Goal: Task Accomplishment & Management: Complete application form

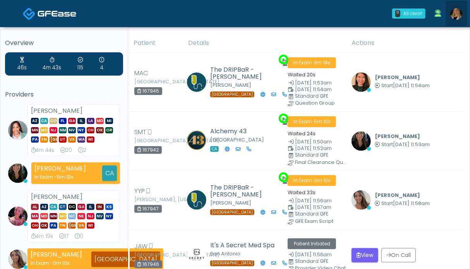
click at [455, 16] on img at bounding box center [457, 14] width 12 height 12
click at [459, 12] on img at bounding box center [457, 14] width 12 height 12
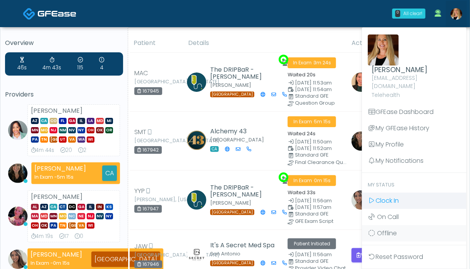
click at [401, 192] on link "Clock In" at bounding box center [414, 200] width 105 height 16
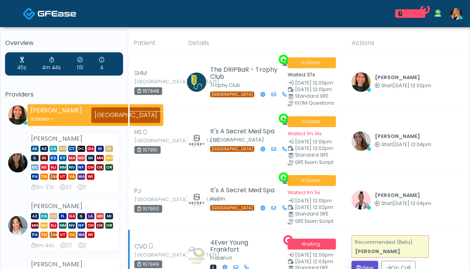
drag, startPoint x: 362, startPoint y: 261, endPoint x: 367, endPoint y: 254, distance: 8.6
click at [362, 261] on button "View" at bounding box center [365, 268] width 27 height 14
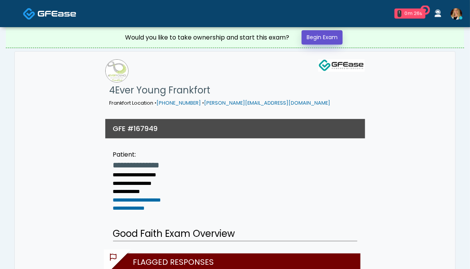
click at [319, 39] on link "Begin Exam" at bounding box center [322, 37] width 41 height 14
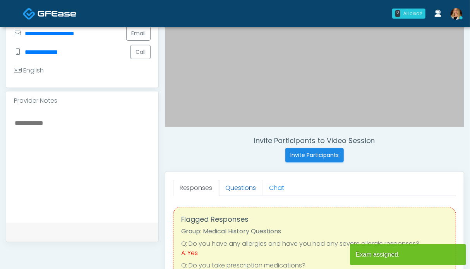
scroll to position [232, 0]
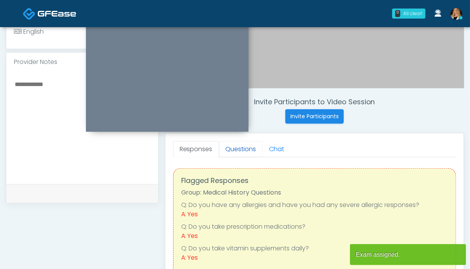
click at [235, 145] on link "Questions" at bounding box center [241, 149] width 44 height 16
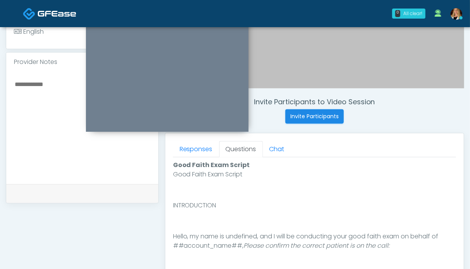
scroll to position [310, 0]
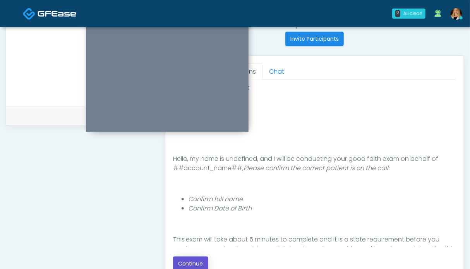
click at [199, 259] on button "Continue" at bounding box center [190, 263] width 35 height 14
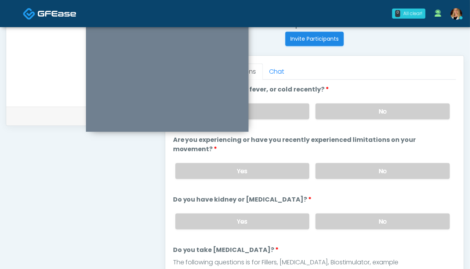
scroll to position [426, 0]
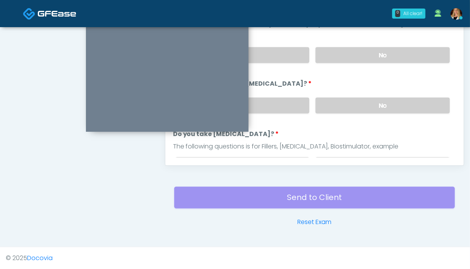
drag, startPoint x: 373, startPoint y: 100, endPoint x: 375, endPoint y: 80, distance: 19.5
click at [373, 98] on label "No" at bounding box center [383, 106] width 134 height 16
click at [375, 56] on label "No" at bounding box center [383, 55] width 134 height 16
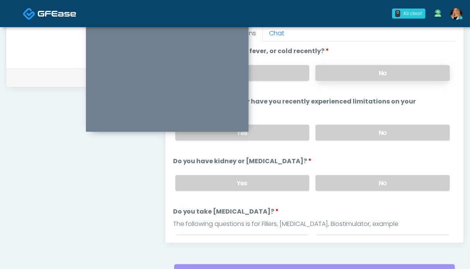
click at [378, 75] on label "No" at bounding box center [383, 73] width 134 height 16
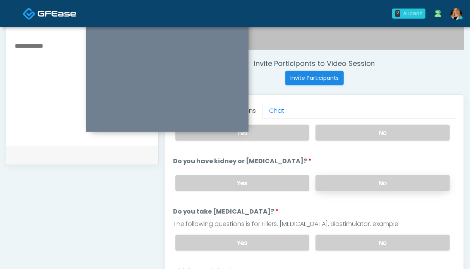
scroll to position [116, 0]
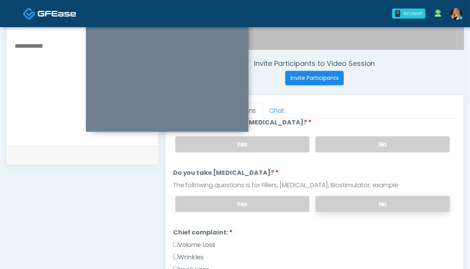
click at [378, 205] on label "No" at bounding box center [383, 204] width 134 height 16
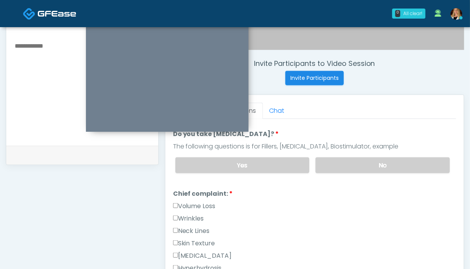
click at [188, 214] on label "Wrinkles" at bounding box center [188, 218] width 31 height 9
click at [189, 204] on label "Volume Loss" at bounding box center [194, 205] width 43 height 9
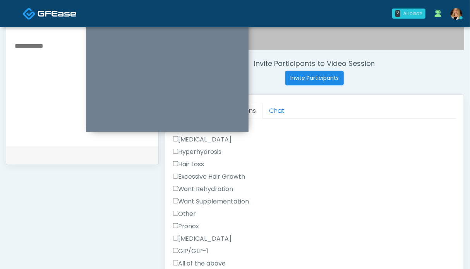
scroll to position [349, 0]
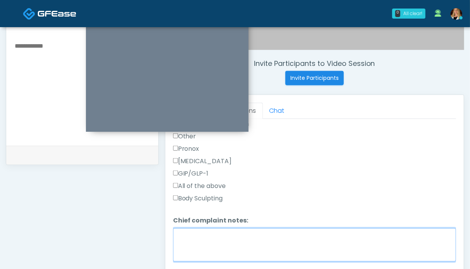
click at [237, 237] on textarea "Chief complaint notes:" at bounding box center [314, 244] width 283 height 33
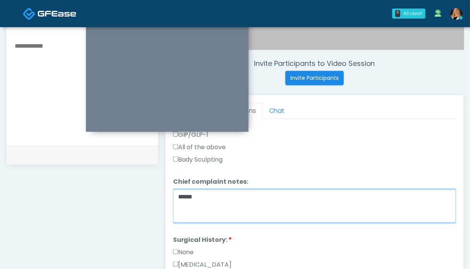
scroll to position [465, 0]
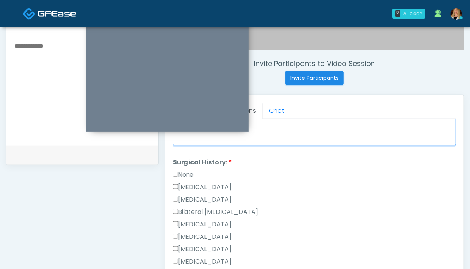
type textarea "*****"
click at [180, 172] on label "None" at bounding box center [183, 174] width 21 height 9
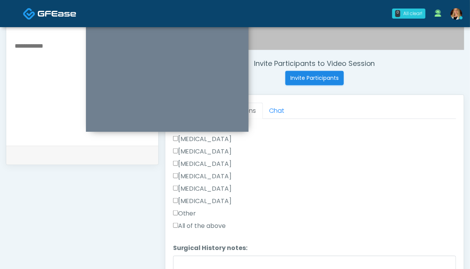
scroll to position [348, 0]
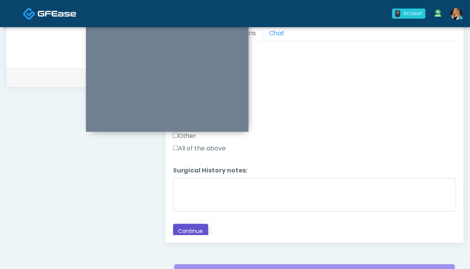
click at [191, 234] on button "Continue" at bounding box center [190, 231] width 35 height 14
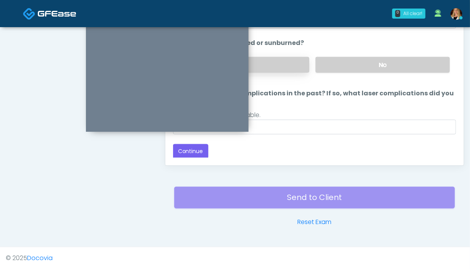
scroll to position [309, 0]
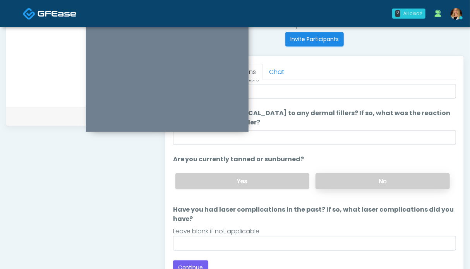
click at [375, 177] on label "No" at bounding box center [383, 181] width 134 height 16
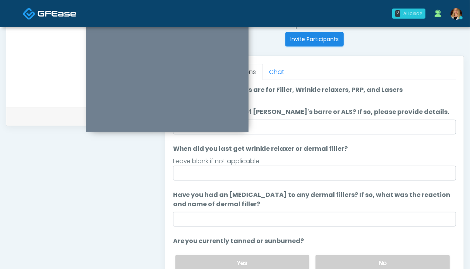
scroll to position [82, 0]
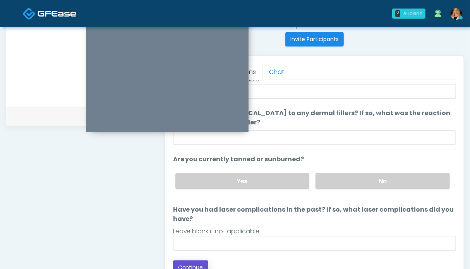
click at [190, 263] on button "Continue" at bounding box center [190, 267] width 35 height 14
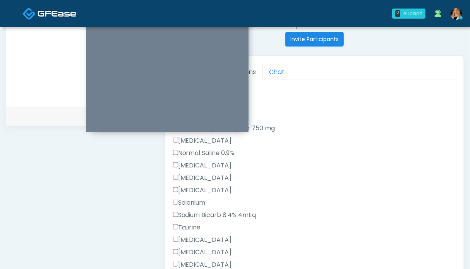
scroll to position [426, 0]
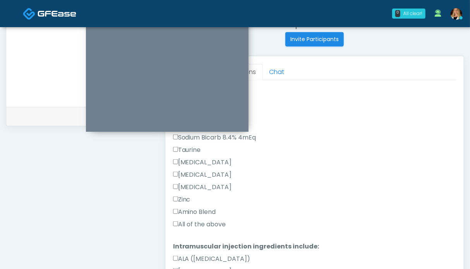
click at [192, 224] on label "All of the above" at bounding box center [199, 224] width 53 height 9
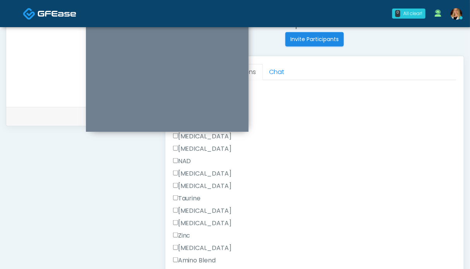
scroll to position [727, 0]
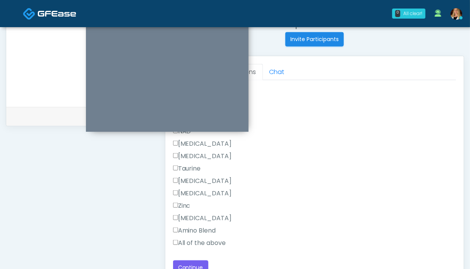
click at [196, 240] on label "All of the above" at bounding box center [199, 242] width 53 height 9
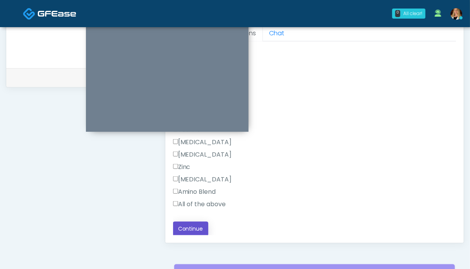
click at [194, 231] on button "Continue" at bounding box center [190, 229] width 35 height 14
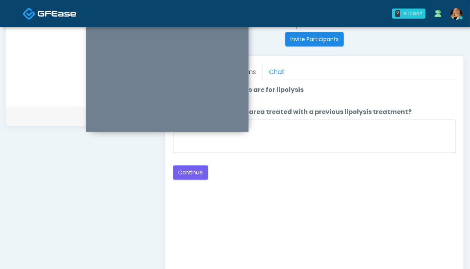
scroll to position [271, 0]
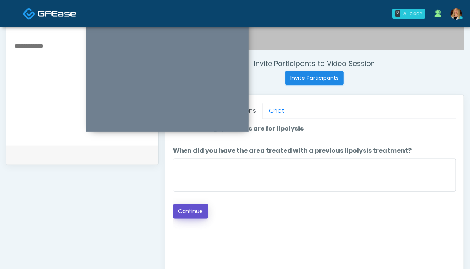
click at [192, 210] on button "Continue" at bounding box center [190, 211] width 35 height 14
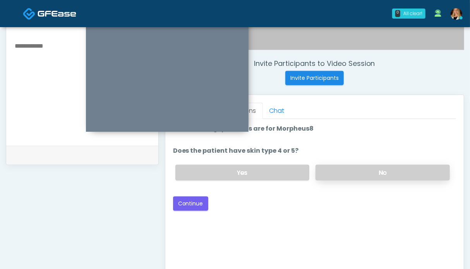
click at [383, 177] on label "No" at bounding box center [383, 173] width 134 height 16
click at [195, 203] on button "Continue" at bounding box center [190, 203] width 35 height 14
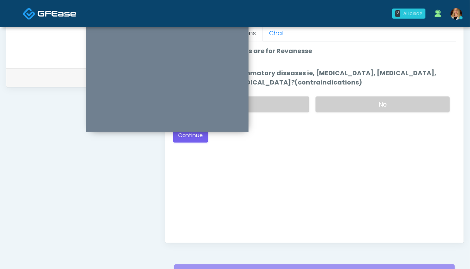
scroll to position [309, 0]
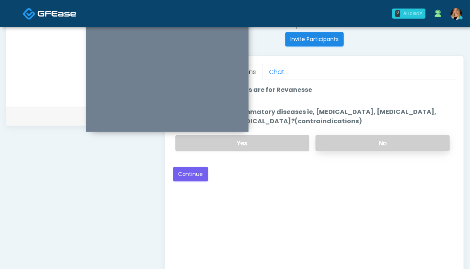
drag, startPoint x: 355, startPoint y: 146, endPoint x: 342, endPoint y: 147, distance: 13.2
click at [355, 146] on label "No" at bounding box center [383, 143] width 134 height 16
click at [184, 178] on button "Continue" at bounding box center [190, 174] width 35 height 14
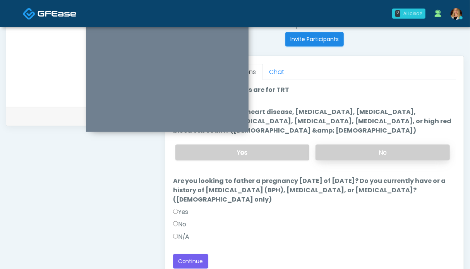
click at [375, 151] on label "No" at bounding box center [383, 152] width 134 height 16
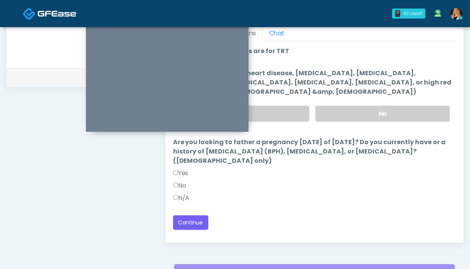
click at [184, 194] on label "N/A" at bounding box center [181, 197] width 17 height 9
click at [187, 219] on button "Continue" at bounding box center [190, 222] width 35 height 14
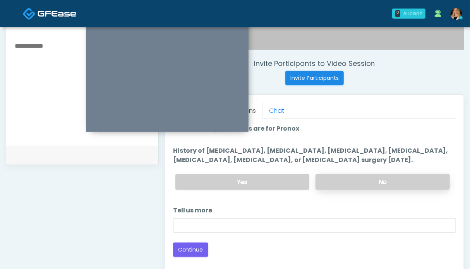
click at [378, 174] on label "No" at bounding box center [383, 182] width 134 height 16
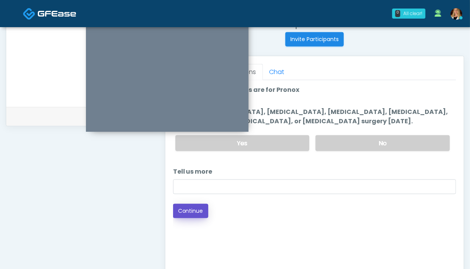
click at [184, 209] on button "Continue" at bounding box center [190, 211] width 35 height 14
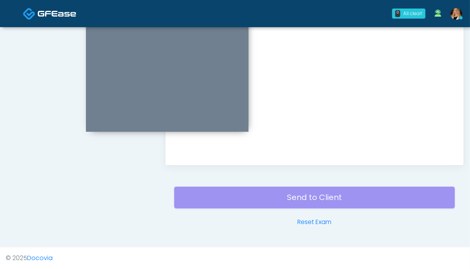
scroll to position [271, 0]
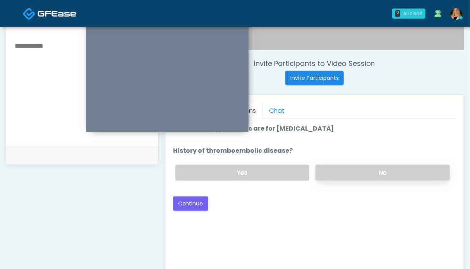
click at [390, 174] on label "No" at bounding box center [383, 173] width 134 height 16
click at [193, 203] on button "Continue" at bounding box center [190, 203] width 35 height 14
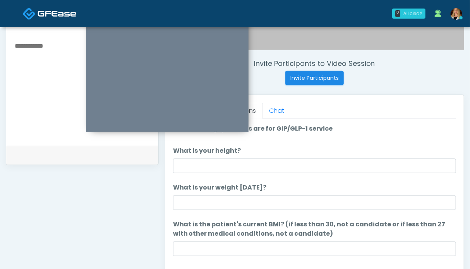
scroll to position [232, 0]
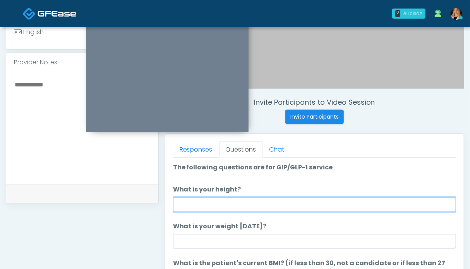
click at [216, 203] on input "What is your height?" at bounding box center [314, 204] width 283 height 15
type input "***"
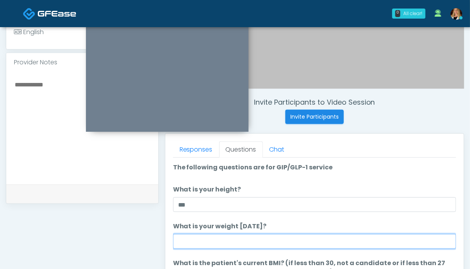
click at [211, 244] on input "What is your weight today?" at bounding box center [314, 241] width 283 height 15
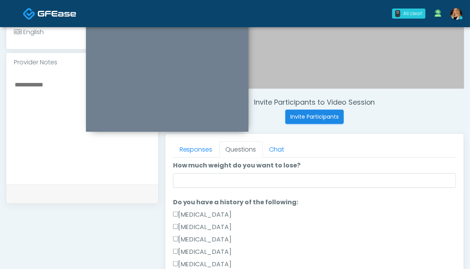
scroll to position [232, 0]
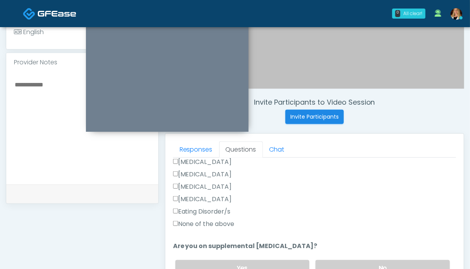
type input "******"
click at [204, 226] on label "None of the above" at bounding box center [204, 223] width 62 height 9
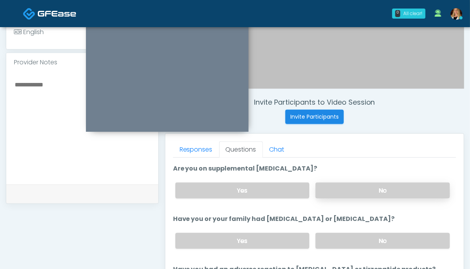
click at [392, 185] on label "No" at bounding box center [383, 190] width 134 height 16
click at [380, 233] on label "No" at bounding box center [383, 241] width 134 height 16
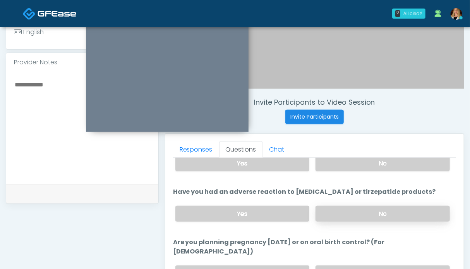
click at [366, 213] on label "No" at bounding box center [383, 214] width 134 height 16
click at [383, 265] on label "No" at bounding box center [383, 273] width 134 height 16
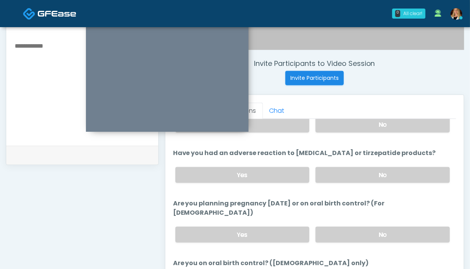
scroll to position [348, 0]
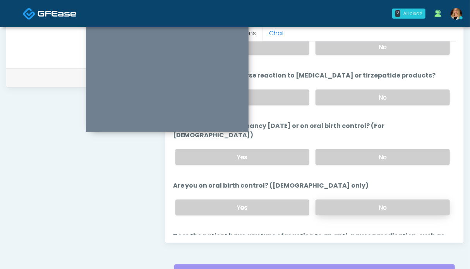
click at [376, 199] on label "No" at bounding box center [383, 207] width 134 height 16
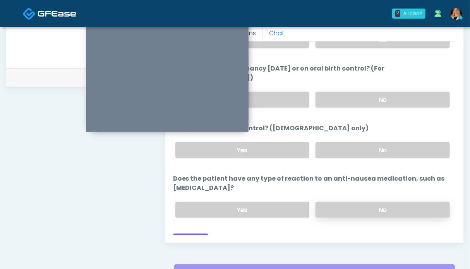
click at [384, 204] on label "No" at bounding box center [383, 210] width 134 height 16
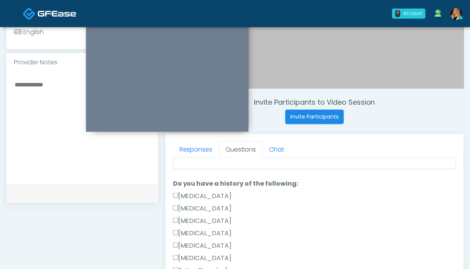
scroll to position [57, 0]
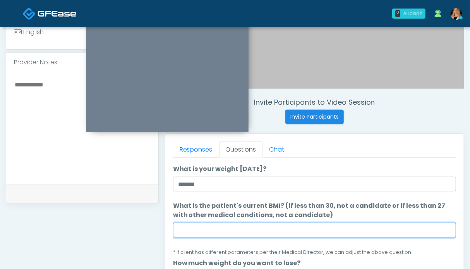
click at [189, 231] on input "What is the patient's current BMI? (if less than 30, not a candidate or if less…" at bounding box center [314, 230] width 283 height 15
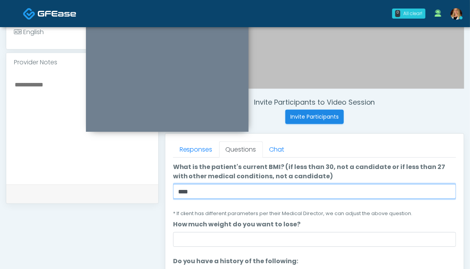
type input "****"
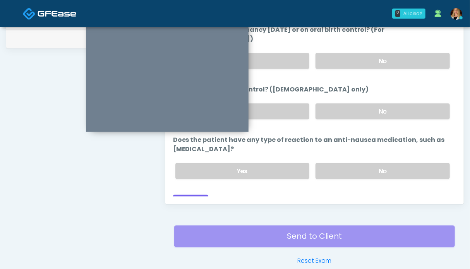
scroll to position [426, 0]
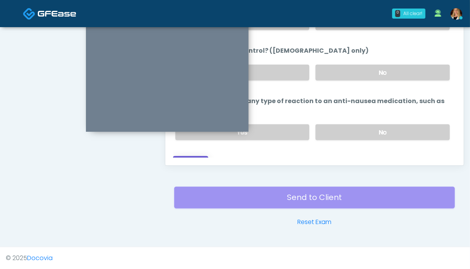
click at [191, 156] on button "Continue" at bounding box center [190, 163] width 35 height 14
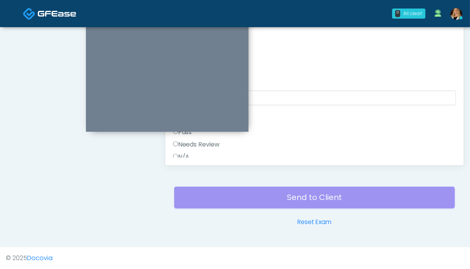
scroll to position [309, 0]
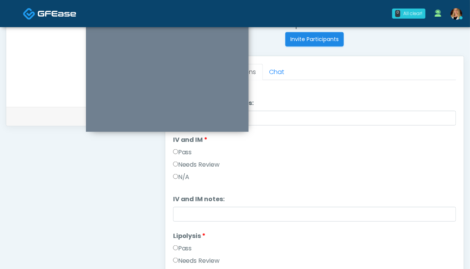
click at [185, 249] on label "Pass" at bounding box center [182, 248] width 19 height 9
click at [181, 155] on label "Pass" at bounding box center [182, 152] width 19 height 9
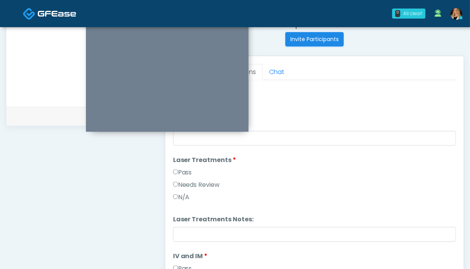
click at [186, 170] on label "Pass" at bounding box center [182, 172] width 19 height 9
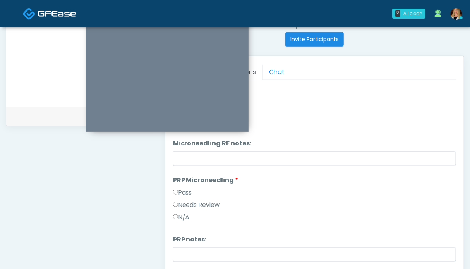
click at [186, 191] on label "Pass" at bounding box center [182, 192] width 19 height 9
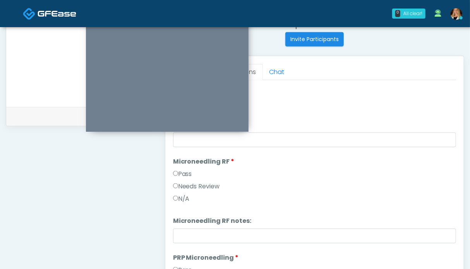
click at [184, 175] on label "Pass" at bounding box center [182, 173] width 19 height 9
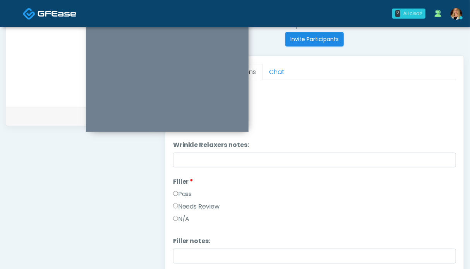
click at [185, 189] on label "Pass" at bounding box center [182, 193] width 19 height 9
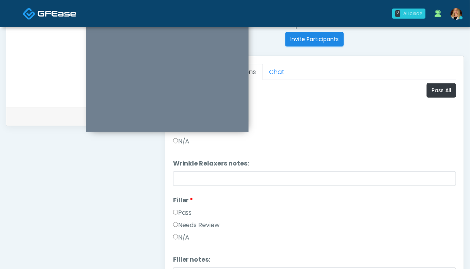
scroll to position [271, 0]
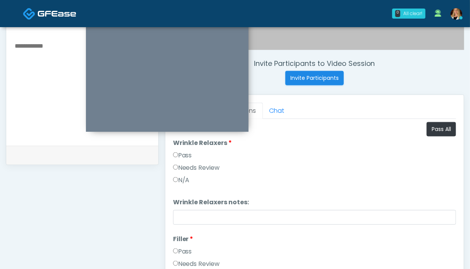
click at [183, 157] on label "Pass" at bounding box center [182, 155] width 19 height 9
click at [55, 112] on textarea at bounding box center [82, 88] width 137 height 94
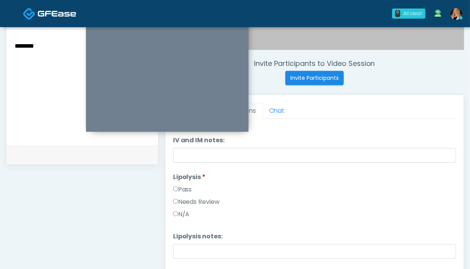
scroll to position [620, 0]
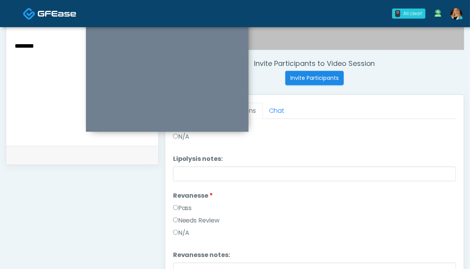
type textarea "********"
click at [184, 207] on label "Pass" at bounding box center [182, 207] width 19 height 9
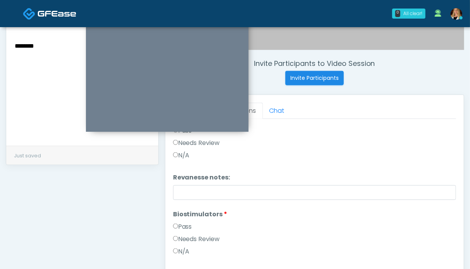
click at [187, 225] on label "Pass" at bounding box center [182, 226] width 19 height 9
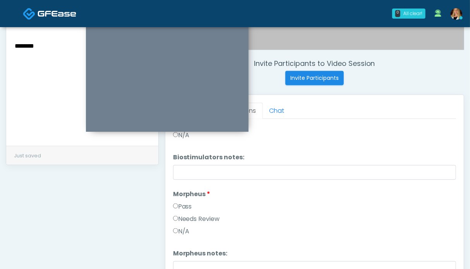
click at [181, 206] on label "Pass" at bounding box center [182, 206] width 19 height 9
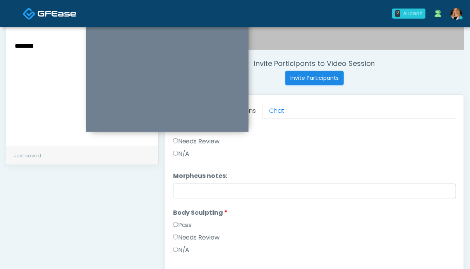
scroll to position [929, 0]
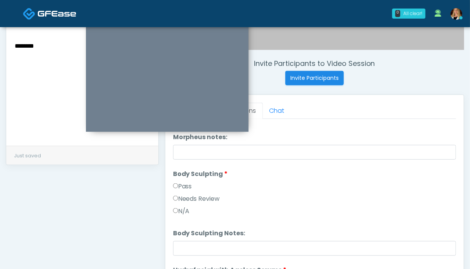
click at [183, 183] on label "Pass" at bounding box center [182, 186] width 19 height 9
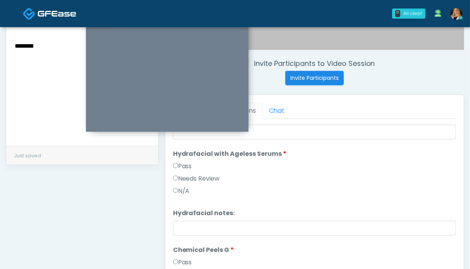
click at [180, 166] on label "Pass" at bounding box center [182, 165] width 19 height 9
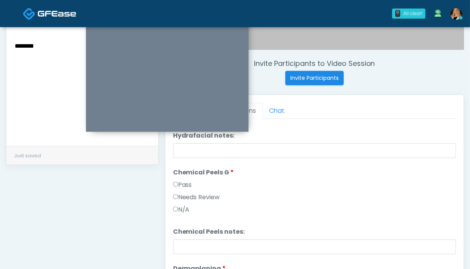
click at [186, 186] on label "Pass" at bounding box center [182, 184] width 19 height 9
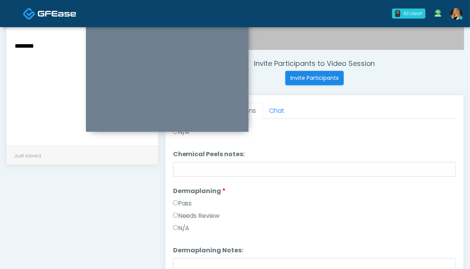
click at [189, 203] on label "Pass" at bounding box center [182, 203] width 19 height 9
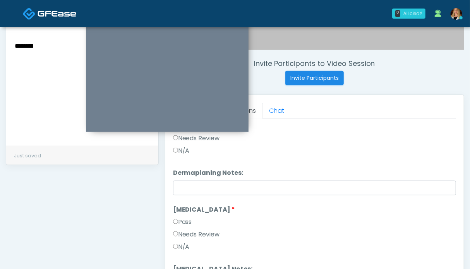
click at [186, 220] on label "Pass" at bounding box center [182, 221] width 19 height 9
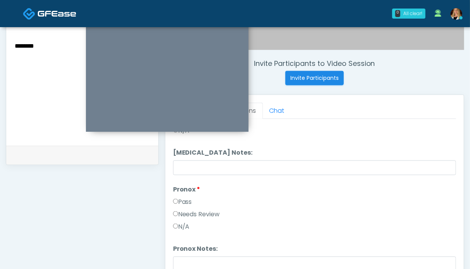
click at [186, 197] on label "Pass" at bounding box center [182, 201] width 19 height 9
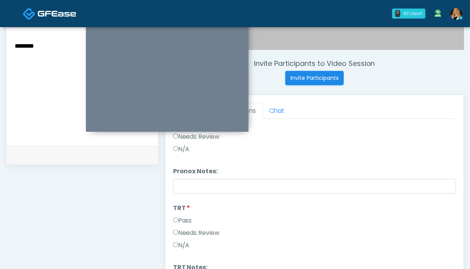
click at [188, 220] on label "Pass" at bounding box center [182, 220] width 19 height 9
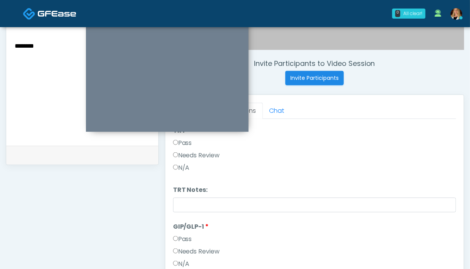
scroll to position [1568, 0]
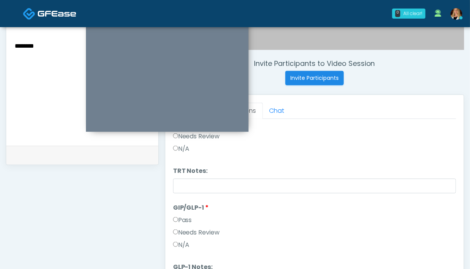
click at [197, 232] on label "Needs Review" at bounding box center [196, 232] width 47 height 9
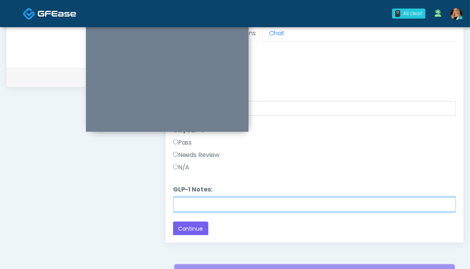
click at [204, 206] on input "GLP-1 Notes:" at bounding box center [314, 204] width 283 height 15
type input "*******"
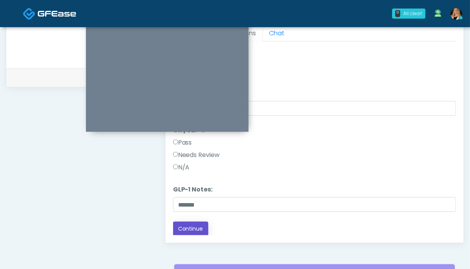
click at [203, 227] on button "Continue" at bounding box center [190, 229] width 35 height 14
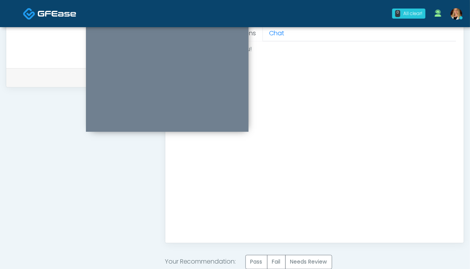
scroll to position [426, 0]
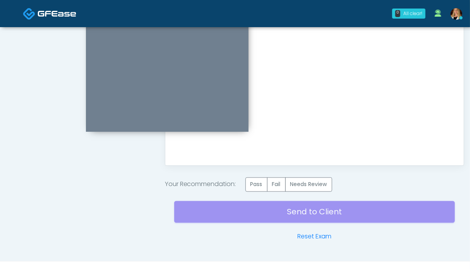
drag, startPoint x: 314, startPoint y: 184, endPoint x: 299, endPoint y: 195, distance: 19.1
click at [314, 183] on label "Needs Review" at bounding box center [308, 184] width 47 height 14
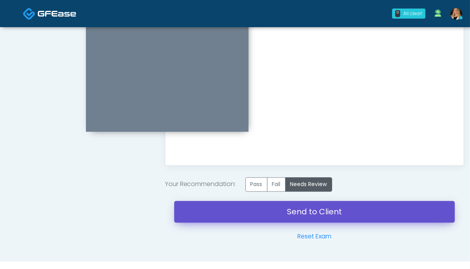
click at [303, 211] on link "Send to Client" at bounding box center [314, 212] width 281 height 22
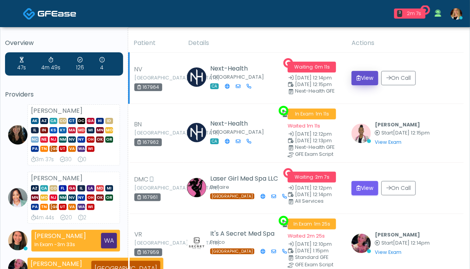
click at [369, 77] on button "View" at bounding box center [365, 78] width 27 height 14
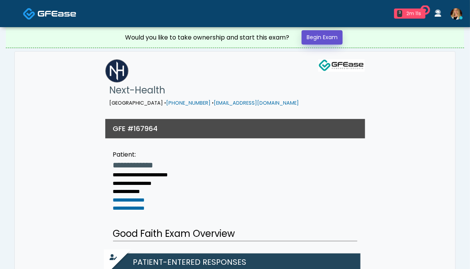
click at [325, 40] on link "Begin Exam" at bounding box center [322, 37] width 41 height 14
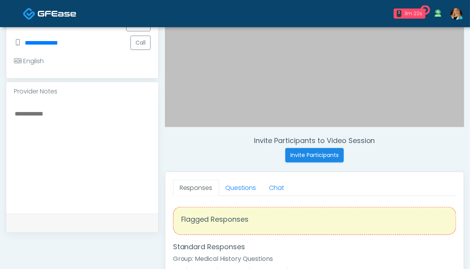
scroll to position [232, 0]
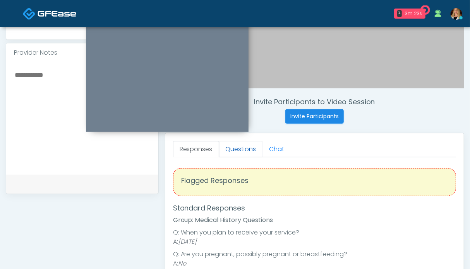
click at [247, 148] on link "Questions" at bounding box center [241, 149] width 44 height 16
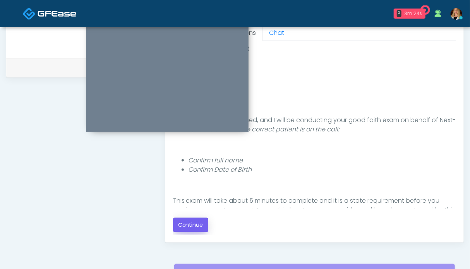
scroll to position [387, 0]
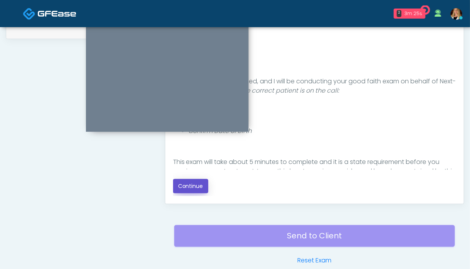
click at [194, 183] on button "Continue" at bounding box center [190, 186] width 35 height 14
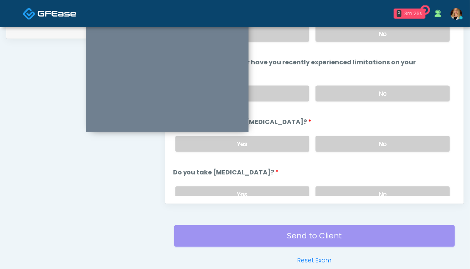
scroll to position [426, 0]
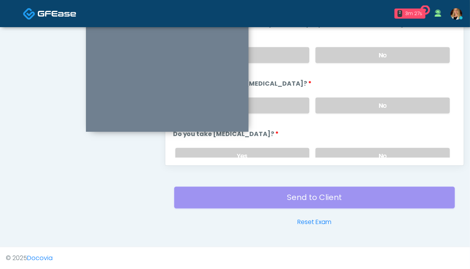
drag, startPoint x: 384, startPoint y: 108, endPoint x: 378, endPoint y: 80, distance: 28.9
click at [384, 107] on label "No" at bounding box center [383, 106] width 134 height 16
click at [377, 57] on label "No" at bounding box center [383, 55] width 134 height 16
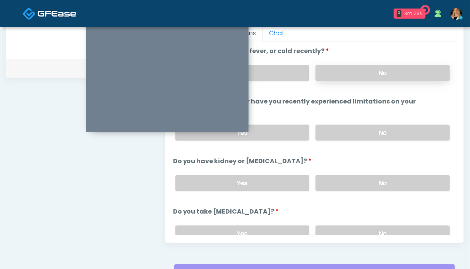
click at [353, 76] on label "No" at bounding box center [383, 73] width 134 height 16
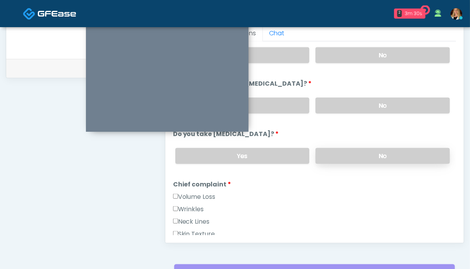
click at [373, 152] on label "No" at bounding box center [383, 156] width 134 height 16
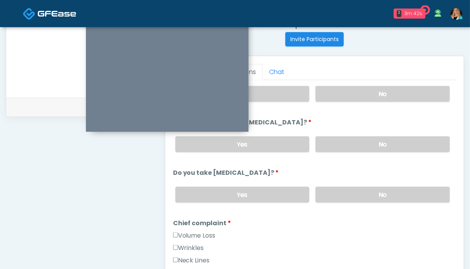
scroll to position [155, 0]
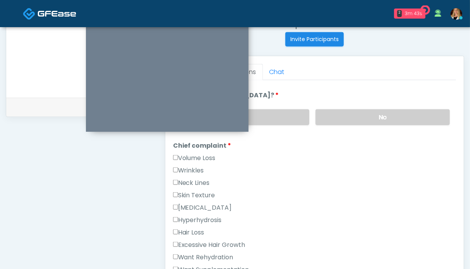
click at [195, 168] on label "Wrinkles" at bounding box center [188, 170] width 31 height 9
click at [208, 252] on label "Want Rehydration" at bounding box center [203, 256] width 60 height 9
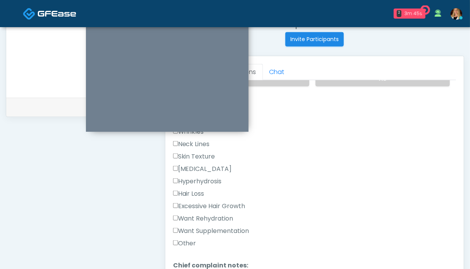
click at [213, 214] on label "Want Rehydration" at bounding box center [203, 218] width 60 height 9
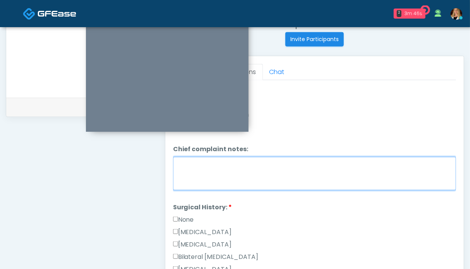
drag, startPoint x: 239, startPoint y: 170, endPoint x: 239, endPoint y: 165, distance: 4.6
click at [239, 169] on textarea "Chief complaint notes:" at bounding box center [314, 173] width 283 height 33
type textarea "*********"
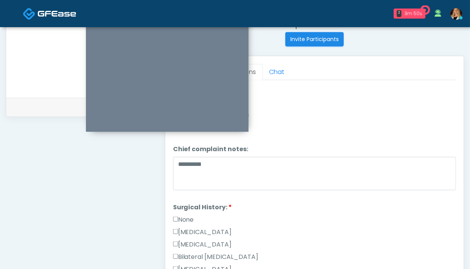
click at [186, 215] on label "None" at bounding box center [183, 219] width 21 height 9
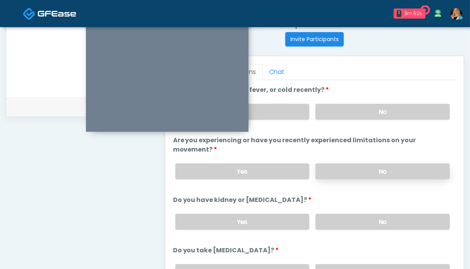
scroll to position [232, 0]
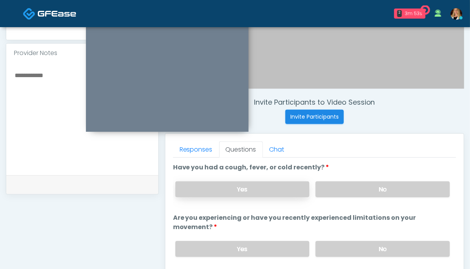
click at [268, 194] on label "Yes" at bounding box center [242, 189] width 134 height 16
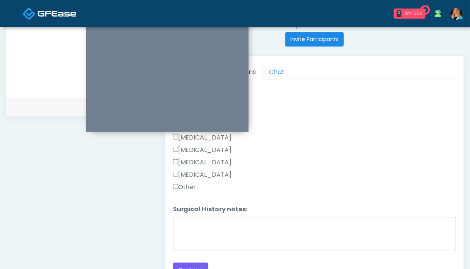
scroll to position [348, 0]
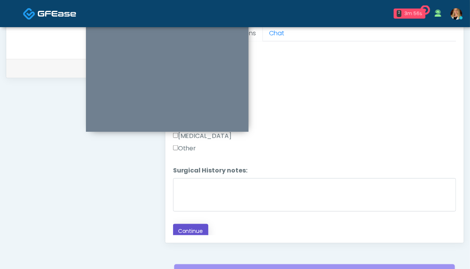
click at [194, 225] on button "Continue" at bounding box center [190, 231] width 35 height 14
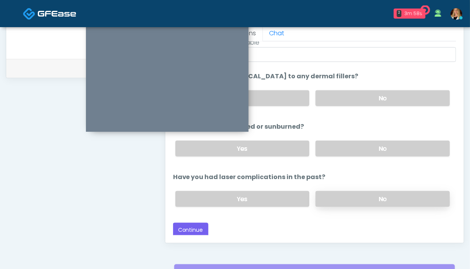
click at [347, 197] on label "No" at bounding box center [383, 199] width 134 height 16
click at [353, 141] on label "No" at bounding box center [383, 149] width 134 height 16
click at [352, 97] on label "No" at bounding box center [383, 98] width 134 height 16
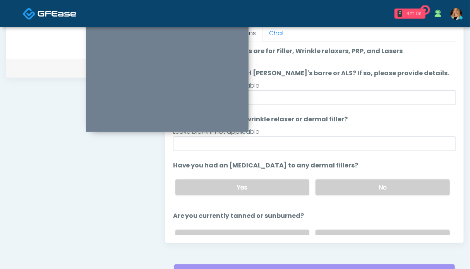
scroll to position [89, 0]
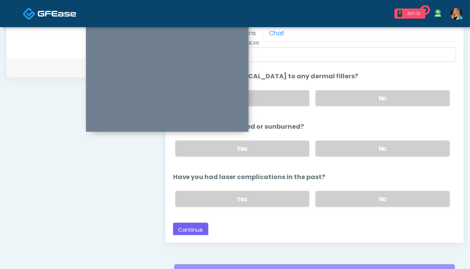
click at [198, 220] on div "Loading... Connecting to your agent... Please wait while we prepare your person…" at bounding box center [314, 97] width 283 height 280
click at [199, 225] on button "Continue" at bounding box center [190, 230] width 35 height 14
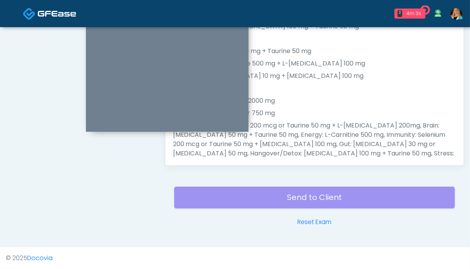
scroll to position [309, 0]
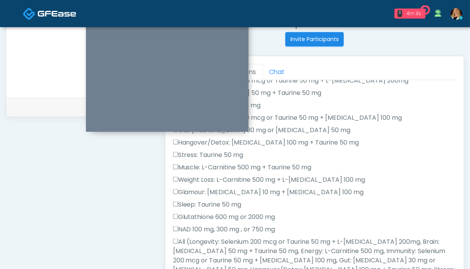
click at [191, 243] on label "All (Longevity: Selenium 200 mcg or Taurine 50 mg + L-Arginine 200mg, Brain: Gl…" at bounding box center [314, 269] width 283 height 65
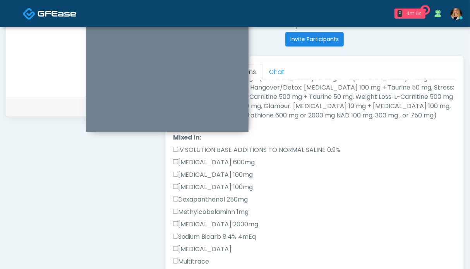
scroll to position [310, 0]
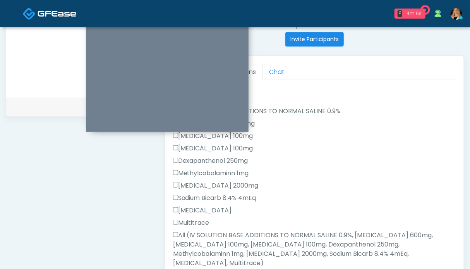
drag, startPoint x: 202, startPoint y: 242, endPoint x: 203, endPoint y: 237, distance: 5.3
click at [201, 242] on label "All (IV SOLUTION BASE ADDITIONS TO NORMAL SALINE 0.9%, Magnesium Chloride 600mg…" at bounding box center [314, 248] width 283 height 37
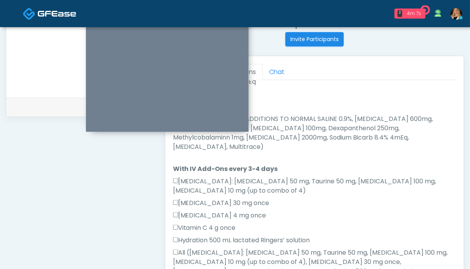
scroll to position [503, 0]
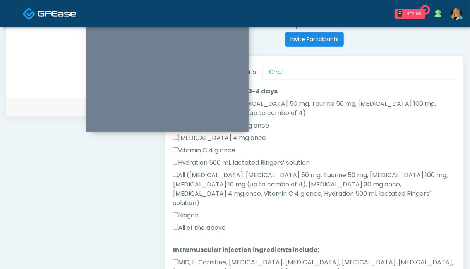
click at [212, 223] on label "All of the above" at bounding box center [199, 227] width 53 height 9
click at [198, 258] on label "MIC, L-Carnitine, Methylcobalamin, Glycine, B-Complex, Lycine, Biotin, Vitamin …" at bounding box center [314, 267] width 283 height 19
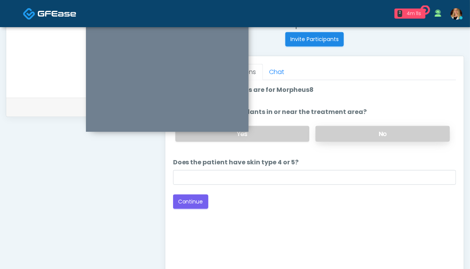
click at [376, 129] on label "No" at bounding box center [383, 134] width 134 height 16
click at [197, 197] on button "Continue" at bounding box center [190, 201] width 35 height 14
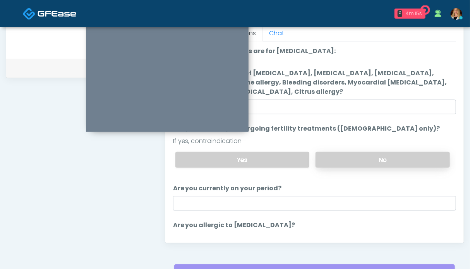
click at [360, 159] on label "No" at bounding box center [383, 160] width 134 height 16
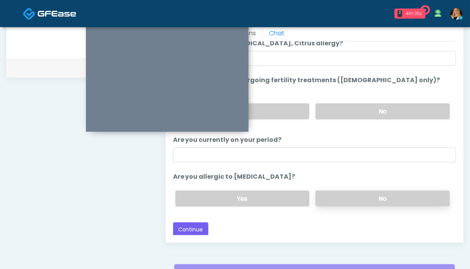
click at [359, 192] on label "No" at bounding box center [383, 199] width 134 height 16
click at [188, 230] on button "Continue" at bounding box center [190, 229] width 35 height 14
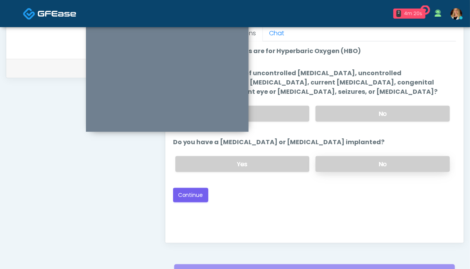
click at [343, 166] on label "No" at bounding box center [383, 164] width 134 height 16
drag, startPoint x: 355, startPoint y: 103, endPoint x: 348, endPoint y: 108, distance: 8.2
click at [355, 103] on div "Yes No" at bounding box center [312, 114] width 287 height 28
click at [344, 112] on label "No" at bounding box center [383, 114] width 134 height 16
click at [195, 191] on button "Continue" at bounding box center [190, 195] width 35 height 14
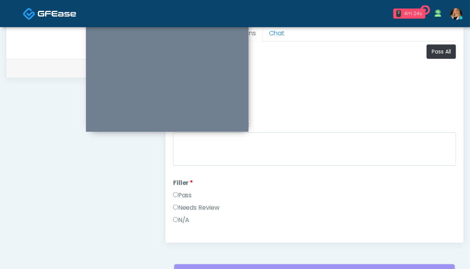
click at [181, 191] on label "Pass" at bounding box center [182, 195] width 19 height 9
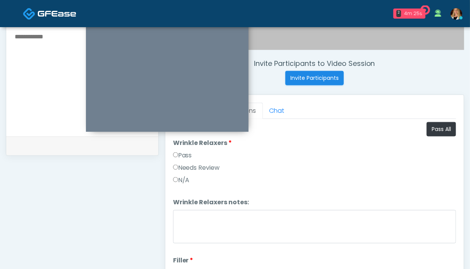
click at [188, 156] on label "Pass" at bounding box center [182, 155] width 19 height 9
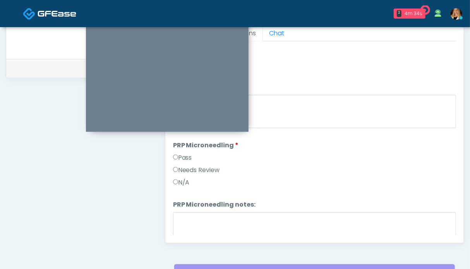
click at [180, 156] on label "Pass" at bounding box center [182, 157] width 19 height 9
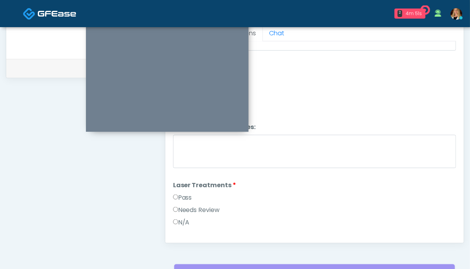
click at [182, 194] on label "Pass" at bounding box center [182, 197] width 19 height 9
click at [185, 195] on label "Pass" at bounding box center [182, 198] width 19 height 9
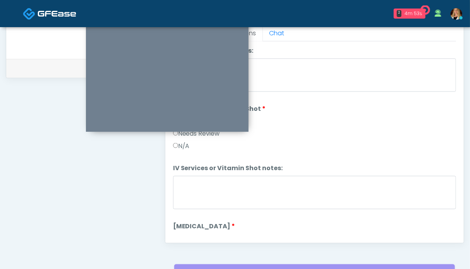
scroll to position [465, 0]
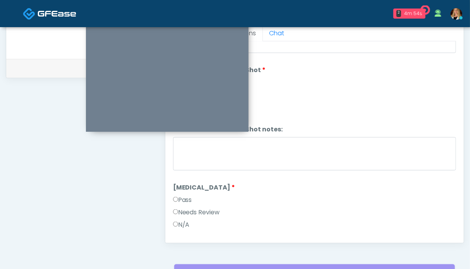
click at [185, 196] on label "Pass" at bounding box center [182, 199] width 19 height 9
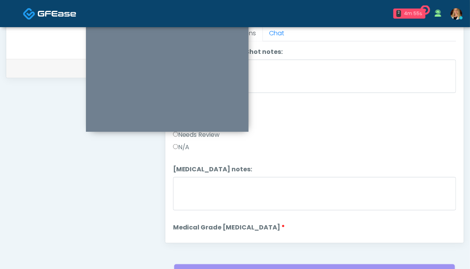
scroll to position [620, 0]
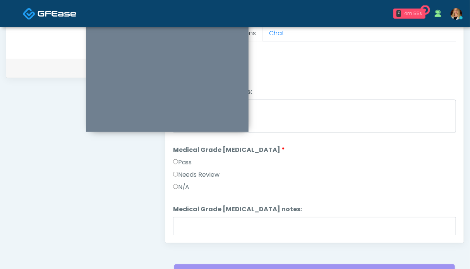
click at [187, 159] on label "Pass" at bounding box center [182, 162] width 19 height 9
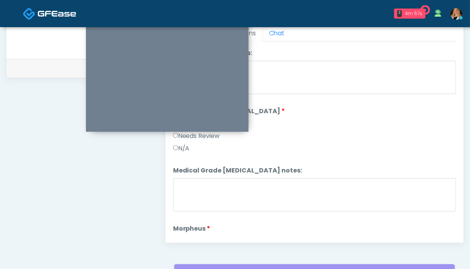
scroll to position [736, 0]
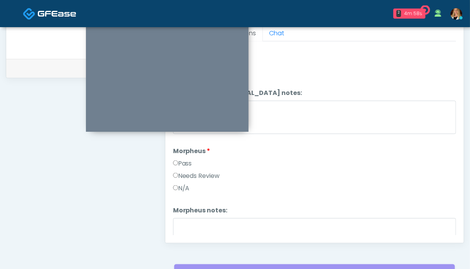
click at [187, 159] on label "Pass" at bounding box center [182, 163] width 19 height 9
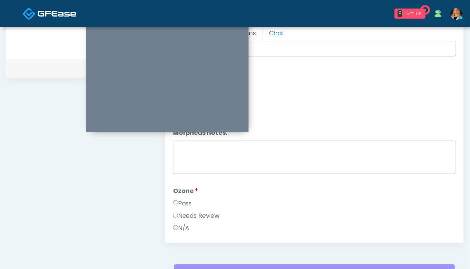
click at [185, 199] on label "Pass" at bounding box center [182, 203] width 19 height 9
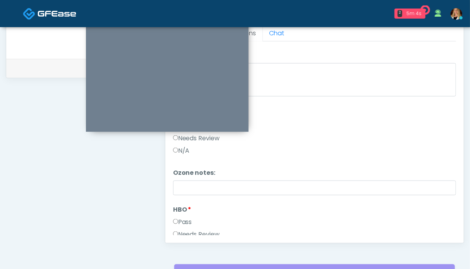
click at [186, 220] on label "Pass" at bounding box center [182, 221] width 19 height 9
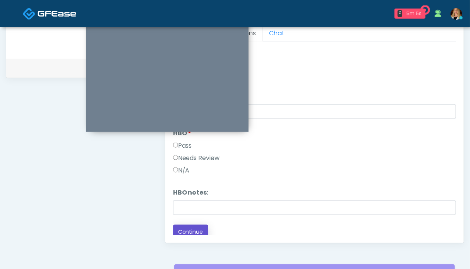
click at [191, 227] on button "Continue" at bounding box center [190, 232] width 35 height 14
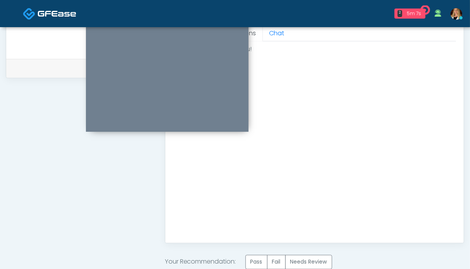
scroll to position [426, 0]
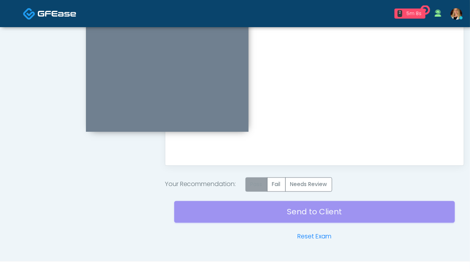
click at [258, 185] on label "Pass" at bounding box center [257, 184] width 22 height 14
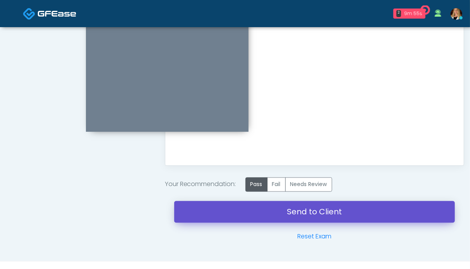
drag, startPoint x: 321, startPoint y: 217, endPoint x: 278, endPoint y: 43, distance: 180.0
click at [321, 217] on link "Send to Client" at bounding box center [314, 212] width 281 height 22
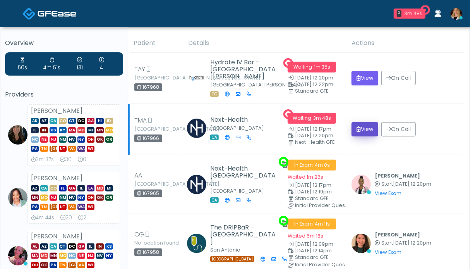
click at [364, 126] on button "View" at bounding box center [365, 129] width 27 height 14
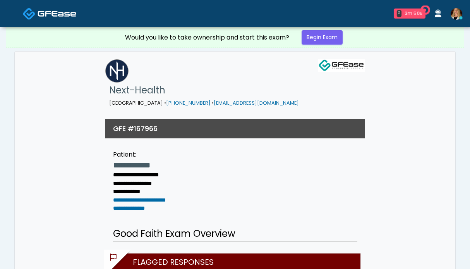
click at [313, 36] on link "Begin Exam" at bounding box center [322, 37] width 41 height 14
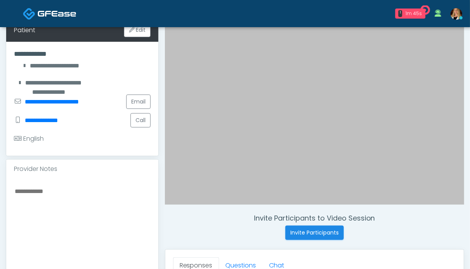
scroll to position [194, 0]
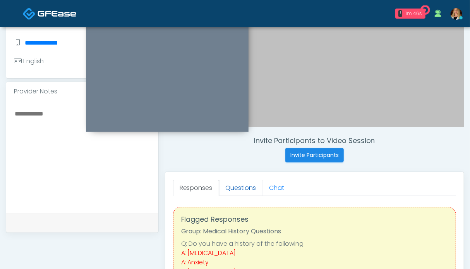
click at [248, 182] on link "Questions" at bounding box center [241, 188] width 44 height 16
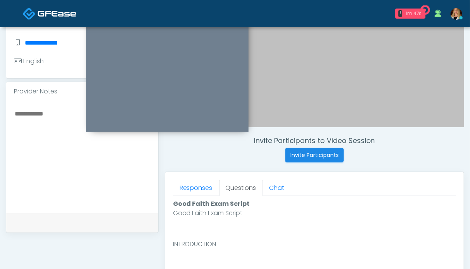
scroll to position [349, 0]
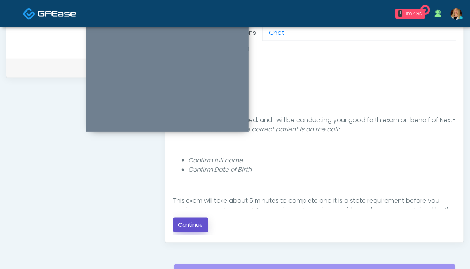
click at [182, 222] on button "Continue" at bounding box center [190, 225] width 35 height 14
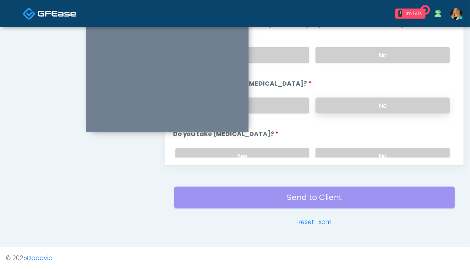
click at [379, 104] on label "No" at bounding box center [383, 106] width 134 height 16
click at [370, 61] on label "No" at bounding box center [383, 55] width 134 height 16
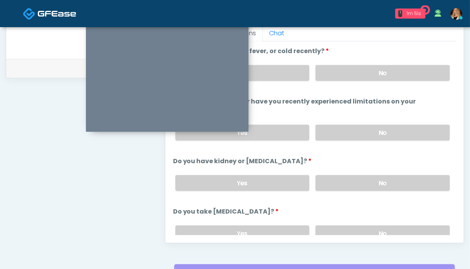
scroll to position [309, 0]
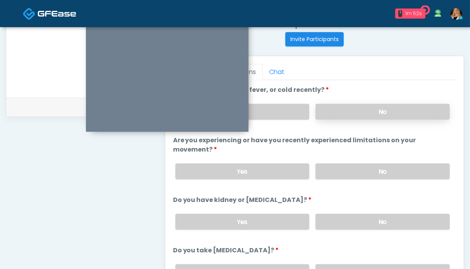
click at [368, 111] on label "No" at bounding box center [383, 112] width 134 height 16
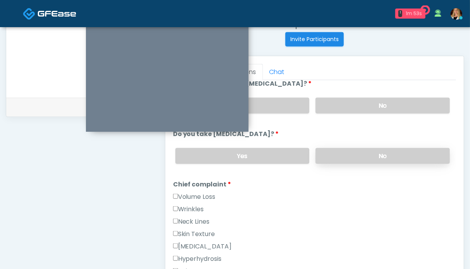
click at [377, 154] on label "No" at bounding box center [383, 156] width 134 height 16
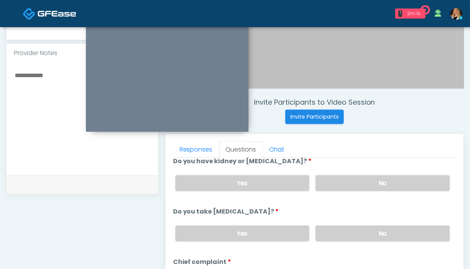
scroll to position [348, 0]
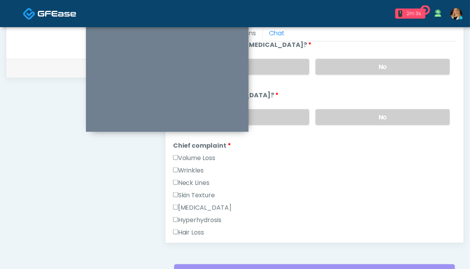
click at [195, 168] on label "Wrinkles" at bounding box center [188, 170] width 31 height 9
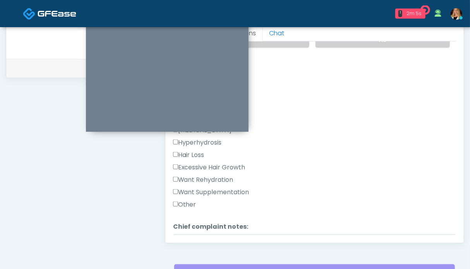
click at [197, 179] on label "Want Rehydration" at bounding box center [203, 179] width 60 height 9
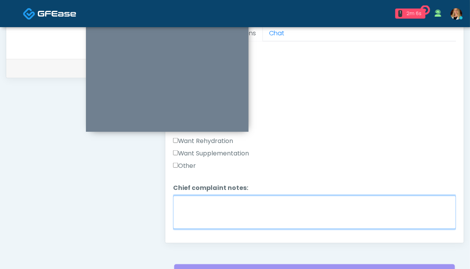
click at [217, 203] on textarea "Chief complaint notes:" at bounding box center [314, 212] width 283 height 33
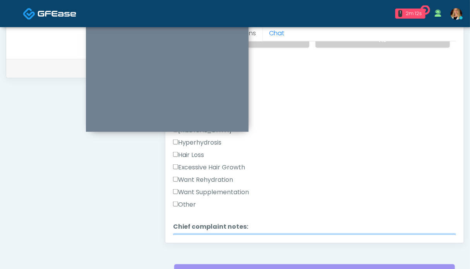
scroll to position [116, 0]
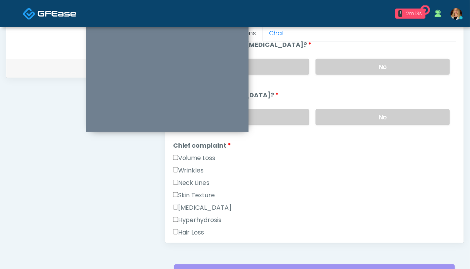
click at [191, 166] on label "Wrinkles" at bounding box center [188, 170] width 31 height 9
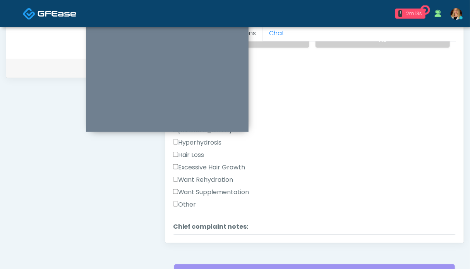
scroll to position [232, 0]
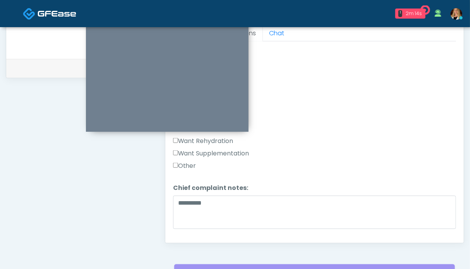
click at [233, 192] on li "Chief complaint notes: Chief complaint notes: *********" at bounding box center [314, 207] width 283 height 48
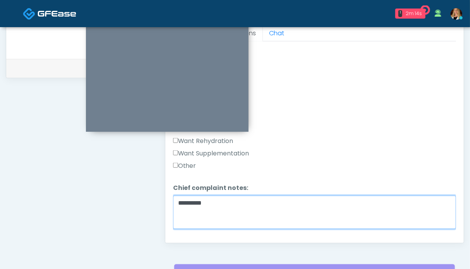
click at [231, 201] on textarea "*********" at bounding box center [314, 212] width 283 height 33
type textarea "**********"
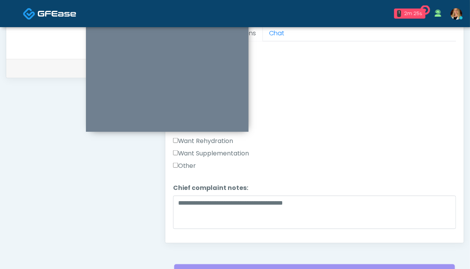
click at [380, 149] on div "Want Supplementation" at bounding box center [314, 155] width 283 height 12
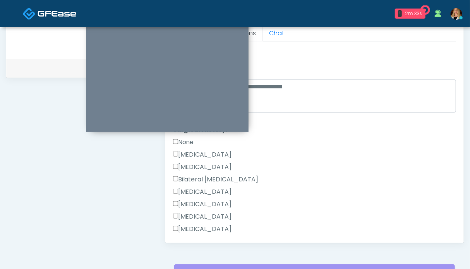
scroll to position [310, 0]
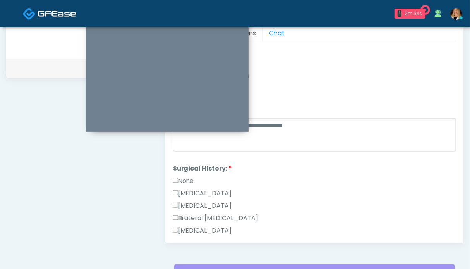
click at [181, 180] on label "None" at bounding box center [183, 180] width 21 height 9
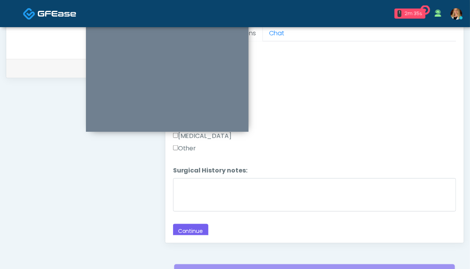
scroll to position [387, 0]
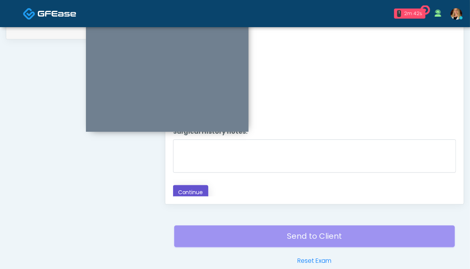
click at [191, 188] on button "Continue" at bounding box center [190, 192] width 35 height 14
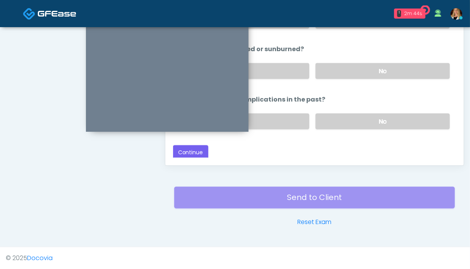
scroll to position [348, 0]
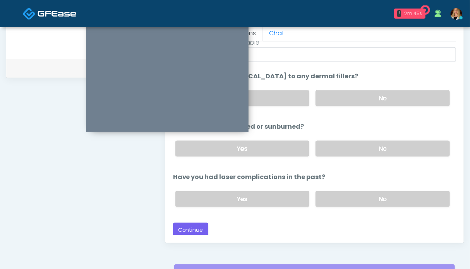
drag, startPoint x: 384, startPoint y: 198, endPoint x: 378, endPoint y: 182, distance: 17.2
click at [384, 197] on label "No" at bounding box center [383, 199] width 134 height 16
drag, startPoint x: 366, startPoint y: 148, endPoint x: 367, endPoint y: 123, distance: 24.8
click at [366, 146] on label "No" at bounding box center [383, 149] width 134 height 16
click at [367, 104] on label "No" at bounding box center [383, 98] width 134 height 16
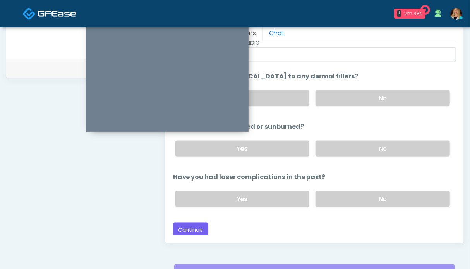
scroll to position [387, 0]
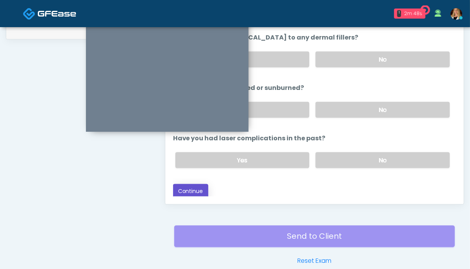
click at [185, 187] on button "Continue" at bounding box center [190, 191] width 35 height 14
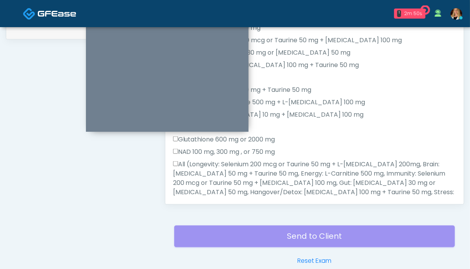
scroll to position [348, 0]
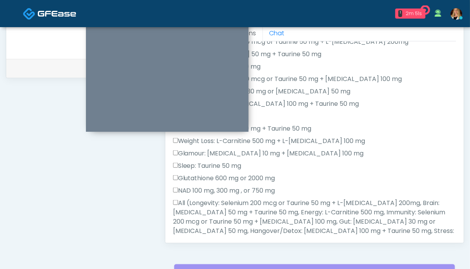
click at [200, 212] on label "All (Longevity: Selenium 200 mcg or Taurine 50 mg + L-[MEDICAL_DATA] 200mg, Bra…" at bounding box center [314, 230] width 283 height 65
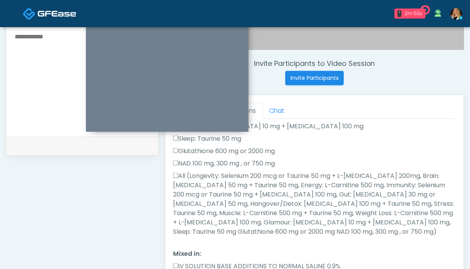
scroll to position [349, 0]
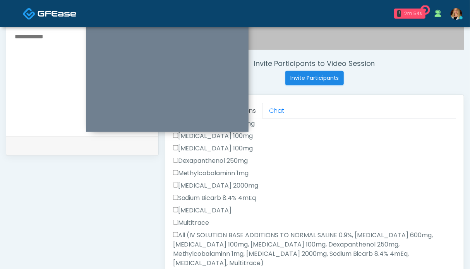
click at [220, 244] on label "All (IV SOLUTION BASE ADDITIONS TO NORMAL SALINE 0.9%, [MEDICAL_DATA] 600mg, [M…" at bounding box center [314, 248] width 283 height 37
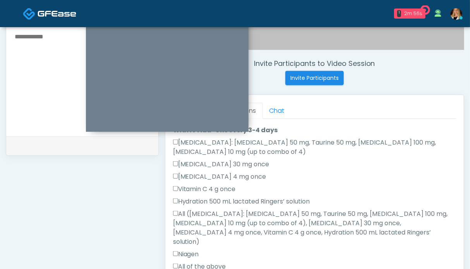
scroll to position [504, 0]
click at [201, 261] on label "All of the above" at bounding box center [199, 265] width 53 height 9
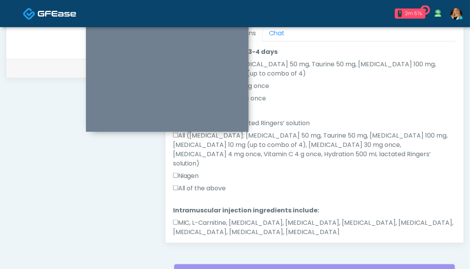
scroll to position [387, 0]
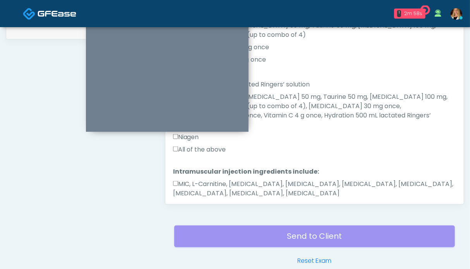
click at [221, 179] on label "MIC, L-Carnitine, [MEDICAL_DATA], [MEDICAL_DATA], [MEDICAL_DATA], [MEDICAL_DATA…" at bounding box center [314, 188] width 283 height 19
click at [189, 211] on button "Continue" at bounding box center [190, 218] width 35 height 14
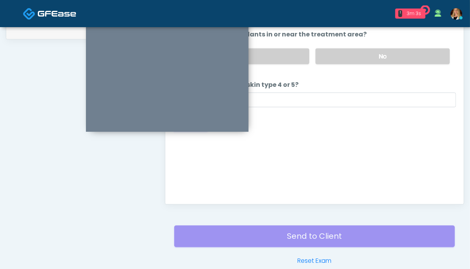
scroll to position [309, 0]
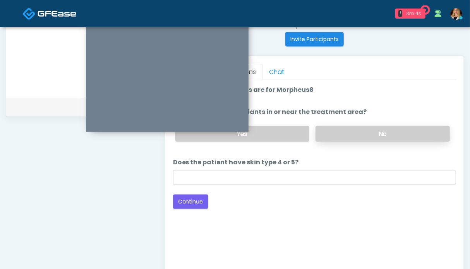
click at [382, 128] on label "No" at bounding box center [383, 134] width 134 height 16
click at [195, 201] on button "Continue" at bounding box center [190, 201] width 35 height 14
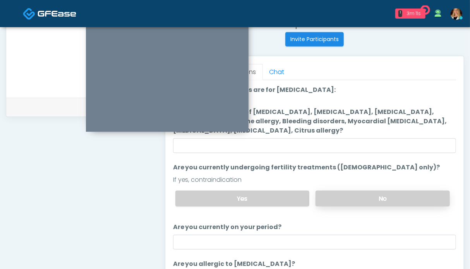
scroll to position [271, 0]
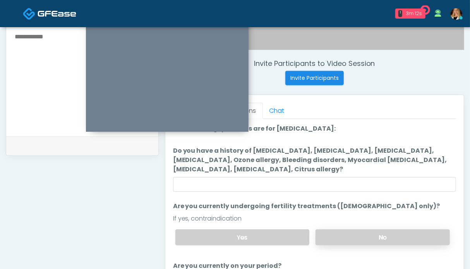
click at [359, 231] on label "No" at bounding box center [383, 237] width 134 height 16
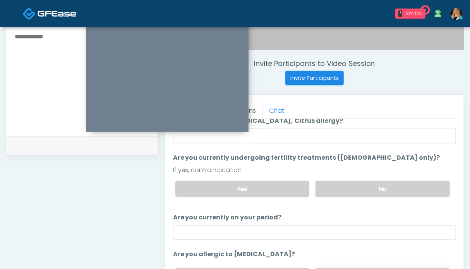
scroll to position [348, 0]
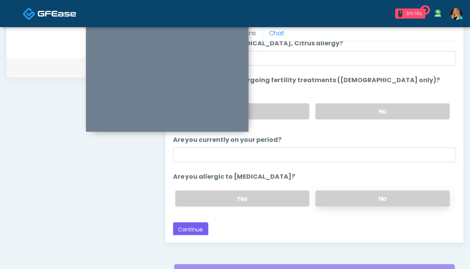
click at [345, 199] on label "No" at bounding box center [383, 199] width 134 height 16
click at [189, 228] on button "Continue" at bounding box center [190, 229] width 35 height 14
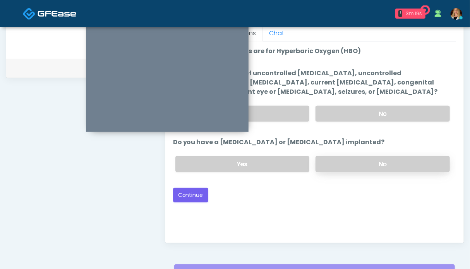
click at [371, 156] on label "No" at bounding box center [383, 164] width 134 height 16
click at [373, 112] on label "No" at bounding box center [383, 114] width 134 height 16
click at [194, 195] on button "Continue" at bounding box center [190, 195] width 35 height 14
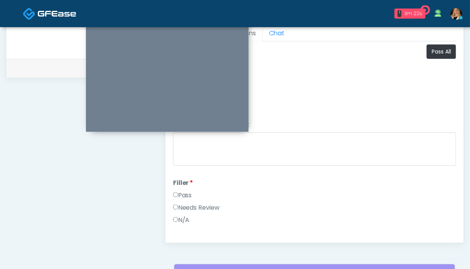
click at [187, 192] on label "Pass" at bounding box center [182, 195] width 19 height 9
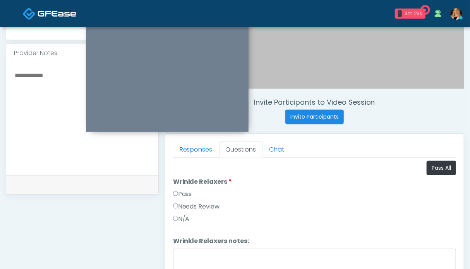
click at [188, 191] on label "Pass" at bounding box center [182, 193] width 19 height 9
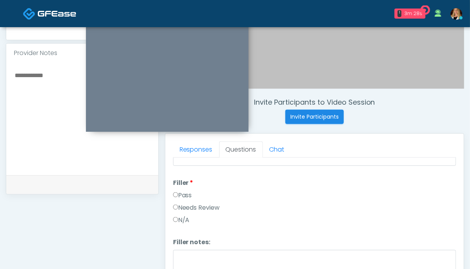
scroll to position [194, 0]
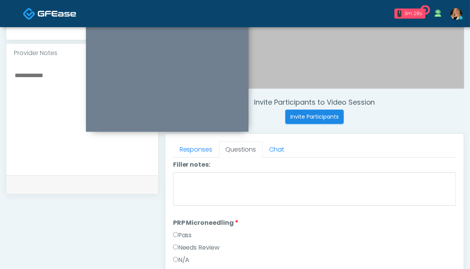
click at [187, 235] on label "Pass" at bounding box center [182, 234] width 19 height 9
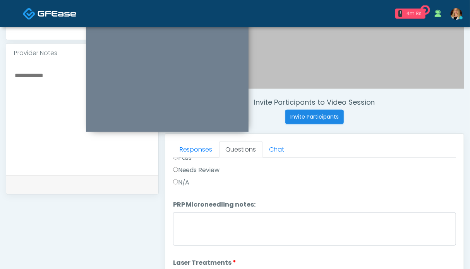
scroll to position [310, 0]
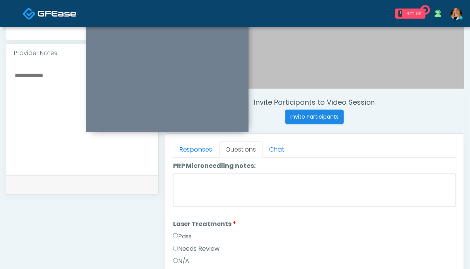
click at [186, 234] on label "Pass" at bounding box center [182, 236] width 19 height 9
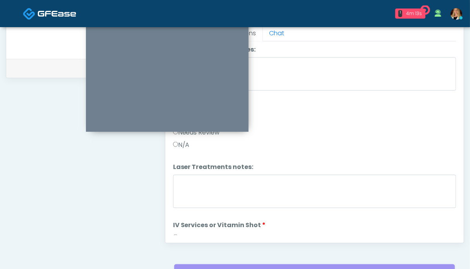
scroll to position [349, 0]
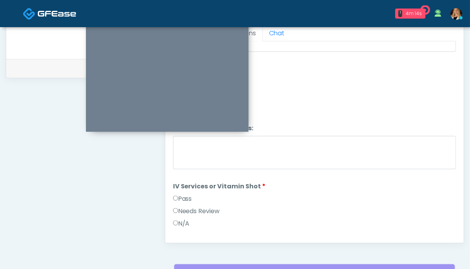
click at [185, 194] on label "Pass" at bounding box center [182, 198] width 19 height 9
click at [183, 195] on label "Pass" at bounding box center [182, 199] width 19 height 9
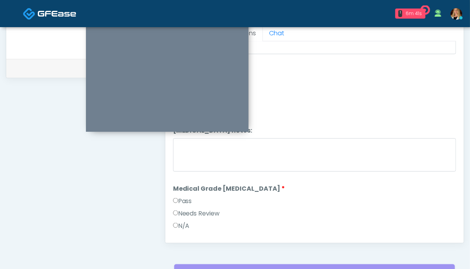
click at [191, 196] on label "Pass" at bounding box center [182, 200] width 19 height 9
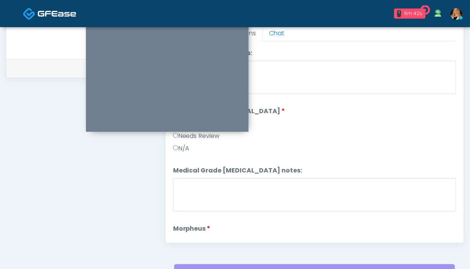
scroll to position [736, 0]
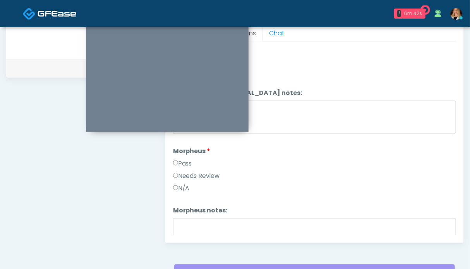
click at [181, 160] on label "Pass" at bounding box center [182, 163] width 19 height 9
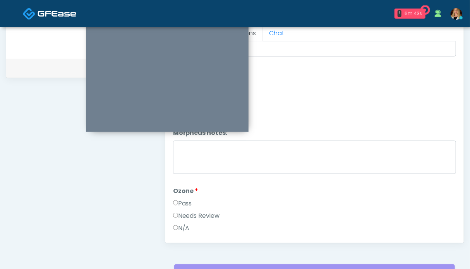
click at [180, 202] on label "Pass" at bounding box center [182, 203] width 19 height 9
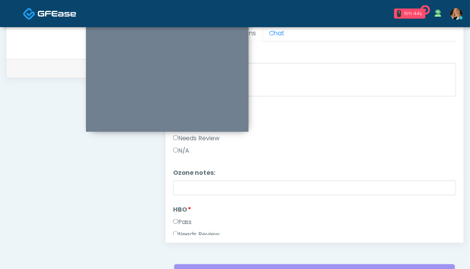
scroll to position [929, 0]
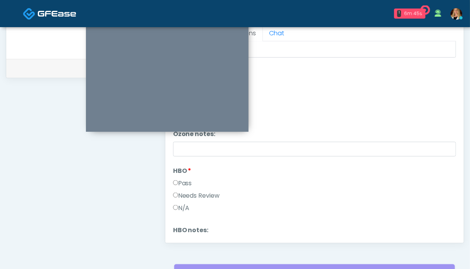
click at [181, 179] on label "Pass" at bounding box center [182, 183] width 19 height 9
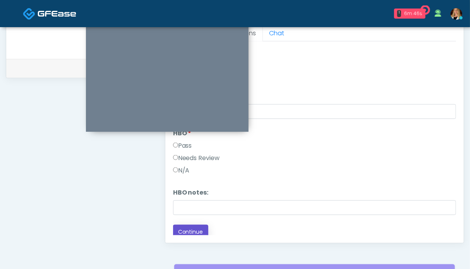
click at [192, 225] on button "Continue" at bounding box center [190, 232] width 35 height 14
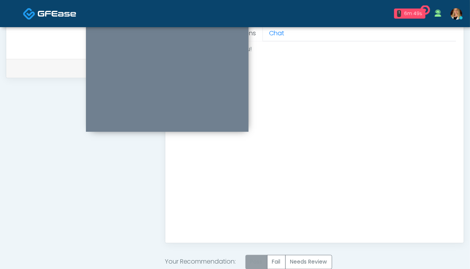
click at [260, 261] on label "Pass" at bounding box center [257, 262] width 22 height 14
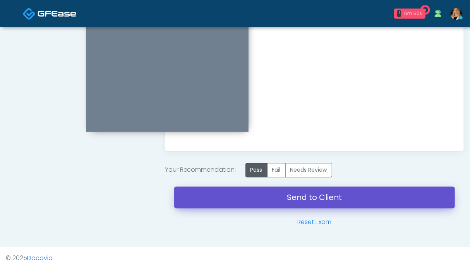
drag, startPoint x: 308, startPoint y: 196, endPoint x: 273, endPoint y: 46, distance: 154.0
click at [308, 196] on link "Send to Client" at bounding box center [314, 198] width 281 height 22
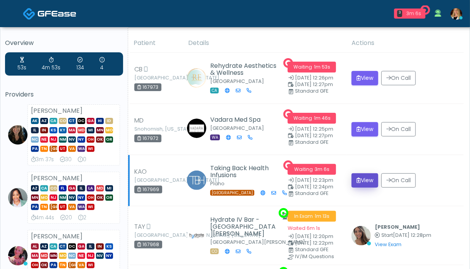
click at [361, 183] on button "View" at bounding box center [365, 180] width 27 height 14
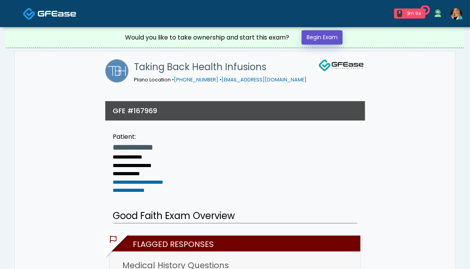
click at [314, 35] on link "Begin Exam" at bounding box center [322, 37] width 41 height 14
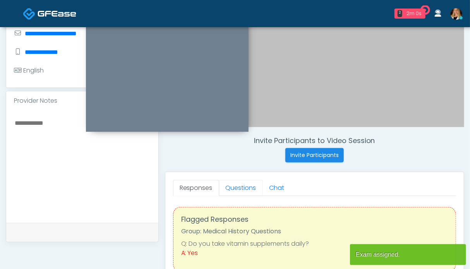
drag, startPoint x: 241, startPoint y: 185, endPoint x: 159, endPoint y: 183, distance: 82.5
click at [241, 184] on link "Questions" at bounding box center [241, 188] width 44 height 16
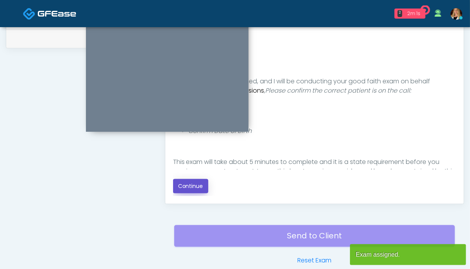
click at [184, 186] on button "Continue" at bounding box center [190, 186] width 35 height 14
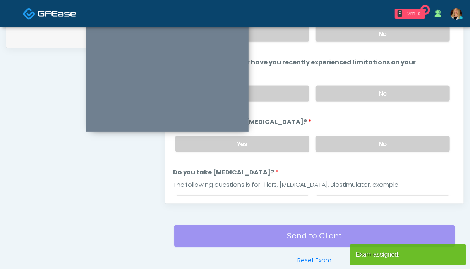
scroll to position [426, 0]
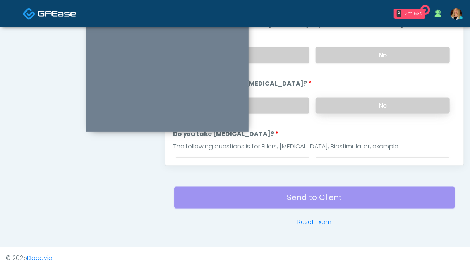
click at [346, 105] on label "No" at bounding box center [383, 106] width 134 height 16
click at [354, 58] on label "No" at bounding box center [383, 55] width 134 height 16
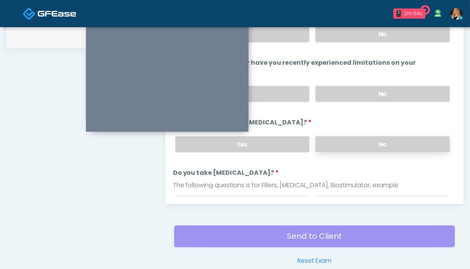
scroll to position [348, 0]
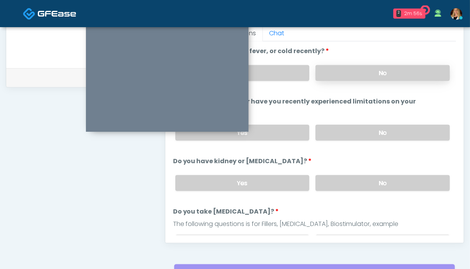
click at [371, 69] on label "No" at bounding box center [383, 73] width 134 height 16
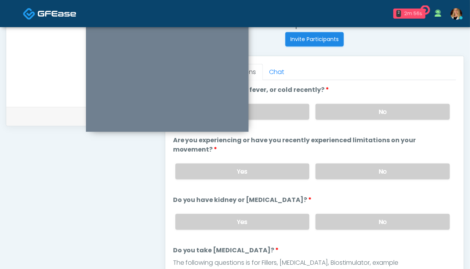
scroll to position [39, 0]
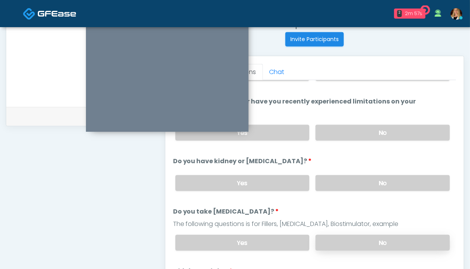
click at [381, 244] on label "No" at bounding box center [383, 243] width 134 height 16
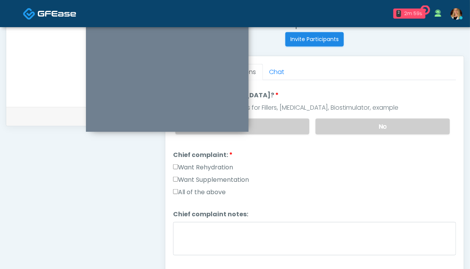
click at [191, 163] on label "Want Rehydration" at bounding box center [203, 167] width 60 height 9
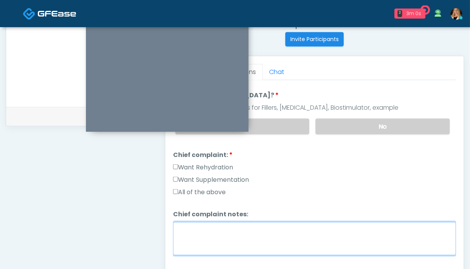
click at [236, 241] on textarea "Chief complaint notes:" at bounding box center [314, 238] width 283 height 33
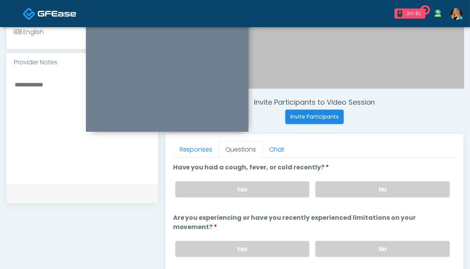
scroll to position [116, 0]
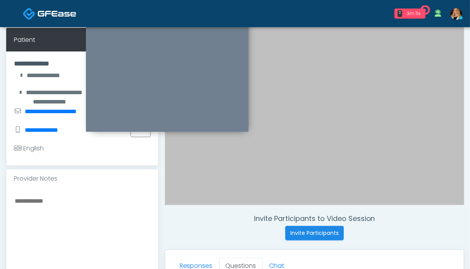
type textarea "**"
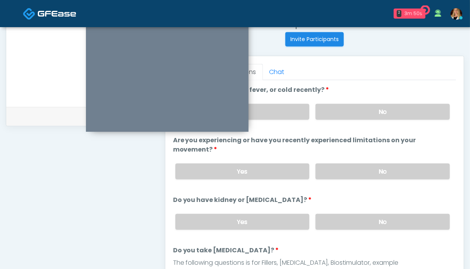
scroll to position [426, 0]
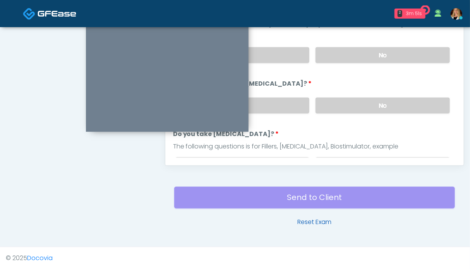
click at [316, 222] on link "Reset Exam" at bounding box center [314, 222] width 34 height 9
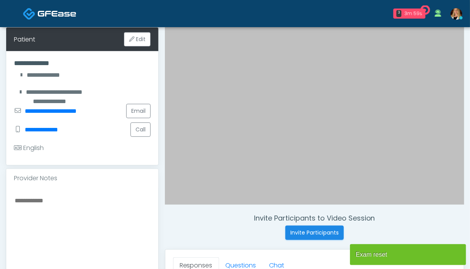
scroll to position [194, 0]
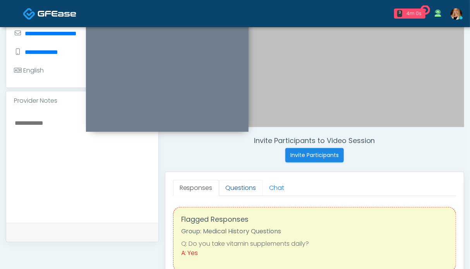
click at [244, 187] on link "Questions" at bounding box center [241, 188] width 44 height 16
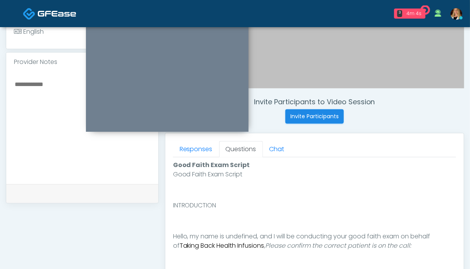
scroll to position [426, 0]
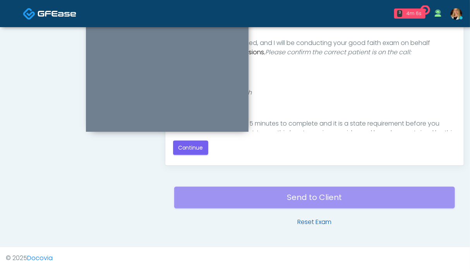
click at [307, 221] on link "Reset Exam" at bounding box center [314, 222] width 34 height 9
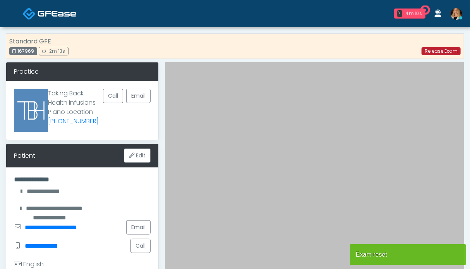
click at [429, 50] on link "Release Exam" at bounding box center [441, 51] width 39 height 8
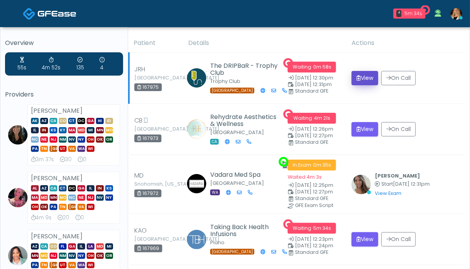
click at [362, 75] on button "View" at bounding box center [365, 78] width 27 height 14
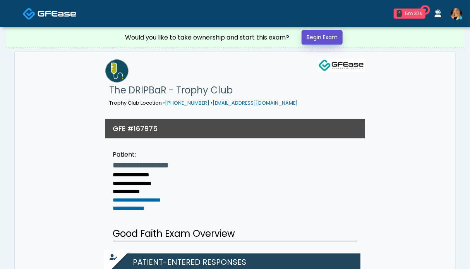
click at [321, 39] on link "Begin Exam" at bounding box center [322, 37] width 41 height 14
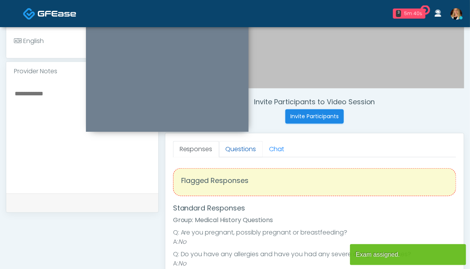
click at [229, 149] on link "Questions" at bounding box center [241, 149] width 44 height 16
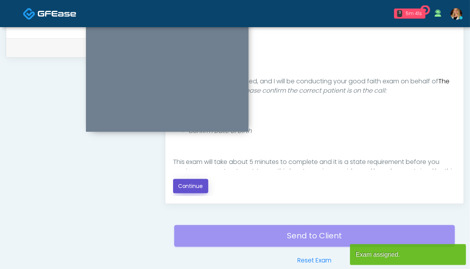
click at [184, 189] on button "Continue" at bounding box center [190, 186] width 35 height 14
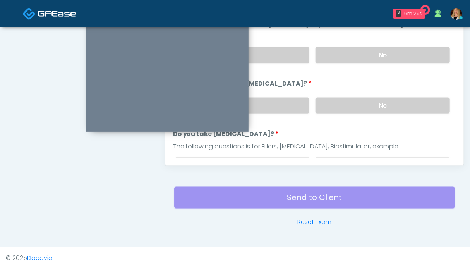
drag, startPoint x: 364, startPoint y: 59, endPoint x: 366, endPoint y: 83, distance: 24.1
click at [364, 59] on label "No" at bounding box center [383, 55] width 134 height 16
click at [372, 106] on label "No" at bounding box center [383, 106] width 134 height 16
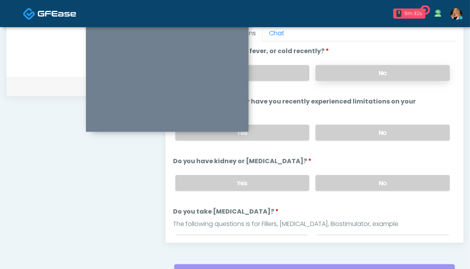
click at [363, 75] on label "No" at bounding box center [383, 73] width 134 height 16
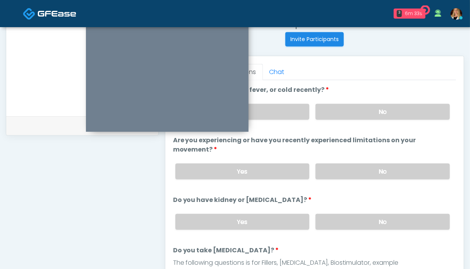
scroll to position [116, 0]
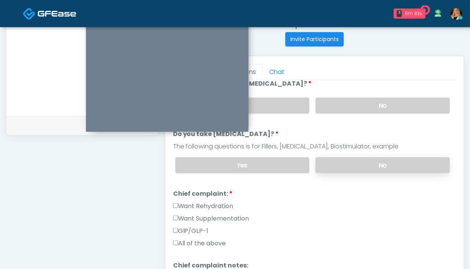
click at [373, 159] on label "No" at bounding box center [383, 165] width 134 height 16
click at [220, 202] on label "Want Rehydration" at bounding box center [203, 205] width 60 height 9
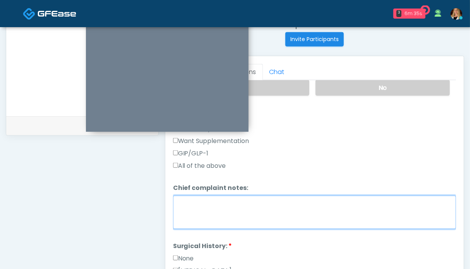
click at [267, 218] on textarea "Chief complaint notes:" at bounding box center [314, 212] width 283 height 33
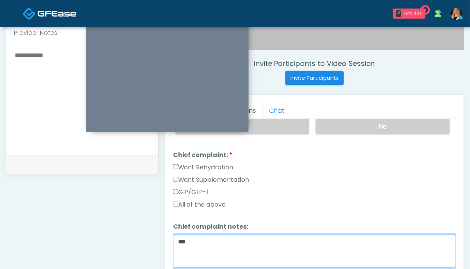
scroll to position [348, 0]
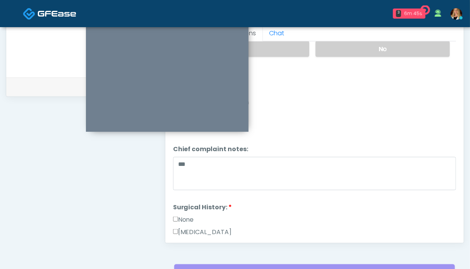
click at [182, 216] on label "None" at bounding box center [183, 219] width 21 height 9
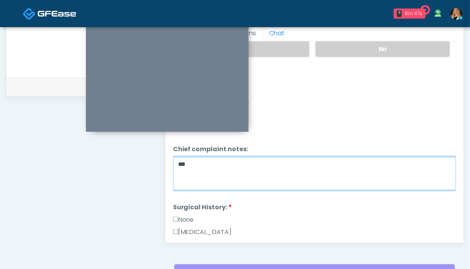
click at [200, 158] on textarea "**" at bounding box center [314, 173] width 283 height 33
type textarea "**********"
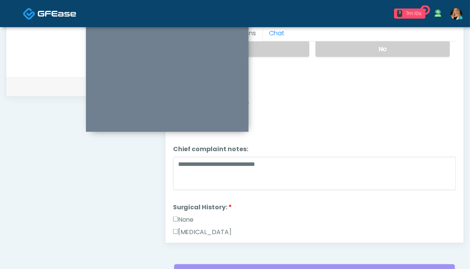
click at [344, 117] on div "GIP/GLP-1" at bounding box center [314, 116] width 283 height 12
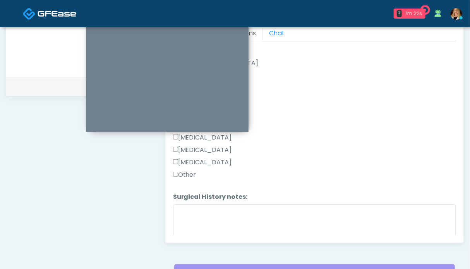
scroll to position [414, 0]
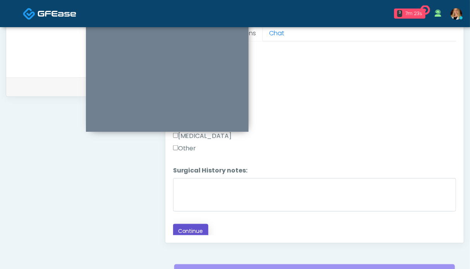
click at [186, 232] on button "Continue" at bounding box center [190, 231] width 35 height 14
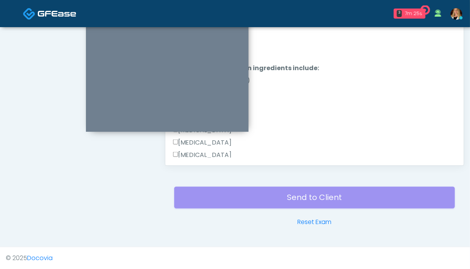
scroll to position [309, 0]
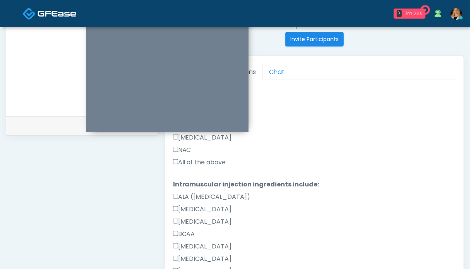
click at [211, 161] on label "All of the above" at bounding box center [199, 162] width 53 height 9
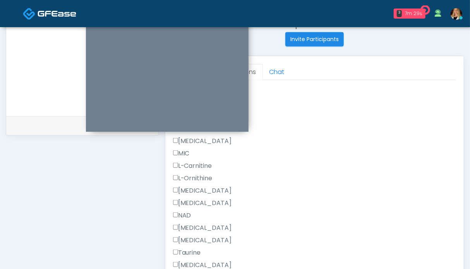
scroll to position [727, 0]
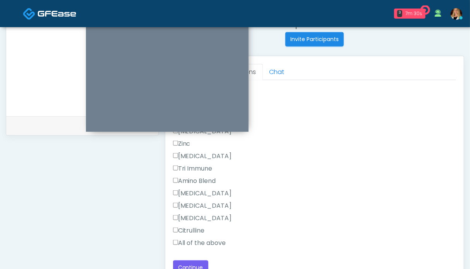
click at [208, 242] on label "All of the above" at bounding box center [199, 242] width 53 height 9
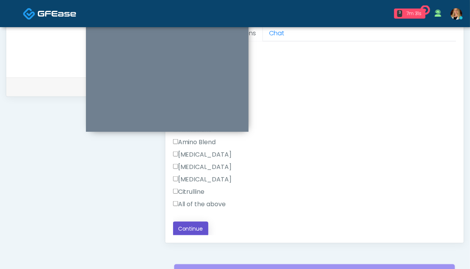
click at [194, 233] on button "Continue" at bounding box center [190, 229] width 35 height 14
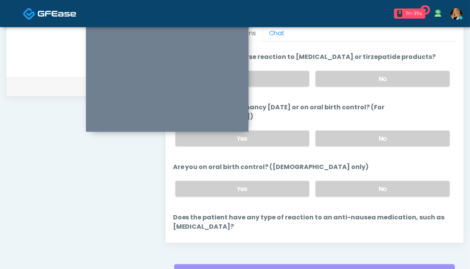
scroll to position [435, 0]
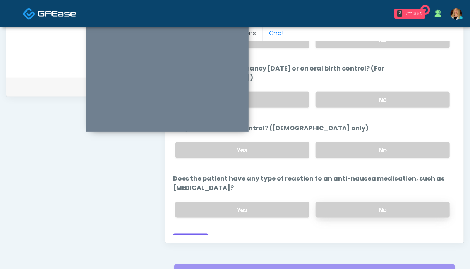
click at [364, 202] on label "No" at bounding box center [383, 210] width 134 height 16
drag, startPoint x: 366, startPoint y: 137, endPoint x: 366, endPoint y: 116, distance: 21.3
click at [366, 142] on label "No" at bounding box center [383, 150] width 134 height 16
click at [367, 92] on label "No" at bounding box center [383, 100] width 134 height 16
drag, startPoint x: 60, startPoint y: 195, endPoint x: 260, endPoint y: 185, distance: 199.7
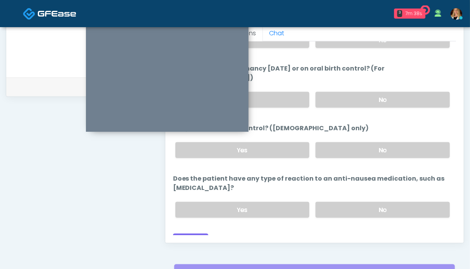
click at [64, 193] on div "**********" at bounding box center [82, 9] width 153 height 591
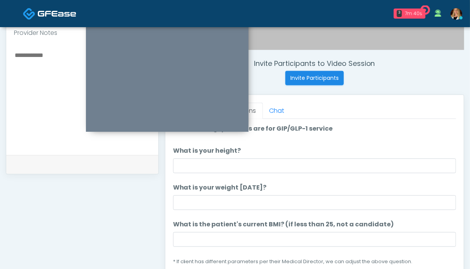
scroll to position [232, 0]
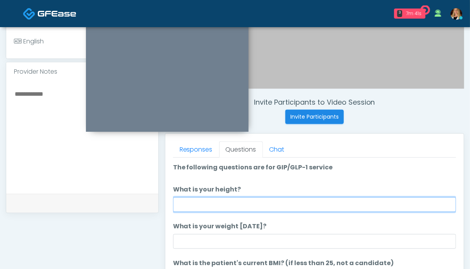
click at [218, 204] on input "What is your height?" at bounding box center [314, 204] width 283 height 15
type input "****"
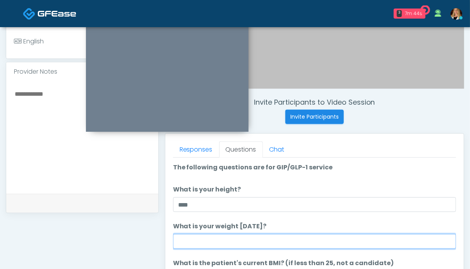
click at [216, 244] on input "What is your weight today?" at bounding box center [314, 241] width 283 height 15
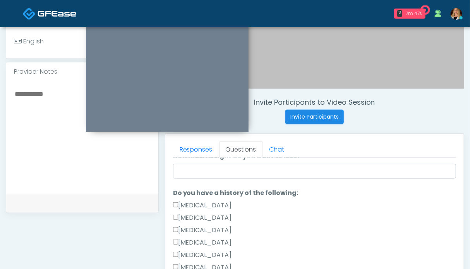
scroll to position [194, 0]
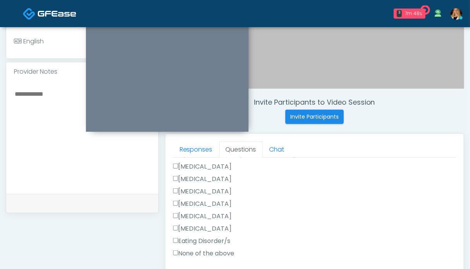
type input "******"
click at [196, 251] on label "None of the above" at bounding box center [204, 253] width 62 height 9
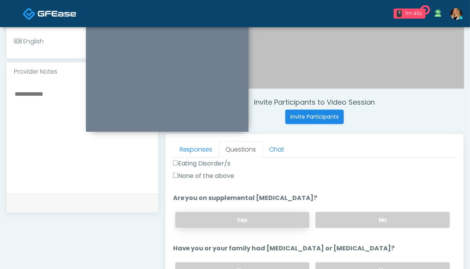
scroll to position [310, 0]
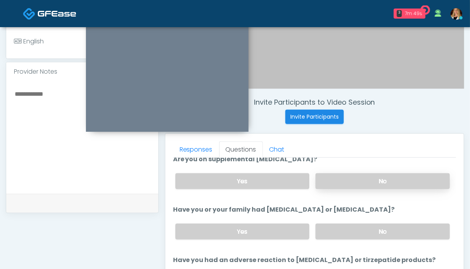
click at [350, 182] on label "No" at bounding box center [383, 181] width 134 height 16
drag, startPoint x: 353, startPoint y: 237, endPoint x: 354, endPoint y: 232, distance: 4.3
click at [353, 236] on label "No" at bounding box center [383, 231] width 134 height 16
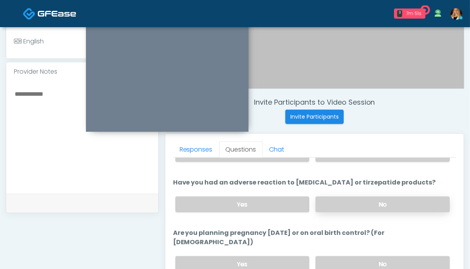
click at [366, 206] on label "No" at bounding box center [383, 204] width 134 height 16
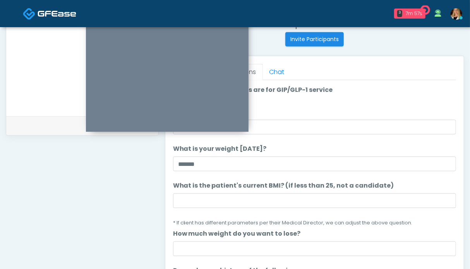
scroll to position [271, 0]
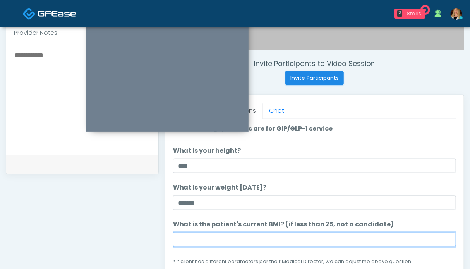
click at [218, 245] on input "What is the patient's current BMI? (if less than 25, not a candidate)" at bounding box center [314, 239] width 283 height 15
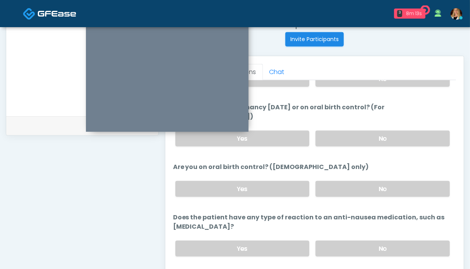
scroll to position [426, 0]
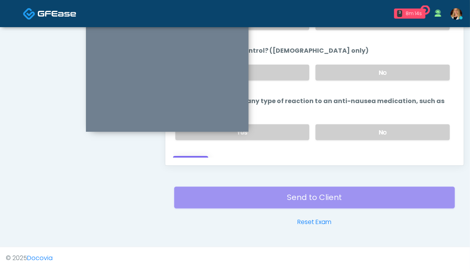
type input "****"
click at [191, 156] on button "Continue" at bounding box center [190, 163] width 35 height 14
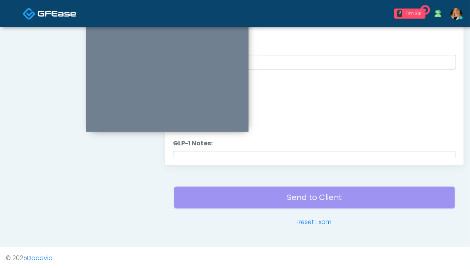
scroll to position [309, 0]
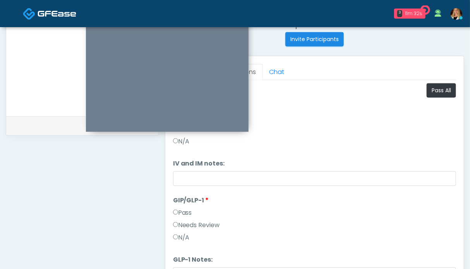
click at [182, 211] on label "Pass" at bounding box center [182, 212] width 19 height 9
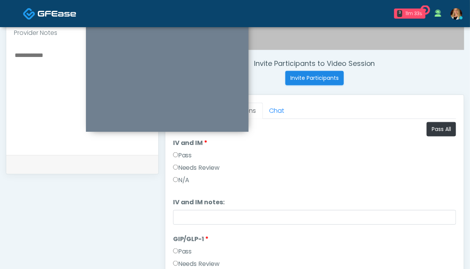
click at [185, 152] on label "Pass" at bounding box center [182, 155] width 19 height 9
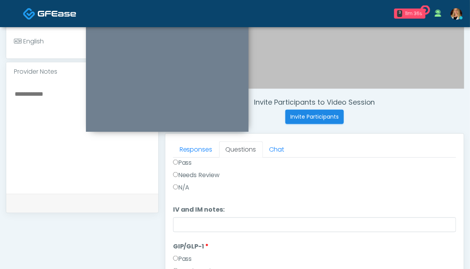
scroll to position [387, 0]
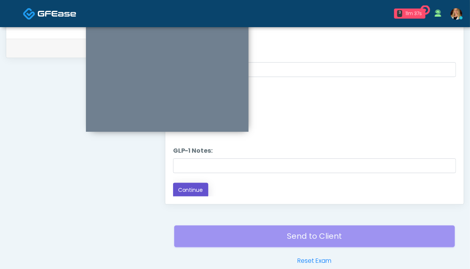
click at [197, 192] on button "Continue" at bounding box center [190, 190] width 35 height 14
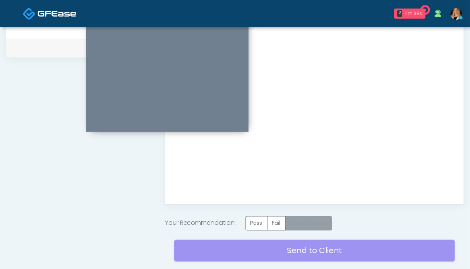
scroll to position [0, 0]
click at [261, 220] on label "Pass" at bounding box center [257, 223] width 22 height 14
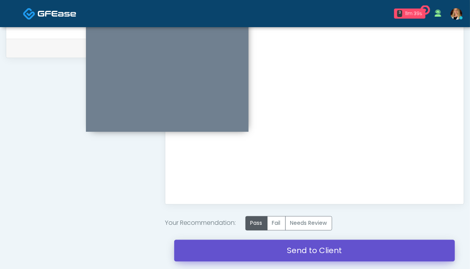
click at [276, 247] on link "Send to Client" at bounding box center [314, 251] width 281 height 22
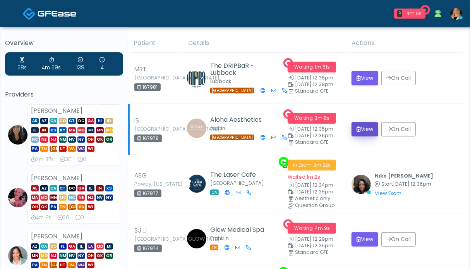
click at [365, 130] on button "View" at bounding box center [365, 129] width 27 height 14
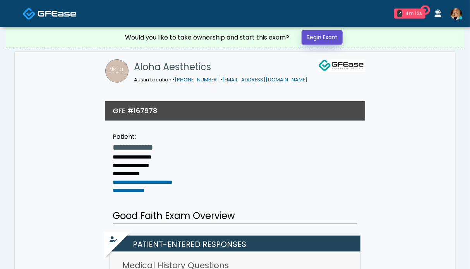
click at [319, 39] on link "Begin Exam" at bounding box center [322, 37] width 41 height 14
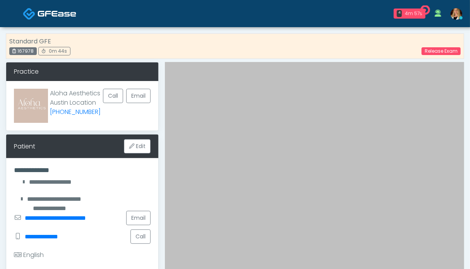
scroll to position [194, 0]
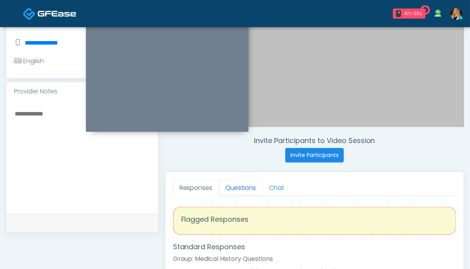
click at [240, 185] on link "Questions" at bounding box center [241, 188] width 44 height 16
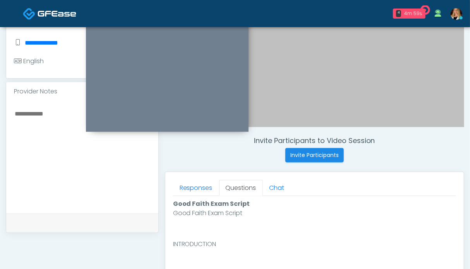
scroll to position [349, 0]
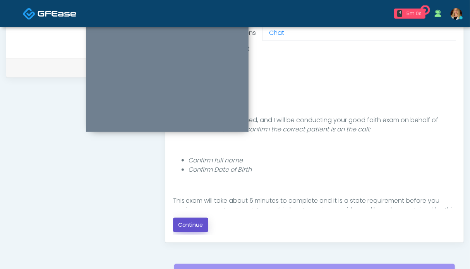
click at [192, 223] on button "Continue" at bounding box center [190, 225] width 35 height 14
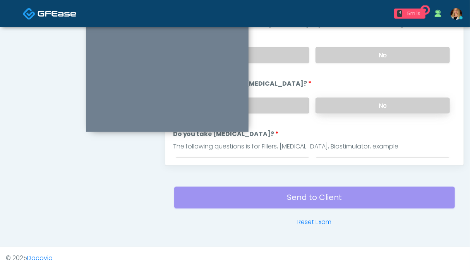
click at [375, 104] on label "No" at bounding box center [383, 106] width 134 height 16
click at [373, 55] on label "No" at bounding box center [383, 55] width 134 height 16
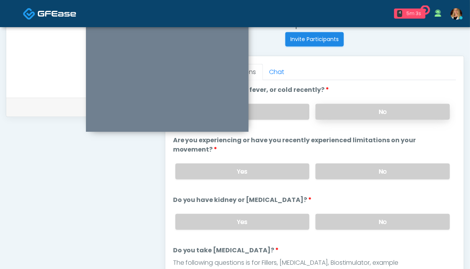
click at [371, 111] on label "No" at bounding box center [383, 112] width 134 height 16
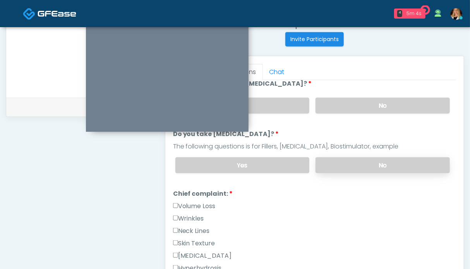
drag, startPoint x: 388, startPoint y: 158, endPoint x: 372, endPoint y: 161, distance: 16.5
click at [388, 158] on label "No" at bounding box center [383, 165] width 134 height 16
drag, startPoint x: 194, startPoint y: 213, endPoint x: 194, endPoint y: 218, distance: 4.6
click at [194, 214] on label "Wrinkles" at bounding box center [188, 218] width 31 height 9
click at [194, 232] on label "Neck Lines" at bounding box center [191, 230] width 37 height 9
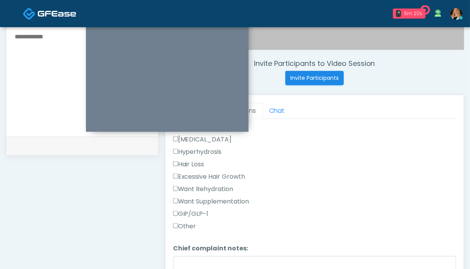
scroll to position [349, 0]
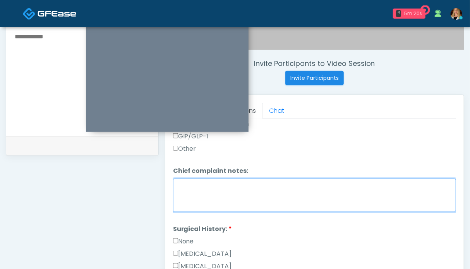
click at [237, 200] on textarea "Chief complaint notes:" at bounding box center [314, 195] width 283 height 33
type textarea "******"
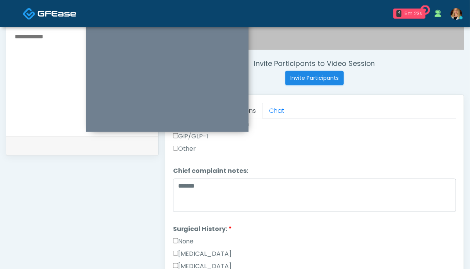
click at [185, 240] on label "None" at bounding box center [183, 241] width 21 height 9
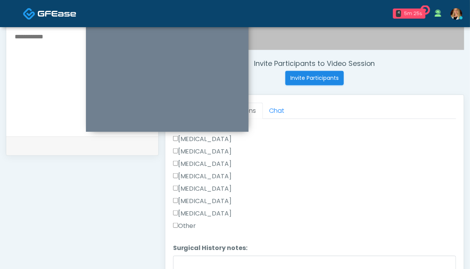
scroll to position [348, 0]
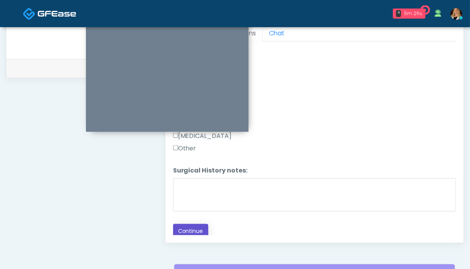
click at [185, 225] on button "Continue" at bounding box center [190, 231] width 35 height 14
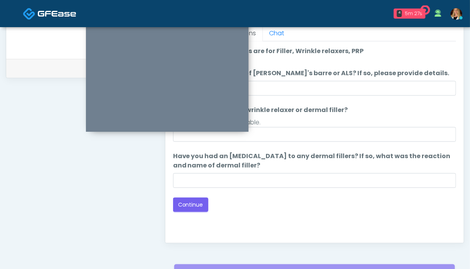
scroll to position [309, 0]
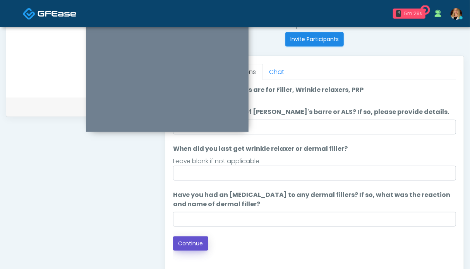
click at [197, 243] on button "Continue" at bounding box center [190, 243] width 35 height 14
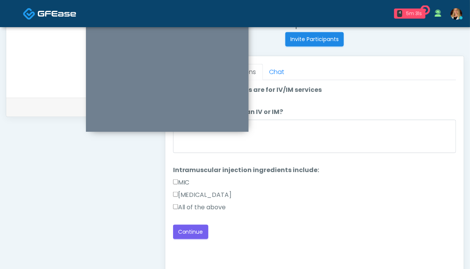
click at [204, 205] on label "All of the above" at bounding box center [199, 207] width 53 height 9
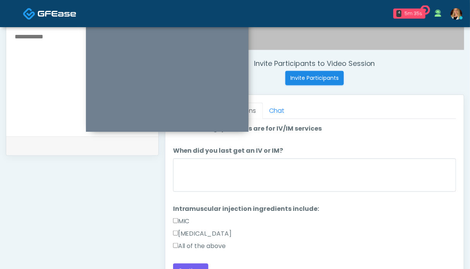
scroll to position [232, 0]
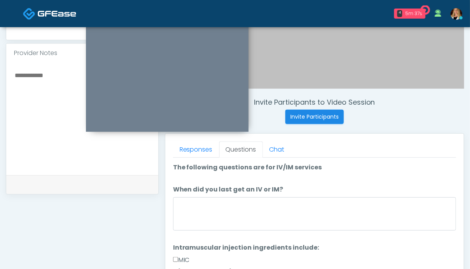
click at [24, 111] on textarea at bounding box center [82, 117] width 137 height 94
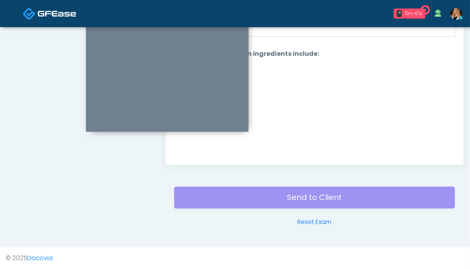
scroll to position [387, 0]
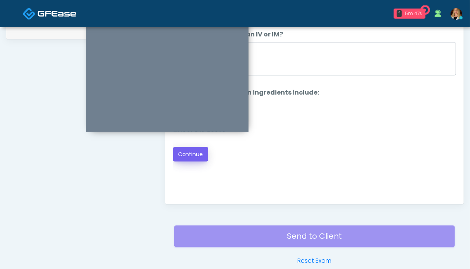
type textarea "**********"
click at [189, 154] on button "Continue" at bounding box center [190, 154] width 35 height 14
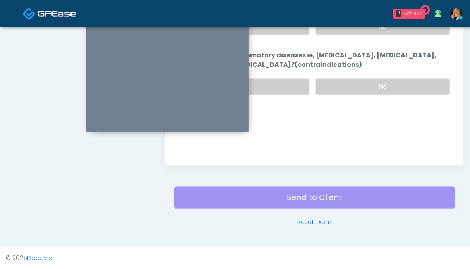
scroll to position [348, 0]
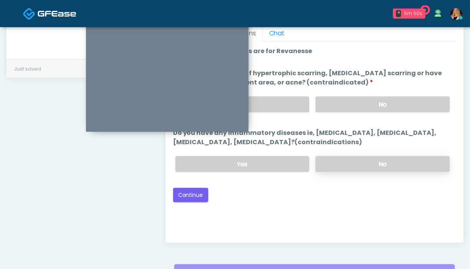
click at [382, 168] on label "No" at bounding box center [383, 164] width 134 height 16
click at [382, 93] on div "Yes No" at bounding box center [312, 104] width 287 height 28
click at [378, 101] on label "No" at bounding box center [383, 104] width 134 height 16
click at [204, 191] on button "Continue" at bounding box center [190, 195] width 35 height 14
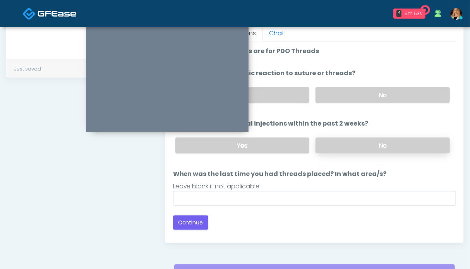
click at [388, 139] on label "No" at bounding box center [383, 145] width 134 height 16
click at [387, 93] on label "No" at bounding box center [383, 95] width 134 height 16
click at [190, 221] on button "Continue" at bounding box center [190, 222] width 35 height 14
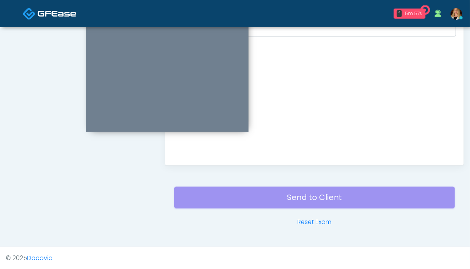
scroll to position [309, 0]
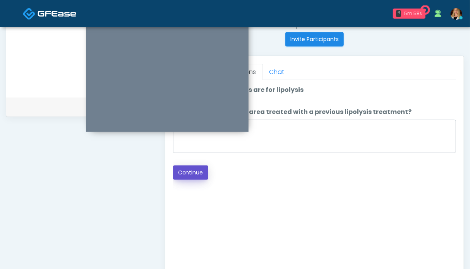
click at [196, 168] on button "Continue" at bounding box center [190, 172] width 35 height 14
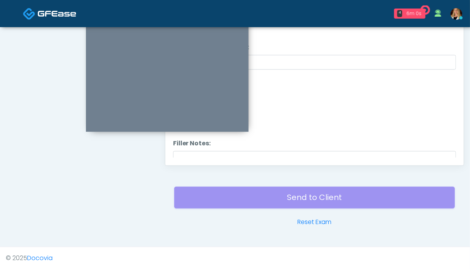
scroll to position [348, 0]
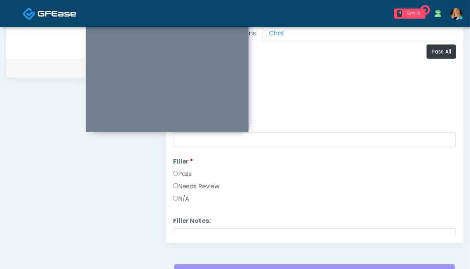
click at [182, 170] on label "Pass" at bounding box center [182, 173] width 19 height 9
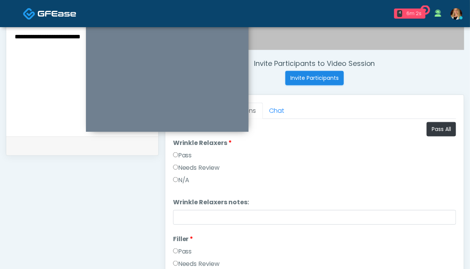
scroll to position [232, 0]
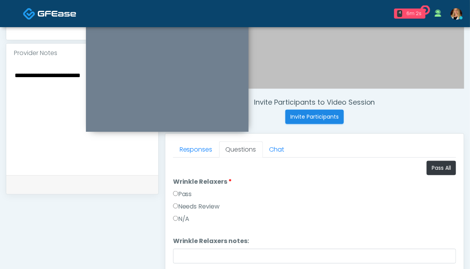
drag, startPoint x: 182, startPoint y: 193, endPoint x: 128, endPoint y: 183, distance: 55.1
click at [182, 193] on label "Pass" at bounding box center [182, 193] width 19 height 9
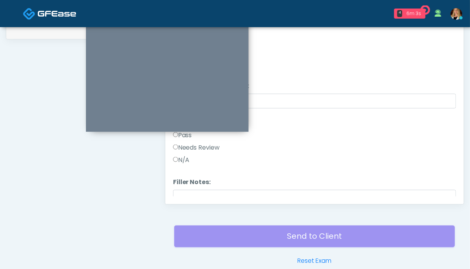
scroll to position [77, 0]
click at [186, 153] on label "Pass" at bounding box center [182, 153] width 19 height 9
click at [183, 187] on label "Pass" at bounding box center [182, 190] width 19 height 9
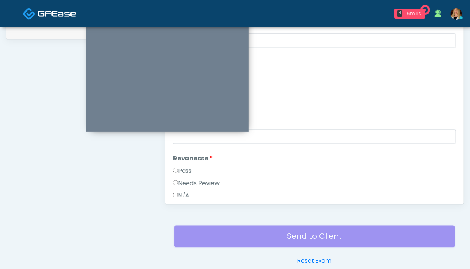
click at [185, 170] on label "Pass" at bounding box center [182, 170] width 19 height 9
click at [187, 150] on label "Pass" at bounding box center [182, 150] width 19 height 9
click at [188, 166] on label "Pass" at bounding box center [182, 169] width 19 height 9
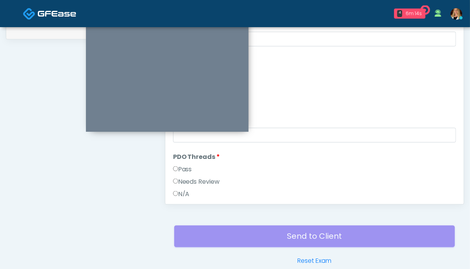
scroll to position [658, 0]
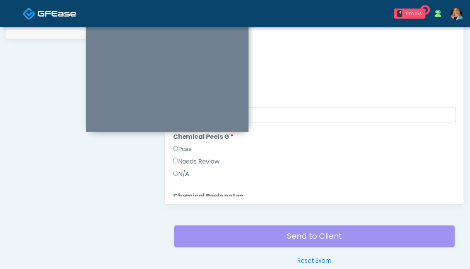
drag, startPoint x: 184, startPoint y: 148, endPoint x: 211, endPoint y: 153, distance: 27.0
click at [184, 148] on label "Pass" at bounding box center [182, 148] width 19 height 9
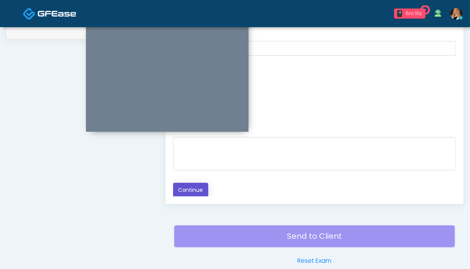
click at [181, 184] on button "Continue" at bounding box center [190, 190] width 35 height 14
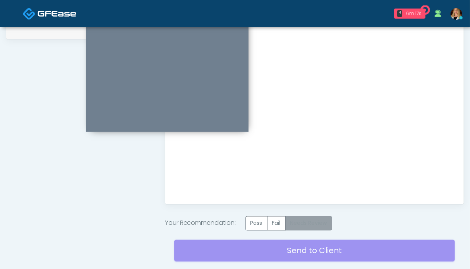
scroll to position [0, 0]
click at [256, 223] on label "Pass" at bounding box center [257, 223] width 22 height 14
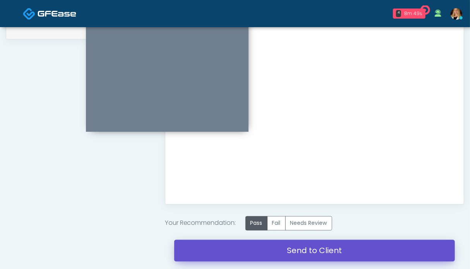
click at [307, 256] on link "Send to Client" at bounding box center [314, 251] width 281 height 22
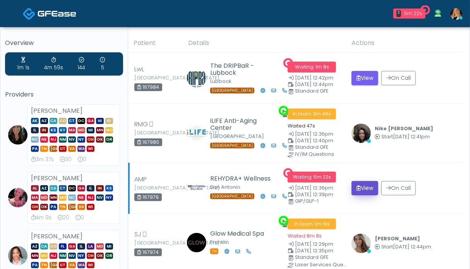
click at [360, 186] on icon "submit" at bounding box center [359, 187] width 4 height 5
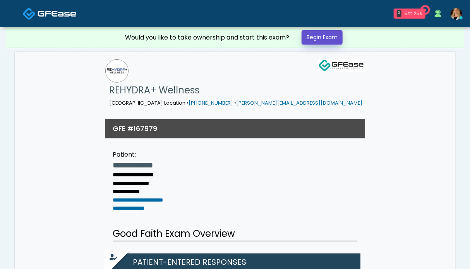
click at [319, 39] on link "Begin Exam" at bounding box center [322, 37] width 41 height 14
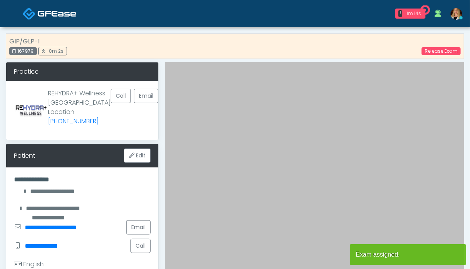
scroll to position [194, 0]
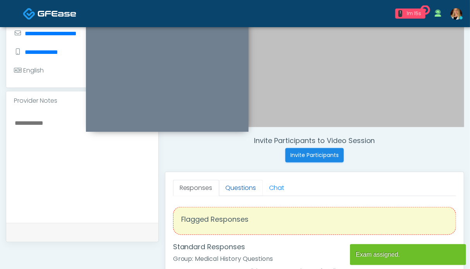
click at [232, 186] on link "Questions" at bounding box center [241, 188] width 44 height 16
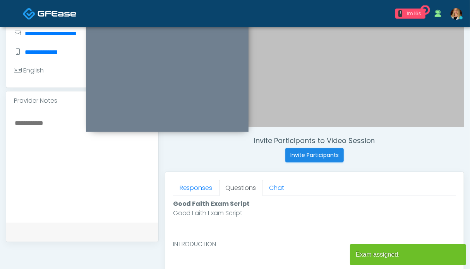
scroll to position [387, 0]
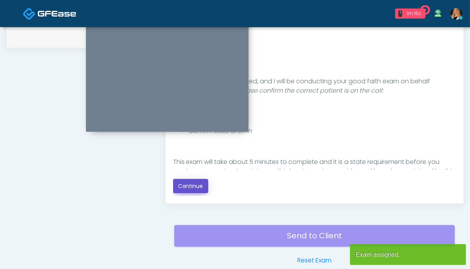
click at [189, 187] on button "Continue" at bounding box center [190, 186] width 35 height 14
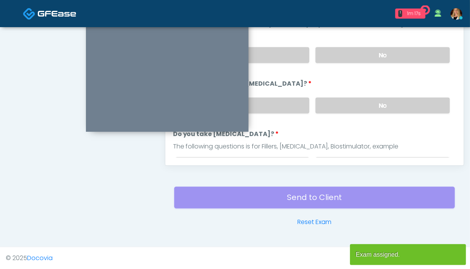
scroll to position [309, 0]
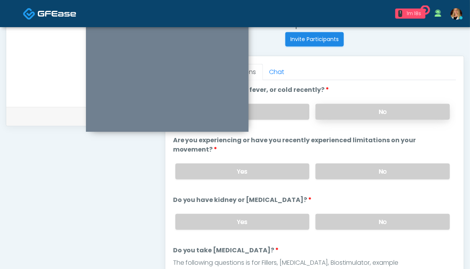
click at [343, 113] on label "No" at bounding box center [383, 112] width 134 height 16
drag, startPoint x: 348, startPoint y: 166, endPoint x: 351, endPoint y: 178, distance: 12.0
click at [348, 167] on label "No" at bounding box center [383, 171] width 134 height 16
click at [355, 216] on label "No" at bounding box center [383, 222] width 134 height 16
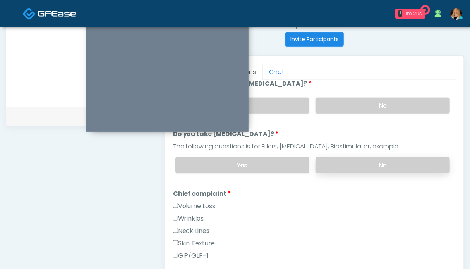
click at [351, 163] on label "No" at bounding box center [383, 165] width 134 height 16
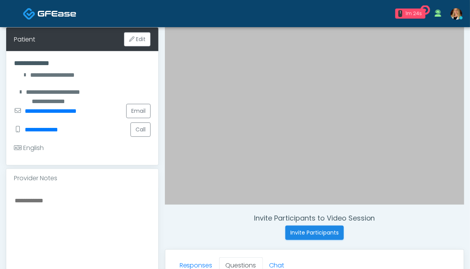
scroll to position [232, 0]
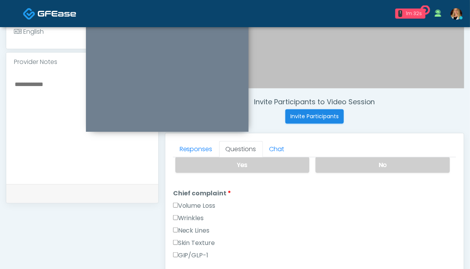
drag, startPoint x: 189, startPoint y: 251, endPoint x: 150, endPoint y: 235, distance: 41.7
click at [189, 251] on label "GIP/GLP-1" at bounding box center [191, 255] width 36 height 9
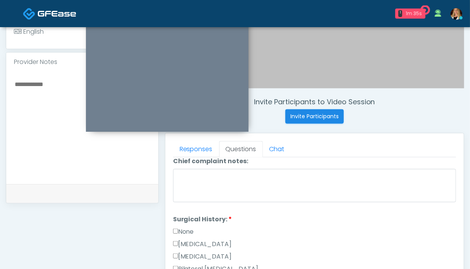
click at [180, 227] on label "None" at bounding box center [183, 231] width 21 height 9
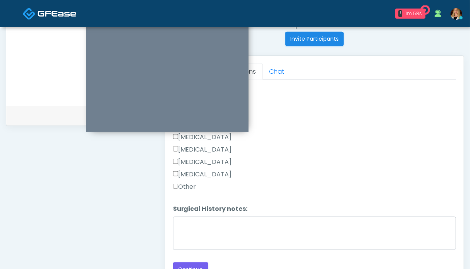
scroll to position [349, 0]
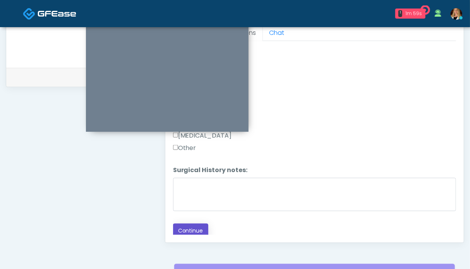
click at [187, 223] on button "Continue" at bounding box center [190, 230] width 35 height 14
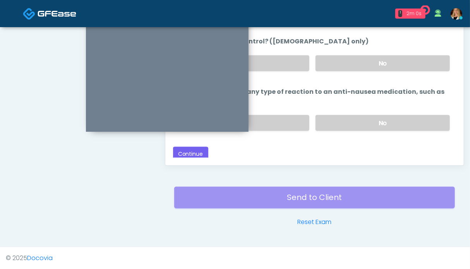
scroll to position [309, 0]
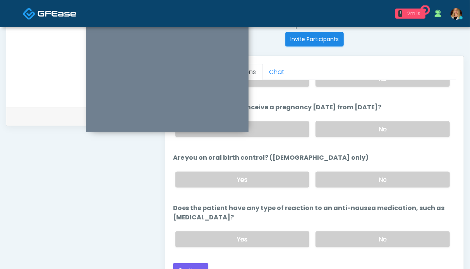
drag, startPoint x: 381, startPoint y: 239, endPoint x: 379, endPoint y: 206, distance: 32.2
click at [381, 237] on label "No" at bounding box center [383, 239] width 134 height 16
click at [369, 176] on label "No" at bounding box center [383, 180] width 134 height 16
click at [366, 123] on label "No" at bounding box center [383, 129] width 134 height 16
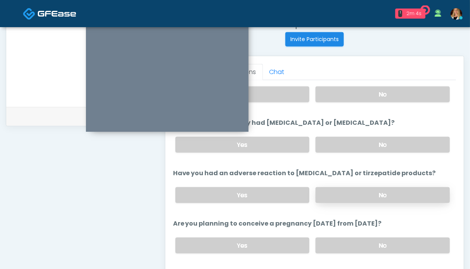
click at [364, 191] on label "No" at bounding box center [383, 195] width 134 height 16
click at [365, 140] on label "No" at bounding box center [383, 145] width 134 height 16
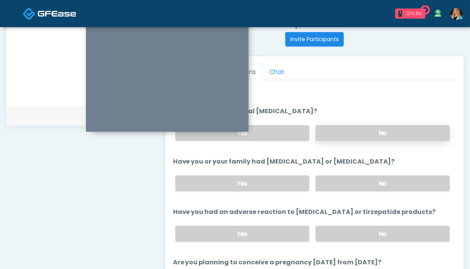
click at [363, 137] on label "No" at bounding box center [383, 133] width 134 height 16
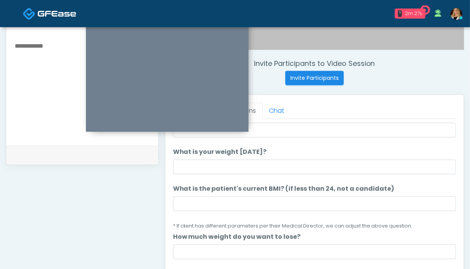
scroll to position [0, 0]
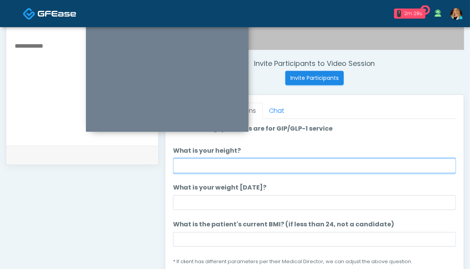
click at [225, 162] on input "What is your height?" at bounding box center [314, 165] width 283 height 15
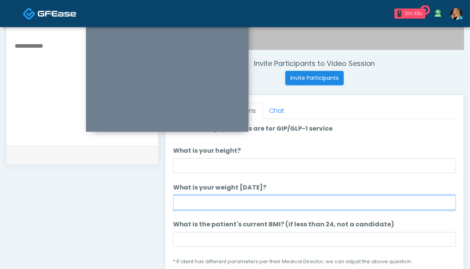
click at [211, 203] on input "What is your weight [DATE]?" at bounding box center [314, 202] width 283 height 15
type input "*******"
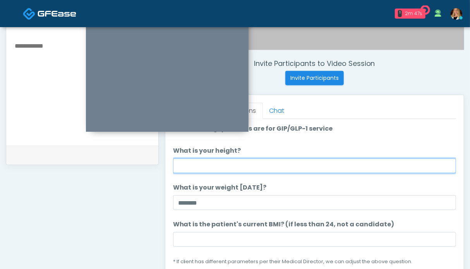
click at [234, 166] on input "What is your height?" at bounding box center [314, 165] width 283 height 15
type input "***"
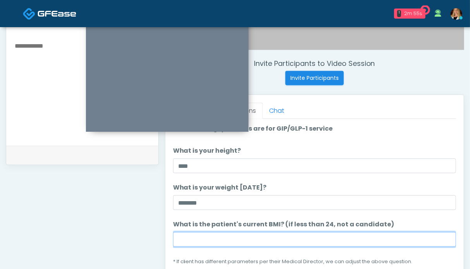
click at [243, 237] on input "What is the patient's current BMI? (if less than 24, not a candidate)" at bounding box center [314, 239] width 283 height 15
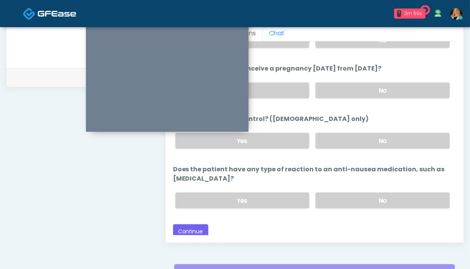
scroll to position [426, 0]
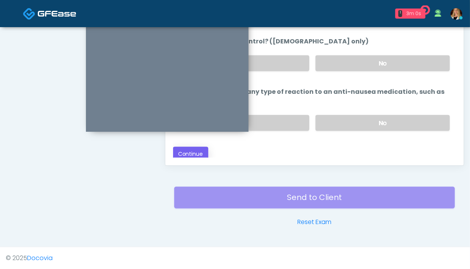
type input "**"
click at [194, 147] on button "Continue" at bounding box center [190, 154] width 35 height 14
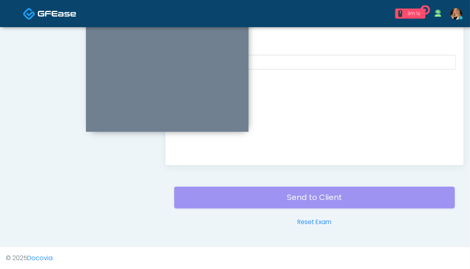
scroll to position [271, 0]
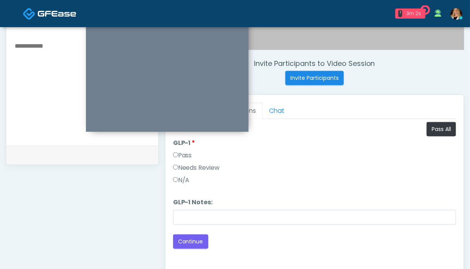
drag, startPoint x: 184, startPoint y: 157, endPoint x: 188, endPoint y: 160, distance: 4.7
click at [184, 157] on label "Pass" at bounding box center [182, 155] width 19 height 9
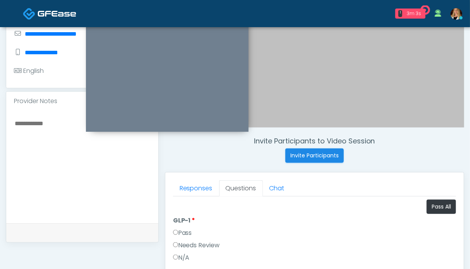
scroll to position [348, 0]
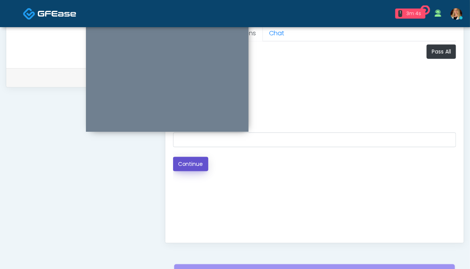
click at [180, 163] on button "Continue" at bounding box center [190, 164] width 35 height 14
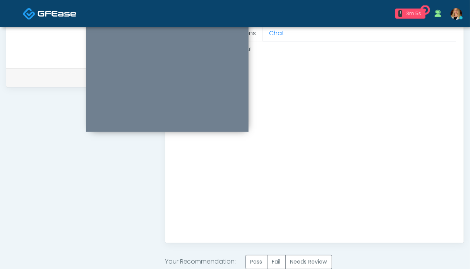
scroll to position [426, 0]
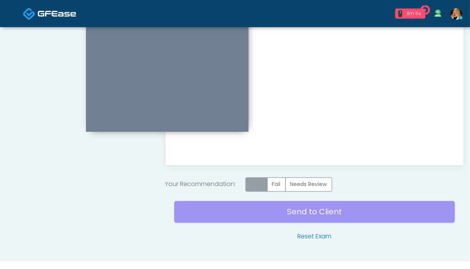
click at [254, 182] on label "Pass" at bounding box center [257, 184] width 22 height 14
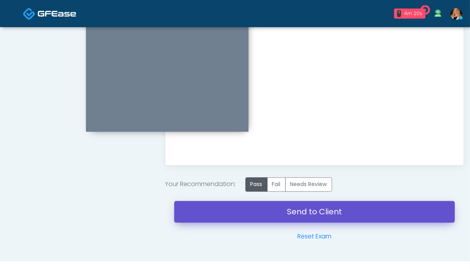
drag, startPoint x: 302, startPoint y: 213, endPoint x: 277, endPoint y: 48, distance: 166.5
click at [302, 213] on link "Send to Client" at bounding box center [314, 212] width 281 height 22
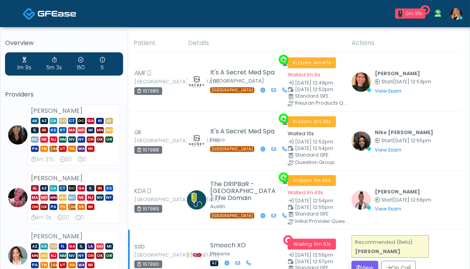
scroll to position [39, 0]
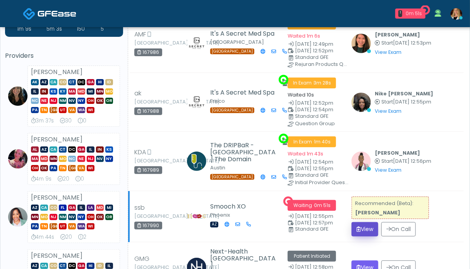
click at [359, 226] on icon "submit" at bounding box center [359, 228] width 4 height 5
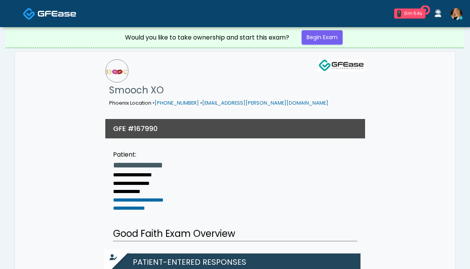
click at [325, 34] on link "Begin Exam" at bounding box center [322, 37] width 41 height 14
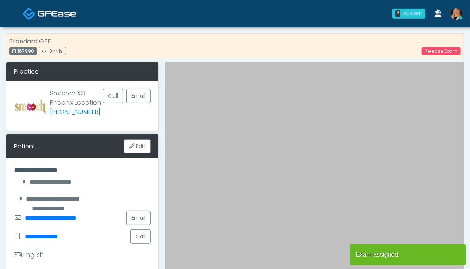
scroll to position [194, 0]
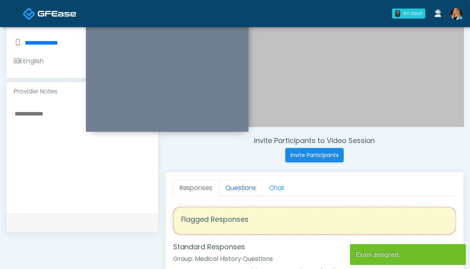
click at [231, 187] on link "Questions" at bounding box center [241, 188] width 44 height 16
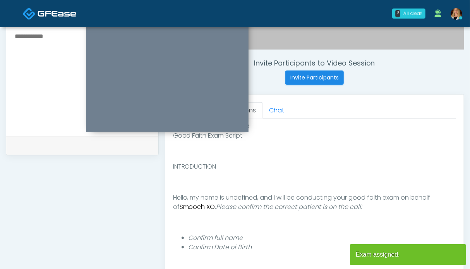
scroll to position [349, 0]
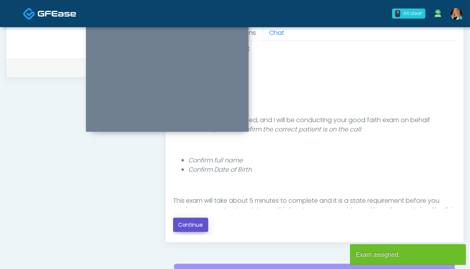
click at [187, 225] on button "Continue" at bounding box center [190, 225] width 35 height 14
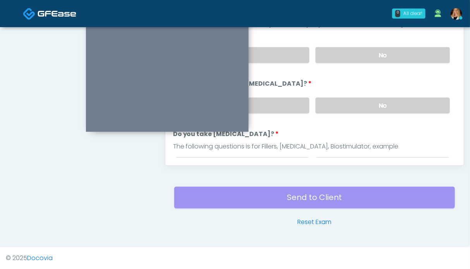
drag, startPoint x: 380, startPoint y: 105, endPoint x: 377, endPoint y: 72, distance: 33.0
click at [380, 104] on label "No" at bounding box center [383, 106] width 134 height 16
click at [376, 52] on label "No" at bounding box center [383, 55] width 134 height 16
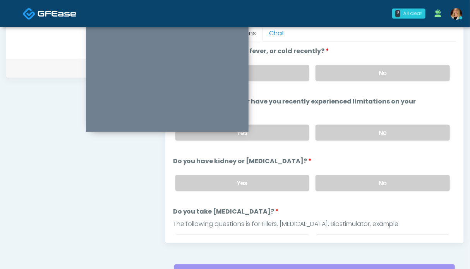
drag, startPoint x: 367, startPoint y: 73, endPoint x: 360, endPoint y: 88, distance: 16.3
click at [367, 73] on label "No" at bounding box center [383, 73] width 134 height 16
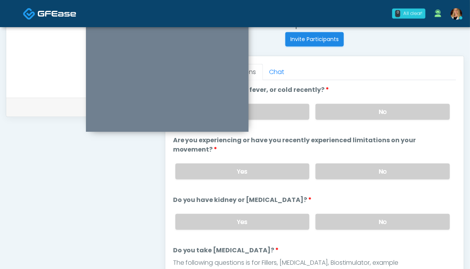
scroll to position [387, 0]
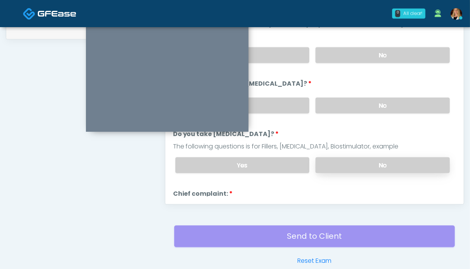
click at [371, 157] on label "No" at bounding box center [383, 165] width 134 height 16
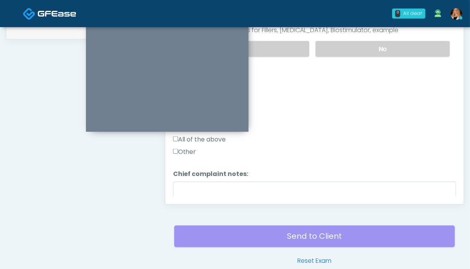
scroll to position [77, 0]
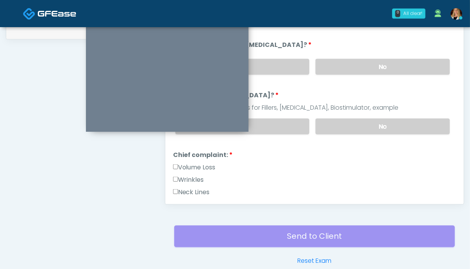
drag, startPoint x: 189, startPoint y: 175, endPoint x: 189, endPoint y: 168, distance: 7.8
click at [189, 175] on label "Wrinkles" at bounding box center [188, 179] width 31 height 9
click at [190, 166] on label "Volume Loss" at bounding box center [194, 167] width 43 height 9
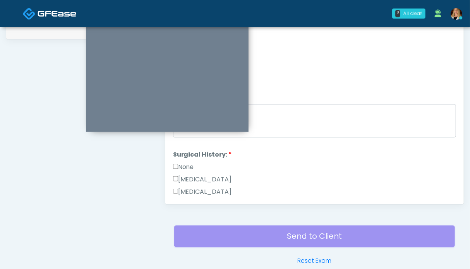
click at [186, 163] on label "None" at bounding box center [183, 166] width 21 height 9
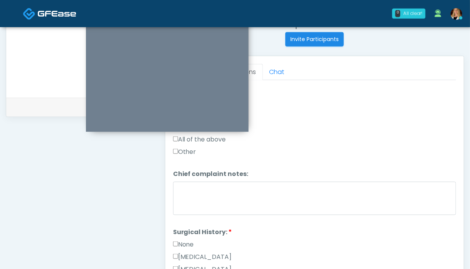
scroll to position [271, 0]
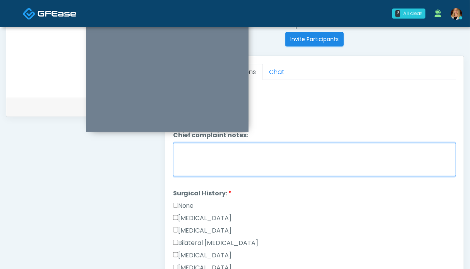
click at [206, 143] on textarea "Chief complaint notes:" at bounding box center [314, 159] width 283 height 33
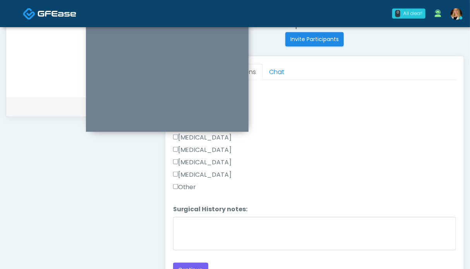
scroll to position [348, 0]
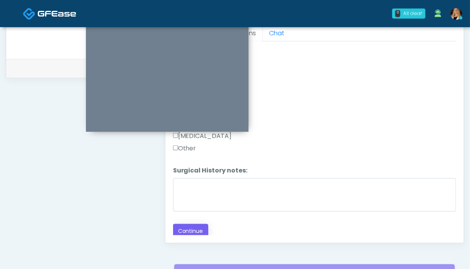
type textarea "******"
click at [192, 225] on button "Continue" at bounding box center [190, 231] width 35 height 14
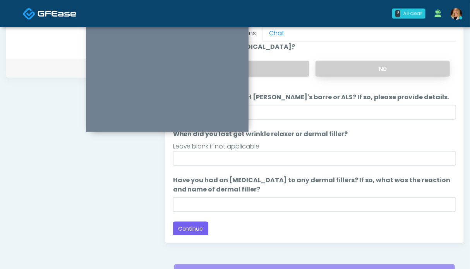
click at [341, 70] on label "No" at bounding box center [383, 69] width 134 height 16
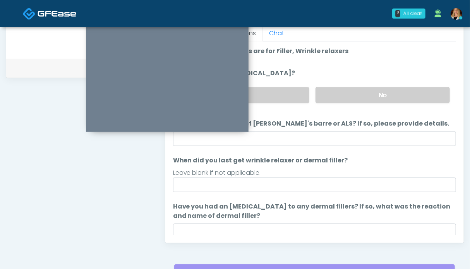
scroll to position [26, 0]
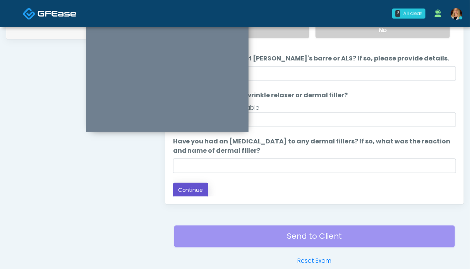
click at [194, 189] on button "Continue" at bounding box center [190, 190] width 35 height 14
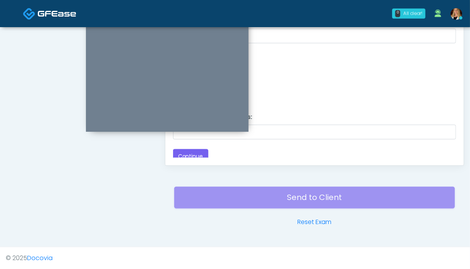
scroll to position [348, 0]
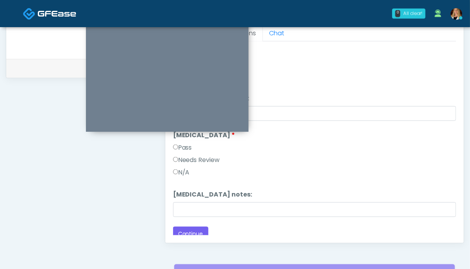
click at [187, 145] on label "Pass" at bounding box center [182, 147] width 19 height 9
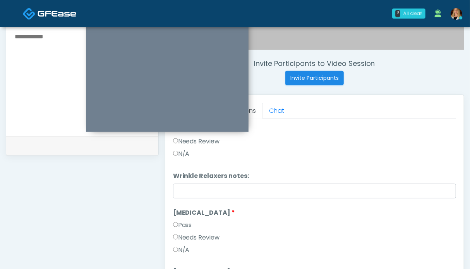
scroll to position [0, 0]
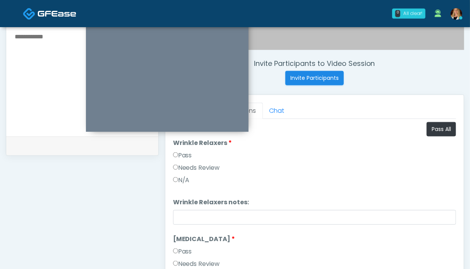
click at [185, 153] on label "Pass" at bounding box center [182, 155] width 19 height 9
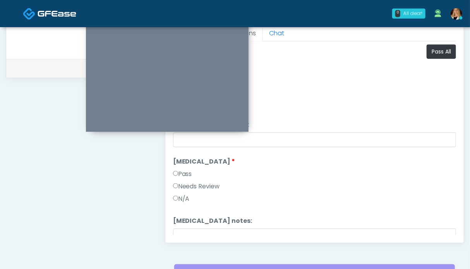
scroll to position [31, 0]
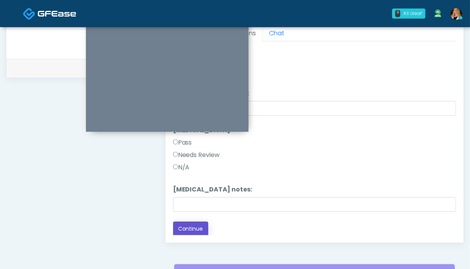
click at [191, 228] on button "Continue" at bounding box center [190, 229] width 35 height 14
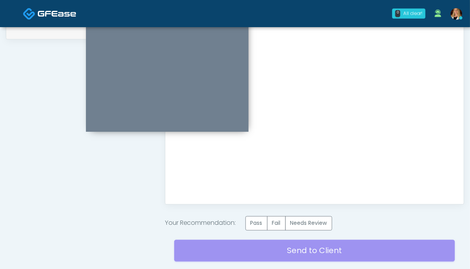
scroll to position [426, 0]
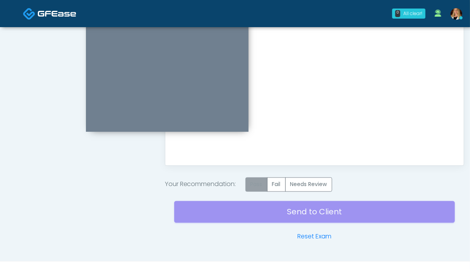
click at [257, 182] on label "Pass" at bounding box center [257, 184] width 22 height 14
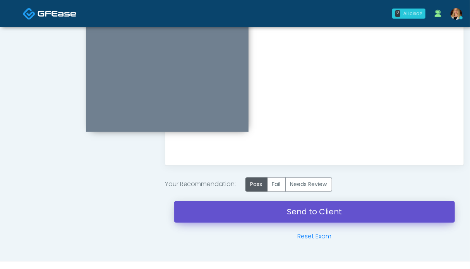
click at [343, 208] on link "Send to Client" at bounding box center [314, 212] width 281 height 22
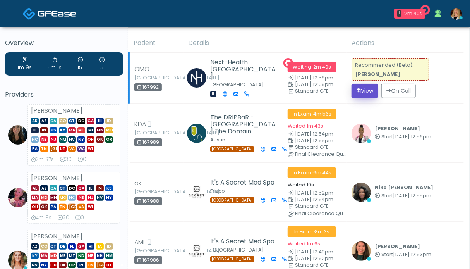
click at [366, 89] on button "View" at bounding box center [365, 91] width 27 height 14
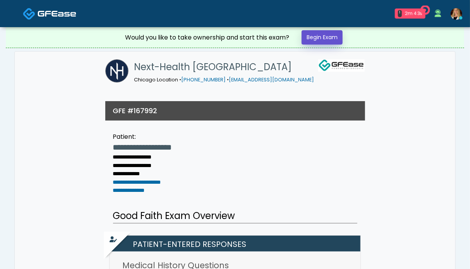
click at [311, 41] on link "Begin Exam" at bounding box center [322, 37] width 41 height 14
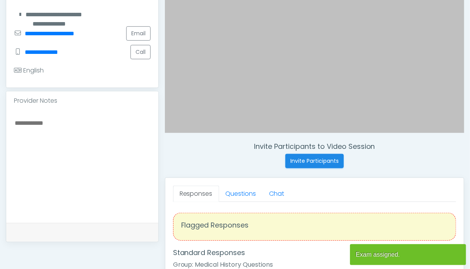
scroll to position [194, 0]
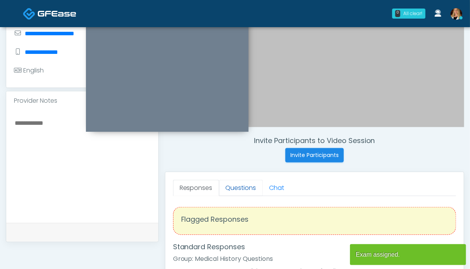
click at [235, 188] on link "Questions" at bounding box center [241, 188] width 44 height 16
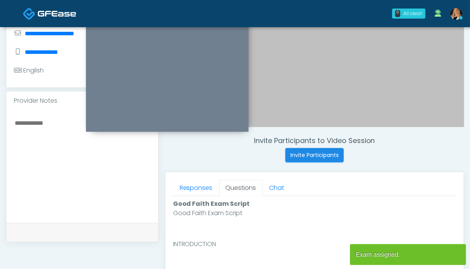
scroll to position [349, 0]
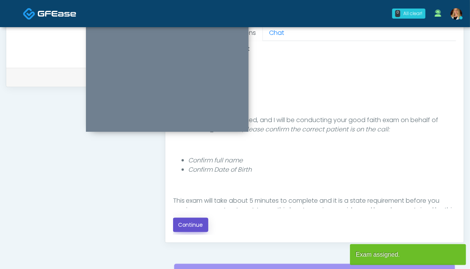
click at [189, 228] on button "Continue" at bounding box center [190, 225] width 35 height 14
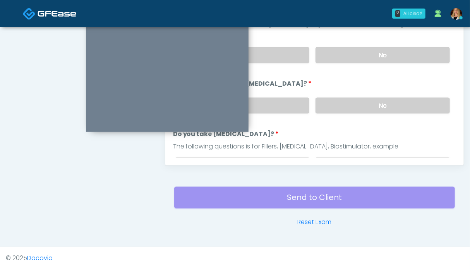
scroll to position [271, 0]
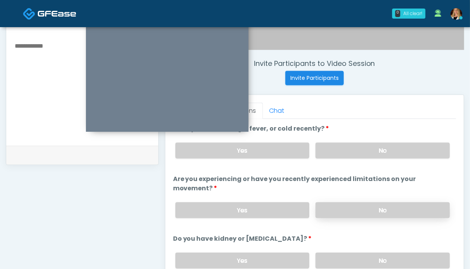
drag, startPoint x: 393, startPoint y: 151, endPoint x: 381, endPoint y: 206, distance: 56.3
click at [393, 151] on label "No" at bounding box center [383, 151] width 134 height 16
click at [380, 210] on label "No" at bounding box center [383, 210] width 134 height 16
click at [371, 258] on label "No" at bounding box center [383, 260] width 134 height 16
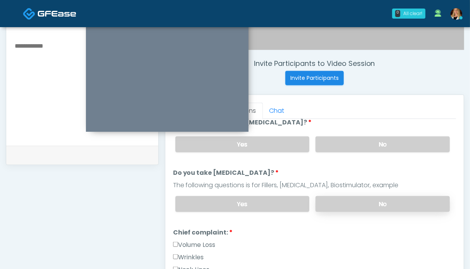
click at [366, 204] on label "No" at bounding box center [383, 204] width 134 height 16
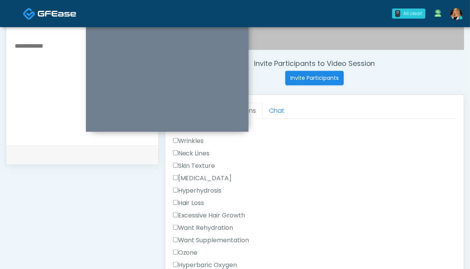
click at [197, 226] on label "Want Rehydration" at bounding box center [203, 227] width 60 height 9
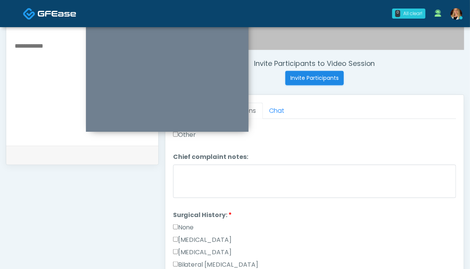
click at [187, 223] on label "None" at bounding box center [183, 227] width 21 height 9
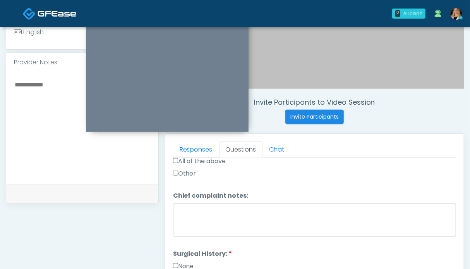
scroll to position [271, 0]
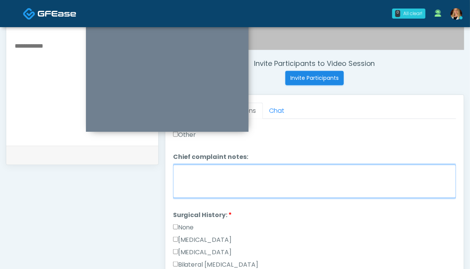
click at [225, 170] on textarea "Chief complaint notes:" at bounding box center [314, 181] width 283 height 33
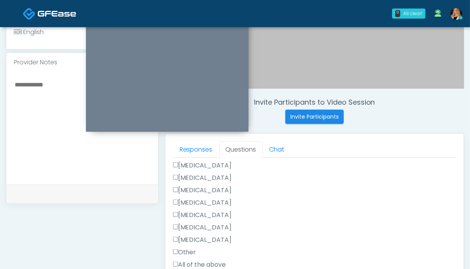
scroll to position [348, 0]
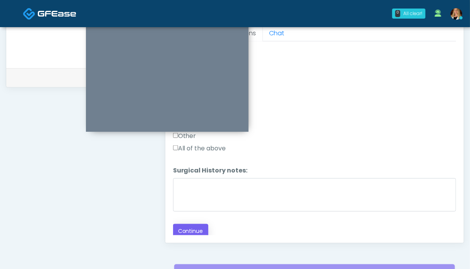
type textarea "**"
click at [188, 228] on button "Continue" at bounding box center [190, 231] width 35 height 14
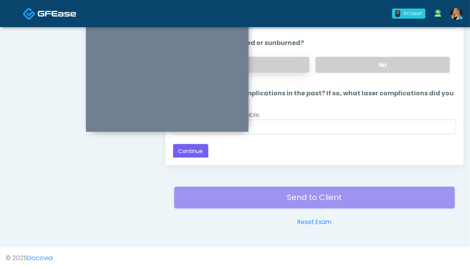
scroll to position [309, 0]
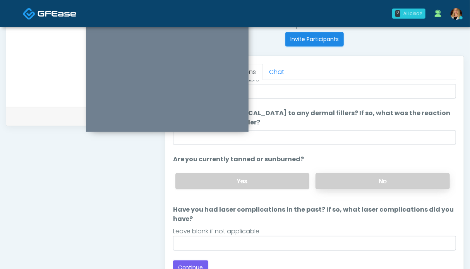
click at [375, 181] on label "No" at bounding box center [383, 181] width 134 height 16
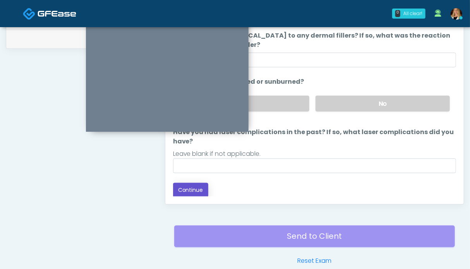
click at [194, 192] on button "Continue" at bounding box center [190, 190] width 35 height 14
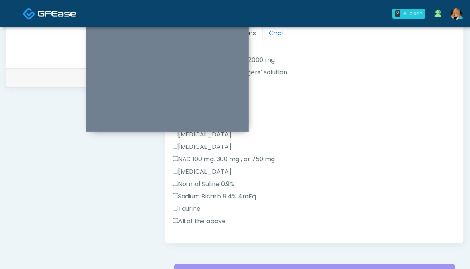
scroll to position [194, 0]
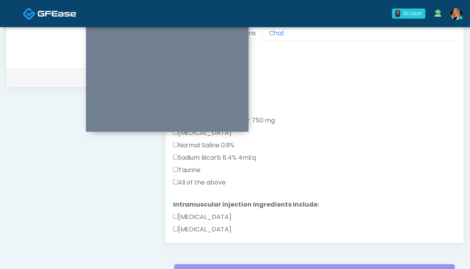
click at [218, 183] on label "All of the above" at bounding box center [199, 182] width 53 height 9
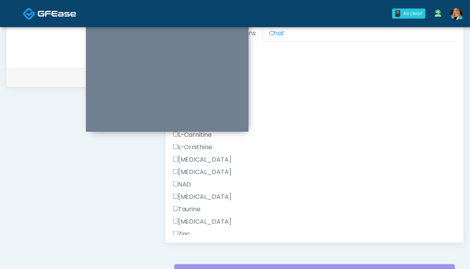
scroll to position [454, 0]
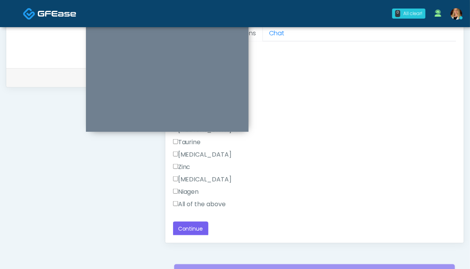
click at [202, 202] on label "All of the above" at bounding box center [199, 203] width 53 height 9
click at [195, 225] on button "Continue" at bounding box center [190, 229] width 35 height 14
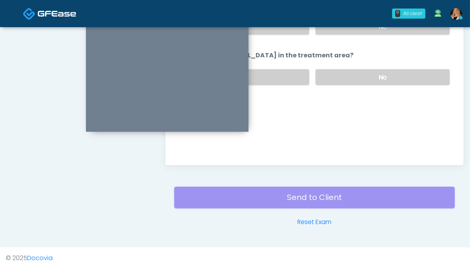
scroll to position [348, 0]
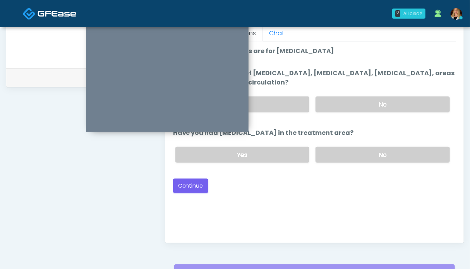
drag, startPoint x: 362, startPoint y: 155, endPoint x: 363, endPoint y: 132, distance: 23.3
click at [362, 155] on label "No" at bounding box center [383, 155] width 134 height 16
click at [370, 95] on div "Yes No" at bounding box center [312, 104] width 287 height 28
click at [395, 97] on label "No" at bounding box center [383, 104] width 134 height 16
drag, startPoint x: 188, startPoint y: 184, endPoint x: 185, endPoint y: 188, distance: 4.9
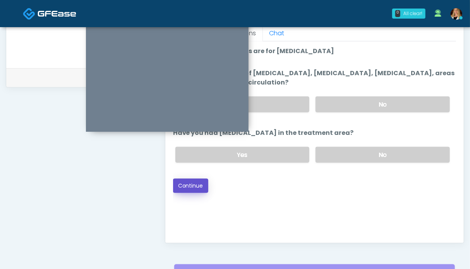
click at [188, 184] on button "Continue" at bounding box center [190, 186] width 35 height 14
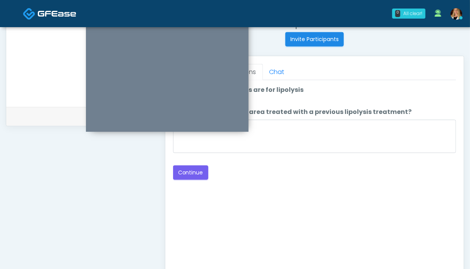
scroll to position [271, 0]
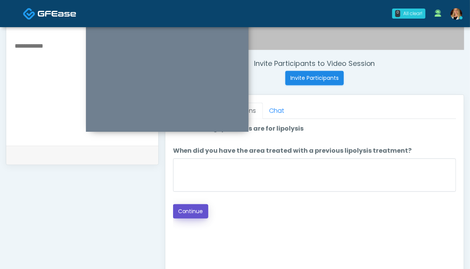
click at [191, 213] on button "Continue" at bounding box center [190, 211] width 35 height 14
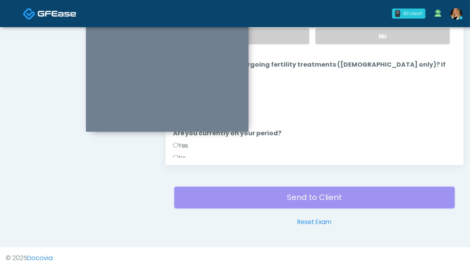
scroll to position [348, 0]
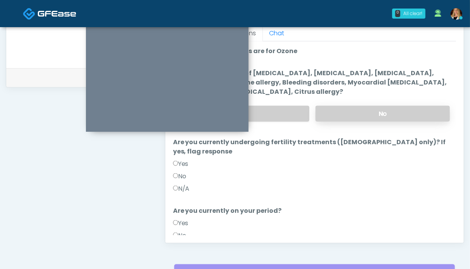
click at [374, 113] on label "No" at bounding box center [383, 114] width 134 height 16
click at [184, 184] on label "N/A" at bounding box center [181, 188] width 17 height 9
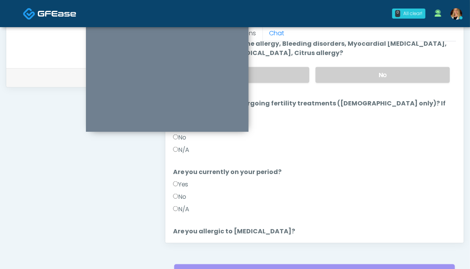
click at [181, 204] on label "N/A" at bounding box center [181, 208] width 17 height 9
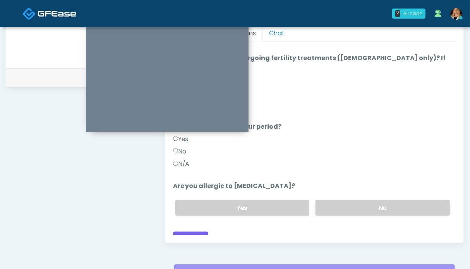
drag, startPoint x: 375, startPoint y: 197, endPoint x: 310, endPoint y: 200, distance: 65.1
click at [375, 200] on label "No" at bounding box center [383, 208] width 134 height 16
click at [194, 232] on button "Continue" at bounding box center [190, 239] width 35 height 14
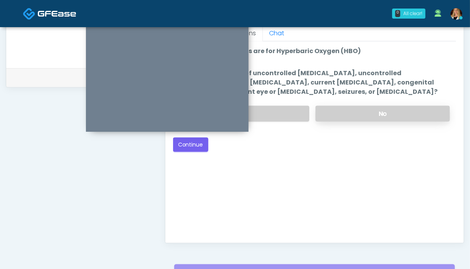
click at [366, 109] on label "No" at bounding box center [383, 114] width 134 height 16
click at [189, 143] on button "Continue" at bounding box center [190, 145] width 35 height 14
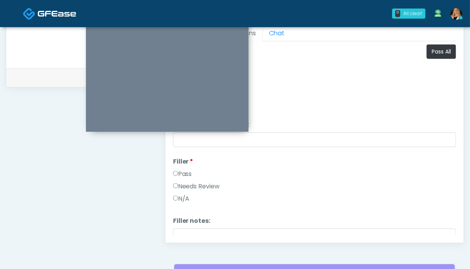
click at [182, 174] on label "Pass" at bounding box center [182, 173] width 19 height 9
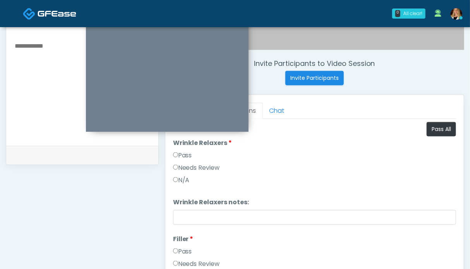
click at [184, 158] on label "Pass" at bounding box center [182, 155] width 19 height 9
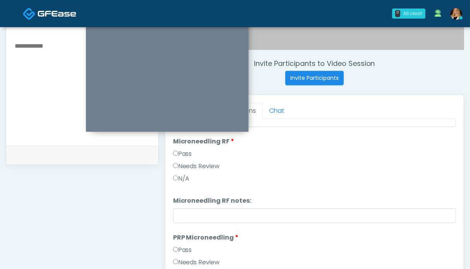
click at [186, 153] on label "Pass" at bounding box center [182, 153] width 19 height 9
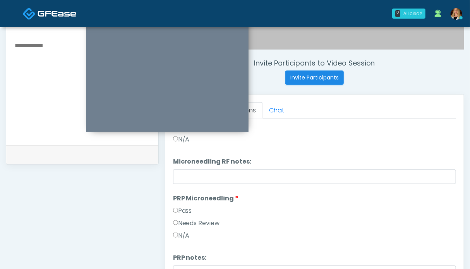
click at [184, 204] on li "PRP Microneedling PRP Microneedling Pass Needs Review N/A" at bounding box center [314, 219] width 283 height 50
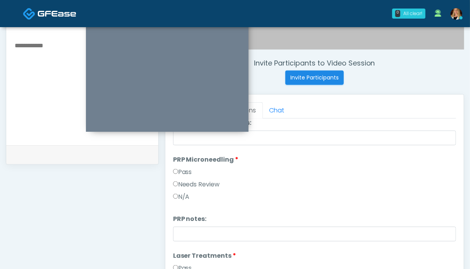
click at [181, 170] on label "Pass" at bounding box center [182, 171] width 19 height 9
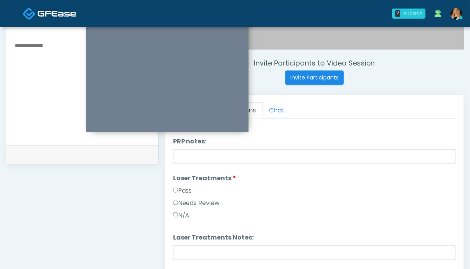
click at [187, 194] on label "Pass" at bounding box center [182, 190] width 19 height 9
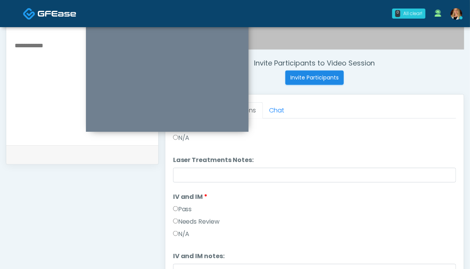
scroll to position [465, 0]
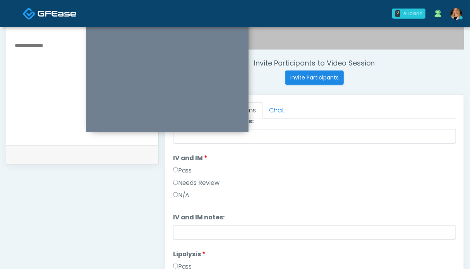
click at [188, 167] on label "Pass" at bounding box center [182, 170] width 19 height 9
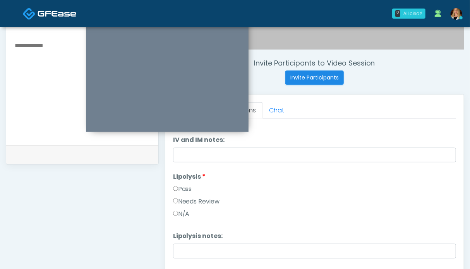
click at [188, 186] on label "Pass" at bounding box center [182, 188] width 19 height 9
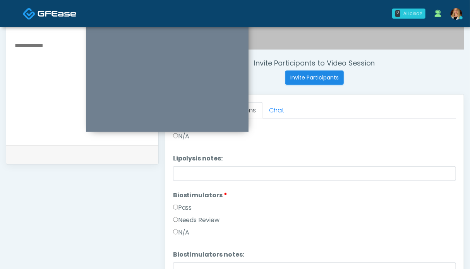
click at [184, 210] on label "Pass" at bounding box center [182, 207] width 19 height 9
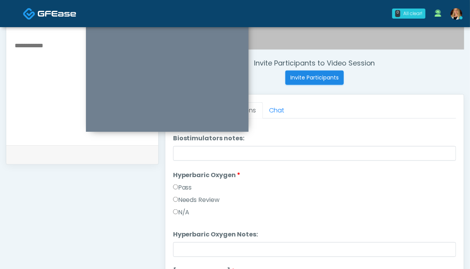
drag, startPoint x: 182, startPoint y: 188, endPoint x: 194, endPoint y: 187, distance: 12.4
click at [182, 187] on label "Pass" at bounding box center [182, 187] width 19 height 9
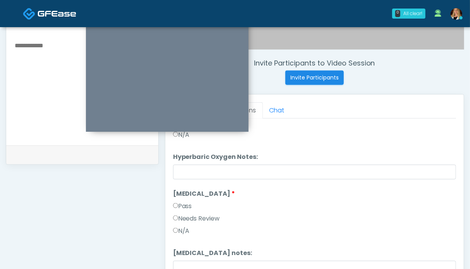
click at [187, 202] on label "Pass" at bounding box center [182, 205] width 19 height 9
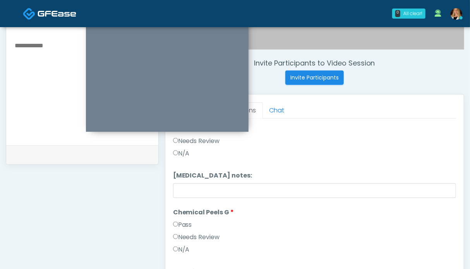
click at [186, 220] on label "Pass" at bounding box center [182, 224] width 19 height 9
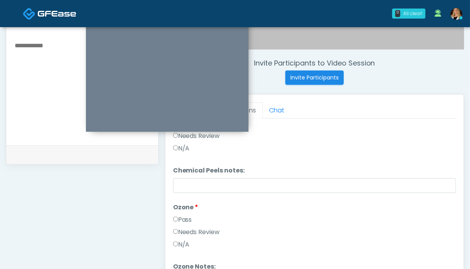
scroll to position [349, 0]
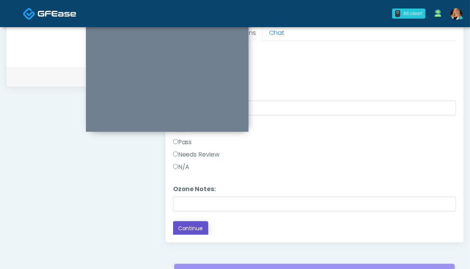
click at [189, 230] on button "Continue" at bounding box center [190, 228] width 35 height 14
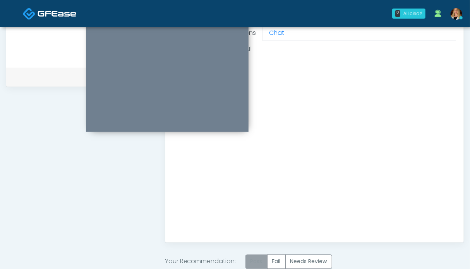
click at [260, 256] on label "Pass" at bounding box center [257, 261] width 22 height 14
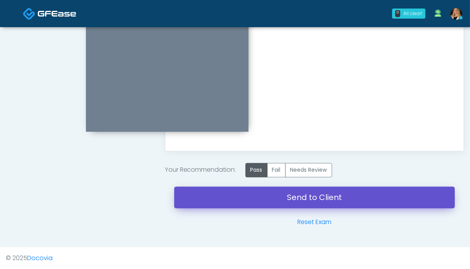
click at [287, 200] on link "Send to Client" at bounding box center [314, 198] width 281 height 22
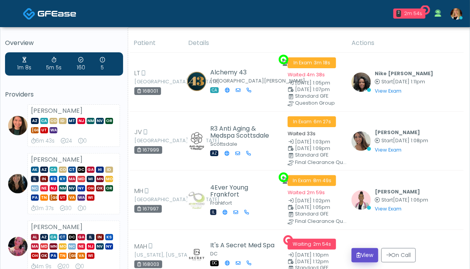
click at [361, 248] on button "View" at bounding box center [365, 255] width 27 height 14
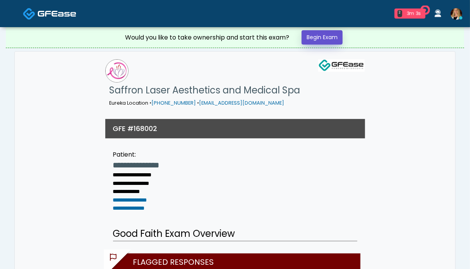
click at [313, 35] on link "Begin Exam" at bounding box center [322, 37] width 41 height 14
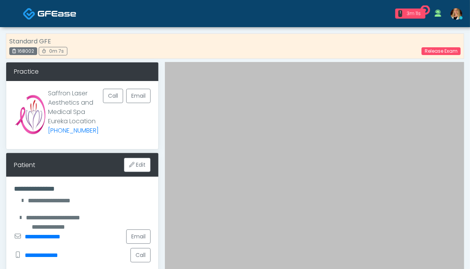
scroll to position [155, 0]
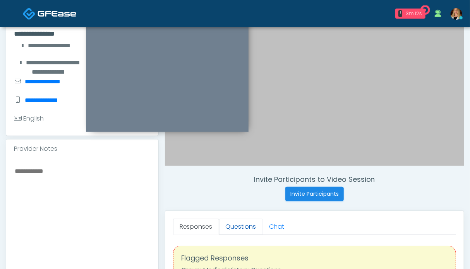
click at [242, 225] on link "Questions" at bounding box center [241, 226] width 44 height 16
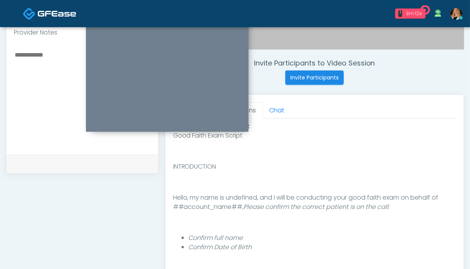
scroll to position [310, 0]
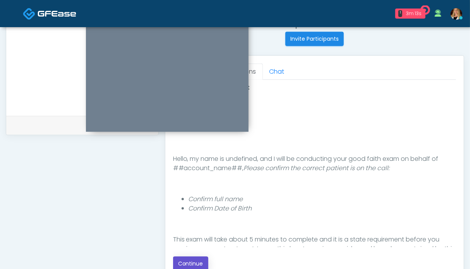
drag, startPoint x: 190, startPoint y: 261, endPoint x: 189, endPoint y: 256, distance: 5.6
click at [190, 261] on button "Continue" at bounding box center [190, 263] width 35 height 14
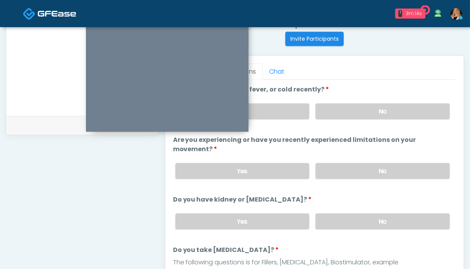
scroll to position [426, 0]
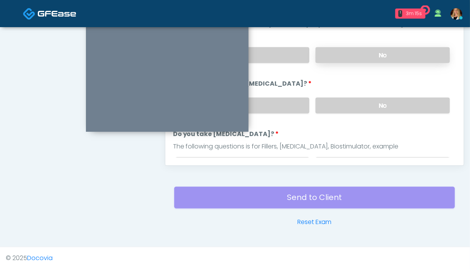
click at [369, 56] on label "No" at bounding box center [383, 55] width 134 height 16
click at [367, 102] on label "No" at bounding box center [383, 106] width 134 height 16
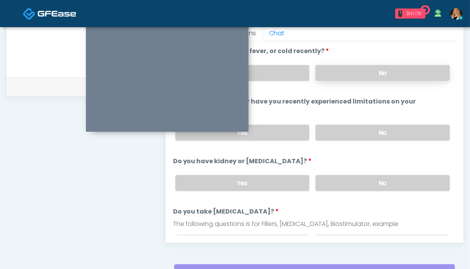
click at [368, 72] on label "No" at bounding box center [383, 73] width 134 height 16
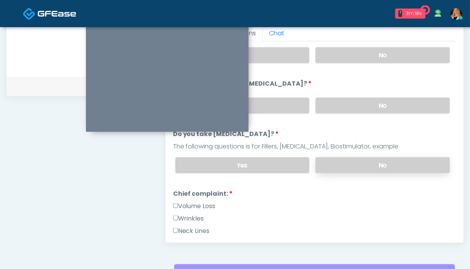
click at [371, 159] on label "No" at bounding box center [383, 165] width 134 height 16
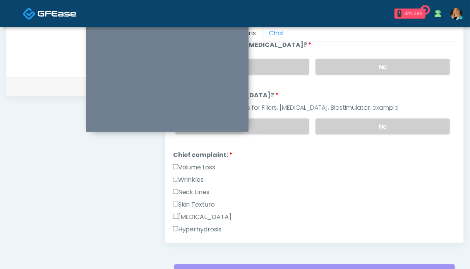
click at [187, 175] on label "Wrinkles" at bounding box center [188, 179] width 31 height 9
click at [186, 191] on label "Neck Lines" at bounding box center [191, 191] width 37 height 9
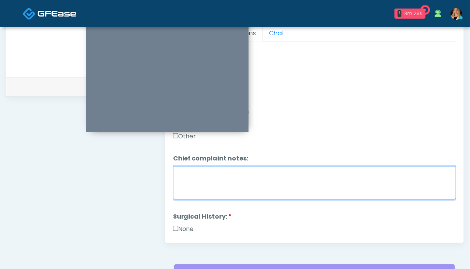
click at [246, 194] on textarea "Chief complaint notes:" at bounding box center [314, 182] width 283 height 33
type textarea "*****"
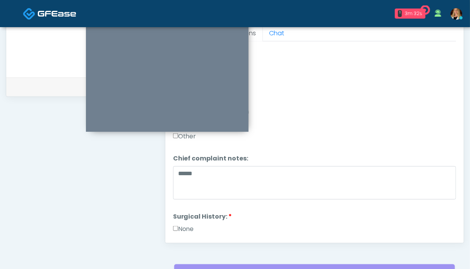
click at [187, 225] on label "None" at bounding box center [183, 228] width 21 height 9
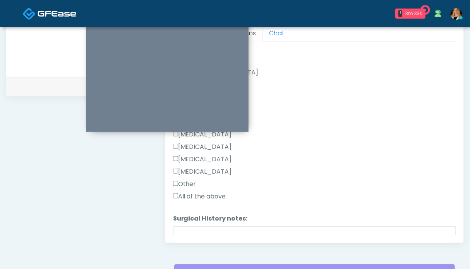
scroll to position [513, 0]
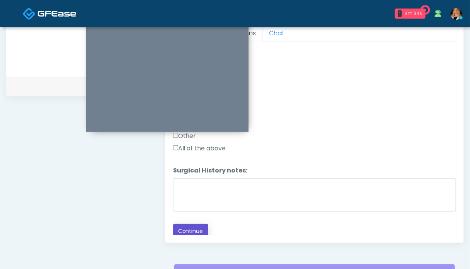
click at [185, 225] on button "Continue" at bounding box center [190, 231] width 35 height 14
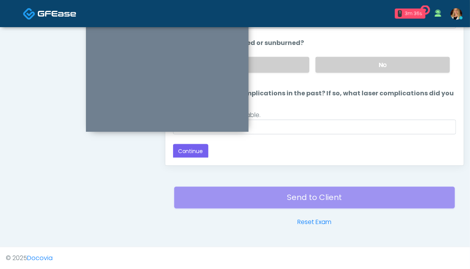
scroll to position [309, 0]
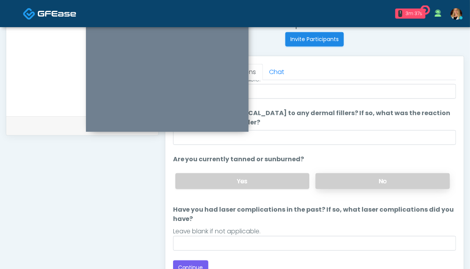
click at [362, 180] on label "No" at bounding box center [383, 181] width 134 height 16
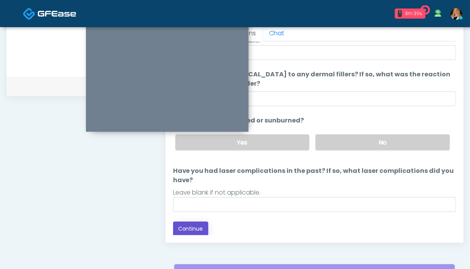
click at [192, 225] on button "Continue" at bounding box center [190, 229] width 35 height 14
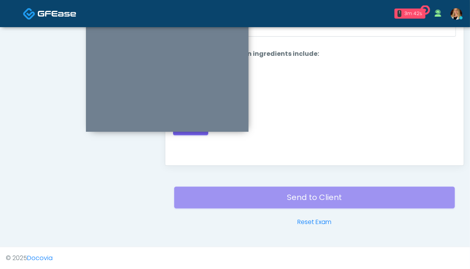
scroll to position [309, 0]
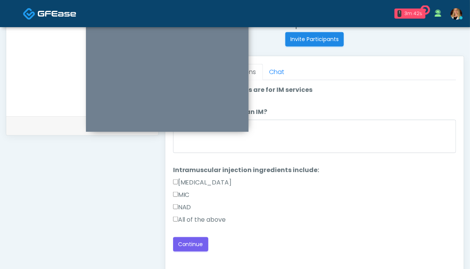
click at [191, 219] on label "All of the above" at bounding box center [199, 219] width 53 height 9
click at [189, 239] on button "Continue" at bounding box center [190, 244] width 35 height 14
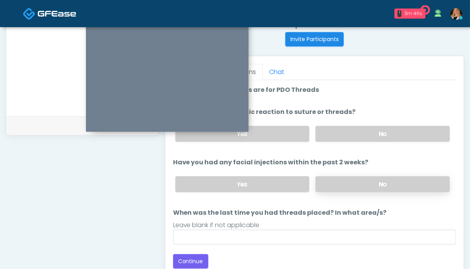
click at [355, 176] on label "No" at bounding box center [383, 184] width 134 height 16
click at [355, 132] on label "No" at bounding box center [383, 134] width 134 height 16
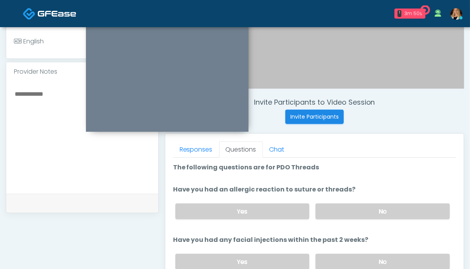
click at [48, 126] on textarea at bounding box center [82, 136] width 137 height 94
click at [119, 182] on textarea "**********" at bounding box center [82, 136] width 137 height 94
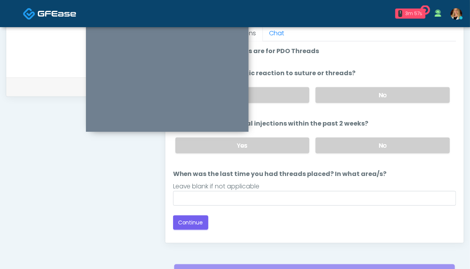
scroll to position [387, 0]
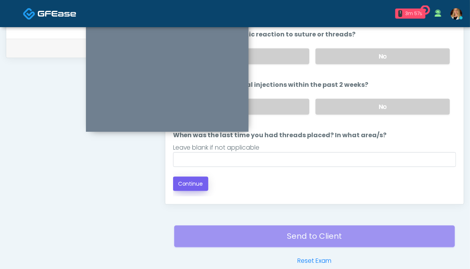
type textarea "**********"
click at [200, 189] on button "Continue" at bounding box center [190, 184] width 35 height 14
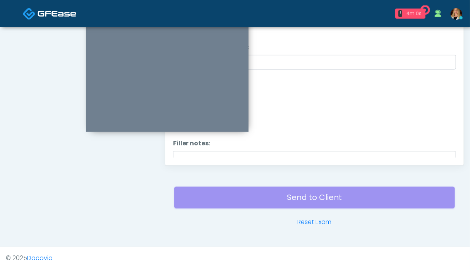
scroll to position [348, 0]
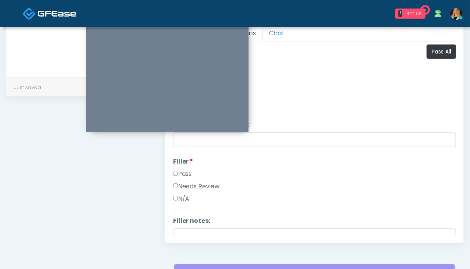
click at [188, 170] on label "Pass" at bounding box center [182, 173] width 19 height 9
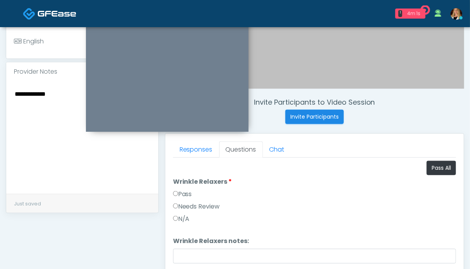
drag, startPoint x: 186, startPoint y: 196, endPoint x: 115, endPoint y: 184, distance: 71.9
click at [186, 196] on label "Pass" at bounding box center [182, 193] width 19 height 9
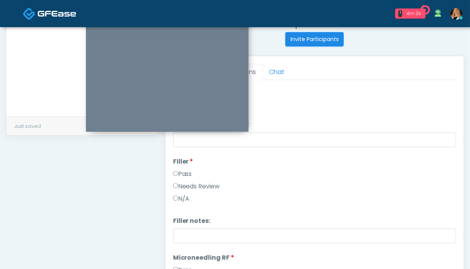
scroll to position [116, 0]
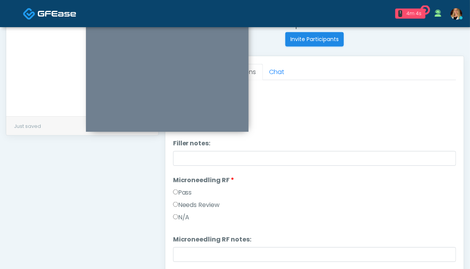
click at [182, 189] on label "Pass" at bounding box center [182, 192] width 19 height 9
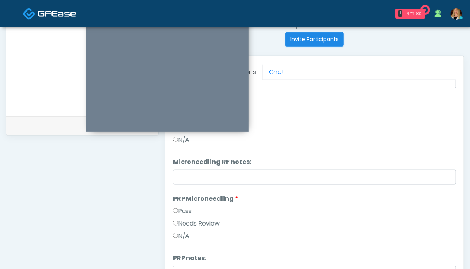
scroll to position [0, 0]
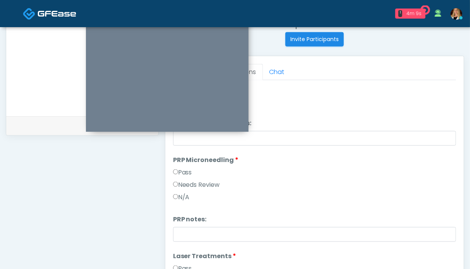
click at [183, 172] on label "Pass" at bounding box center [182, 172] width 19 height 9
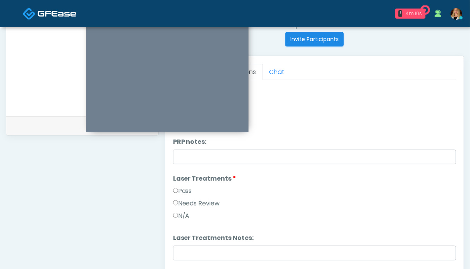
click at [181, 188] on label "Pass" at bounding box center [182, 190] width 19 height 9
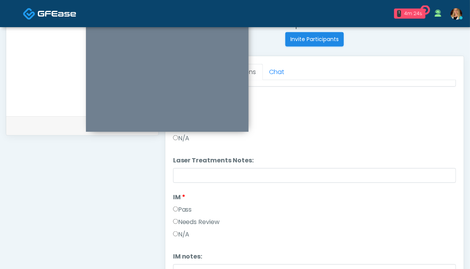
click at [187, 210] on label "Pass" at bounding box center [182, 209] width 19 height 9
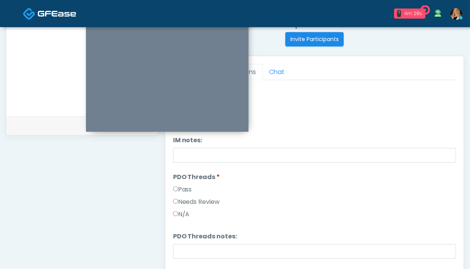
click at [179, 191] on label "Pass" at bounding box center [182, 189] width 19 height 9
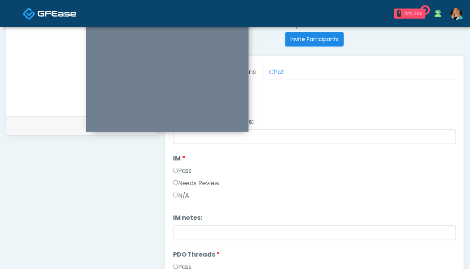
scroll to position [542, 0]
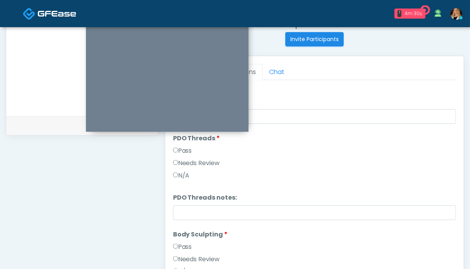
drag, startPoint x: 182, startPoint y: 249, endPoint x: 184, endPoint y: 244, distance: 5.2
click at [182, 248] on label "Pass" at bounding box center [182, 246] width 19 height 9
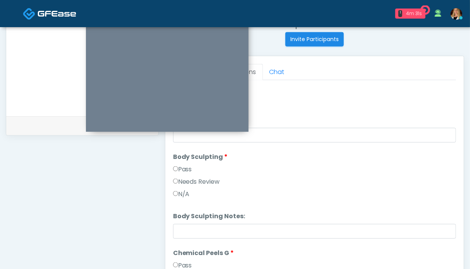
scroll to position [697, 0]
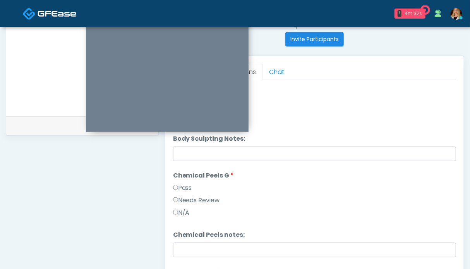
click at [188, 187] on label "Pass" at bounding box center [182, 187] width 19 height 9
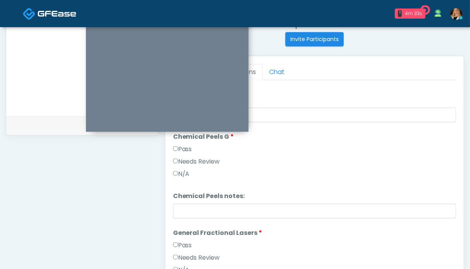
click at [183, 242] on label "Pass" at bounding box center [182, 244] width 19 height 9
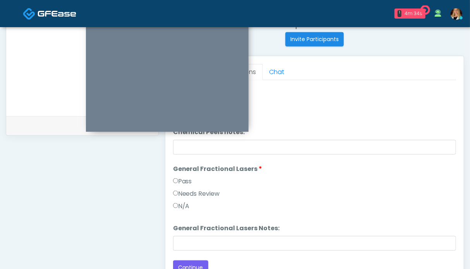
scroll to position [387, 0]
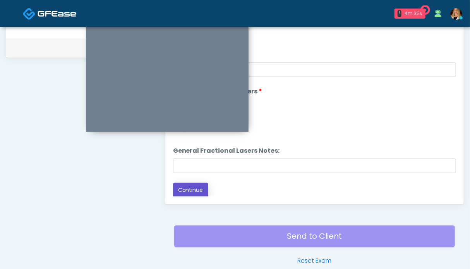
click at [194, 186] on button "Continue" at bounding box center [190, 190] width 35 height 14
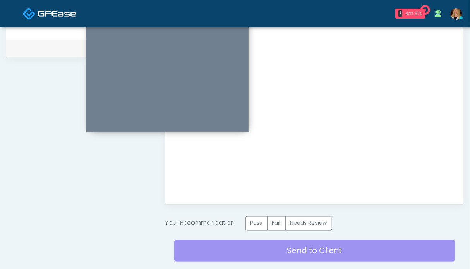
scroll to position [0, 0]
click at [257, 220] on label "Pass" at bounding box center [257, 223] width 22 height 14
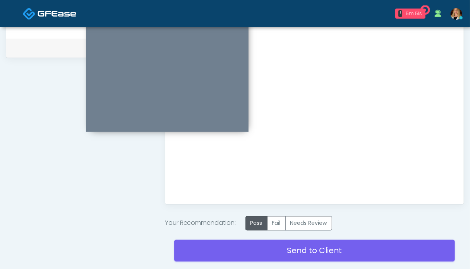
scroll to position [440, 0]
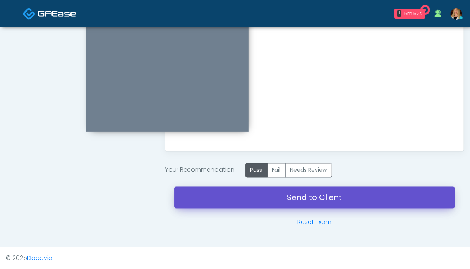
click at [321, 194] on link "Send to Client" at bounding box center [314, 198] width 281 height 22
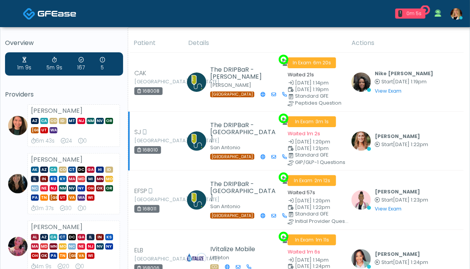
scroll to position [116, 0]
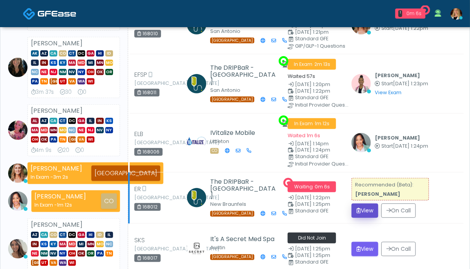
click at [368, 207] on button "View" at bounding box center [365, 210] width 27 height 14
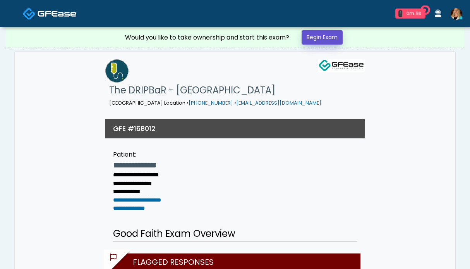
drag, startPoint x: 0, startPoint y: 0, endPoint x: 310, endPoint y: 39, distance: 312.3
click at [313, 38] on link "Begin Exam" at bounding box center [322, 37] width 41 height 14
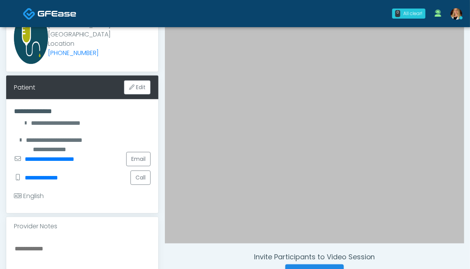
scroll to position [194, 0]
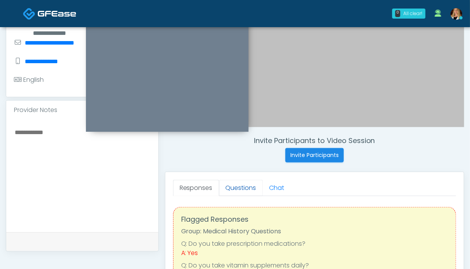
click at [240, 183] on link "Questions" at bounding box center [241, 188] width 44 height 16
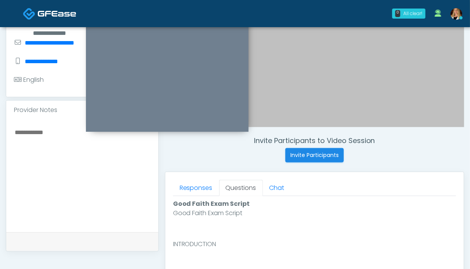
scroll to position [349, 0]
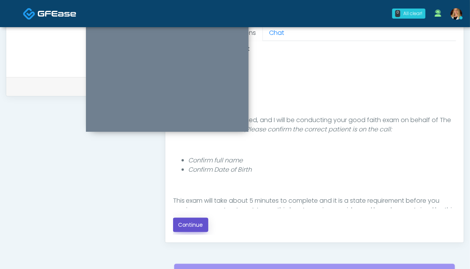
click at [192, 231] on button "Continue" at bounding box center [190, 225] width 35 height 14
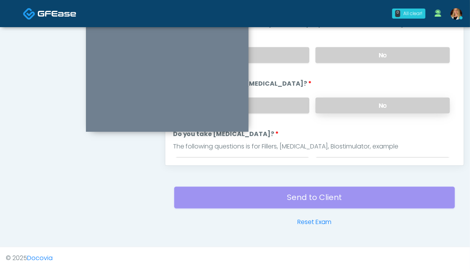
drag, startPoint x: 108, startPoint y: 283, endPoint x: 385, endPoint y: 103, distance: 329.9
click at [386, 103] on label "No" at bounding box center [383, 106] width 134 height 16
click at [381, 57] on label "No" at bounding box center [383, 55] width 134 height 16
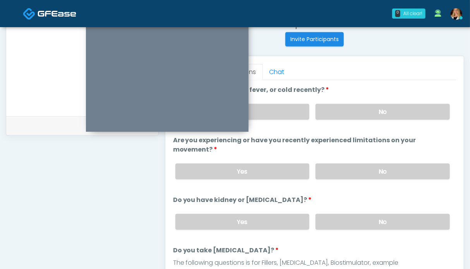
scroll to position [271, 0]
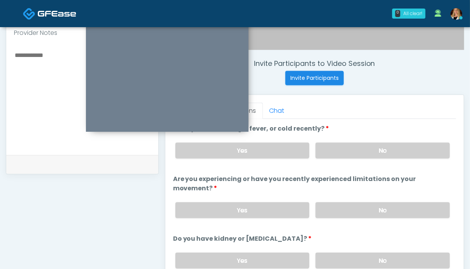
click at [371, 158] on div "Yes No" at bounding box center [312, 150] width 287 height 28
click at [371, 152] on label "No" at bounding box center [383, 151] width 134 height 16
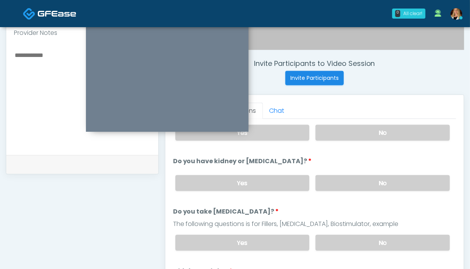
scroll to position [155, 0]
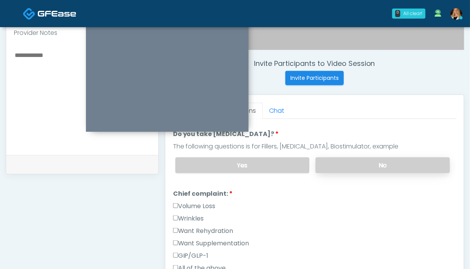
click at [347, 164] on label "No" at bounding box center [383, 165] width 134 height 16
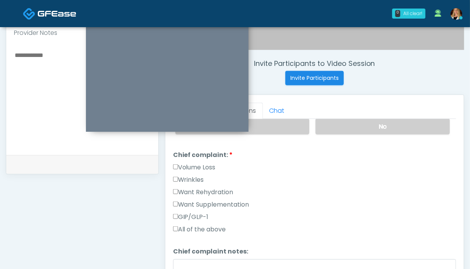
click at [210, 189] on label "Want Rehydration" at bounding box center [203, 191] width 60 height 9
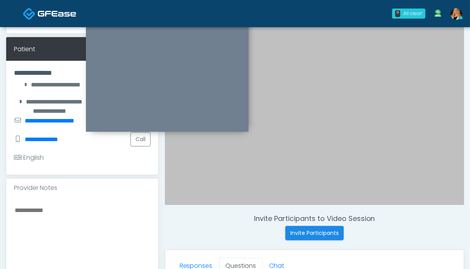
scroll to position [309, 0]
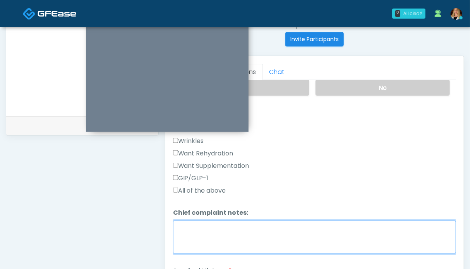
click at [258, 230] on textarea "Chief complaint notes:" at bounding box center [314, 236] width 283 height 33
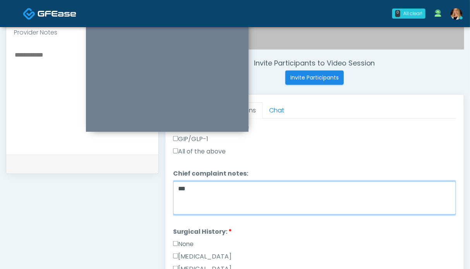
scroll to position [349, 0]
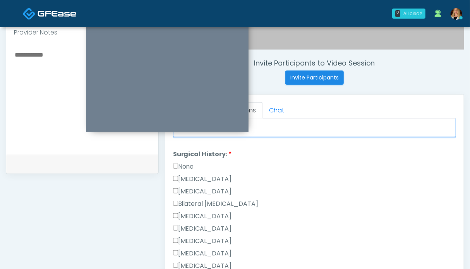
type textarea "**"
click at [186, 163] on label "None" at bounding box center [183, 166] width 21 height 9
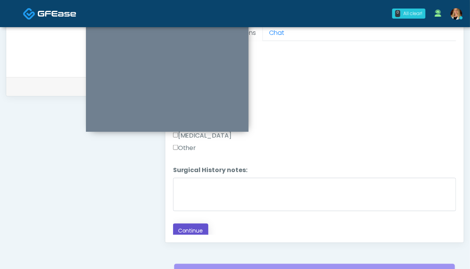
click at [191, 229] on button "Continue" at bounding box center [190, 230] width 35 height 14
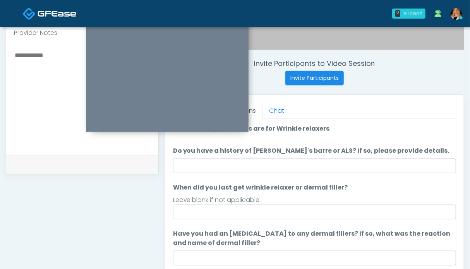
scroll to position [348, 0]
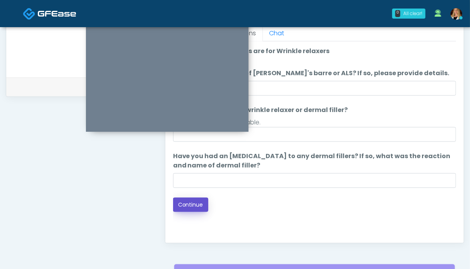
click at [188, 204] on button "Continue" at bounding box center [190, 204] width 35 height 14
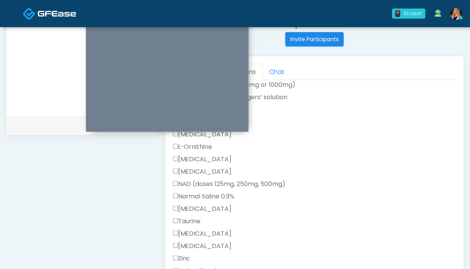
scroll to position [271, 0]
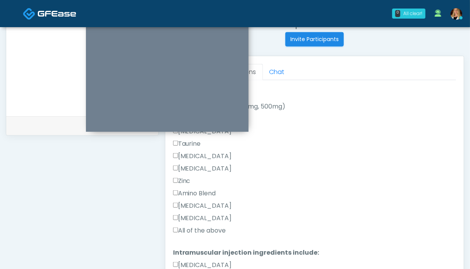
drag, startPoint x: 195, startPoint y: 228, endPoint x: 186, endPoint y: 221, distance: 11.6
click at [195, 228] on label "All of the above" at bounding box center [199, 230] width 53 height 9
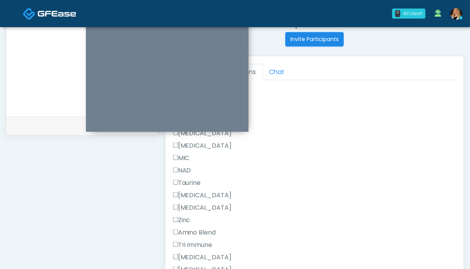
scroll to position [516, 0]
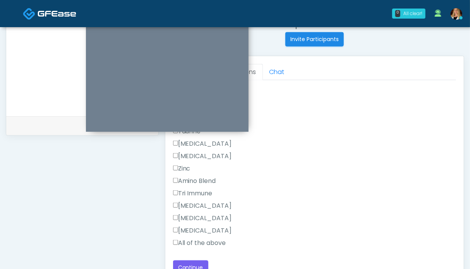
click at [200, 240] on label "All of the above" at bounding box center [199, 242] width 53 height 9
click at [189, 262] on button "Continue" at bounding box center [190, 267] width 35 height 14
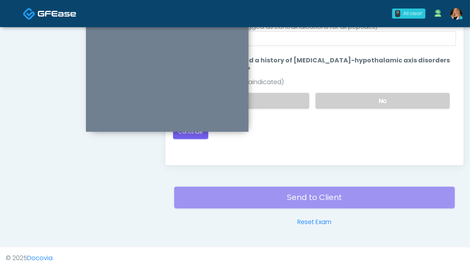
scroll to position [309, 0]
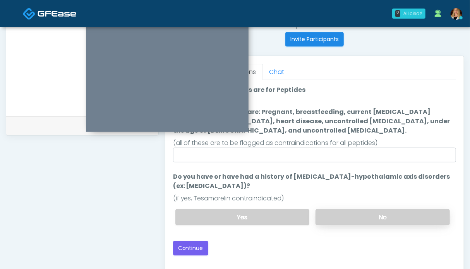
click at [355, 215] on label "No" at bounding box center [383, 217] width 134 height 16
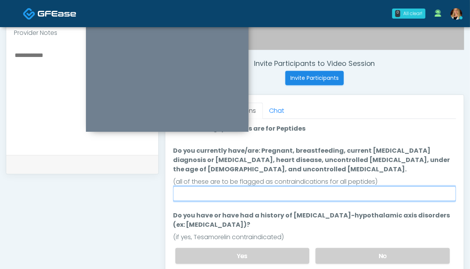
click at [201, 196] on input "Do you currently have/are: Pregnant, breastfeeding, current cancer diagnosis or…" at bounding box center [314, 193] width 283 height 15
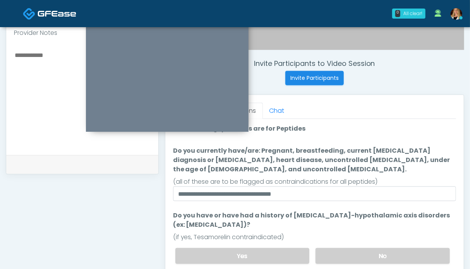
click at [363, 170] on label "Do you currently have/are: Pregnant, breastfeeding, current cancer diagnosis or…" at bounding box center [314, 160] width 283 height 28
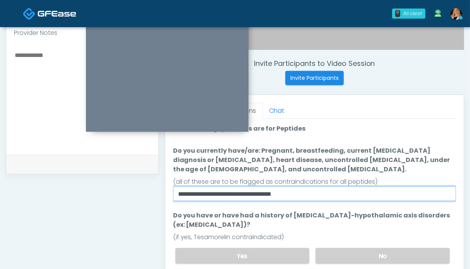
click at [363, 186] on input "**********" at bounding box center [314, 193] width 283 height 15
click at [257, 195] on input "**********" at bounding box center [314, 193] width 283 height 15
click at [305, 192] on input "**********" at bounding box center [314, 193] width 283 height 15
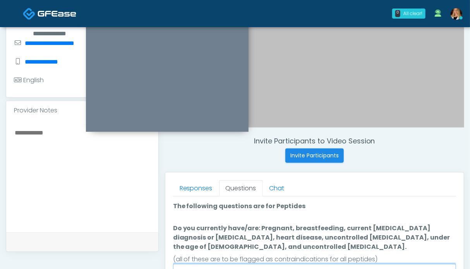
type input "**********"
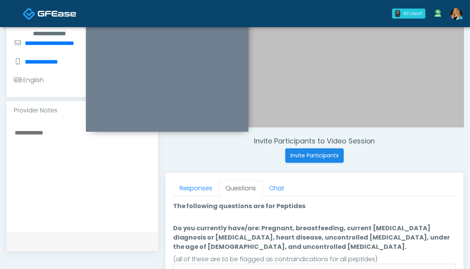
click at [57, 155] on textarea at bounding box center [82, 174] width 137 height 94
click at [94, 196] on textarea "**********" at bounding box center [82, 174] width 137 height 94
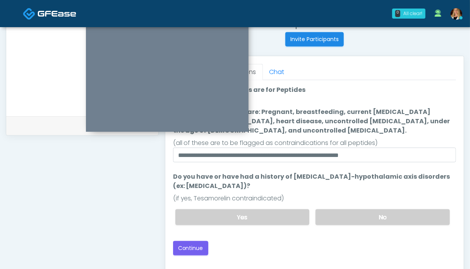
scroll to position [387, 0]
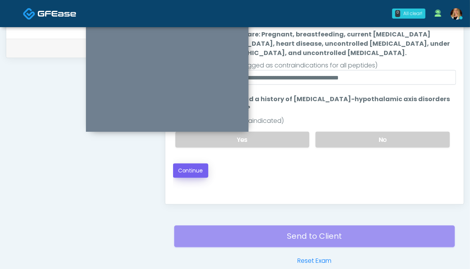
type textarea "**********"
click at [194, 166] on button "Continue" at bounding box center [190, 170] width 35 height 14
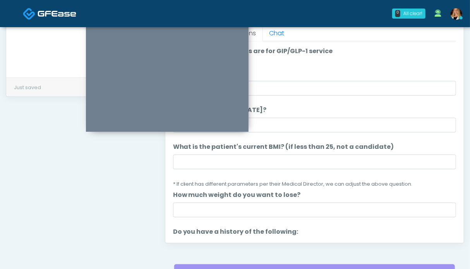
scroll to position [116, 0]
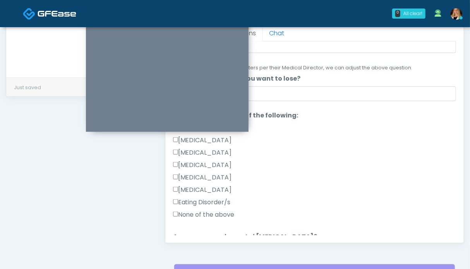
click at [211, 210] on label "None of the above" at bounding box center [204, 214] width 62 height 9
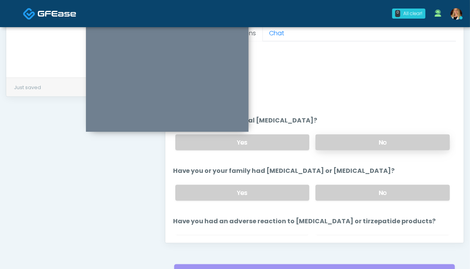
click at [360, 141] on label "No" at bounding box center [383, 142] width 134 height 16
click at [358, 197] on label "No" at bounding box center [383, 193] width 134 height 16
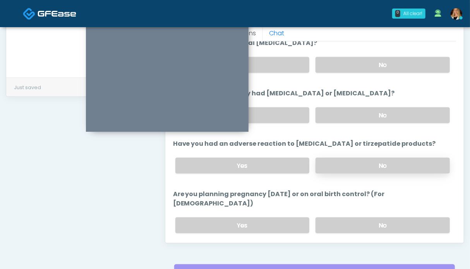
click at [357, 162] on label "No" at bounding box center [383, 166] width 134 height 16
click at [357, 217] on label "No" at bounding box center [383, 225] width 134 height 16
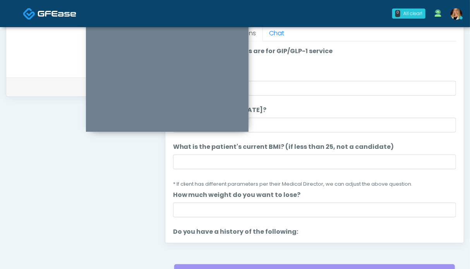
scroll to position [271, 0]
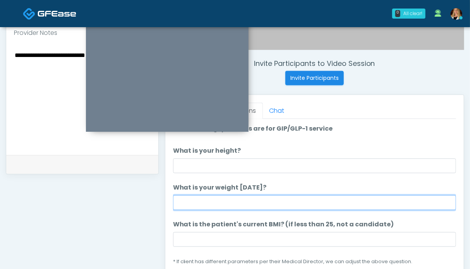
click at [225, 202] on input "What is your weight today?" at bounding box center [314, 202] width 283 height 15
type input "******"
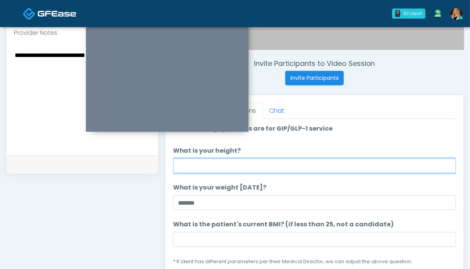
click at [232, 165] on input "What is your height?" at bounding box center [314, 165] width 283 height 15
type input "***"
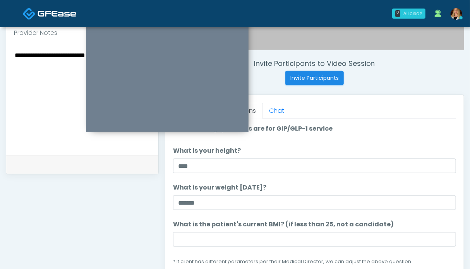
click at [326, 187] on li "What is your weight today? What is your weight today? ******" at bounding box center [314, 196] width 283 height 27
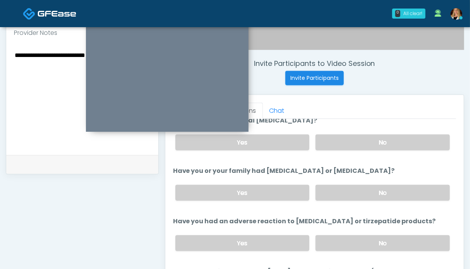
scroll to position [426, 0]
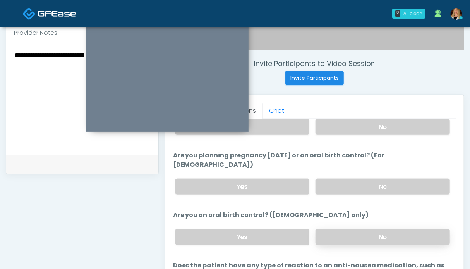
click at [372, 229] on label "No" at bounding box center [383, 237] width 134 height 16
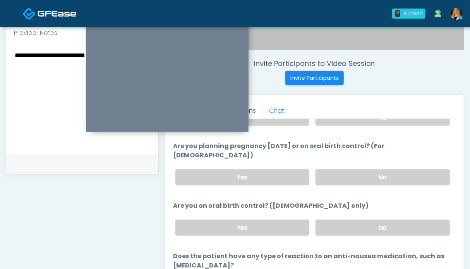
scroll to position [348, 0]
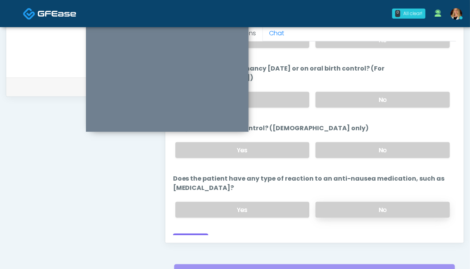
click at [359, 202] on label "No" at bounding box center [383, 210] width 134 height 16
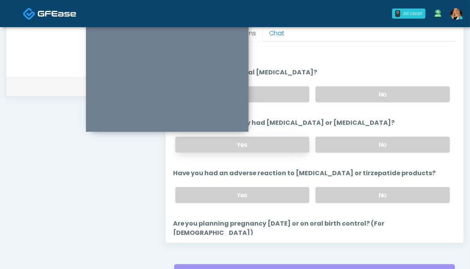
scroll to position [242, 0]
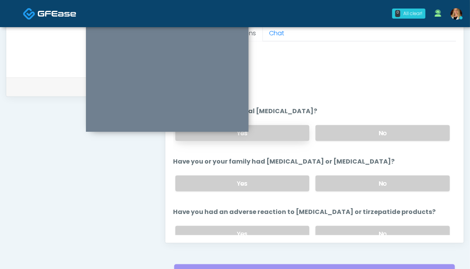
click at [277, 132] on label "Yes" at bounding box center [242, 133] width 134 height 16
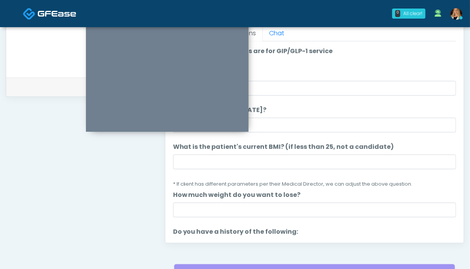
scroll to position [271, 0]
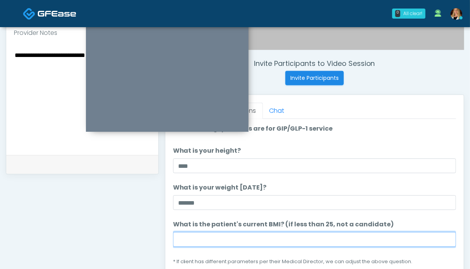
click at [223, 241] on input "What is the patient's current BMI? (if less than 25, not a candidate)" at bounding box center [314, 239] width 283 height 15
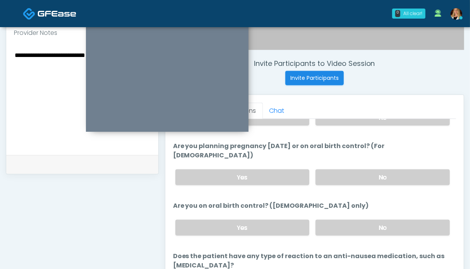
scroll to position [387, 0]
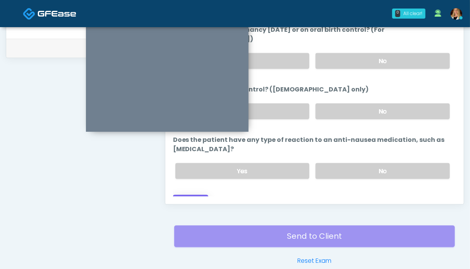
type input "**"
click at [196, 195] on button "Continue" at bounding box center [190, 202] width 35 height 14
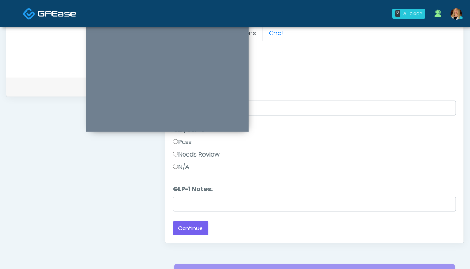
scroll to position [309, 0]
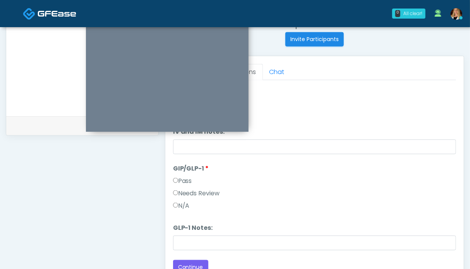
click at [185, 180] on label "Pass" at bounding box center [182, 180] width 19 height 9
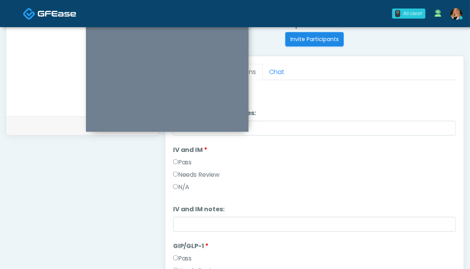
click at [186, 161] on label "Pass" at bounding box center [182, 162] width 19 height 9
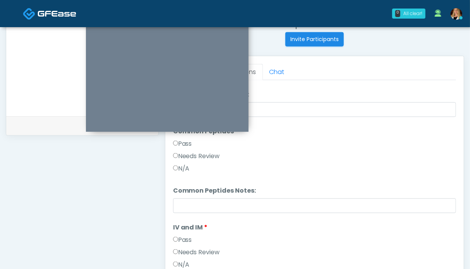
click at [206, 155] on label "Needs Review" at bounding box center [196, 155] width 47 height 9
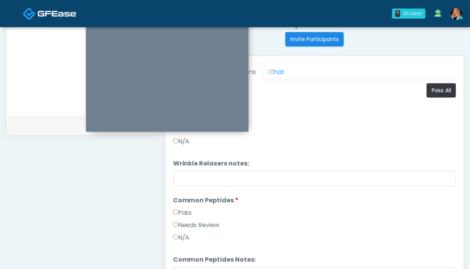
scroll to position [77, 0]
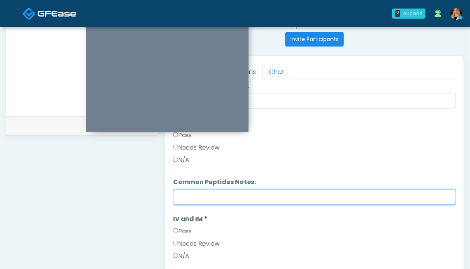
click at [203, 199] on input "Common Peptides Notes:" at bounding box center [314, 197] width 283 height 15
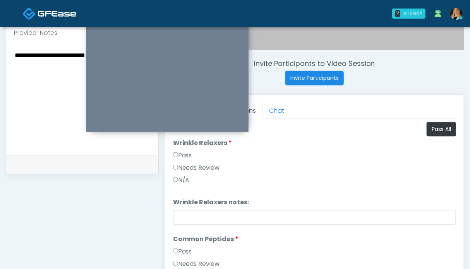
scroll to position [232, 0]
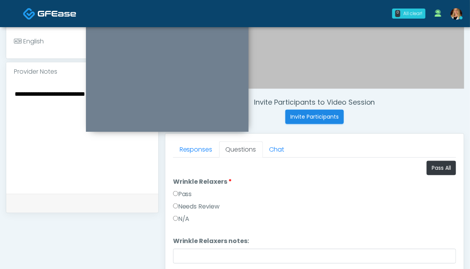
type input "**********"
click at [183, 192] on label "Pass" at bounding box center [182, 193] width 19 height 9
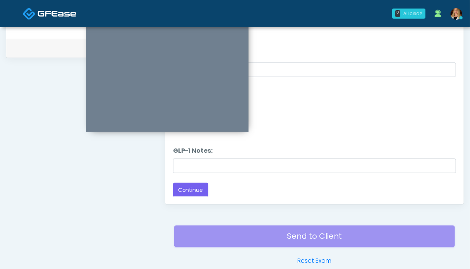
scroll to position [426, 0]
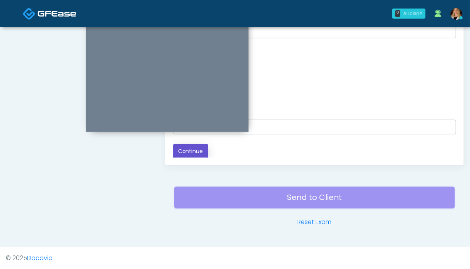
click at [189, 146] on button "Continue" at bounding box center [190, 151] width 35 height 14
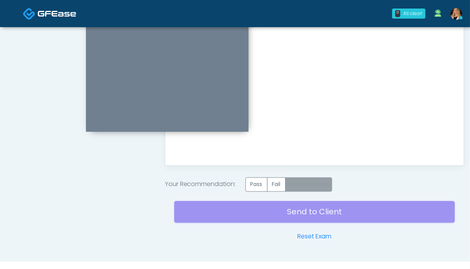
click at [319, 181] on label "Needs Review" at bounding box center [308, 184] width 47 height 14
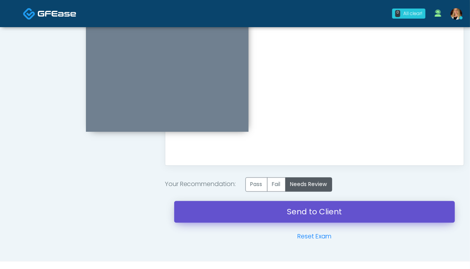
click at [295, 210] on link "Send to Client" at bounding box center [314, 212] width 281 height 22
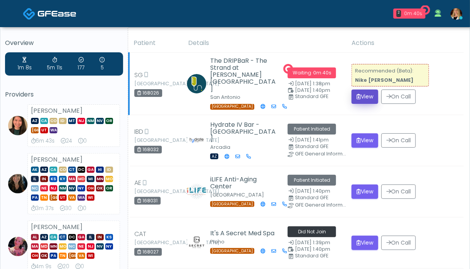
click at [362, 95] on button "View" at bounding box center [365, 96] width 27 height 14
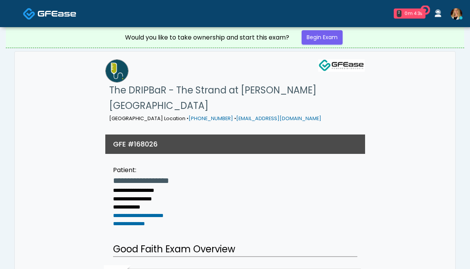
click at [316, 34] on link "Begin Exam" at bounding box center [322, 37] width 41 height 14
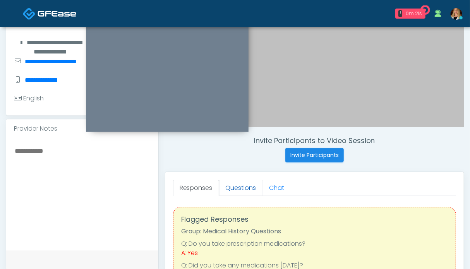
drag, startPoint x: 252, startPoint y: 187, endPoint x: 248, endPoint y: 186, distance: 4.7
click at [252, 187] on link "Questions" at bounding box center [241, 188] width 44 height 16
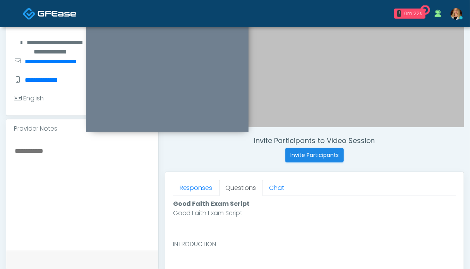
scroll to position [310, 0]
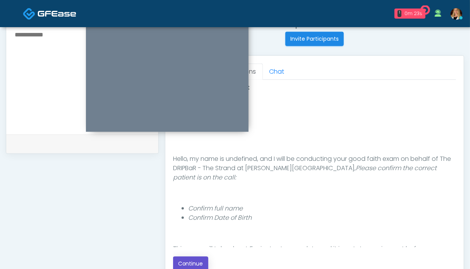
click at [203, 262] on button "Continue" at bounding box center [190, 263] width 35 height 14
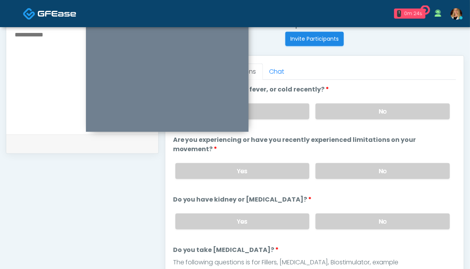
scroll to position [426, 0]
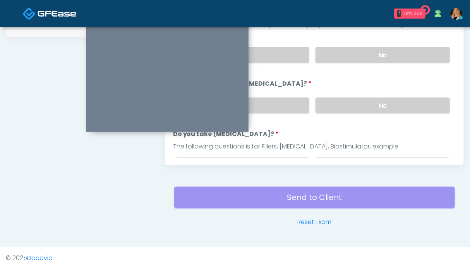
click at [408, 95] on div "Yes No" at bounding box center [312, 105] width 287 height 28
click at [390, 54] on label "No" at bounding box center [383, 55] width 134 height 16
click at [390, 98] on label "No" at bounding box center [383, 106] width 134 height 16
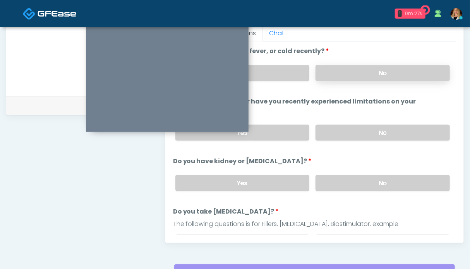
click at [378, 76] on label "No" at bounding box center [383, 73] width 134 height 16
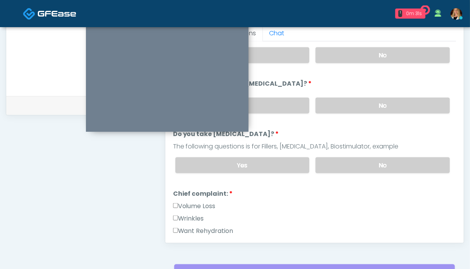
scroll to position [155, 0]
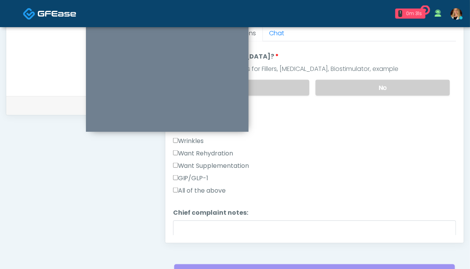
drag, startPoint x: 362, startPoint y: 85, endPoint x: 302, endPoint y: 127, distance: 72.9
click at [362, 85] on label "No" at bounding box center [383, 88] width 134 height 16
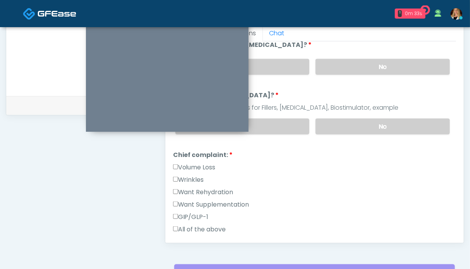
click at [197, 191] on label "Want Rehydration" at bounding box center [203, 191] width 60 height 9
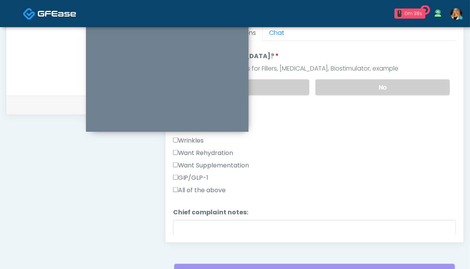
scroll to position [232, 0]
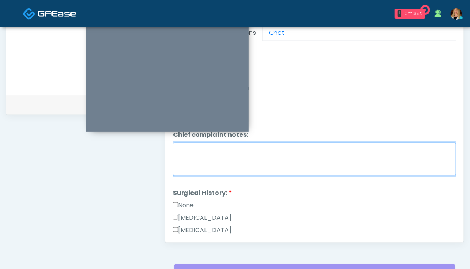
click at [267, 152] on textarea "Chief complaint notes:" at bounding box center [314, 159] width 283 height 33
type textarea "**********"
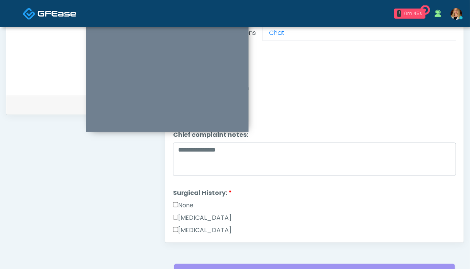
click at [191, 201] on label "None" at bounding box center [183, 205] width 21 height 9
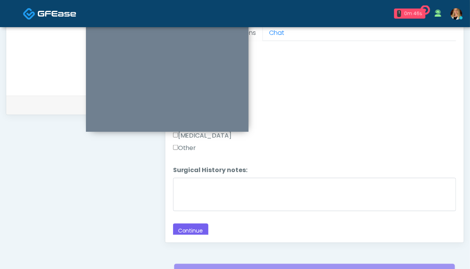
scroll to position [387, 0]
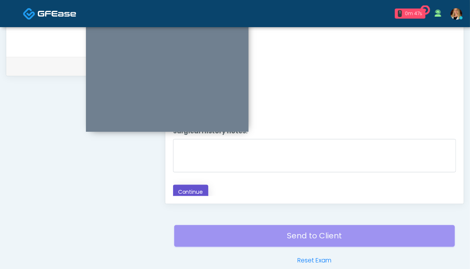
click at [189, 187] on button "Continue" at bounding box center [190, 192] width 35 height 14
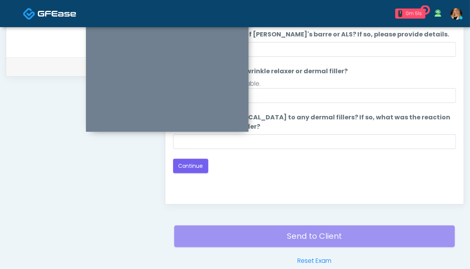
scroll to position [348, 0]
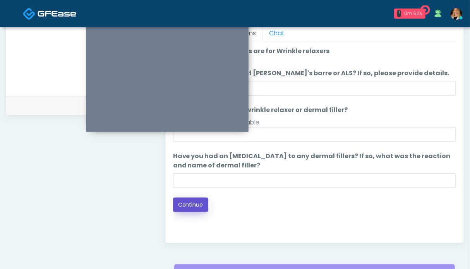
click at [194, 200] on button "Continue" at bounding box center [190, 204] width 35 height 14
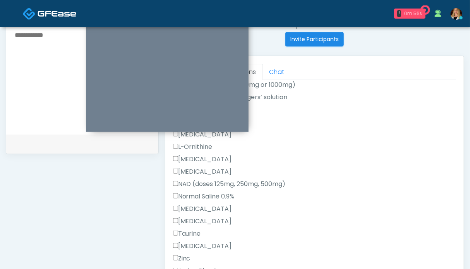
scroll to position [349, 0]
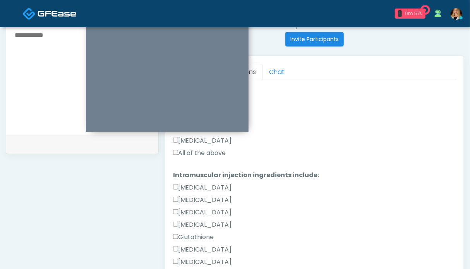
click at [202, 153] on label "All of the above" at bounding box center [199, 152] width 53 height 9
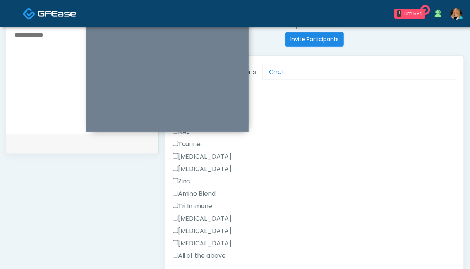
scroll to position [516, 0]
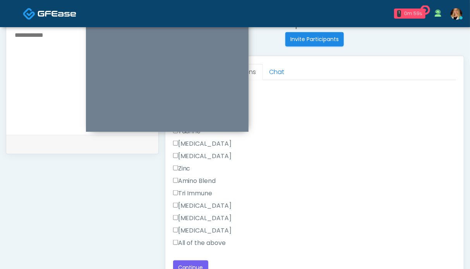
click at [203, 244] on label "All of the above" at bounding box center [199, 242] width 53 height 9
click at [196, 261] on button "Continue" at bounding box center [190, 267] width 35 height 14
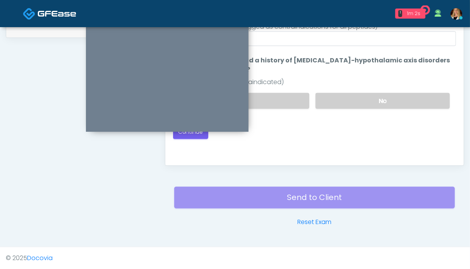
scroll to position [387, 0]
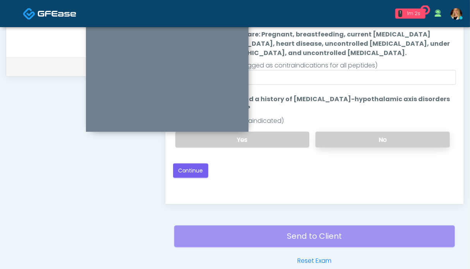
click at [370, 142] on label "No" at bounding box center [383, 140] width 134 height 16
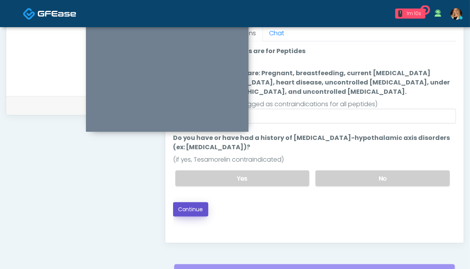
click at [187, 211] on button "Continue" at bounding box center [190, 209] width 35 height 14
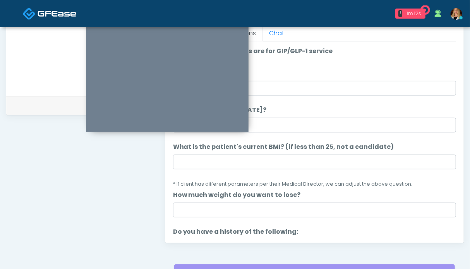
scroll to position [116, 0]
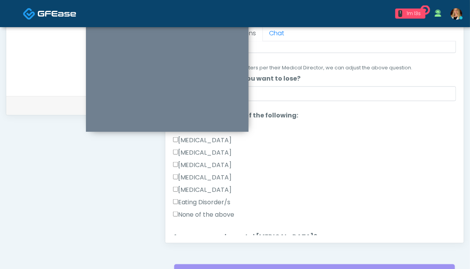
click at [216, 212] on label "None of the above" at bounding box center [204, 214] width 62 height 9
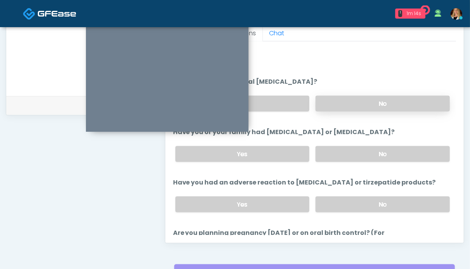
click at [368, 104] on label "No" at bounding box center [383, 104] width 134 height 16
click at [363, 153] on label "No" at bounding box center [383, 154] width 134 height 16
click at [364, 196] on label "No" at bounding box center [383, 204] width 134 height 16
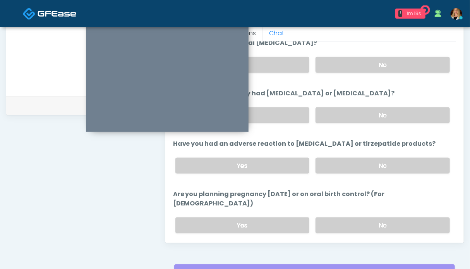
scroll to position [349, 0]
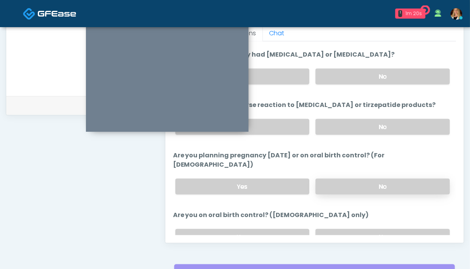
click at [375, 179] on label "No" at bounding box center [383, 187] width 134 height 16
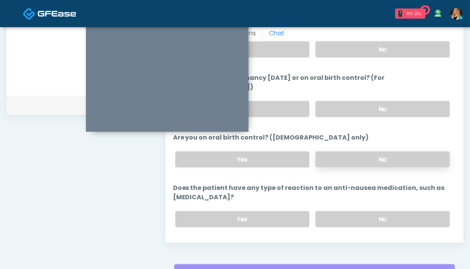
click at [362, 151] on label "No" at bounding box center [383, 159] width 134 height 16
click at [369, 211] on label "No" at bounding box center [383, 219] width 134 height 16
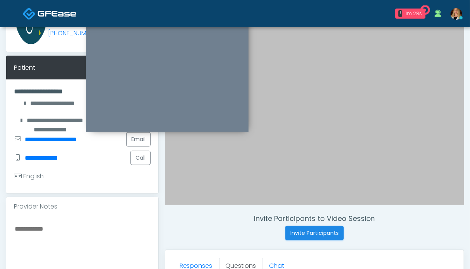
scroll to position [271, 0]
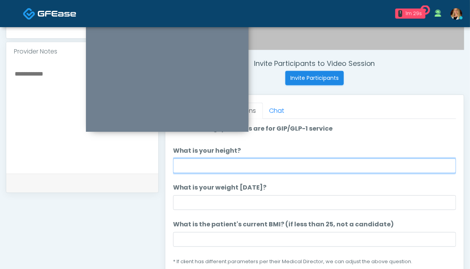
click at [231, 165] on input "What is your height?" at bounding box center [314, 165] width 283 height 15
type input "***"
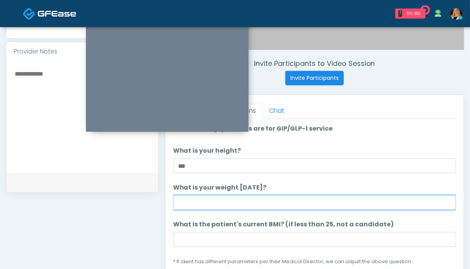
click at [229, 202] on input "What is your weight [DATE]?" at bounding box center [314, 202] width 283 height 15
type input "******"
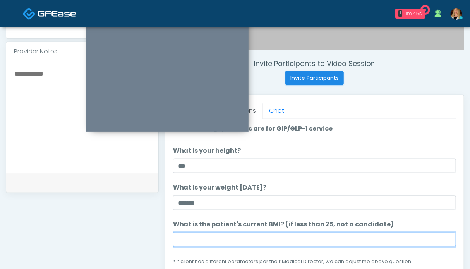
click at [227, 237] on input "What is the patient's current BMI? (if less than 25, not a candidate)" at bounding box center [314, 239] width 283 height 15
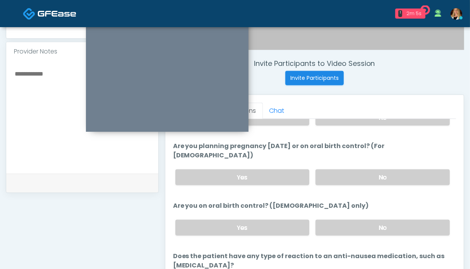
scroll to position [387, 0]
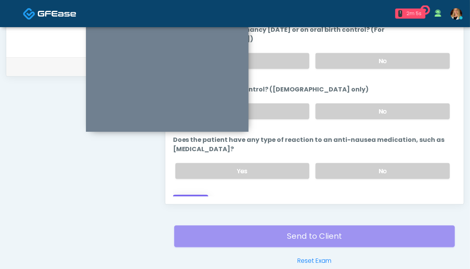
type input "****"
click at [200, 195] on button "Continue" at bounding box center [190, 202] width 35 height 14
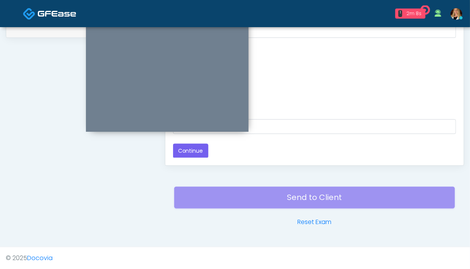
scroll to position [348, 0]
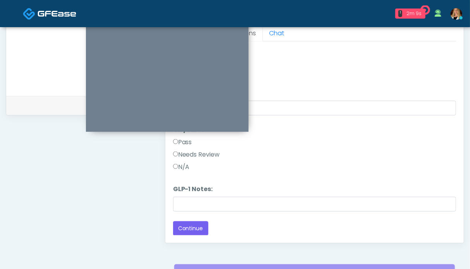
click at [187, 141] on label "Pass" at bounding box center [182, 141] width 19 height 9
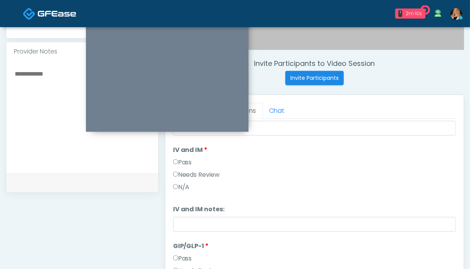
click at [186, 160] on label "Pass" at bounding box center [182, 162] width 19 height 9
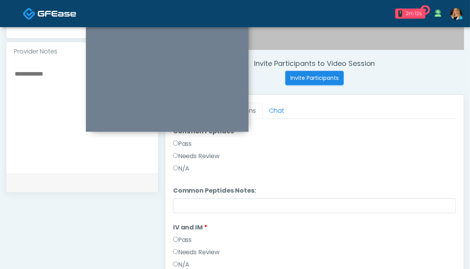
click at [188, 144] on label "Pass" at bounding box center [182, 143] width 19 height 9
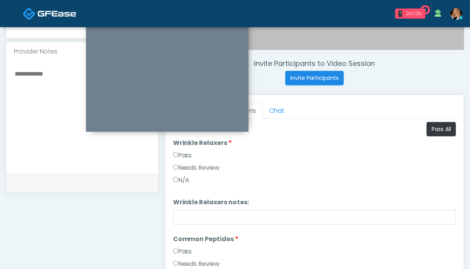
click at [183, 153] on label "Pass" at bounding box center [182, 155] width 19 height 9
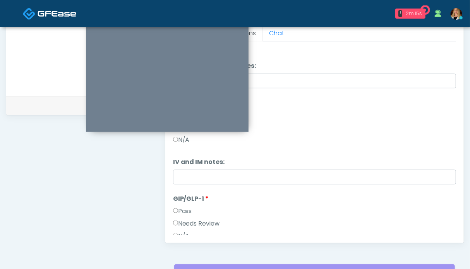
scroll to position [223, 0]
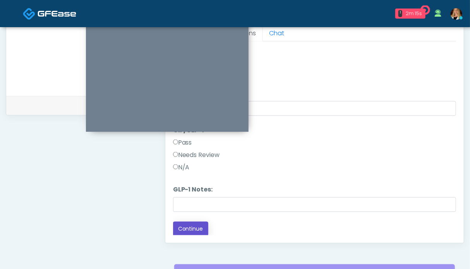
click at [187, 227] on button "Continue" at bounding box center [190, 229] width 35 height 14
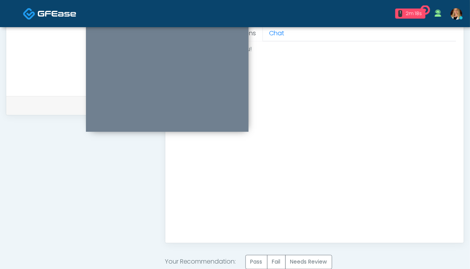
scroll to position [0, 0]
click at [260, 257] on label "Pass" at bounding box center [257, 262] width 22 height 14
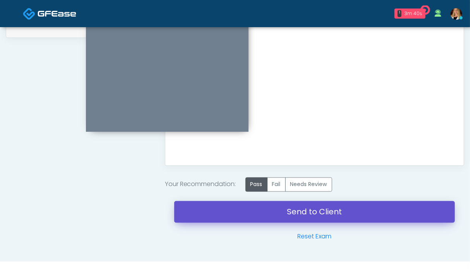
click at [324, 219] on link "Send to Client" at bounding box center [314, 212] width 281 height 22
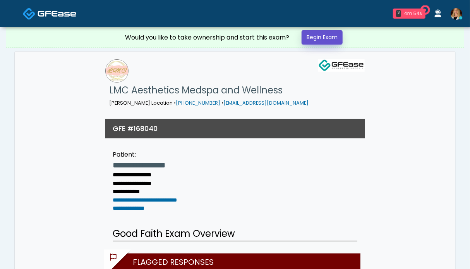
click at [325, 44] on link "Begin Exam" at bounding box center [322, 37] width 41 height 14
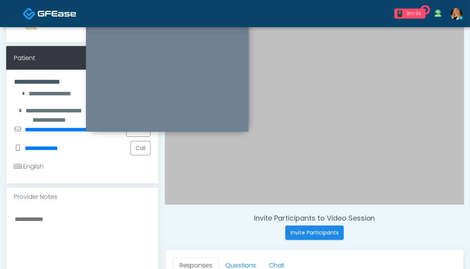
scroll to position [194, 0]
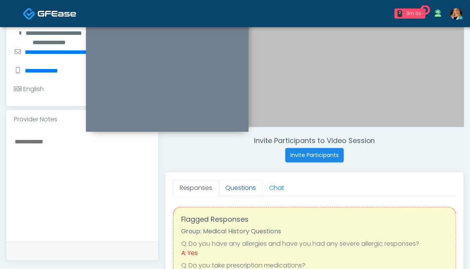
click at [237, 190] on link "Questions" at bounding box center [241, 188] width 44 height 16
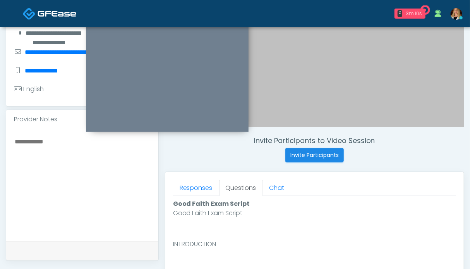
scroll to position [310, 0]
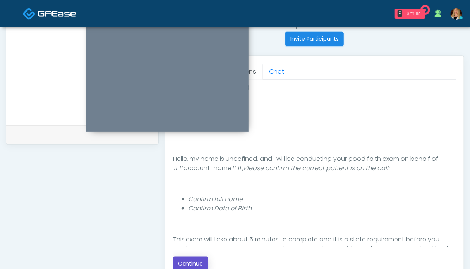
click at [200, 261] on button "Continue" at bounding box center [190, 263] width 35 height 14
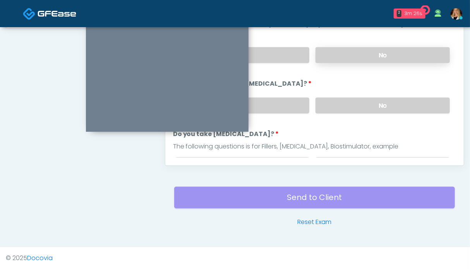
drag, startPoint x: 358, startPoint y: 100, endPoint x: 359, endPoint y: 57, distance: 42.2
click at [359, 99] on label "No" at bounding box center [383, 106] width 134 height 16
click at [359, 56] on label "No" at bounding box center [383, 55] width 134 height 16
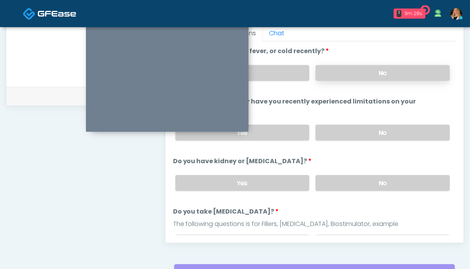
click at [355, 70] on label "No" at bounding box center [383, 73] width 134 height 16
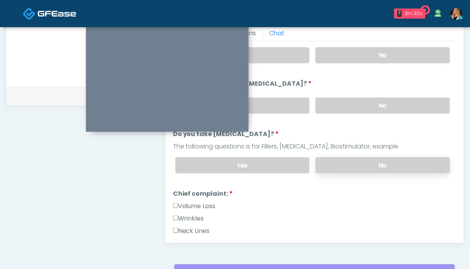
click at [370, 160] on label "No" at bounding box center [383, 165] width 134 height 16
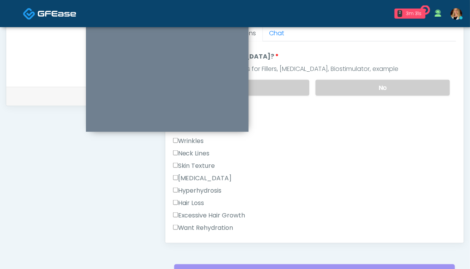
click at [197, 141] on label "Wrinkles" at bounding box center [188, 140] width 31 height 9
click at [197, 149] on label "Neck Lines" at bounding box center [191, 153] width 37 height 9
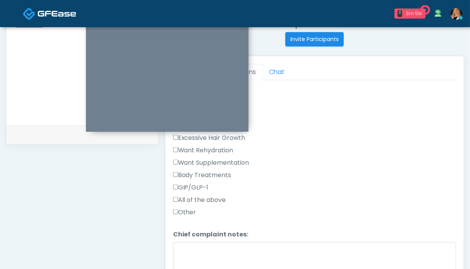
scroll to position [387, 0]
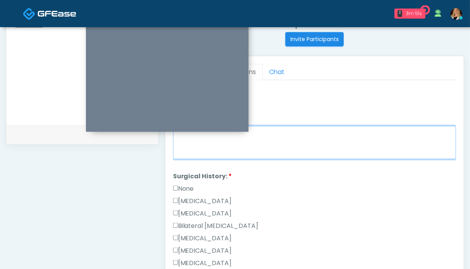
click at [243, 145] on textarea "Chief complaint notes:" at bounding box center [314, 142] width 283 height 33
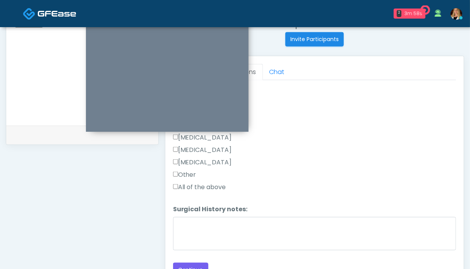
scroll to position [434, 0]
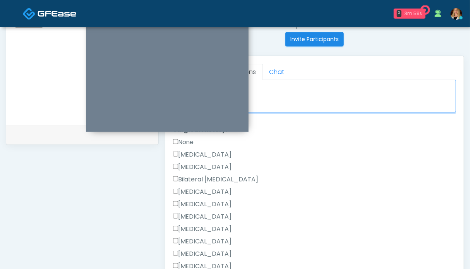
type textarea "**********"
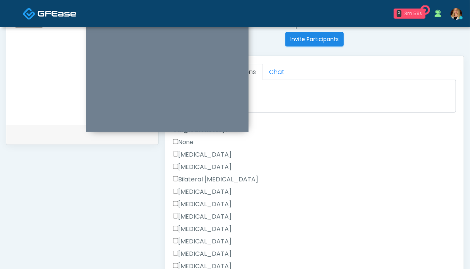
click at [189, 141] on label "None" at bounding box center [183, 141] width 21 height 9
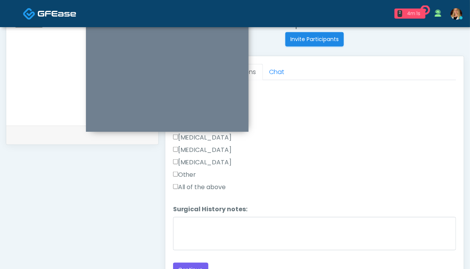
scroll to position [426, 0]
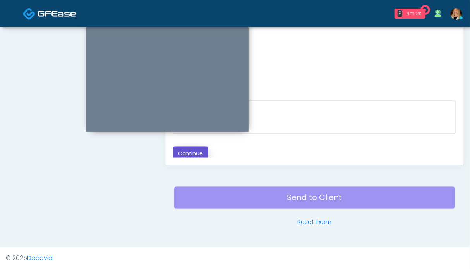
click at [193, 151] on button "Continue" at bounding box center [190, 153] width 35 height 14
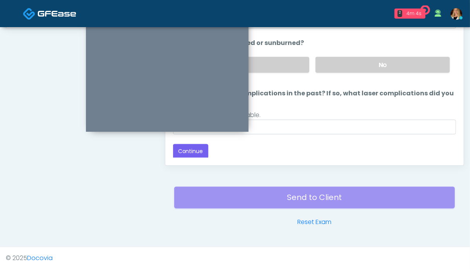
scroll to position [309, 0]
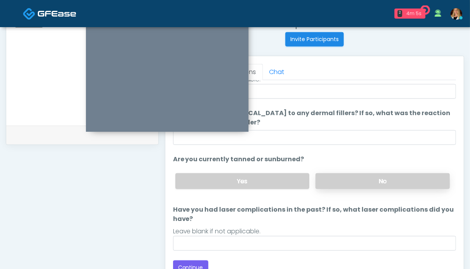
click at [354, 186] on label "No" at bounding box center [383, 181] width 134 height 16
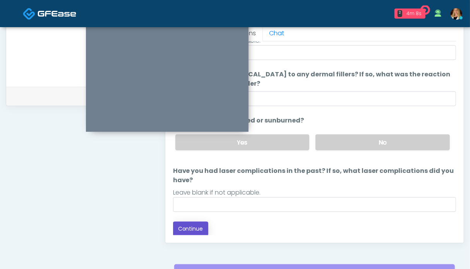
click at [197, 226] on button "Continue" at bounding box center [190, 229] width 35 height 14
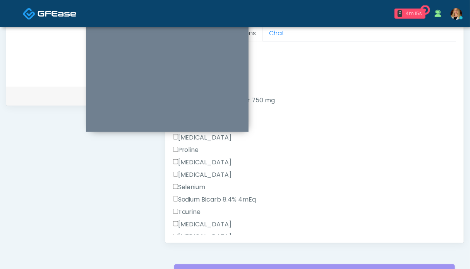
scroll to position [465, 0]
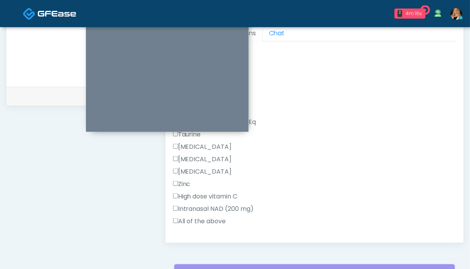
click at [194, 220] on label "All of the above" at bounding box center [199, 220] width 53 height 9
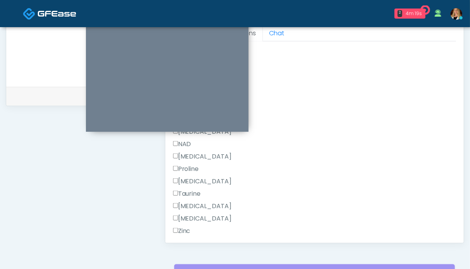
scroll to position [813, 0]
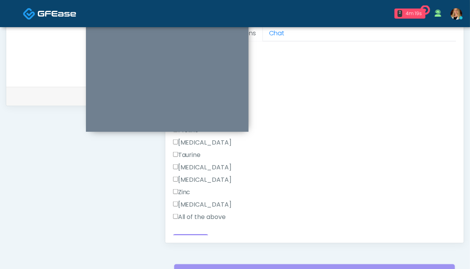
click at [190, 218] on label "All of the above" at bounding box center [199, 216] width 53 height 9
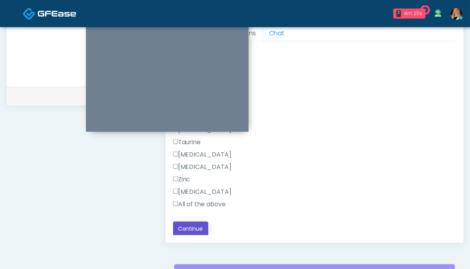
click at [195, 227] on button "Continue" at bounding box center [190, 229] width 35 height 14
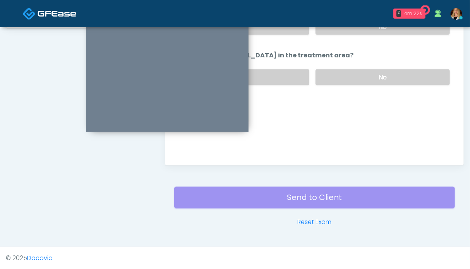
scroll to position [348, 0]
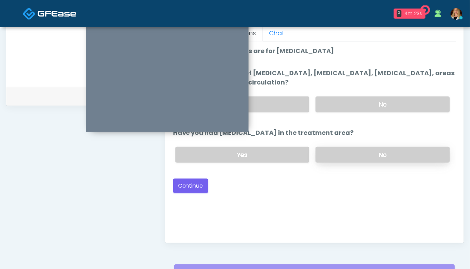
click at [383, 156] on label "No" at bounding box center [383, 155] width 134 height 16
click at [381, 102] on label "No" at bounding box center [383, 104] width 134 height 16
click at [194, 181] on button "Continue" at bounding box center [190, 186] width 35 height 14
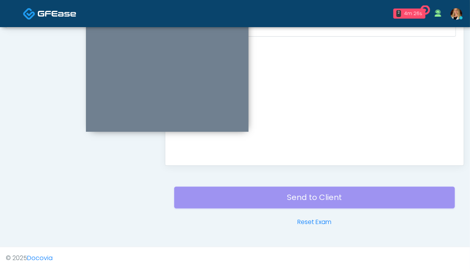
scroll to position [309, 0]
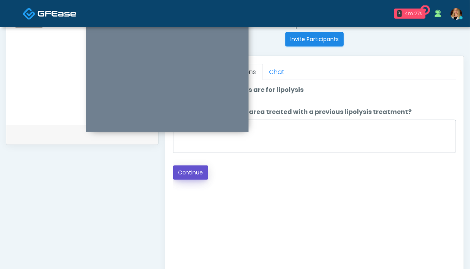
click at [197, 172] on button "Continue" at bounding box center [190, 172] width 35 height 14
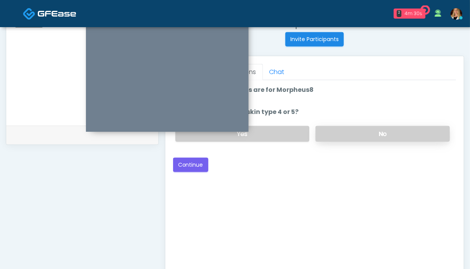
click at [348, 130] on label "No" at bounding box center [383, 134] width 134 height 16
click at [191, 163] on button "Continue" at bounding box center [190, 165] width 35 height 14
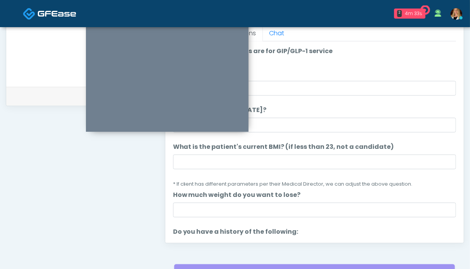
scroll to position [271, 0]
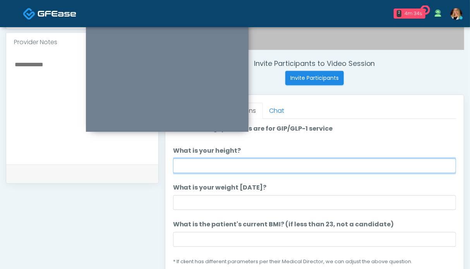
click at [293, 166] on input "What is your height?" at bounding box center [314, 165] width 283 height 15
type input "***"
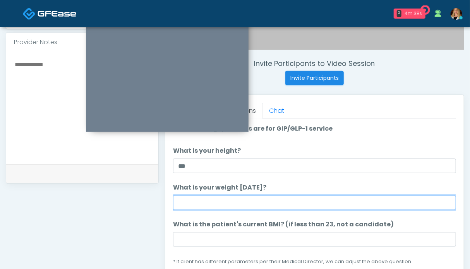
click at [241, 203] on input "What is your weight today?" at bounding box center [314, 202] width 283 height 15
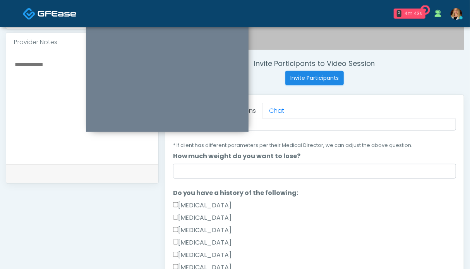
scroll to position [194, 0]
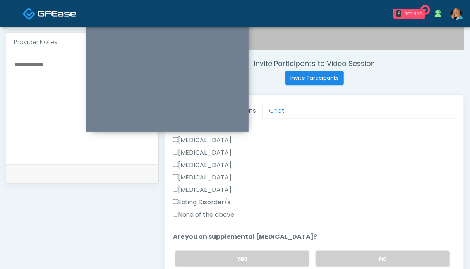
type input "******"
click at [206, 219] on div "None of the above" at bounding box center [314, 216] width 283 height 12
click at [221, 216] on label "None of the above" at bounding box center [204, 214] width 62 height 9
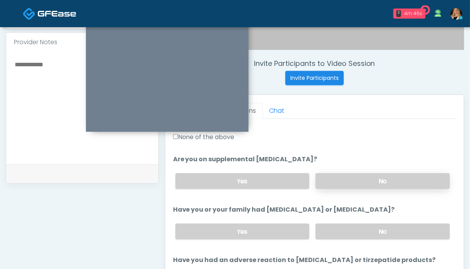
click at [350, 179] on label "No" at bounding box center [383, 181] width 134 height 16
click at [353, 227] on label "No" at bounding box center [383, 231] width 134 height 16
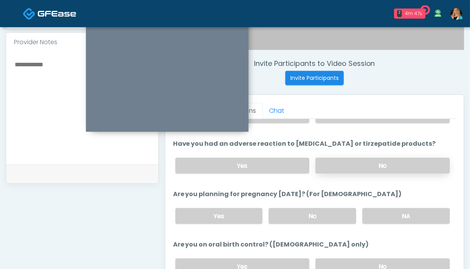
click at [354, 159] on label "No" at bounding box center [383, 166] width 134 height 16
click at [381, 216] on label "NA" at bounding box center [406, 216] width 88 height 16
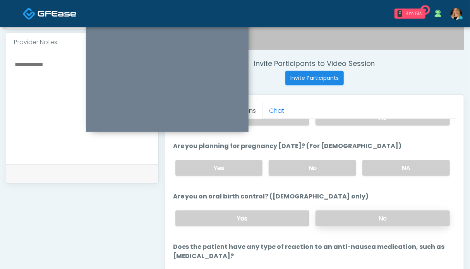
click at [357, 217] on label "No" at bounding box center [383, 218] width 134 height 16
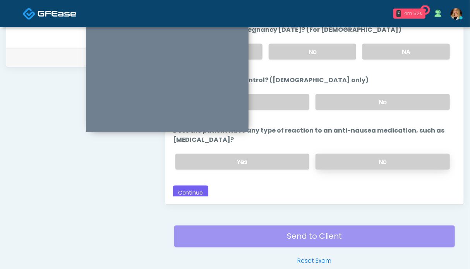
click at [358, 157] on label "No" at bounding box center [383, 162] width 134 height 16
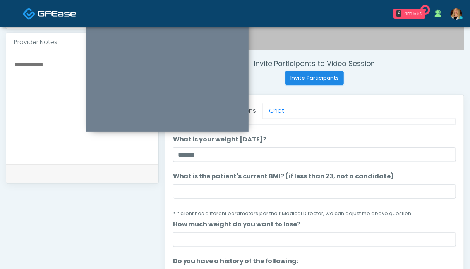
scroll to position [9, 0]
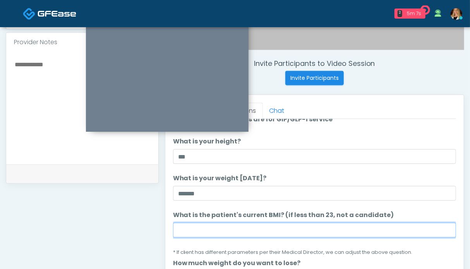
click at [227, 226] on input "What is the patient's current BMI? (if less than 23, not a candidate)" at bounding box center [314, 230] width 283 height 15
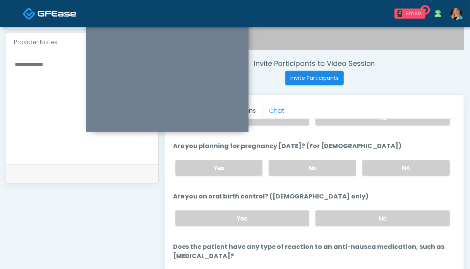
scroll to position [426, 0]
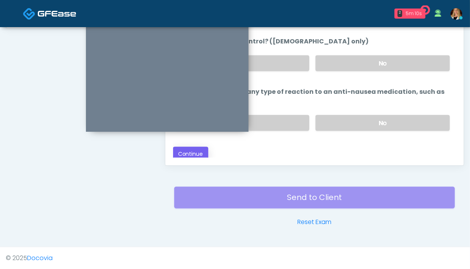
type input "****"
click at [200, 148] on button "Continue" at bounding box center [190, 154] width 35 height 14
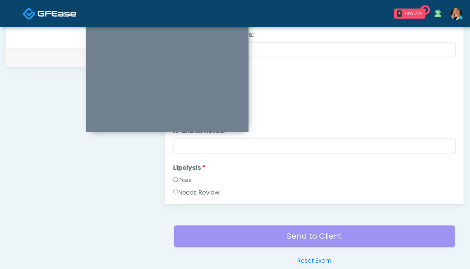
scroll to position [348, 0]
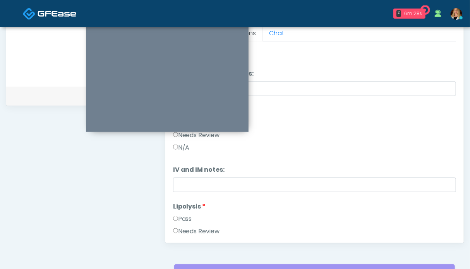
click at [185, 219] on label "Pass" at bounding box center [182, 218] width 19 height 9
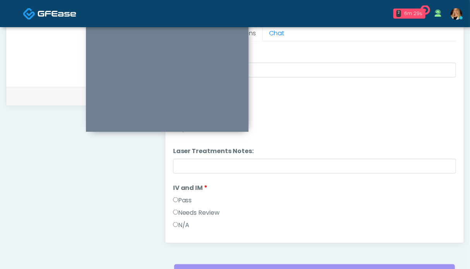
click at [186, 191] on label "IV and IM" at bounding box center [190, 187] width 35 height 9
click at [187, 199] on label "Pass" at bounding box center [182, 200] width 19 height 9
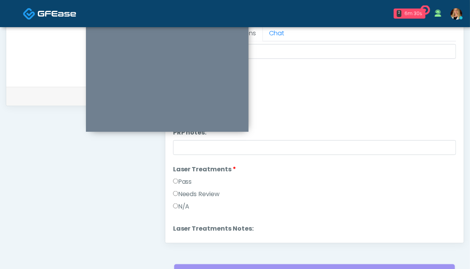
scroll to position [242, 0]
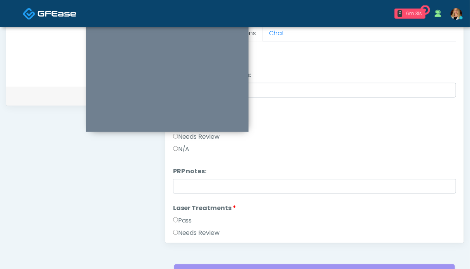
click at [184, 220] on label "Pass" at bounding box center [182, 220] width 19 height 9
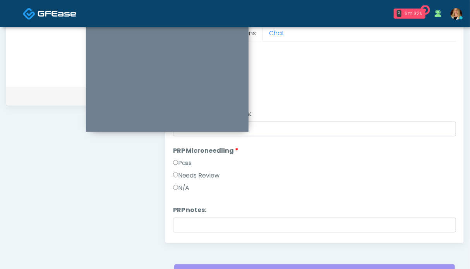
click at [179, 159] on label "Pass" at bounding box center [182, 162] width 19 height 9
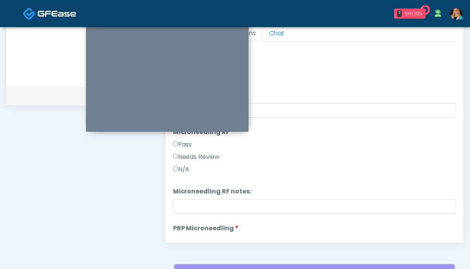
drag, startPoint x: 185, startPoint y: 146, endPoint x: 192, endPoint y: 148, distance: 7.1
click at [185, 146] on label "Pass" at bounding box center [182, 144] width 19 height 9
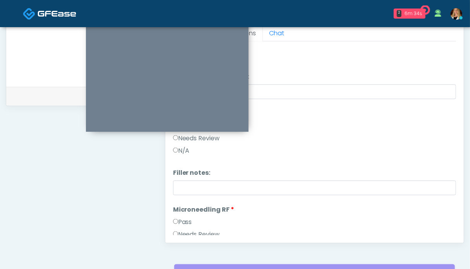
scroll to position [9, 0]
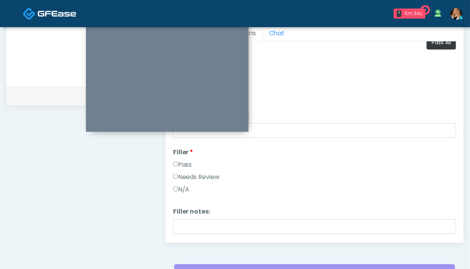
click at [187, 166] on label "Pass" at bounding box center [182, 164] width 19 height 9
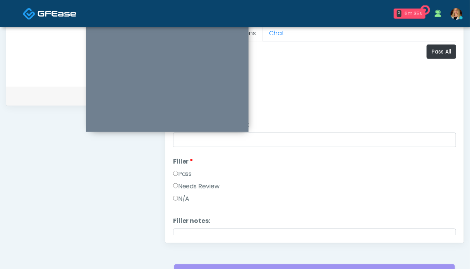
scroll to position [271, 0]
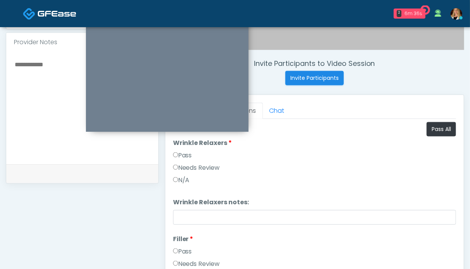
click at [189, 153] on label "Pass" at bounding box center [182, 155] width 19 height 9
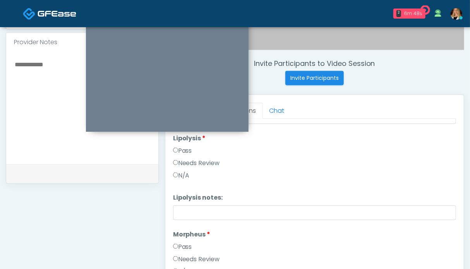
scroll to position [620, 0]
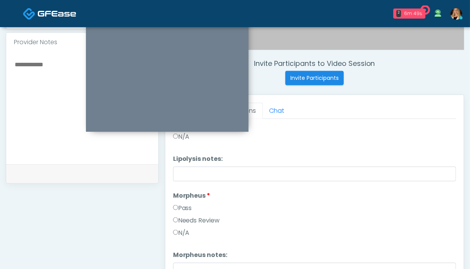
click at [191, 204] on label "Pass" at bounding box center [182, 207] width 19 height 9
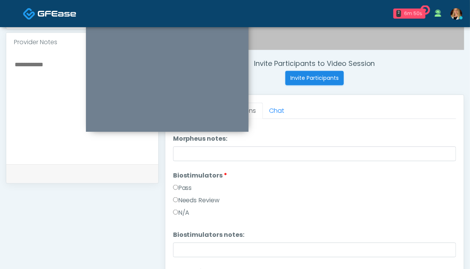
click at [184, 188] on label "Pass" at bounding box center [182, 187] width 19 height 9
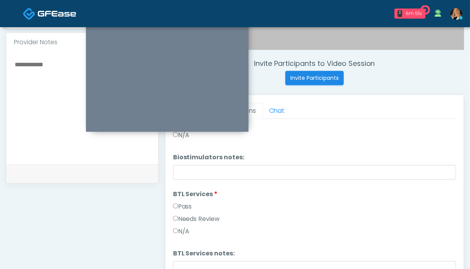
click at [187, 203] on label "Pass" at bounding box center [182, 206] width 19 height 9
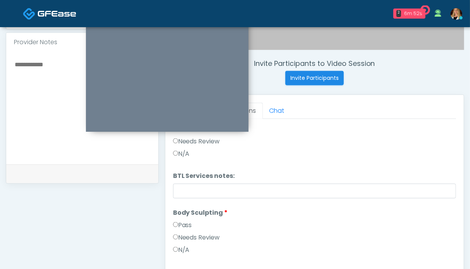
click at [183, 225] on label "Pass" at bounding box center [182, 224] width 19 height 9
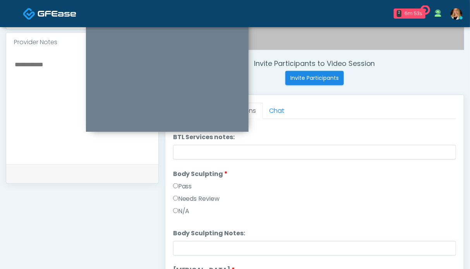
scroll to position [1046, 0]
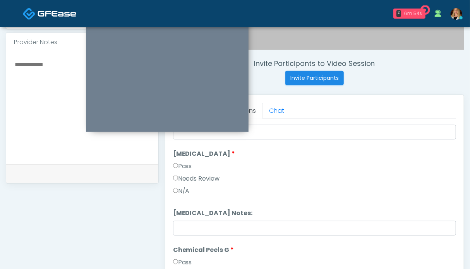
click at [179, 161] on label "Pass" at bounding box center [182, 165] width 19 height 9
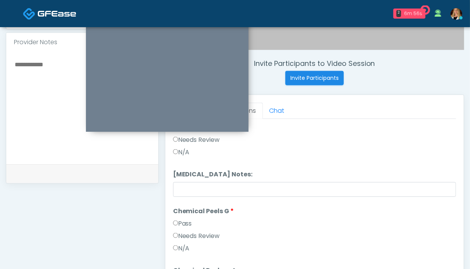
click at [184, 225] on label "Pass" at bounding box center [182, 223] width 19 height 9
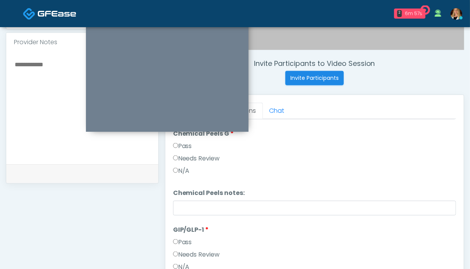
click at [186, 240] on label "Pass" at bounding box center [182, 241] width 19 height 9
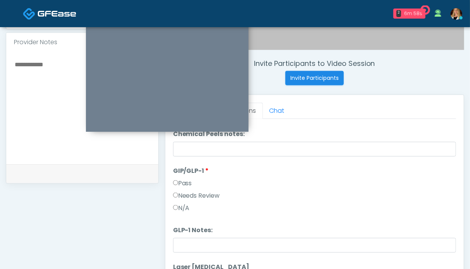
scroll to position [348, 0]
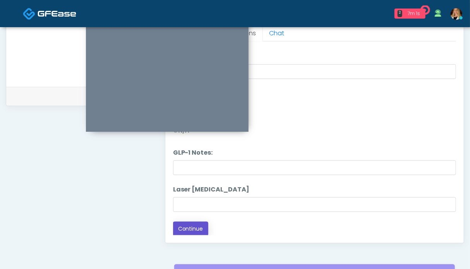
click at [191, 226] on button "Continue" at bounding box center [190, 229] width 35 height 14
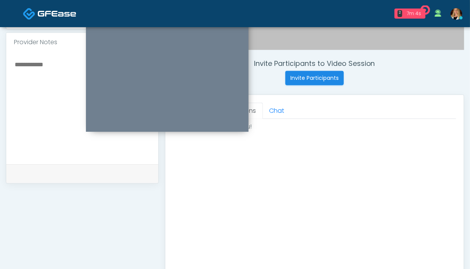
scroll to position [387, 0]
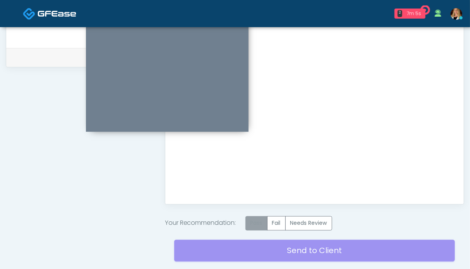
click at [263, 218] on label "Pass" at bounding box center [257, 223] width 22 height 14
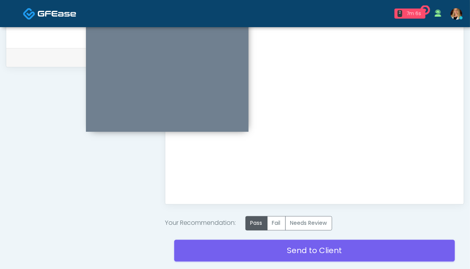
scroll to position [440, 0]
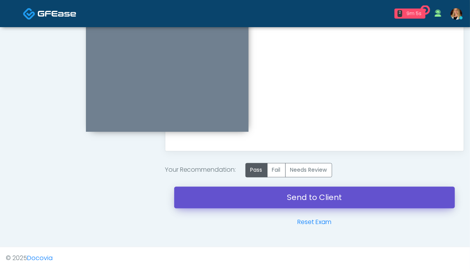
click at [294, 198] on link "Send to Client" at bounding box center [314, 198] width 281 height 22
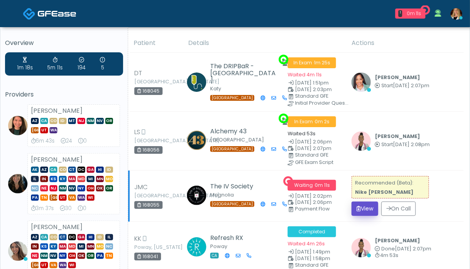
click at [366, 210] on button "View" at bounding box center [365, 208] width 27 height 14
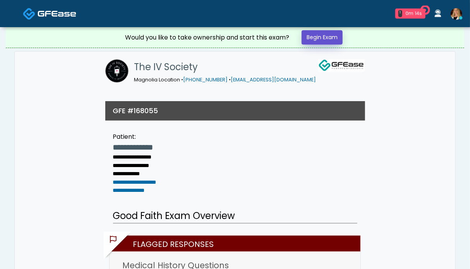
click at [338, 38] on link "Begin Exam" at bounding box center [322, 37] width 41 height 14
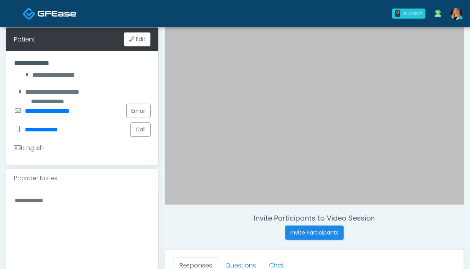
scroll to position [232, 0]
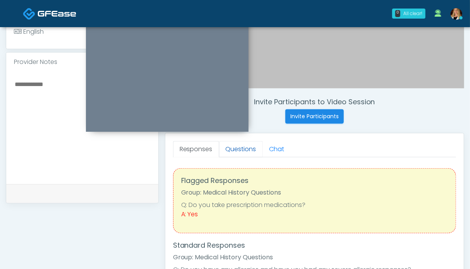
click at [231, 151] on link "Questions" at bounding box center [241, 149] width 44 height 16
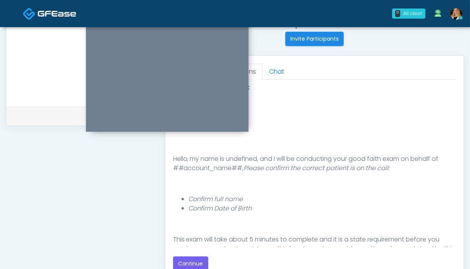
scroll to position [387, 0]
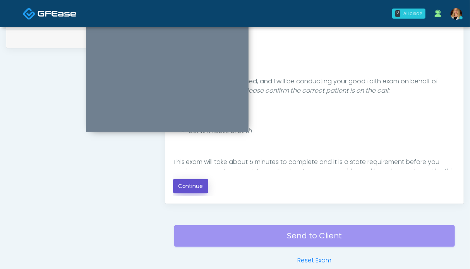
click at [196, 185] on button "Continue" at bounding box center [190, 186] width 35 height 14
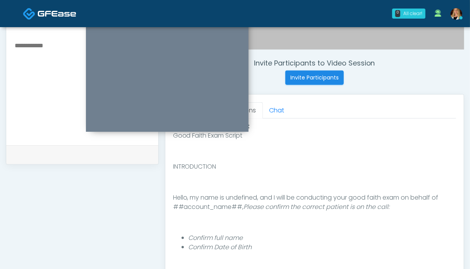
scroll to position [426, 0]
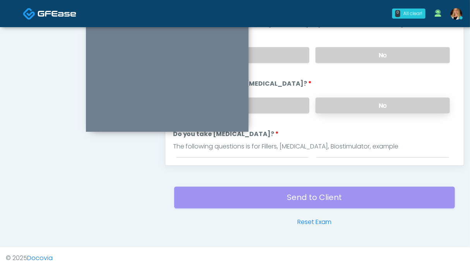
click at [389, 104] on label "No" at bounding box center [383, 106] width 134 height 16
click at [380, 48] on label "No" at bounding box center [383, 55] width 134 height 16
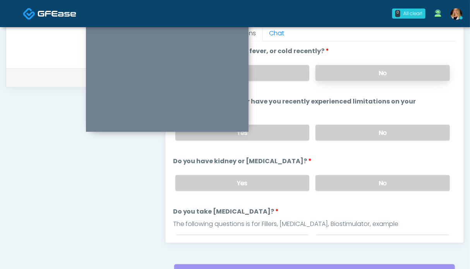
click at [371, 77] on label "No" at bounding box center [383, 73] width 134 height 16
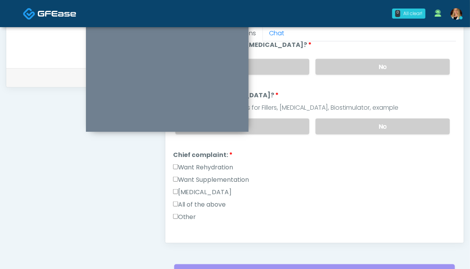
drag, startPoint x: 364, startPoint y: 124, endPoint x: 215, endPoint y: 165, distance: 154.5
click at [364, 124] on label "No" at bounding box center [383, 126] width 134 height 16
click at [194, 165] on label "Want Rehydration" at bounding box center [203, 167] width 60 height 9
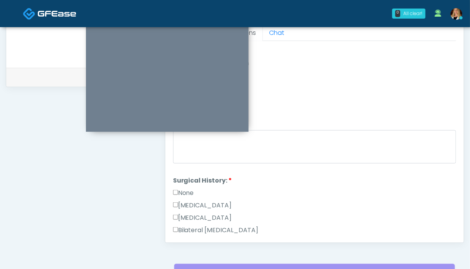
click at [191, 189] on label "None" at bounding box center [183, 192] width 21 height 9
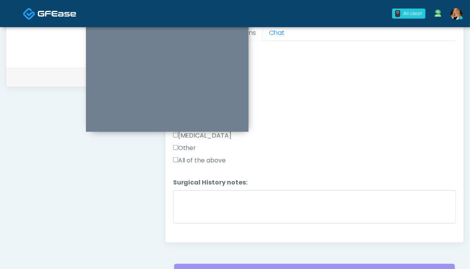
scroll to position [438, 0]
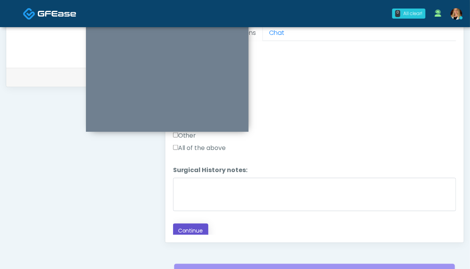
click at [190, 225] on button "Continue" at bounding box center [190, 230] width 35 height 14
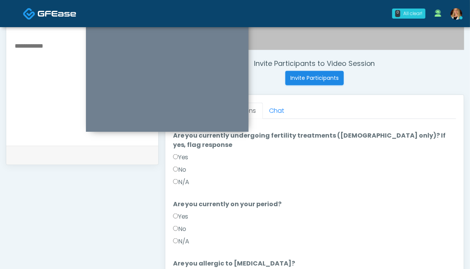
scroll to position [193, 0]
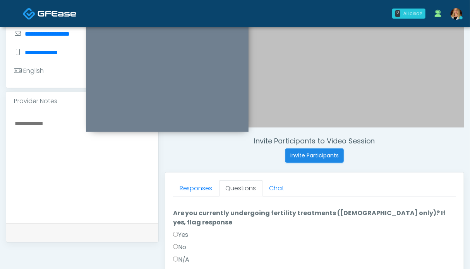
click at [53, 156] on textarea at bounding box center [82, 165] width 137 height 94
type textarea "*"
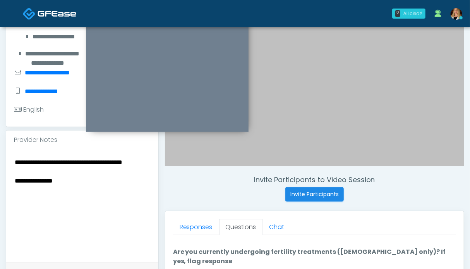
click at [43, 169] on textarea "**********" at bounding box center [82, 204] width 137 height 94
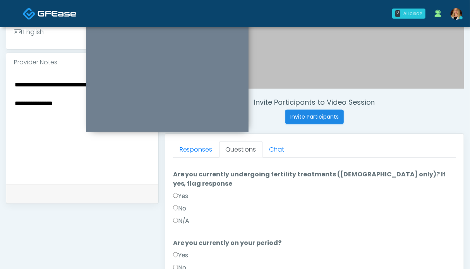
scroll to position [309, 0]
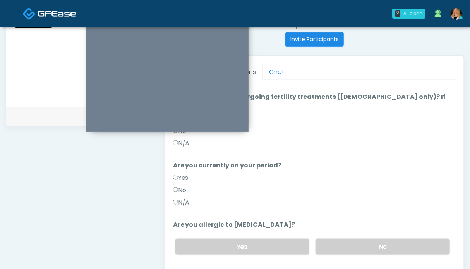
type textarea "**********"
click at [182, 198] on label "N/A" at bounding box center [181, 202] width 17 height 9
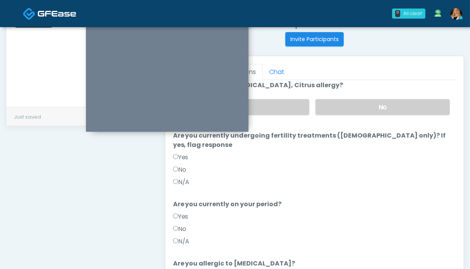
click at [185, 177] on label "N/A" at bounding box center [181, 181] width 17 height 9
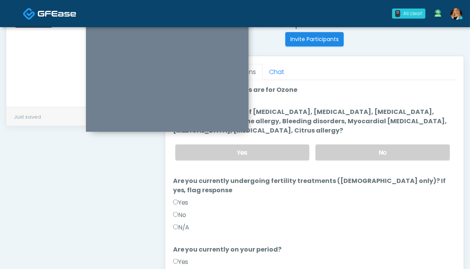
scroll to position [77, 0]
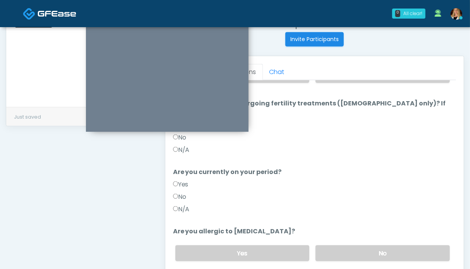
click at [186, 204] on label "N/A" at bounding box center [181, 208] width 17 height 9
click at [366, 245] on label "No" at bounding box center [383, 253] width 134 height 16
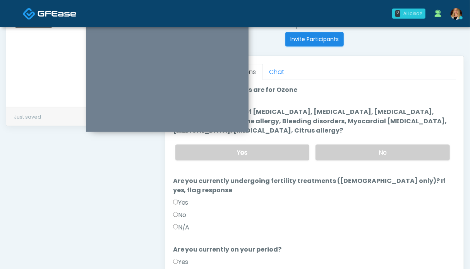
scroll to position [271, 0]
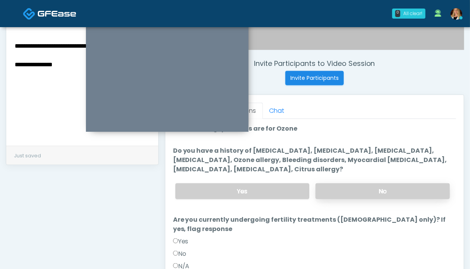
click at [355, 184] on label "No" at bounding box center [383, 191] width 134 height 16
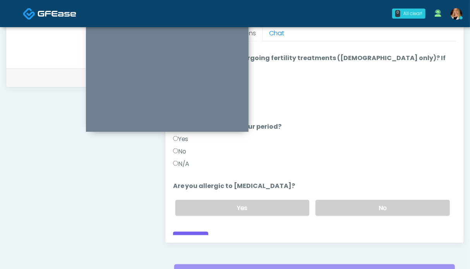
scroll to position [426, 0]
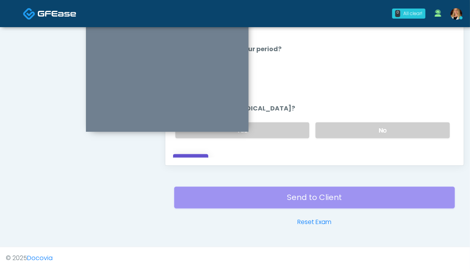
click at [180, 154] on button "Continue" at bounding box center [190, 161] width 35 height 14
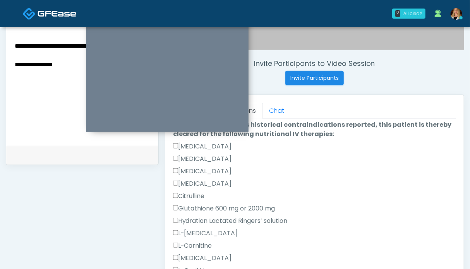
scroll to position [239, 0]
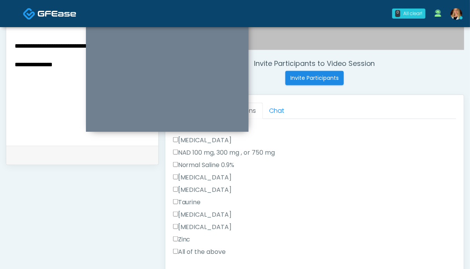
click at [189, 254] on label "All of the above" at bounding box center [199, 251] width 53 height 9
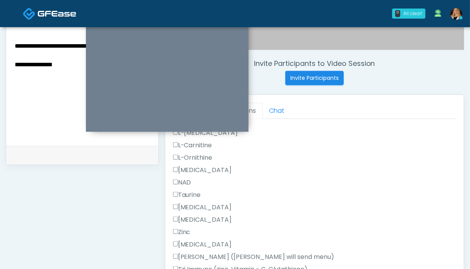
scroll to position [348, 0]
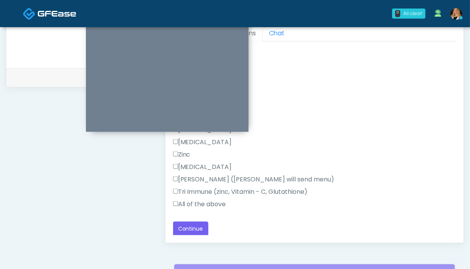
click at [199, 200] on label "All of the above" at bounding box center [199, 203] width 53 height 9
click at [188, 225] on button "Continue" at bounding box center [190, 229] width 35 height 14
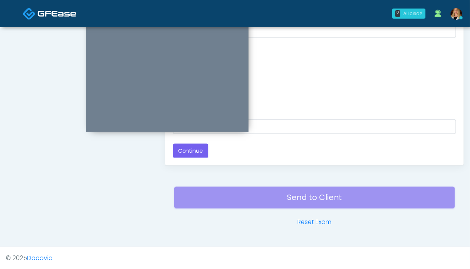
scroll to position [309, 0]
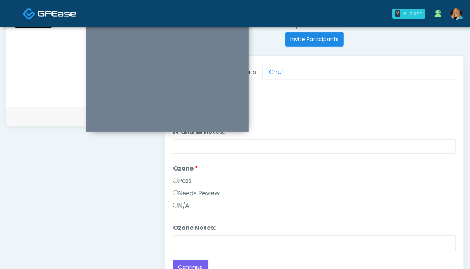
click at [185, 180] on label "Pass" at bounding box center [182, 180] width 19 height 9
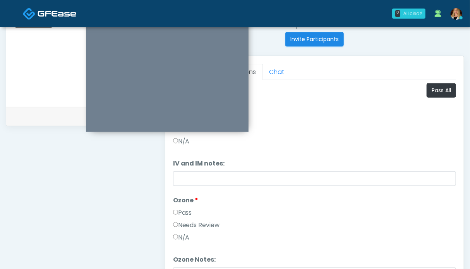
scroll to position [271, 0]
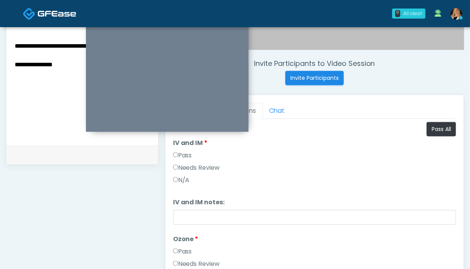
click at [191, 168] on label "Needs Review" at bounding box center [196, 167] width 47 height 9
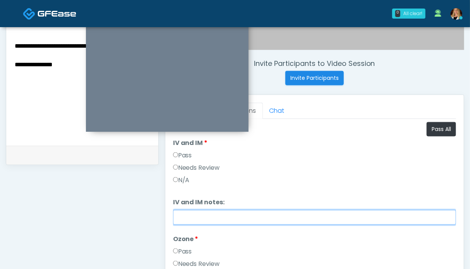
click at [216, 217] on input "IV and IM notes:" at bounding box center [314, 217] width 283 height 15
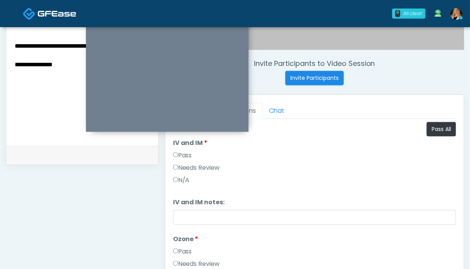
drag, startPoint x: 52, startPoint y: 70, endPoint x: 7, endPoint y: 42, distance: 52.3
click at [7, 42] on div "**********" at bounding box center [82, 89] width 152 height 113
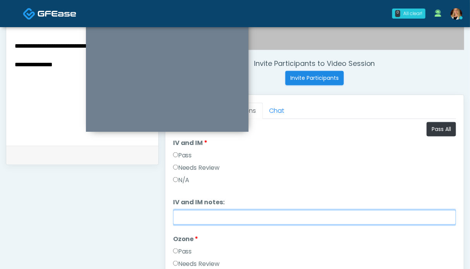
click at [181, 216] on input "IV and IM notes:" at bounding box center [314, 217] width 283 height 15
paste input "**********"
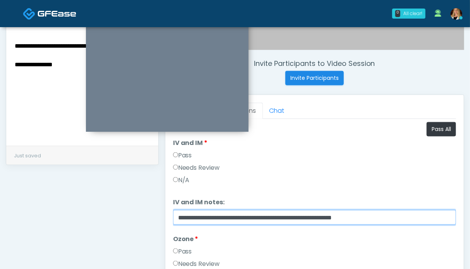
click at [318, 217] on input "**********" at bounding box center [314, 217] width 283 height 15
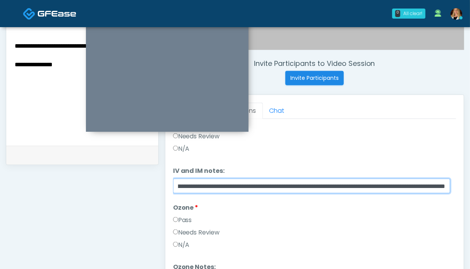
scroll to position [348, 0]
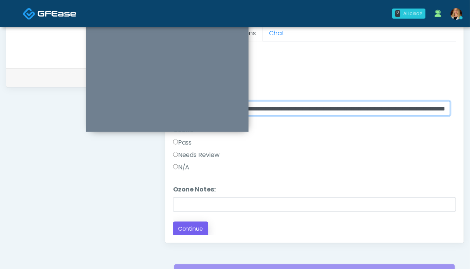
type input "**********"
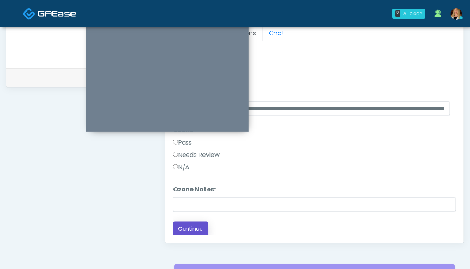
scroll to position [0, 0]
click at [189, 228] on button "Continue" at bounding box center [190, 229] width 35 height 14
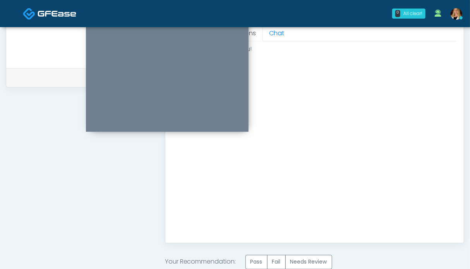
scroll to position [426, 0]
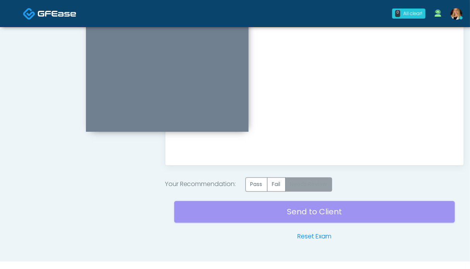
click at [307, 181] on label "Needs Review" at bounding box center [308, 184] width 47 height 14
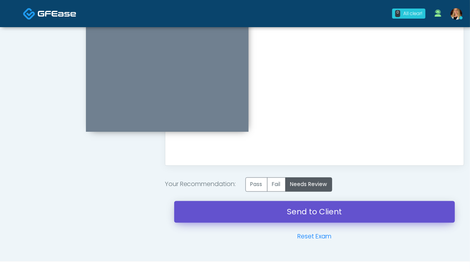
click at [296, 213] on link "Send to Client" at bounding box center [314, 212] width 281 height 22
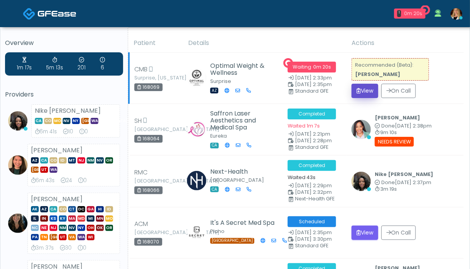
click at [364, 91] on button "View" at bounding box center [365, 91] width 27 height 14
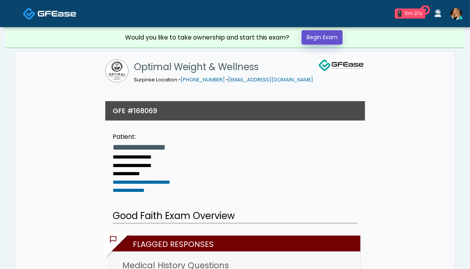
click at [312, 35] on link "Begin Exam" at bounding box center [322, 37] width 41 height 14
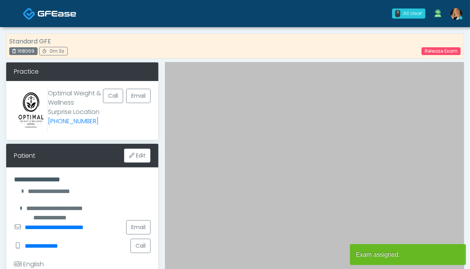
scroll to position [271, 0]
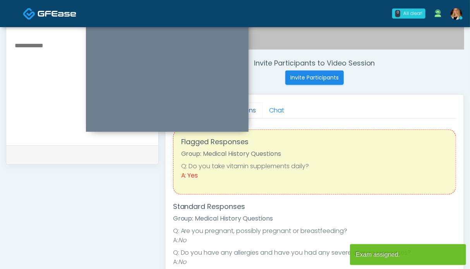
click at [253, 111] on link "Questions" at bounding box center [241, 110] width 44 height 16
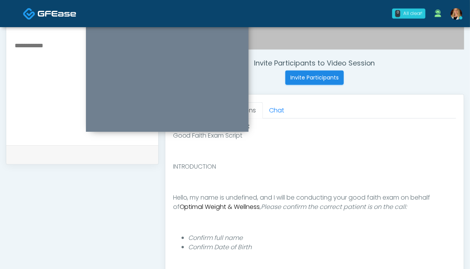
scroll to position [387, 0]
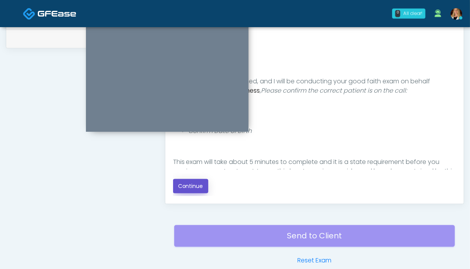
click at [193, 179] on button "Continue" at bounding box center [190, 186] width 35 height 14
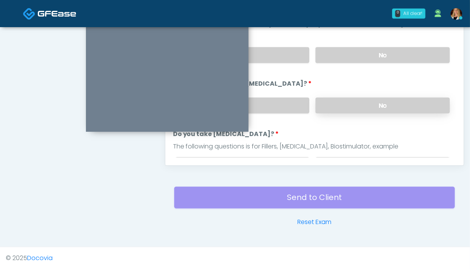
click at [381, 102] on label "No" at bounding box center [383, 106] width 134 height 16
click at [376, 50] on label "No" at bounding box center [383, 55] width 134 height 16
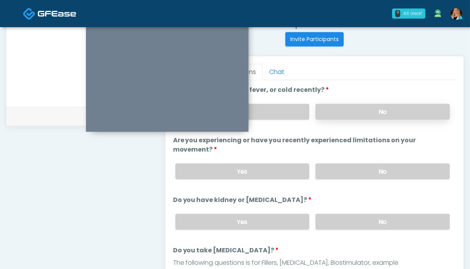
click at [349, 107] on label "No" at bounding box center [383, 112] width 134 height 16
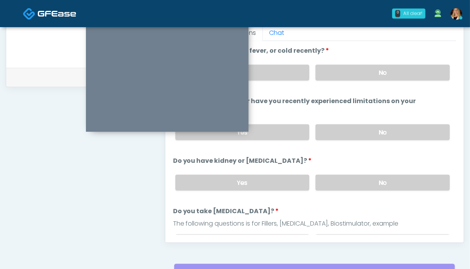
scroll to position [39, 0]
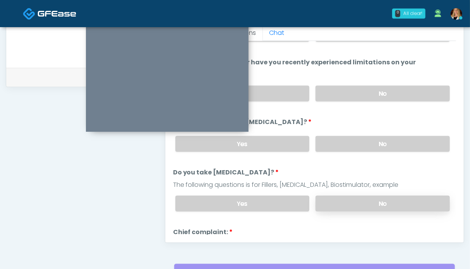
click at [366, 198] on label "No" at bounding box center [383, 204] width 134 height 16
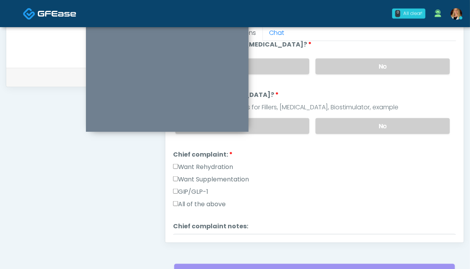
click at [220, 163] on label "Want Rehydration" at bounding box center [203, 166] width 60 height 9
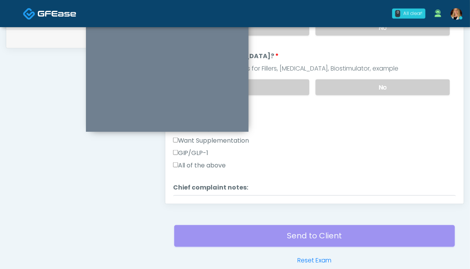
scroll to position [155, 0]
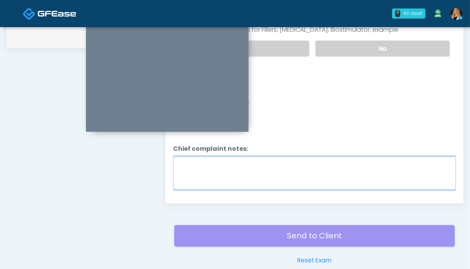
click at [278, 163] on textarea "Chief complaint notes:" at bounding box center [314, 172] width 283 height 33
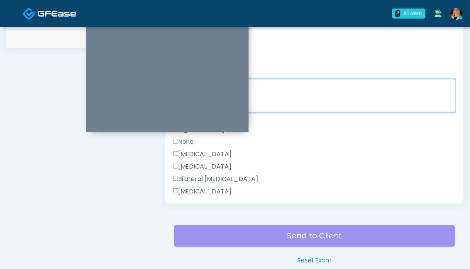
type textarea "**********"
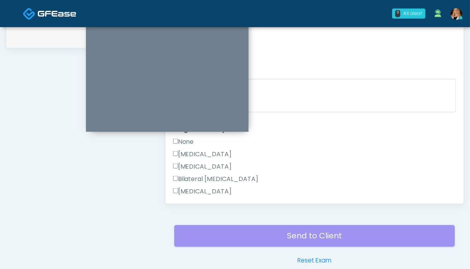
click at [185, 139] on label "None" at bounding box center [183, 141] width 21 height 9
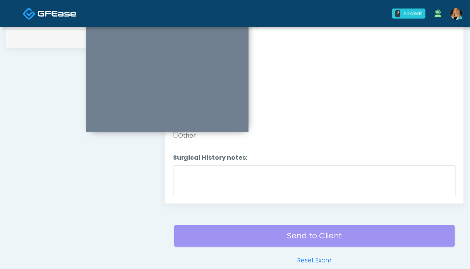
scroll to position [414, 0]
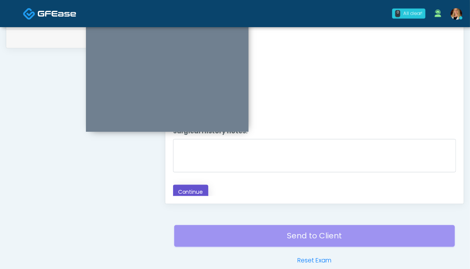
click at [193, 186] on button "Continue" at bounding box center [190, 192] width 35 height 14
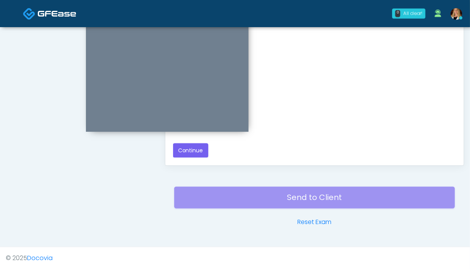
scroll to position [64, 0]
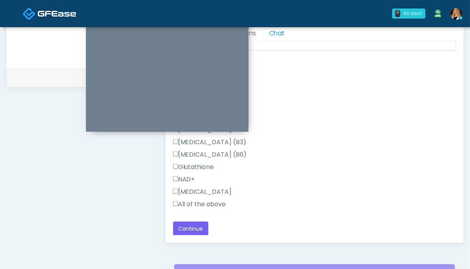
click at [191, 203] on label "All of the above" at bounding box center [199, 203] width 53 height 9
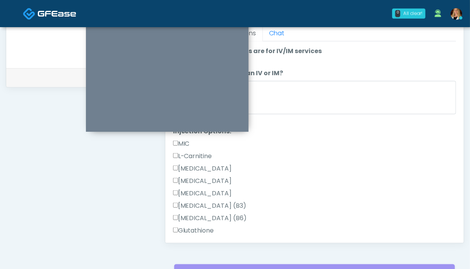
scroll to position [64, 0]
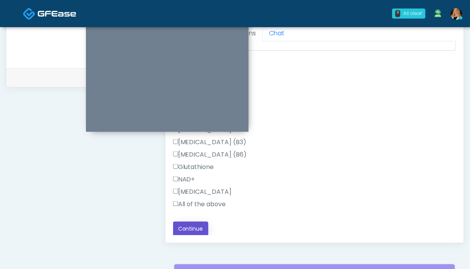
click at [187, 228] on button "Continue" at bounding box center [190, 229] width 35 height 14
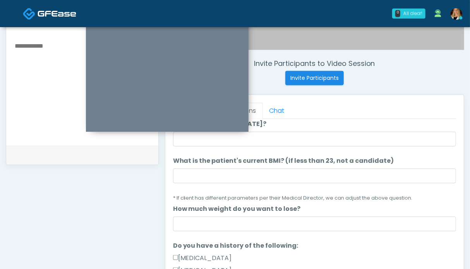
scroll to position [218, 0]
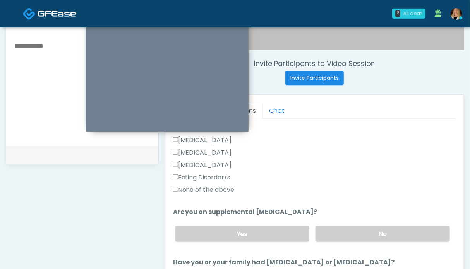
click at [208, 185] on label "None of the above" at bounding box center [204, 189] width 62 height 9
click at [366, 231] on label "No" at bounding box center [383, 234] width 134 height 16
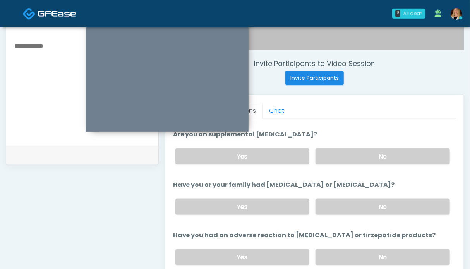
scroll to position [335, 0]
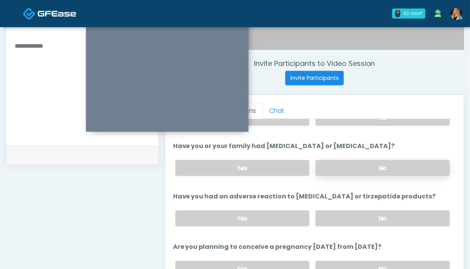
click at [369, 167] on label "No" at bounding box center [383, 168] width 134 height 16
click at [366, 210] on label "No" at bounding box center [383, 218] width 134 height 16
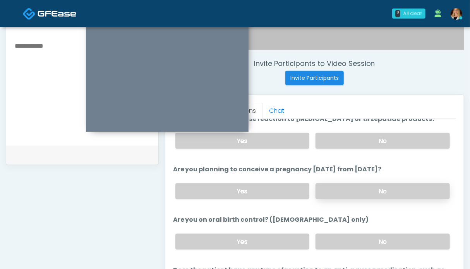
click at [367, 188] on label "No" at bounding box center [383, 191] width 134 height 16
click at [362, 234] on label "No" at bounding box center [383, 242] width 134 height 16
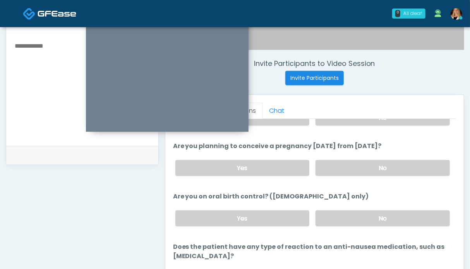
scroll to position [387, 0]
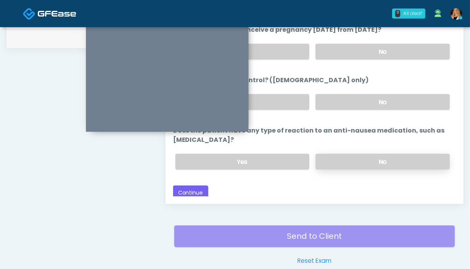
drag, startPoint x: 346, startPoint y: 159, endPoint x: 330, endPoint y: 159, distance: 15.9
click at [345, 159] on label "No" at bounding box center [383, 162] width 134 height 16
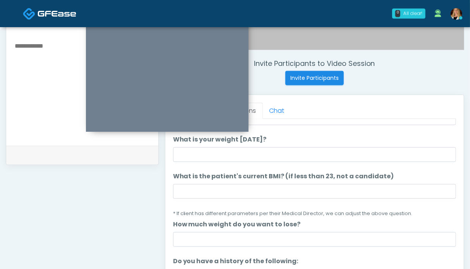
scroll to position [0, 0]
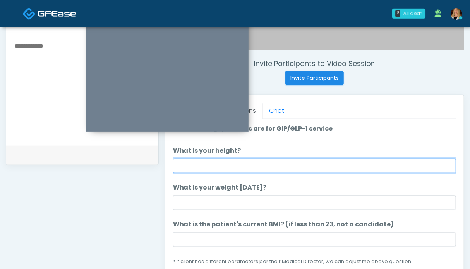
click at [230, 163] on input "What is your height?" at bounding box center [314, 165] width 283 height 15
type input "***"
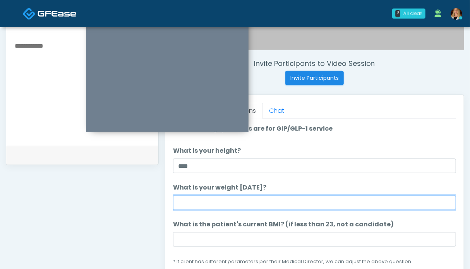
click at [271, 199] on input "What is your weight today?" at bounding box center [314, 202] width 283 height 15
type input "*******"
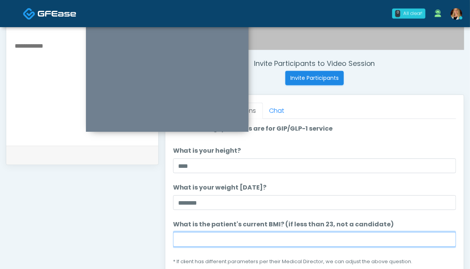
click at [215, 239] on input "What is the patient's current BMI? (if less than 23, not a candidate)" at bounding box center [314, 239] width 283 height 15
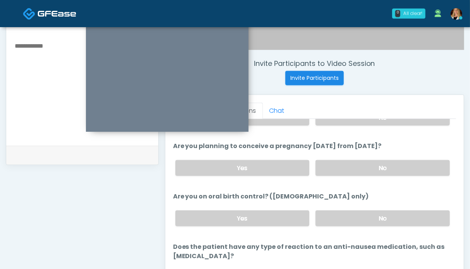
scroll to position [387, 0]
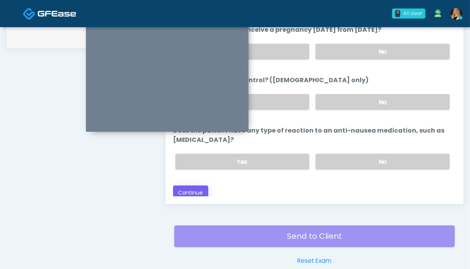
type input "****"
click at [199, 188] on button "Continue" at bounding box center [190, 192] width 35 height 14
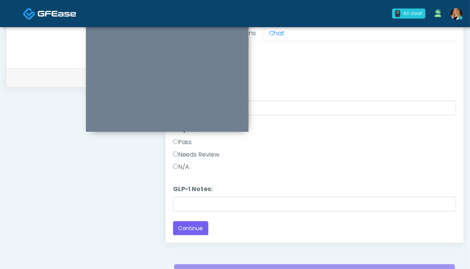
scroll to position [0, 0]
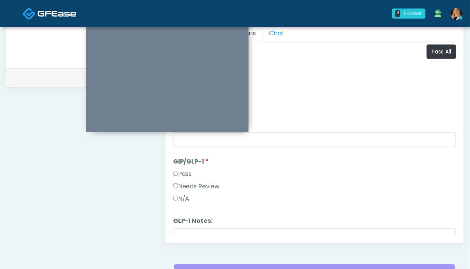
click at [180, 171] on label "Pass" at bounding box center [182, 173] width 19 height 9
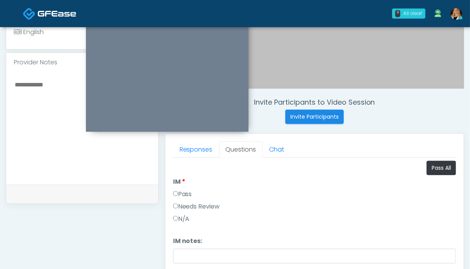
click at [186, 192] on label "Pass" at bounding box center [182, 193] width 19 height 9
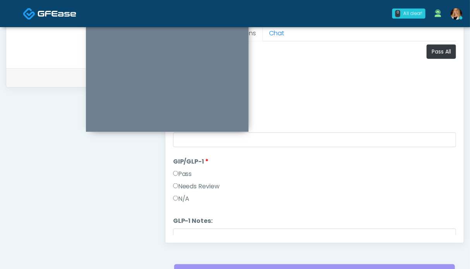
scroll to position [31, 0]
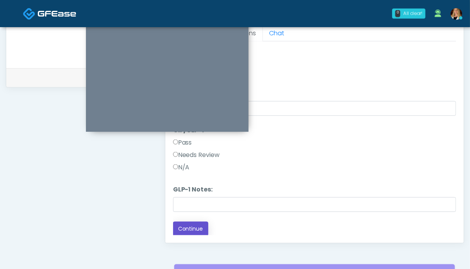
click at [193, 227] on button "Continue" at bounding box center [190, 229] width 35 height 14
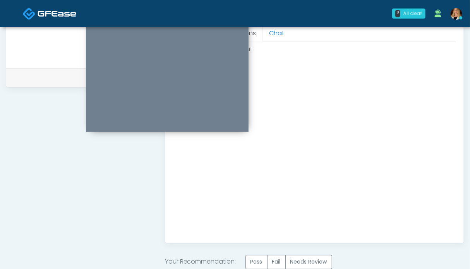
scroll to position [426, 0]
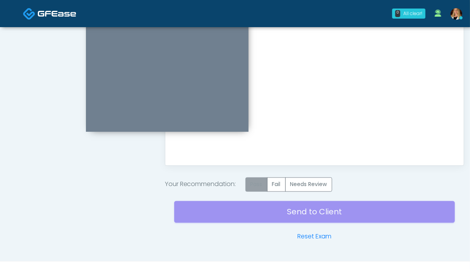
click at [261, 181] on label "Pass" at bounding box center [257, 184] width 22 height 14
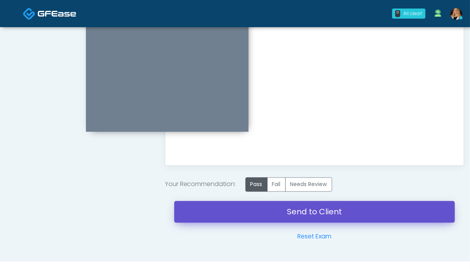
click at [307, 214] on link "Send to Client" at bounding box center [314, 212] width 281 height 22
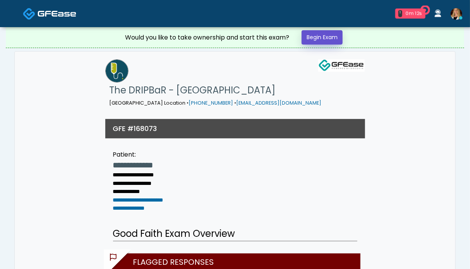
click at [315, 39] on link "Begin Exam" at bounding box center [322, 37] width 41 height 14
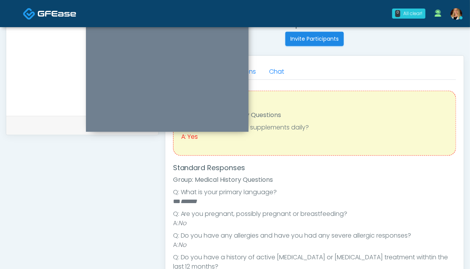
scroll to position [232, 0]
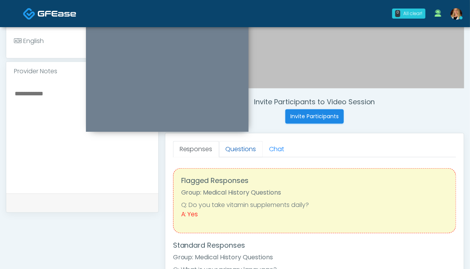
drag, startPoint x: 245, startPoint y: 146, endPoint x: 228, endPoint y: 146, distance: 16.7
click at [244, 146] on link "Questions" at bounding box center [241, 149] width 44 height 16
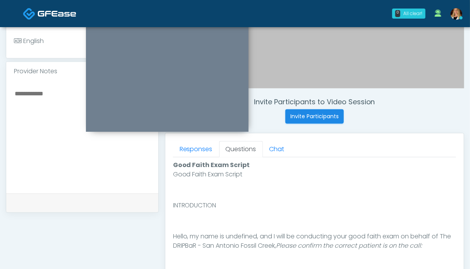
scroll to position [349, 0]
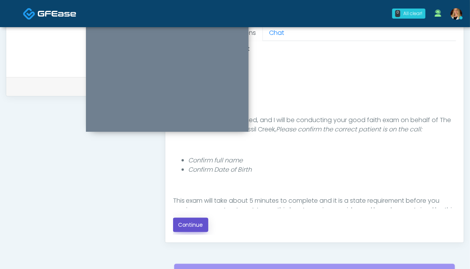
click at [190, 225] on button "Continue" at bounding box center [190, 225] width 35 height 14
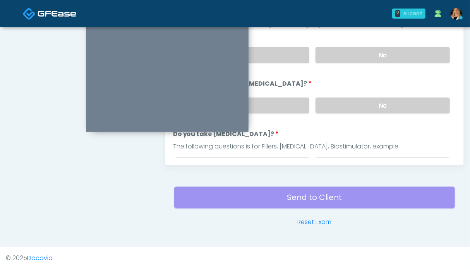
drag, startPoint x: 384, startPoint y: 105, endPoint x: 383, endPoint y: 83, distance: 22.1
click at [384, 104] on label "No" at bounding box center [383, 106] width 134 height 16
click at [381, 56] on label "No" at bounding box center [383, 55] width 134 height 16
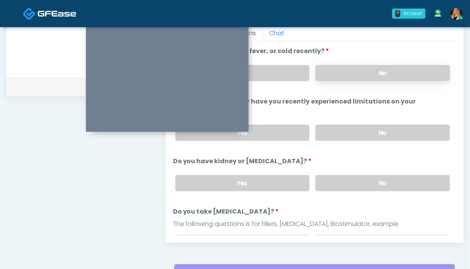
click at [364, 69] on label "No" at bounding box center [383, 73] width 134 height 16
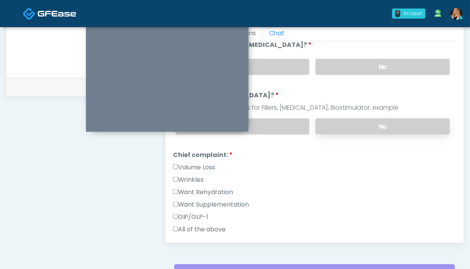
click at [369, 126] on label "No" at bounding box center [383, 126] width 134 height 16
click at [219, 187] on label "Want Rehydration" at bounding box center [203, 191] width 60 height 9
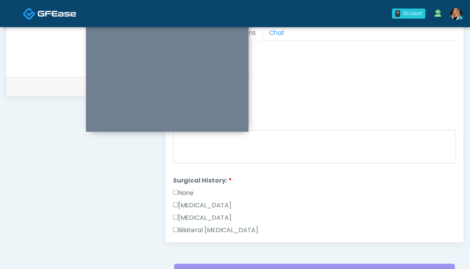
scroll to position [206, 0]
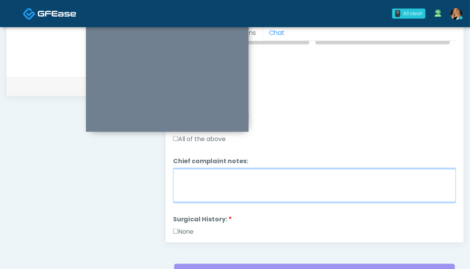
click at [262, 180] on textarea "Chief complaint notes:" at bounding box center [314, 185] width 283 height 33
type textarea "*"
type textarea "**********"
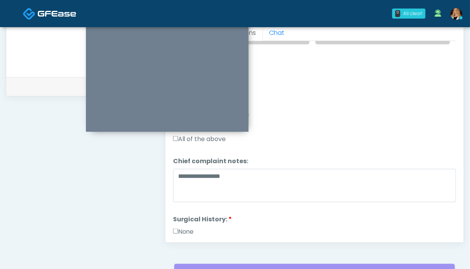
click at [191, 227] on label "None" at bounding box center [183, 231] width 21 height 9
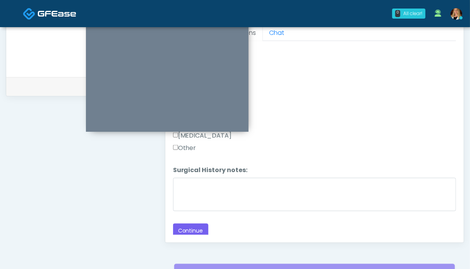
scroll to position [387, 0]
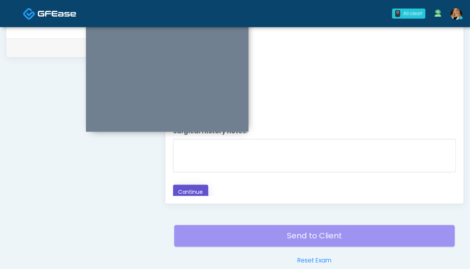
click at [191, 186] on button "Continue" at bounding box center [190, 192] width 35 height 14
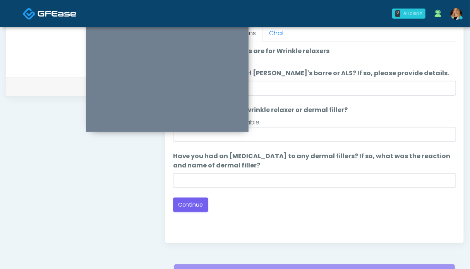
scroll to position [387, 0]
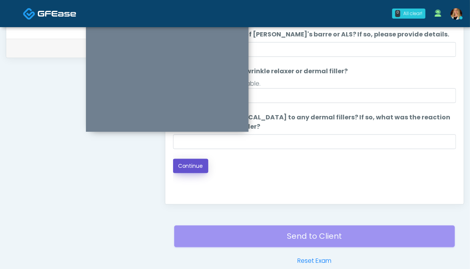
click at [196, 170] on button "Continue" at bounding box center [190, 166] width 35 height 14
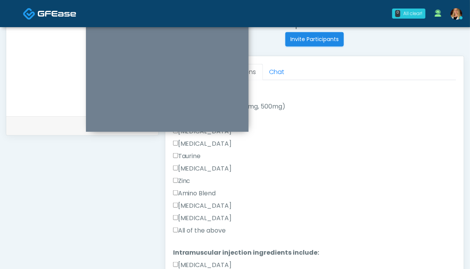
scroll to position [310, 0]
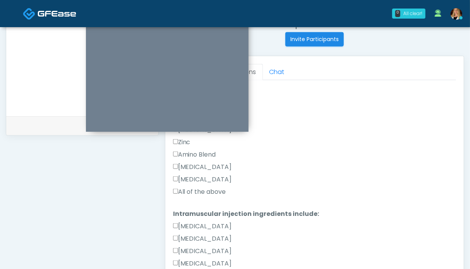
click at [193, 191] on label "All of the above" at bounding box center [199, 191] width 53 height 9
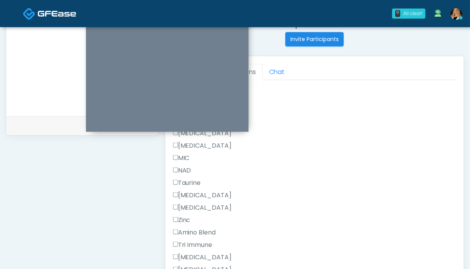
scroll to position [348, 0]
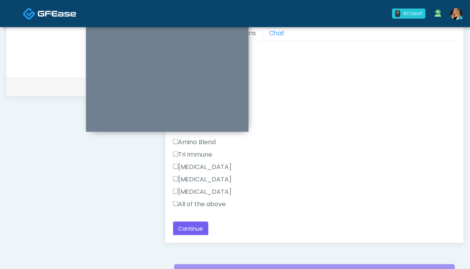
click at [203, 204] on label "All of the above" at bounding box center [199, 203] width 53 height 9
click at [194, 225] on button "Continue" at bounding box center [190, 229] width 35 height 14
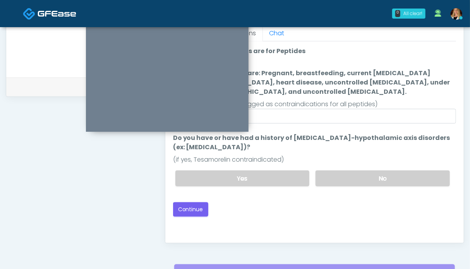
scroll to position [309, 0]
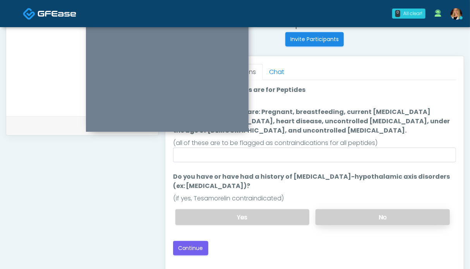
click at [380, 217] on label "No" at bounding box center [383, 217] width 134 height 16
click at [124, 194] on div "**********" at bounding box center [82, 48] width 153 height 591
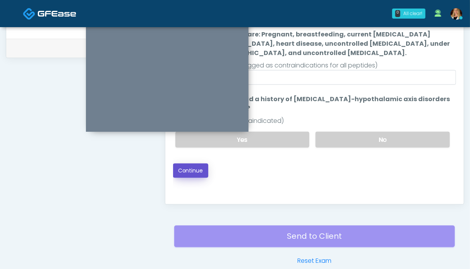
click at [189, 172] on button "Continue" at bounding box center [190, 170] width 35 height 14
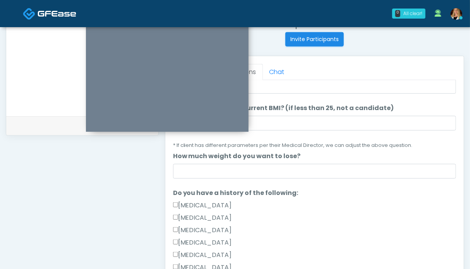
scroll to position [194, 0]
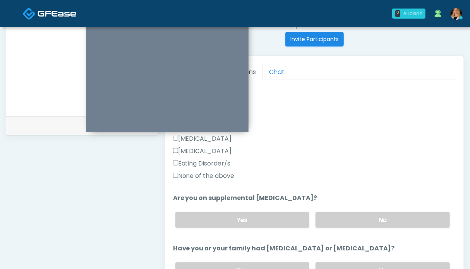
click at [208, 178] on label "None of the above" at bounding box center [204, 175] width 62 height 9
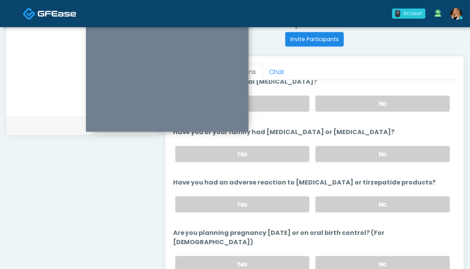
scroll to position [271, 0]
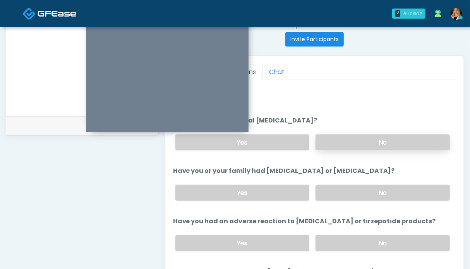
click at [355, 141] on label "No" at bounding box center [383, 142] width 134 height 16
click at [282, 193] on label "Yes" at bounding box center [242, 193] width 134 height 16
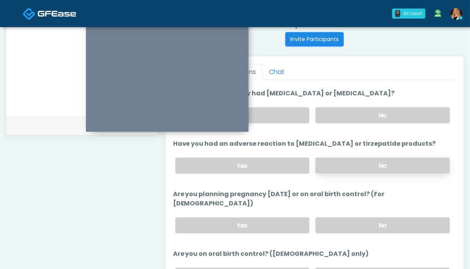
click at [354, 163] on label "No" at bounding box center [383, 166] width 134 height 16
click at [356, 217] on label "No" at bounding box center [383, 225] width 134 height 16
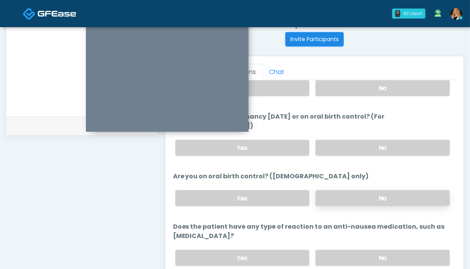
click at [356, 191] on label "No" at bounding box center [383, 198] width 134 height 16
click at [361, 251] on label "No" at bounding box center [383, 258] width 134 height 16
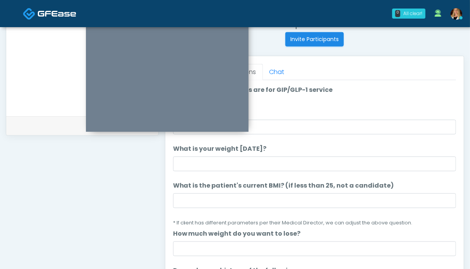
scroll to position [271, 0]
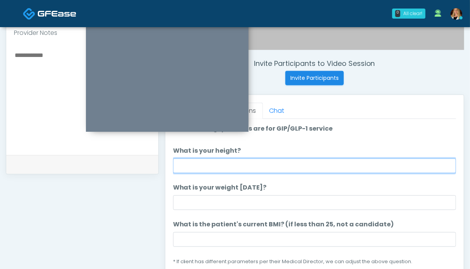
click at [252, 168] on input "What is your height?" at bounding box center [314, 165] width 283 height 15
type input "****"
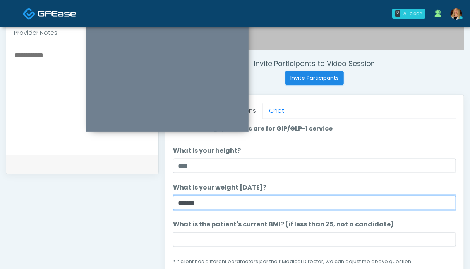
type input "******"
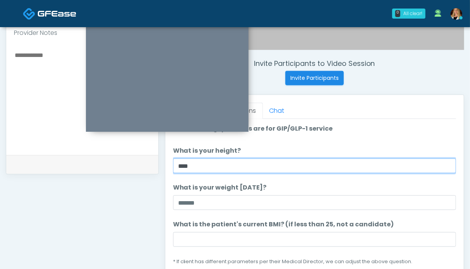
drag, startPoint x: 203, startPoint y: 170, endPoint x: 199, endPoint y: 170, distance: 3.9
click at [203, 170] on input "****" at bounding box center [314, 165] width 283 height 15
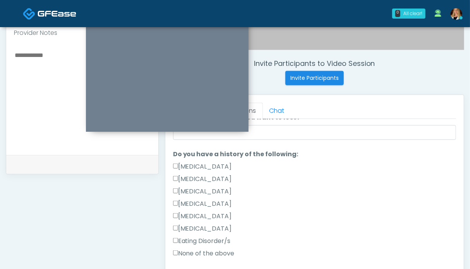
scroll to position [232, 0]
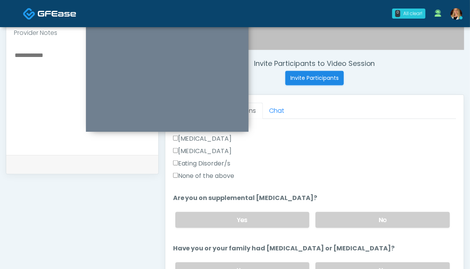
type input "****"
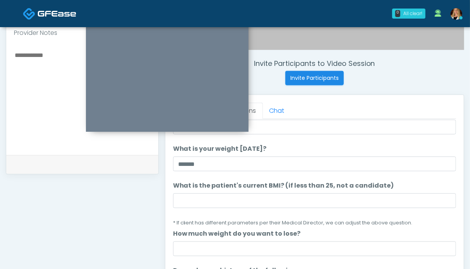
scroll to position [0, 0]
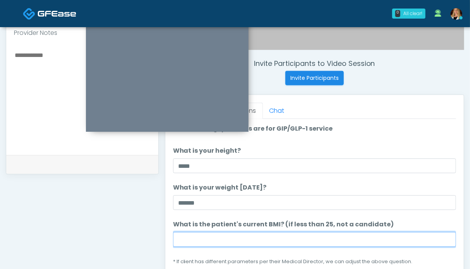
click at [219, 237] on input "What is the patient's current BMI? (if less than 25, not a candidate)" at bounding box center [314, 239] width 283 height 15
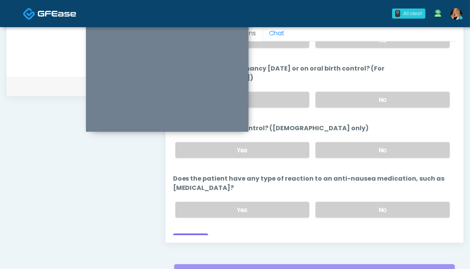
scroll to position [426, 0]
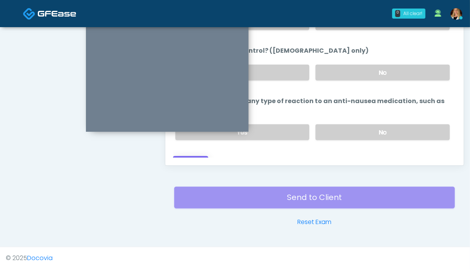
type input "****"
click at [188, 156] on button "Continue" at bounding box center [190, 163] width 35 height 14
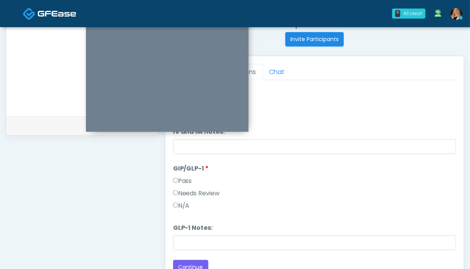
scroll to position [232, 0]
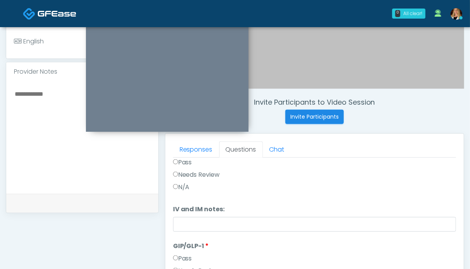
click at [46, 111] on textarea at bounding box center [82, 136] width 137 height 94
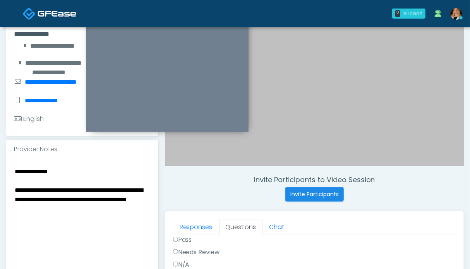
drag, startPoint x: 87, startPoint y: 220, endPoint x: 12, endPoint y: 179, distance: 85.8
click at [12, 179] on div "**********" at bounding box center [82, 214] width 152 height 113
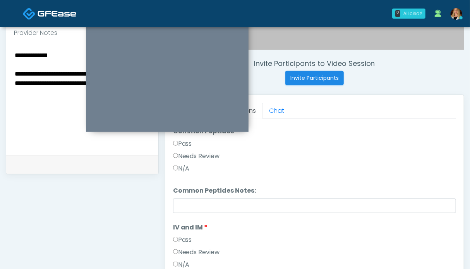
scroll to position [0, 0]
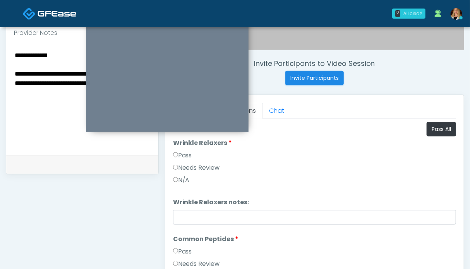
type textarea "**********"
click at [185, 155] on label "Pass" at bounding box center [182, 155] width 19 height 9
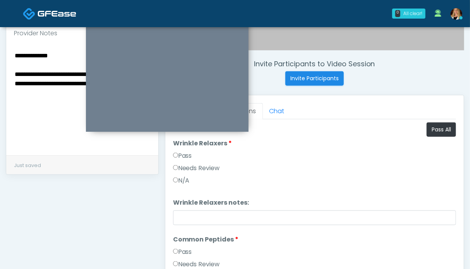
click at [182, 254] on label "Pass" at bounding box center [182, 251] width 19 height 9
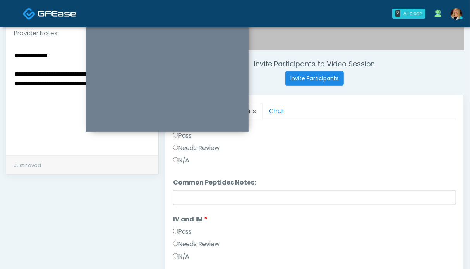
scroll to position [155, 0]
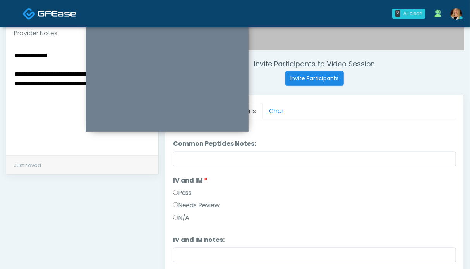
click at [181, 191] on label "Pass" at bounding box center [182, 192] width 19 height 9
click at [186, 191] on label "Pass" at bounding box center [182, 192] width 19 height 9
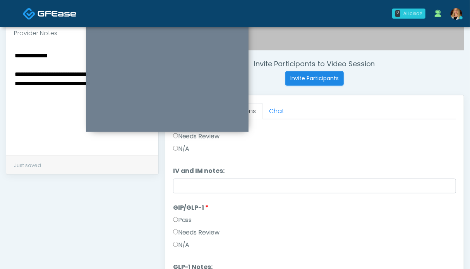
click at [197, 230] on label "Needs Review" at bounding box center [196, 232] width 47 height 9
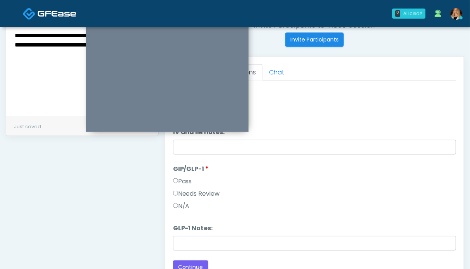
scroll to position [365, 0]
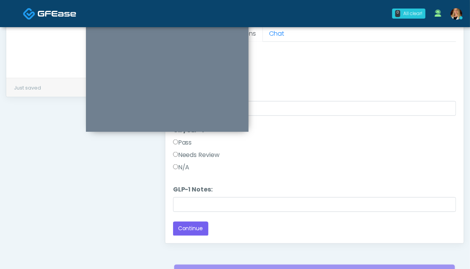
click at [206, 155] on label "Needs Review" at bounding box center [196, 154] width 47 height 9
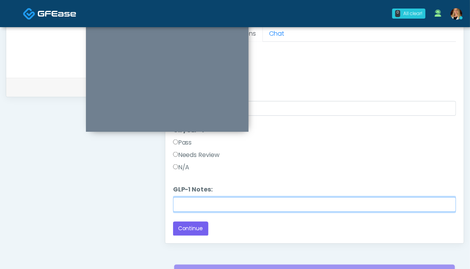
click at [198, 206] on input "GLP-1 Notes:" at bounding box center [314, 204] width 283 height 15
paste input "**********"
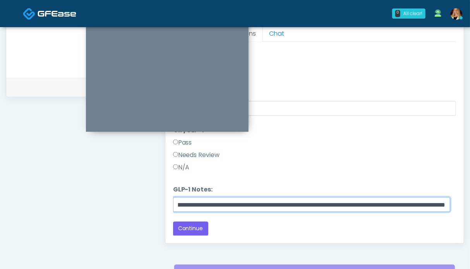
scroll to position [348, 0]
type input "**********"
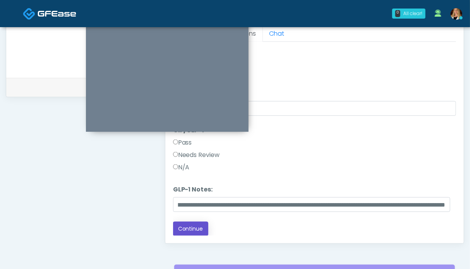
click at [201, 225] on button "Continue" at bounding box center [190, 229] width 35 height 14
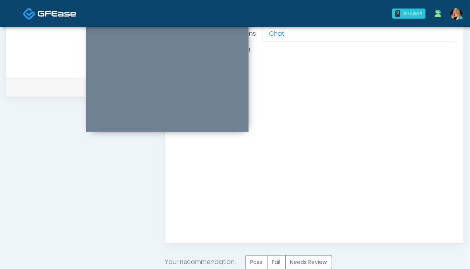
scroll to position [0, 0]
click at [317, 261] on label "Needs Review" at bounding box center [308, 262] width 47 height 14
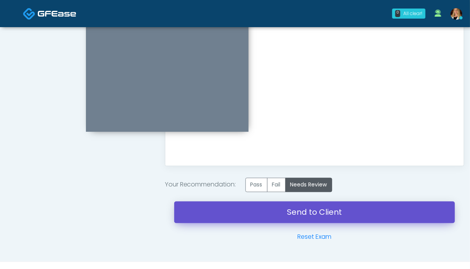
click at [310, 215] on link "Send to Client" at bounding box center [314, 212] width 281 height 22
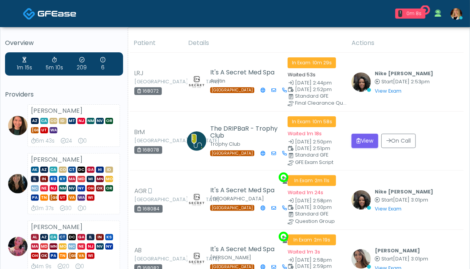
scroll to position [155, 0]
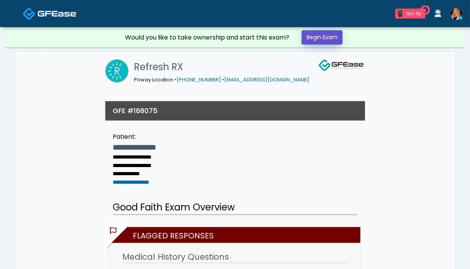
click at [327, 41] on link "Begin Exam" at bounding box center [322, 37] width 41 height 14
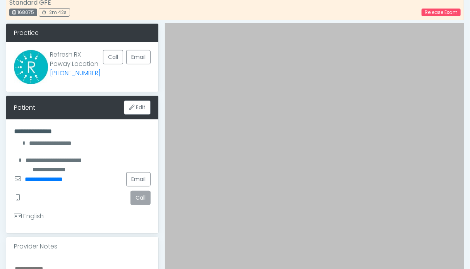
scroll to position [155, 0]
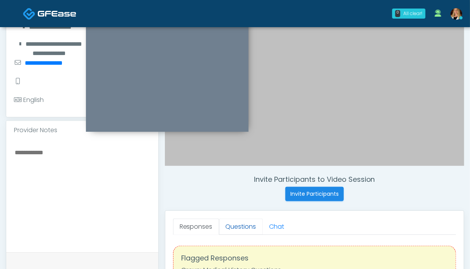
click at [243, 223] on link "Questions" at bounding box center [241, 226] width 44 height 16
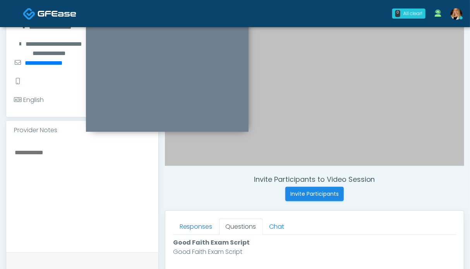
scroll to position [310, 0]
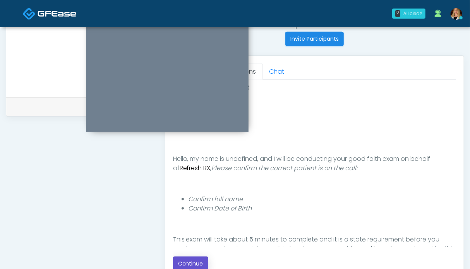
click at [201, 263] on button "Continue" at bounding box center [190, 263] width 35 height 14
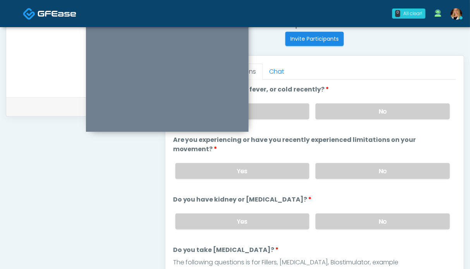
scroll to position [426, 0]
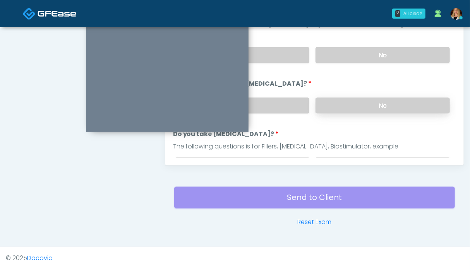
click at [345, 103] on label "No" at bounding box center [383, 106] width 134 height 16
click at [349, 55] on label "No" at bounding box center [383, 55] width 134 height 16
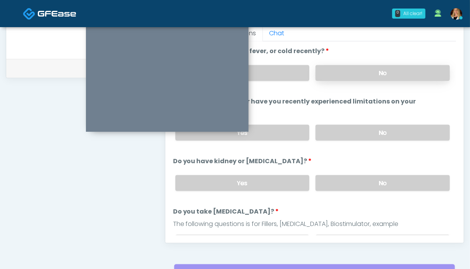
click at [352, 74] on label "No" at bounding box center [383, 73] width 134 height 16
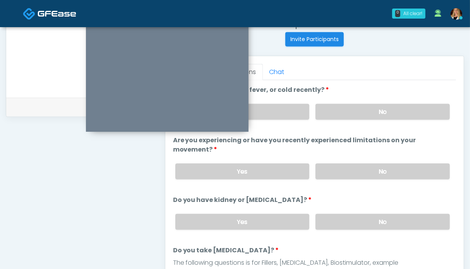
scroll to position [116, 0]
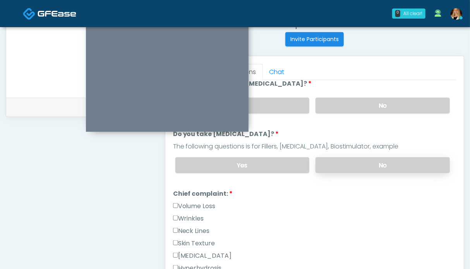
click at [370, 163] on label "No" at bounding box center [383, 165] width 134 height 16
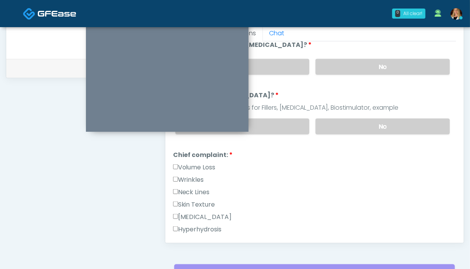
scroll to position [387, 0]
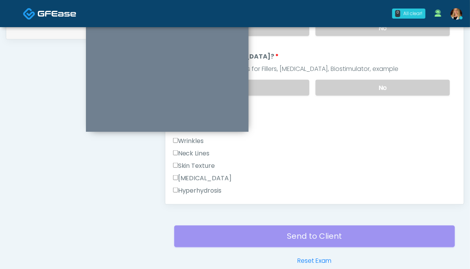
click at [190, 141] on label "Wrinkles" at bounding box center [188, 140] width 31 height 9
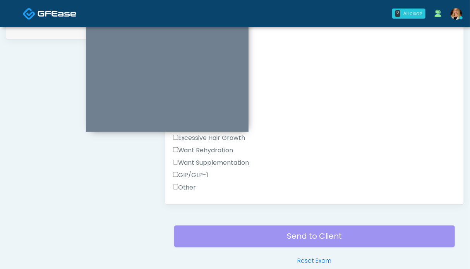
scroll to position [271, 0]
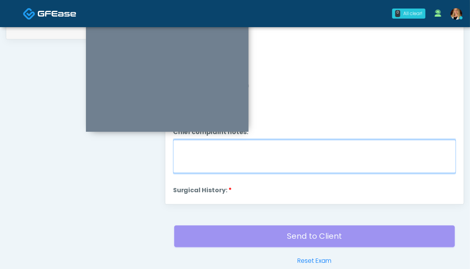
click at [268, 154] on textarea "Chief complaint notes:" at bounding box center [314, 156] width 283 height 33
type textarea "**********"
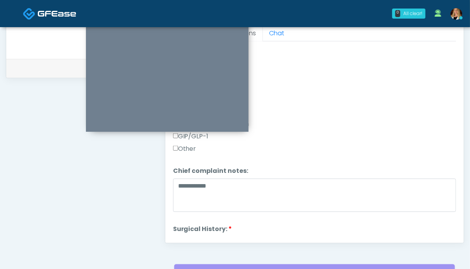
scroll to position [349, 0]
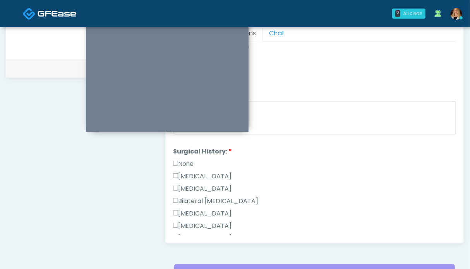
click at [187, 160] on label "None" at bounding box center [183, 163] width 21 height 9
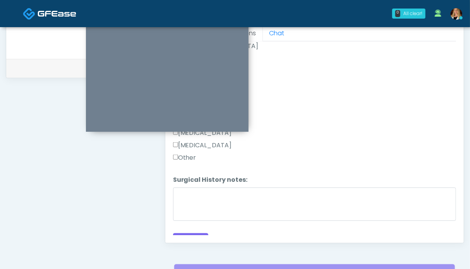
scroll to position [513, 0]
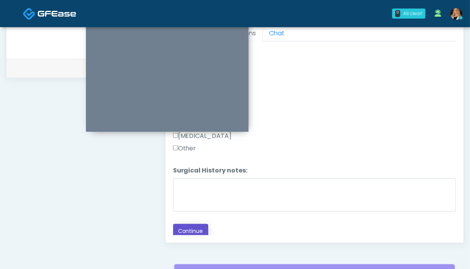
click at [194, 224] on button "Continue" at bounding box center [190, 231] width 35 height 14
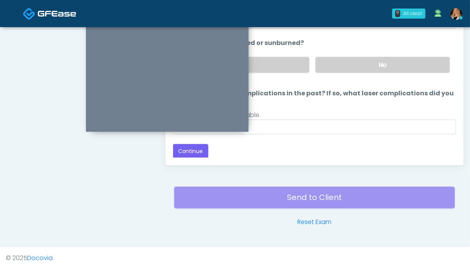
scroll to position [348, 0]
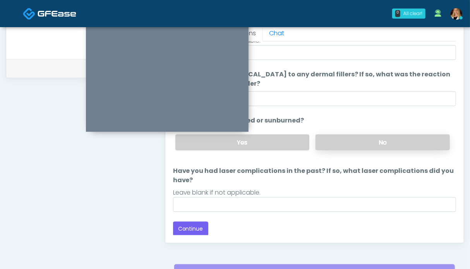
click at [378, 139] on label "No" at bounding box center [383, 142] width 134 height 16
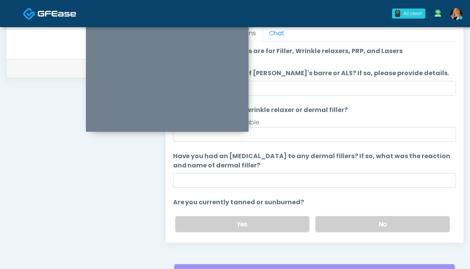
scroll to position [387, 0]
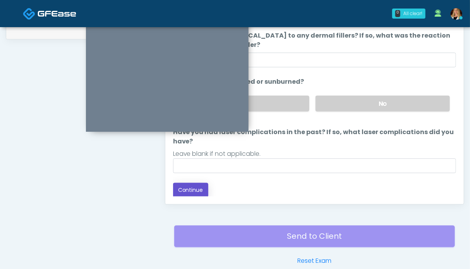
click at [192, 187] on button "Continue" at bounding box center [190, 190] width 35 height 14
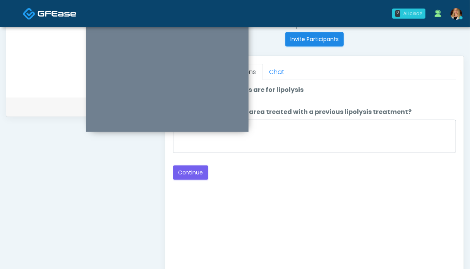
scroll to position [271, 0]
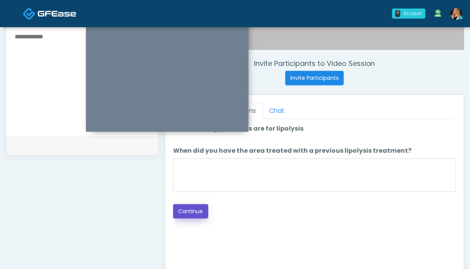
click at [183, 210] on button "Continue" at bounding box center [190, 211] width 35 height 14
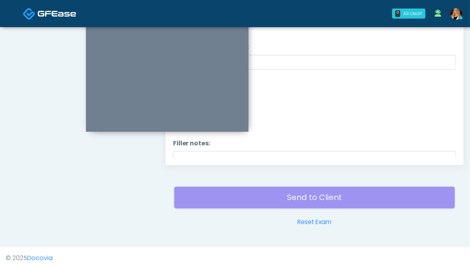
scroll to position [348, 0]
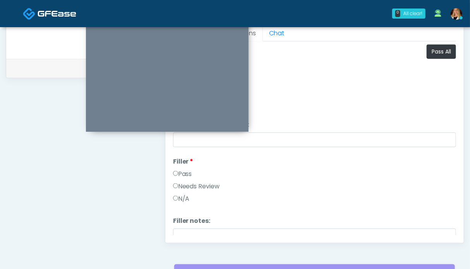
click at [181, 173] on label "Pass" at bounding box center [182, 173] width 19 height 9
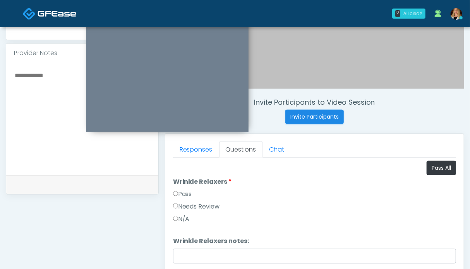
click at [186, 191] on label "Pass" at bounding box center [182, 193] width 19 height 9
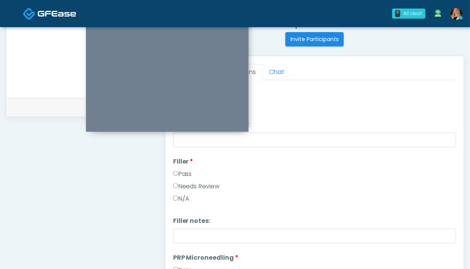
scroll to position [116, 0]
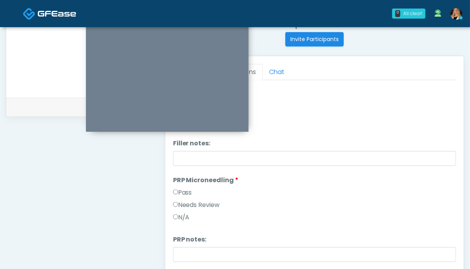
click at [187, 189] on label "Pass" at bounding box center [182, 192] width 19 height 9
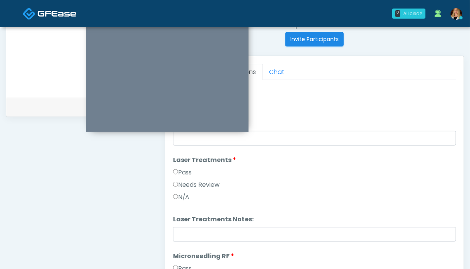
click at [184, 173] on label "Pass" at bounding box center [182, 172] width 19 height 9
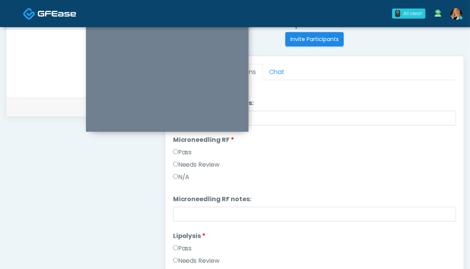
click at [183, 153] on label "Pass" at bounding box center [182, 152] width 19 height 9
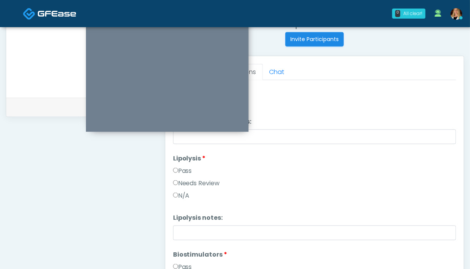
click at [182, 168] on label "Pass" at bounding box center [182, 170] width 19 height 9
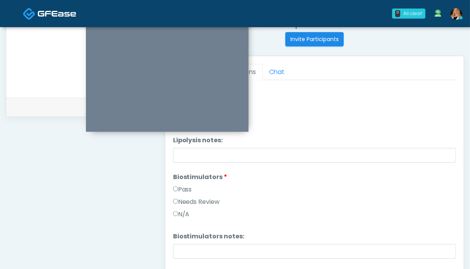
click at [183, 185] on label "Pass" at bounding box center [182, 189] width 19 height 9
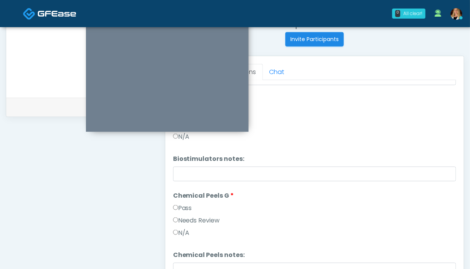
scroll to position [620, 0]
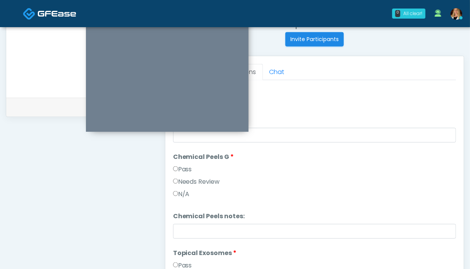
click at [184, 171] on label "Pass" at bounding box center [182, 169] width 19 height 9
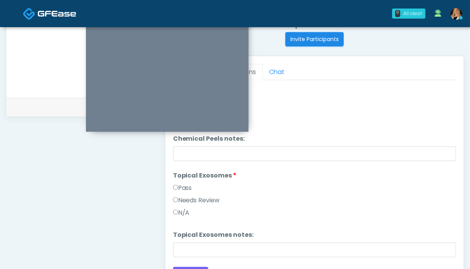
click at [188, 188] on label "Pass" at bounding box center [182, 187] width 19 height 9
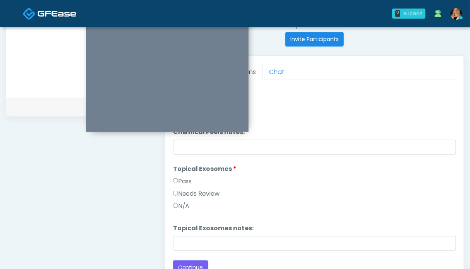
scroll to position [387, 0]
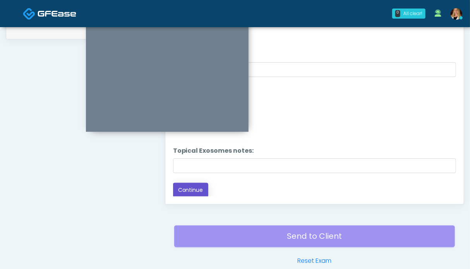
click at [193, 191] on button "Continue" at bounding box center [190, 190] width 35 height 14
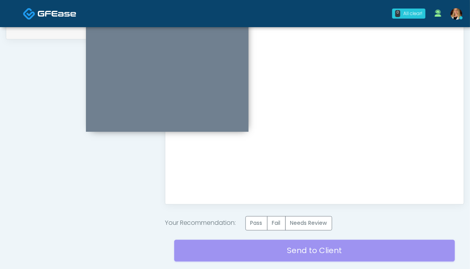
scroll to position [0, 0]
click at [263, 219] on label "Pass" at bounding box center [257, 223] width 22 height 14
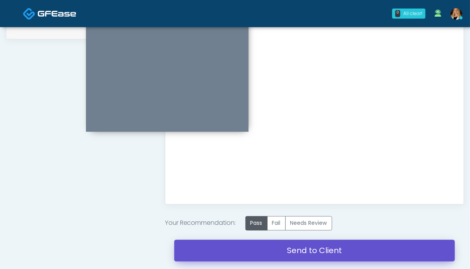
click at [307, 251] on link "Send to Client" at bounding box center [314, 251] width 281 height 22
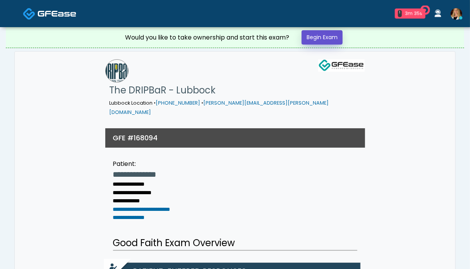
click at [321, 36] on link "Begin Exam" at bounding box center [322, 37] width 41 height 14
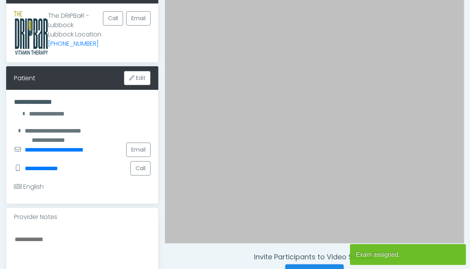
scroll to position [232, 0]
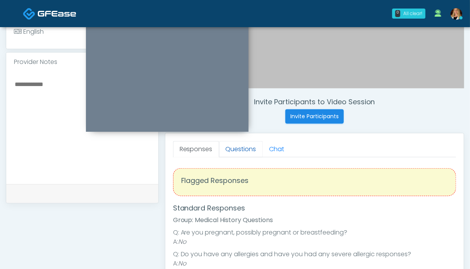
click at [242, 149] on link "Questions" at bounding box center [241, 149] width 44 height 16
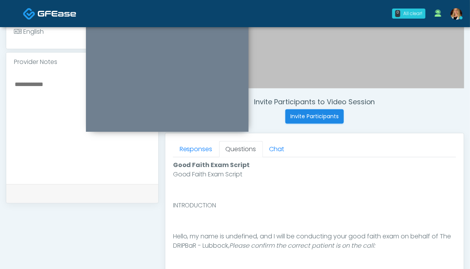
scroll to position [387, 0]
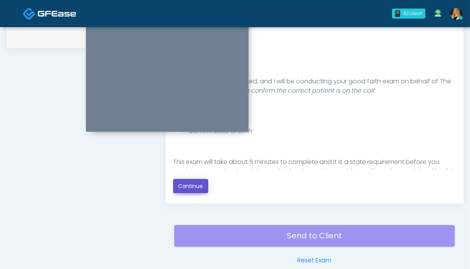
click at [199, 186] on button "Continue" at bounding box center [190, 186] width 35 height 14
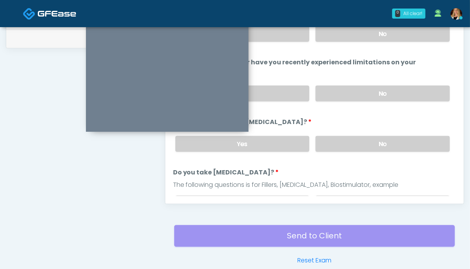
scroll to position [426, 0]
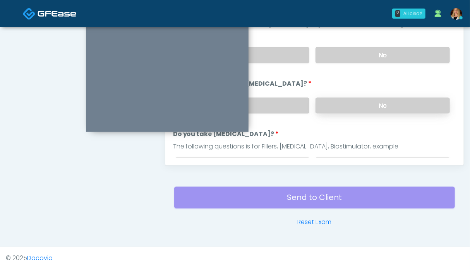
click at [373, 104] on label "No" at bounding box center [383, 106] width 134 height 16
click at [370, 54] on label "No" at bounding box center [383, 55] width 134 height 16
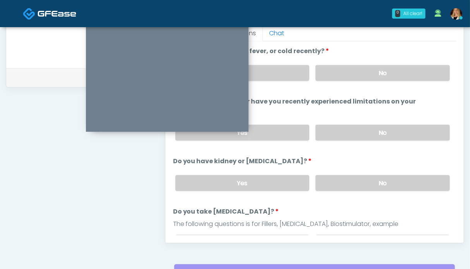
scroll to position [309, 0]
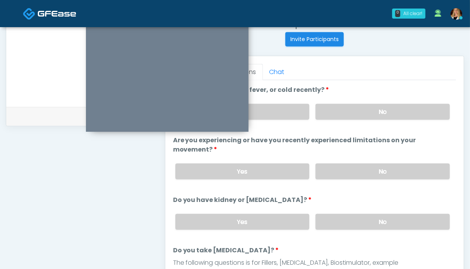
drag, startPoint x: 368, startPoint y: 108, endPoint x: 266, endPoint y: 35, distance: 125.3
click at [368, 108] on label "No" at bounding box center [383, 112] width 134 height 16
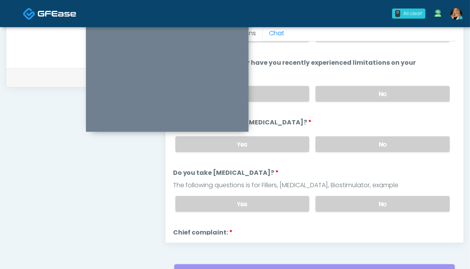
scroll to position [77, 0]
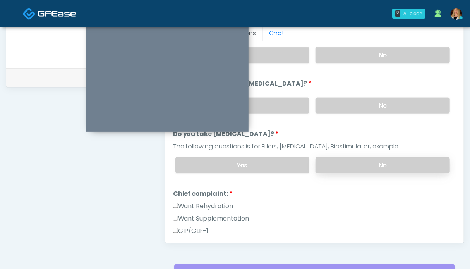
click at [362, 164] on label "No" at bounding box center [383, 165] width 134 height 16
click at [215, 202] on label "Want Rehydration" at bounding box center [203, 205] width 60 height 9
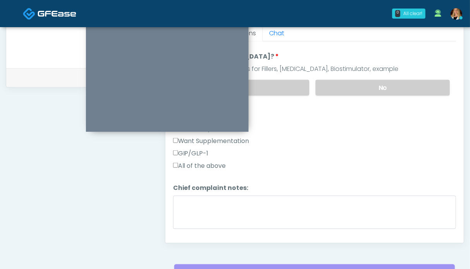
scroll to position [194, 0]
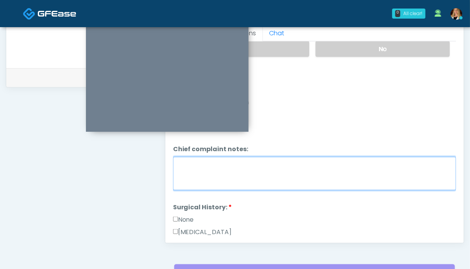
click at [301, 168] on textarea "Chief complaint notes:" at bounding box center [314, 173] width 283 height 33
type textarea "**********"
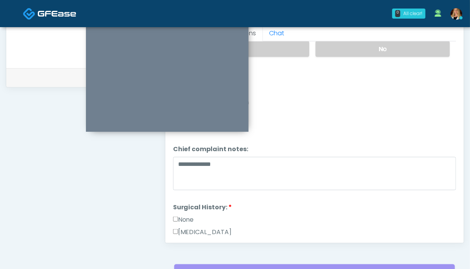
click at [179, 216] on label "None" at bounding box center [183, 219] width 21 height 9
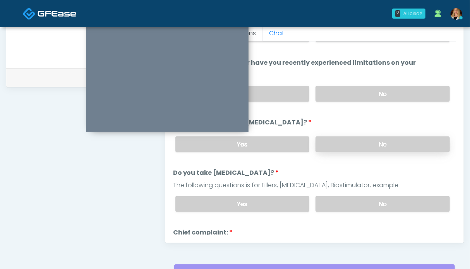
scroll to position [0, 0]
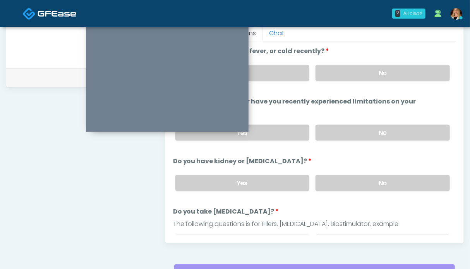
click at [81, 202] on div "**********" at bounding box center [82, 9] width 153 height 591
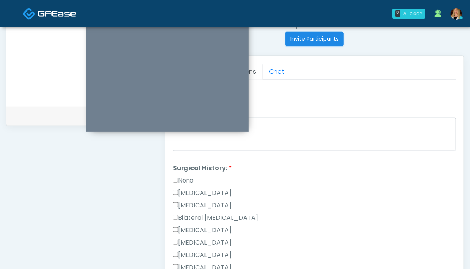
scroll to position [414, 0]
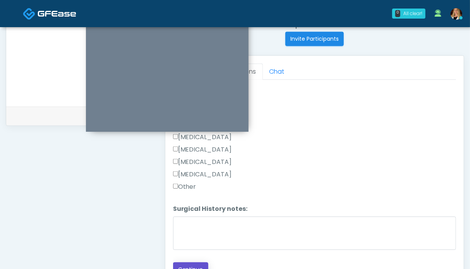
click at [192, 263] on button "Continue" at bounding box center [190, 269] width 35 height 14
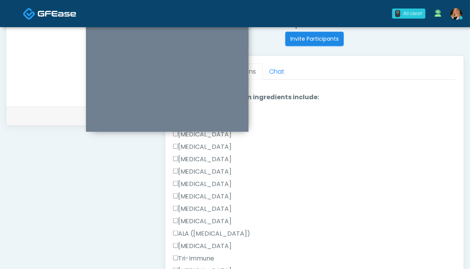
scroll to position [348, 0]
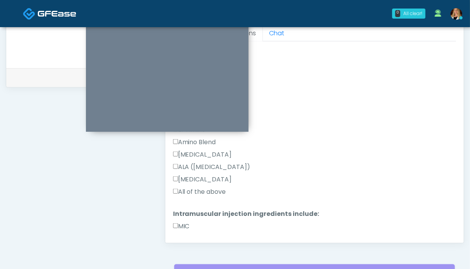
click at [201, 192] on label "All of the above" at bounding box center [199, 191] width 53 height 9
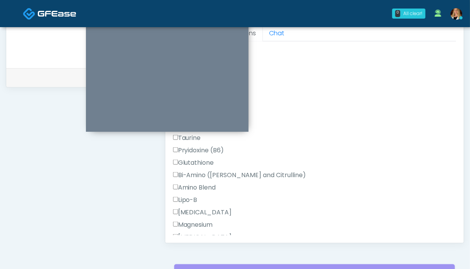
scroll to position [677, 0]
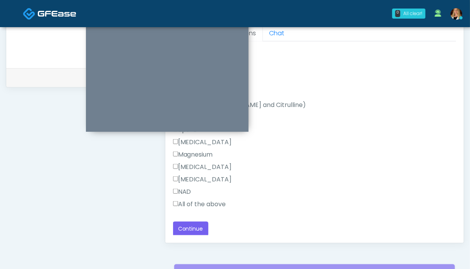
click at [197, 203] on label "All of the above" at bounding box center [199, 203] width 53 height 9
click at [186, 233] on button "Continue" at bounding box center [190, 229] width 35 height 14
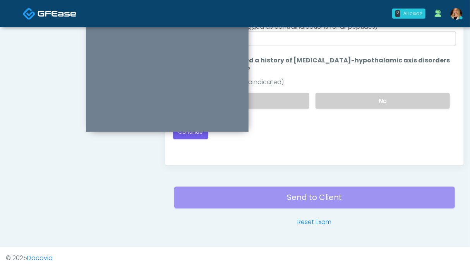
scroll to position [348, 0]
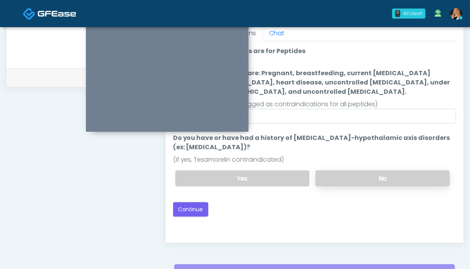
click at [361, 175] on label "No" at bounding box center [383, 178] width 134 height 16
click at [186, 210] on button "Continue" at bounding box center [190, 209] width 35 height 14
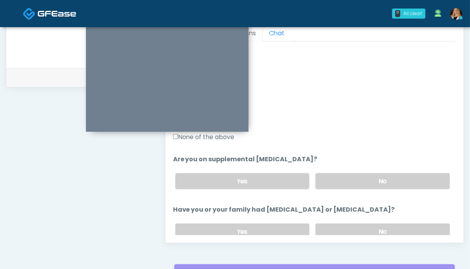
scroll to position [232, 0]
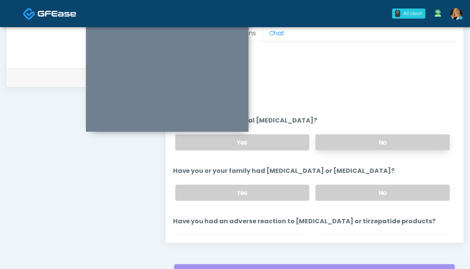
click at [386, 145] on label "No" at bounding box center [383, 142] width 134 height 16
click at [380, 186] on label "No" at bounding box center [383, 193] width 134 height 16
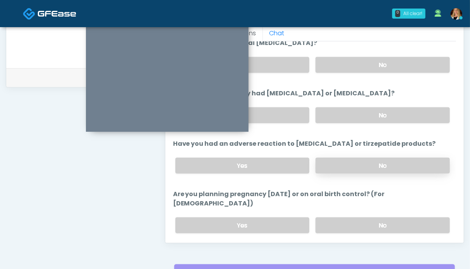
click at [372, 161] on label "No" at bounding box center [383, 166] width 134 height 16
click at [368, 217] on label "No" at bounding box center [383, 225] width 134 height 16
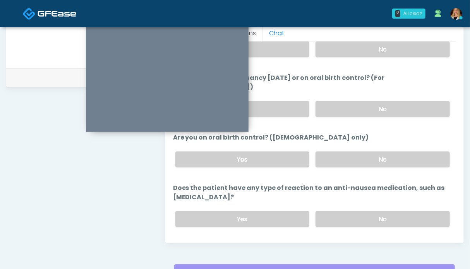
click at [190, 243] on button "Continue" at bounding box center [190, 250] width 35 height 14
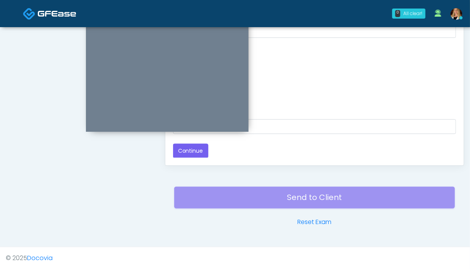
scroll to position [309, 0]
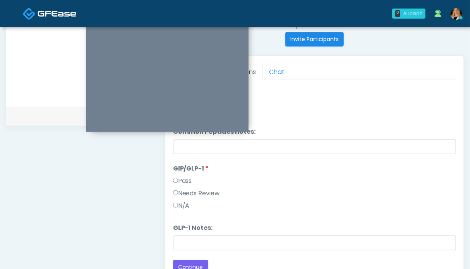
click at [183, 203] on label "N/A" at bounding box center [181, 205] width 17 height 9
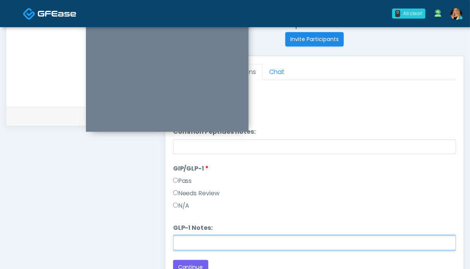
click at [194, 240] on input "GLP-1 Notes:" at bounding box center [314, 242] width 283 height 15
type input "**********"
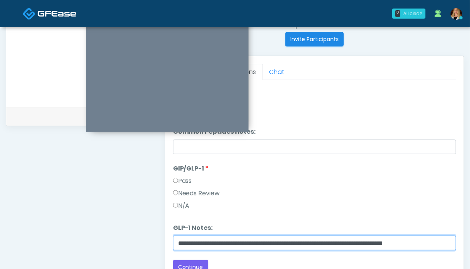
scroll to position [50, 0]
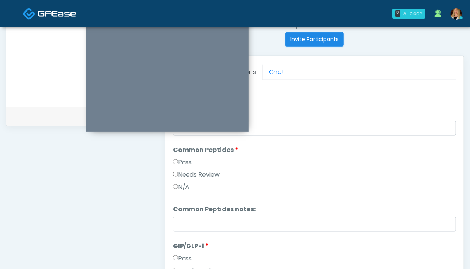
click at [192, 163] on label "Pass" at bounding box center [182, 162] width 19 height 9
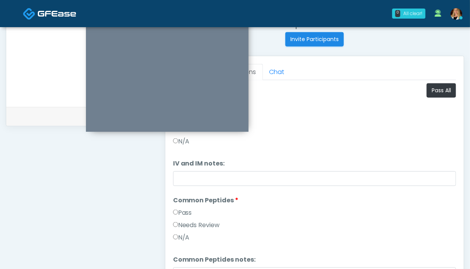
scroll to position [232, 0]
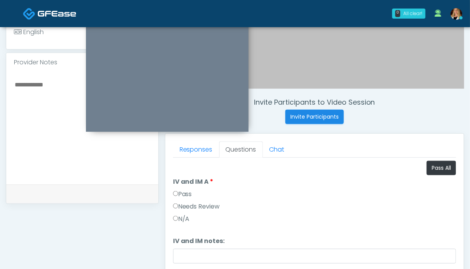
click at [183, 193] on label "Pass" at bounding box center [182, 193] width 19 height 9
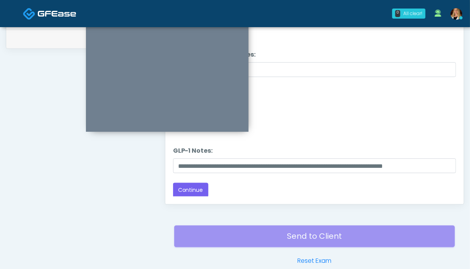
scroll to position [426, 0]
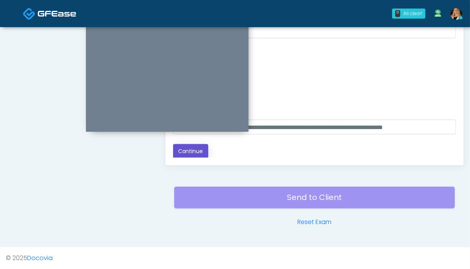
click at [195, 150] on button "Continue" at bounding box center [190, 151] width 35 height 14
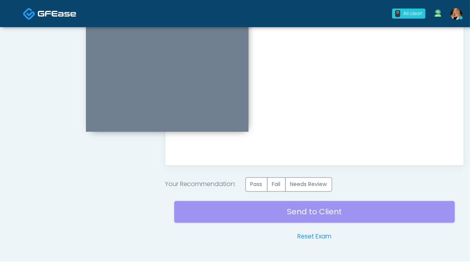
scroll to position [0, 0]
click at [256, 181] on label "Pass" at bounding box center [257, 184] width 22 height 14
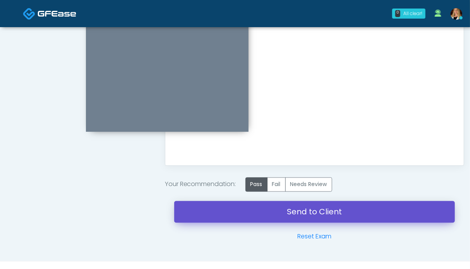
click at [287, 210] on link "Send to Client" at bounding box center [314, 212] width 281 height 22
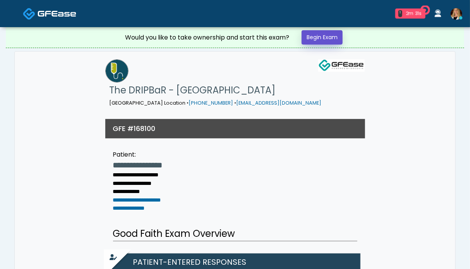
click at [319, 37] on link "Begin Exam" at bounding box center [322, 37] width 41 height 14
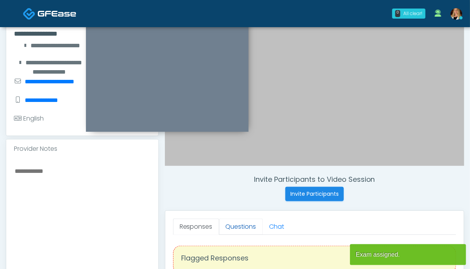
click at [237, 224] on link "Questions" at bounding box center [241, 226] width 44 height 16
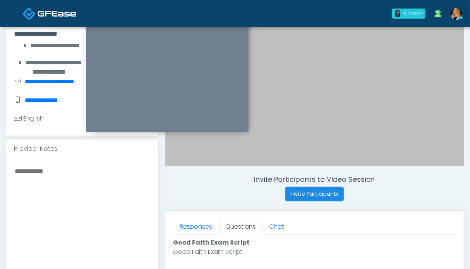
scroll to position [349, 0]
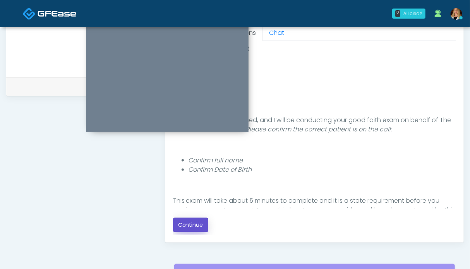
click at [185, 228] on button "Continue" at bounding box center [190, 225] width 35 height 14
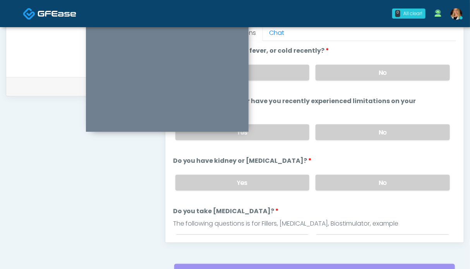
scroll to position [309, 0]
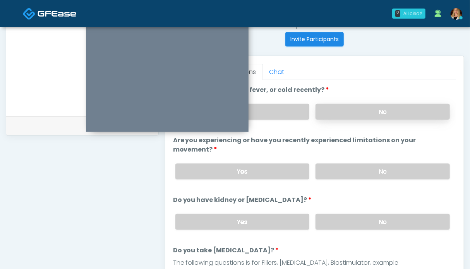
click at [358, 113] on label "No" at bounding box center [383, 112] width 134 height 16
click at [358, 168] on label "No" at bounding box center [383, 171] width 134 height 16
click at [372, 226] on label "No" at bounding box center [383, 222] width 134 height 16
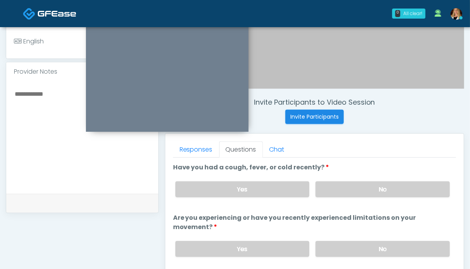
scroll to position [116, 0]
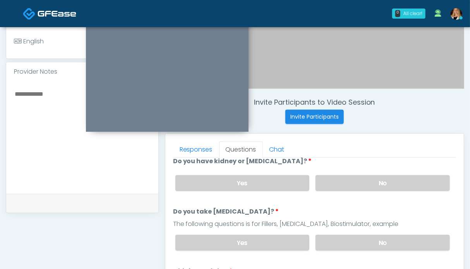
drag, startPoint x: 380, startPoint y: 235, endPoint x: 126, endPoint y: 203, distance: 255.7
click at [378, 235] on label "No" at bounding box center [383, 243] width 134 height 16
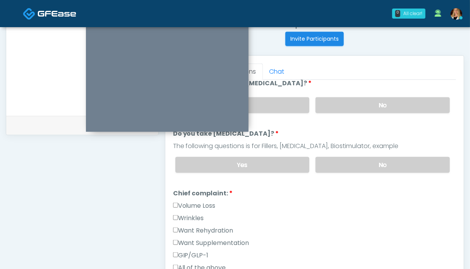
scroll to position [349, 0]
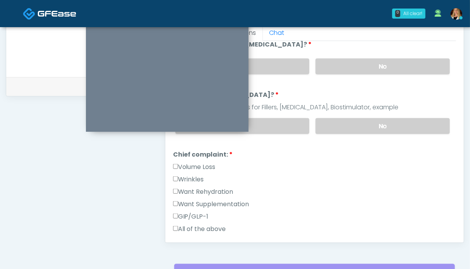
click at [189, 163] on label "Volume Loss" at bounding box center [194, 166] width 43 height 9
click at [189, 175] on label "Wrinkles" at bounding box center [188, 179] width 31 height 9
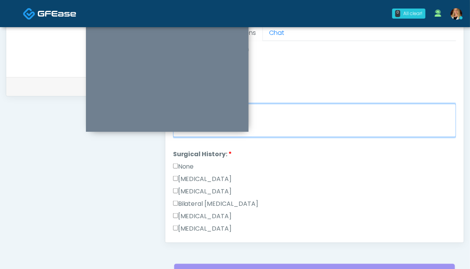
click at [311, 121] on textarea "Chief complaint notes:" at bounding box center [314, 120] width 283 height 33
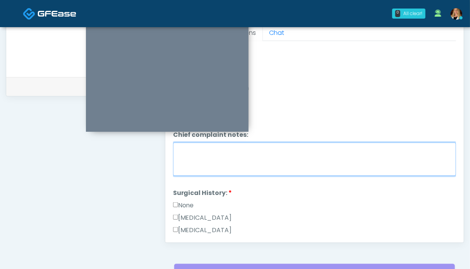
scroll to position [155, 0]
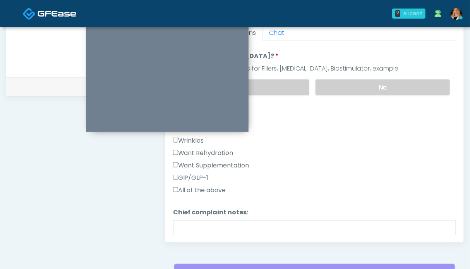
click at [195, 153] on label "Want Rehydration" at bounding box center [203, 152] width 60 height 9
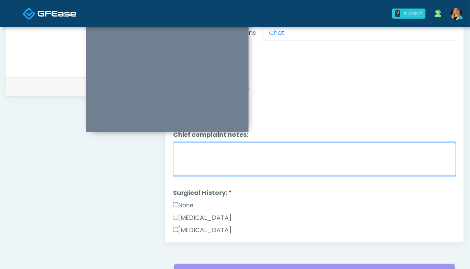
click at [214, 157] on textarea "Chief complaint notes:" at bounding box center [314, 159] width 283 height 33
type textarea "**********"
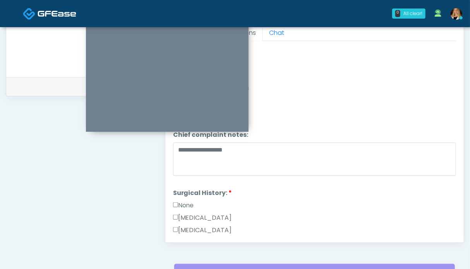
click at [182, 203] on label "None" at bounding box center [183, 205] width 21 height 9
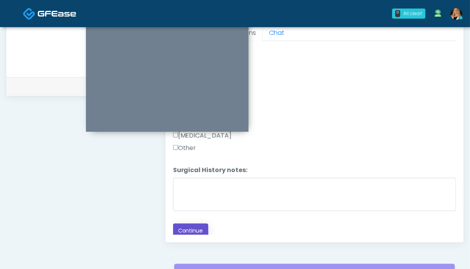
click at [191, 224] on button "Continue" at bounding box center [190, 230] width 35 height 14
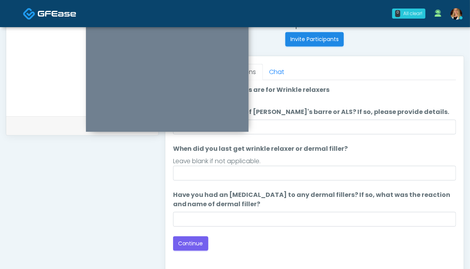
scroll to position [387, 0]
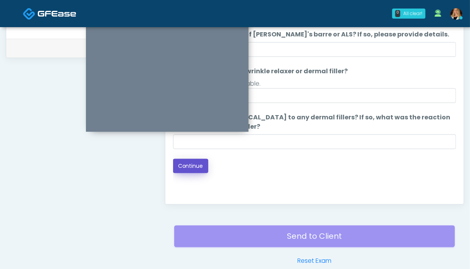
click at [186, 161] on button "Continue" at bounding box center [190, 166] width 35 height 14
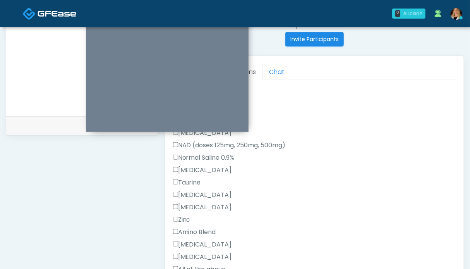
scroll to position [349, 0]
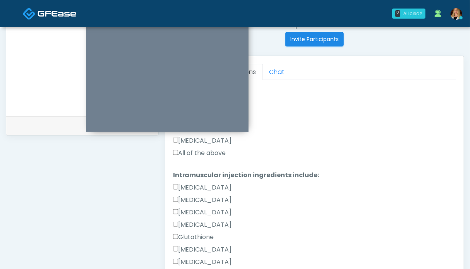
click at [191, 149] on label "All of the above" at bounding box center [199, 152] width 53 height 9
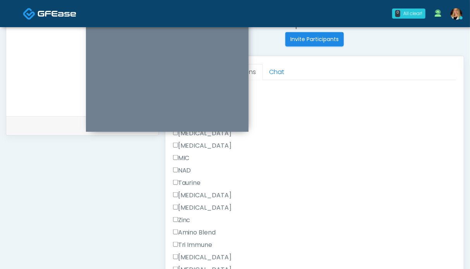
scroll to position [516, 0]
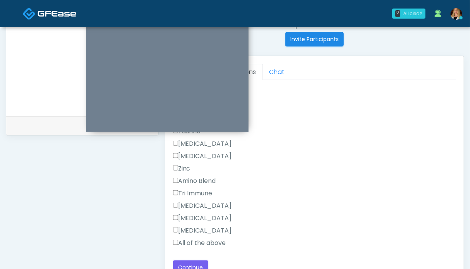
click at [198, 241] on label "All of the above" at bounding box center [199, 242] width 53 height 9
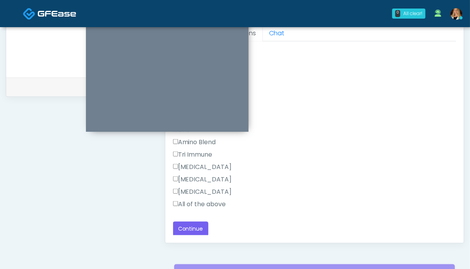
scroll to position [387, 0]
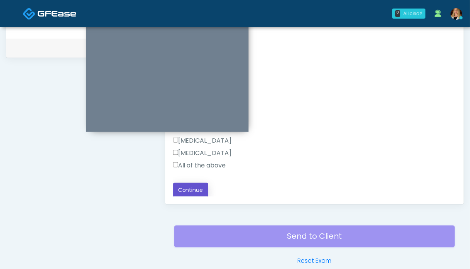
click at [194, 189] on button "Continue" at bounding box center [190, 190] width 35 height 14
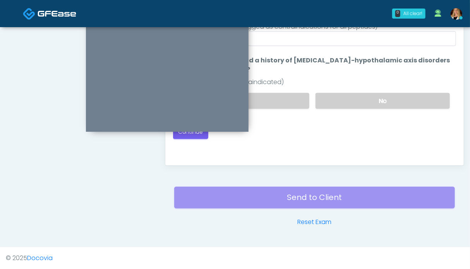
scroll to position [309, 0]
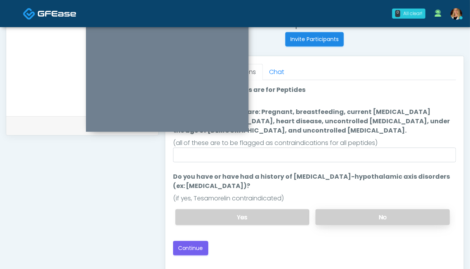
click at [386, 216] on label "No" at bounding box center [383, 217] width 134 height 16
click at [189, 244] on button "Continue" at bounding box center [190, 248] width 35 height 14
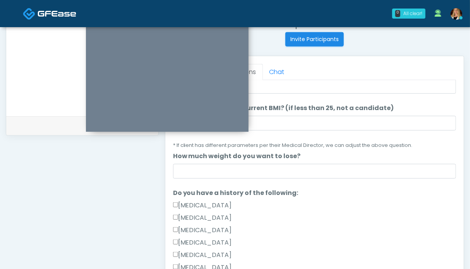
scroll to position [194, 0]
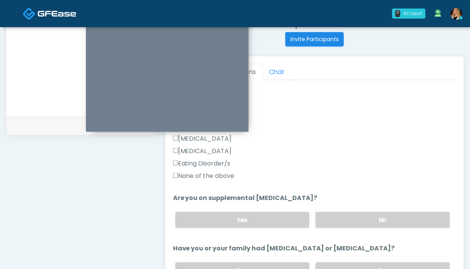
click at [207, 173] on label "None of the above" at bounding box center [204, 175] width 62 height 9
click at [345, 214] on label "No" at bounding box center [383, 220] width 134 height 16
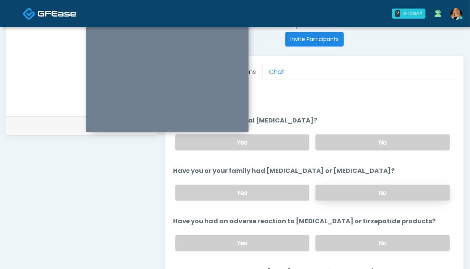
click at [383, 186] on label "No" at bounding box center [383, 193] width 134 height 16
drag, startPoint x: 363, startPoint y: 249, endPoint x: 362, endPoint y: 240, distance: 8.5
click at [362, 248] on div "Yes No" at bounding box center [312, 243] width 287 height 28
click at [362, 239] on label "No" at bounding box center [383, 243] width 134 height 16
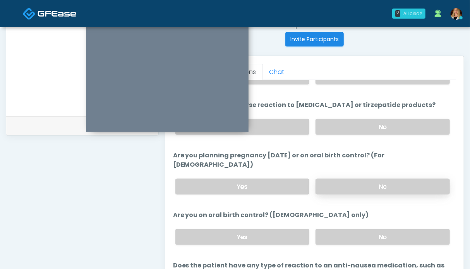
click at [374, 179] on label "No" at bounding box center [383, 187] width 134 height 16
drag, startPoint x: 384, startPoint y: 228, endPoint x: 380, endPoint y: 222, distance: 7.4
click at [384, 229] on label "No" at bounding box center [383, 237] width 134 height 16
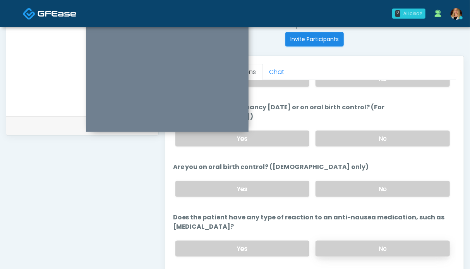
click at [371, 240] on label "No" at bounding box center [383, 248] width 134 height 16
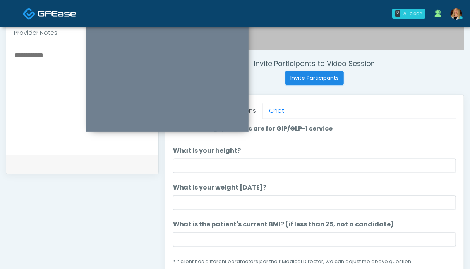
scroll to position [232, 0]
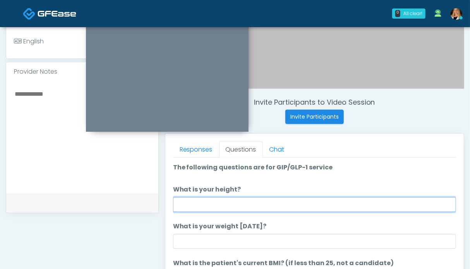
click at [235, 200] on input "What is your height?" at bounding box center [314, 204] width 283 height 15
type input "***"
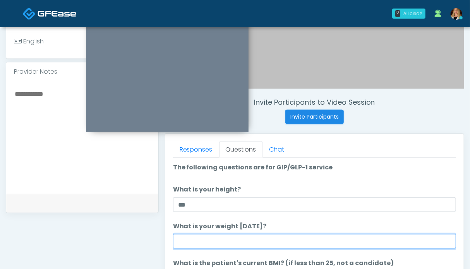
click at [191, 239] on input "What is your weight today?" at bounding box center [314, 241] width 283 height 15
type input "*******"
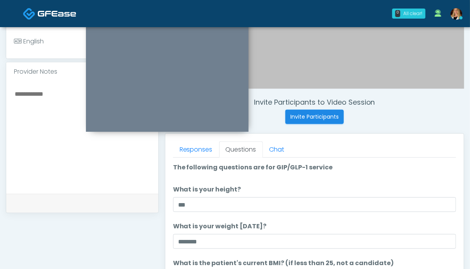
scroll to position [77, 0]
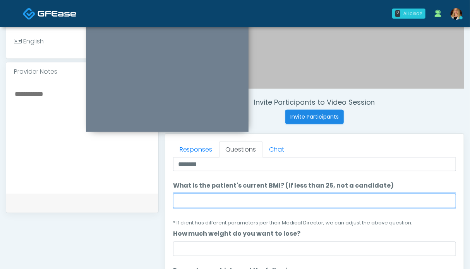
drag, startPoint x: 208, startPoint y: 199, endPoint x: 203, endPoint y: 197, distance: 4.7
click at [208, 199] on input "What is the patient's current BMI? (if less than 25, not a candidate)" at bounding box center [314, 200] width 283 height 15
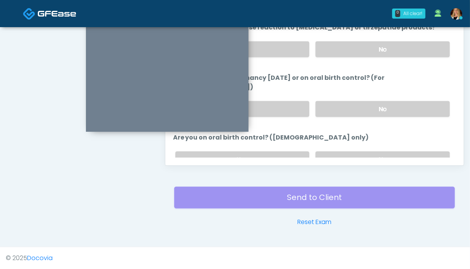
scroll to position [435, 0]
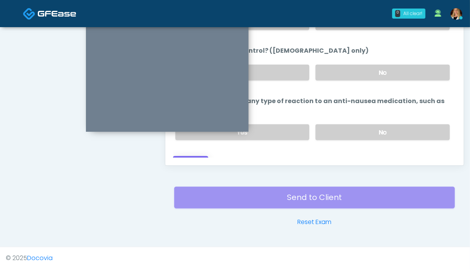
type input "****"
click at [201, 156] on button "Continue" at bounding box center [190, 163] width 35 height 14
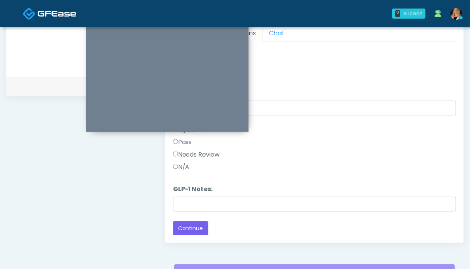
scroll to position [309, 0]
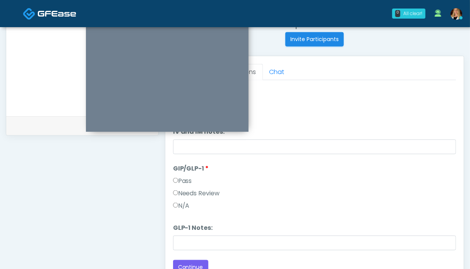
click at [188, 178] on label "Pass" at bounding box center [182, 180] width 19 height 9
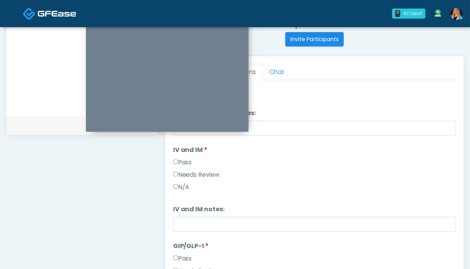
click at [182, 162] on label "Pass" at bounding box center [182, 162] width 19 height 9
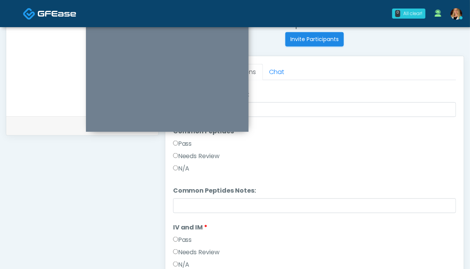
click at [184, 147] on label "Pass" at bounding box center [182, 143] width 19 height 9
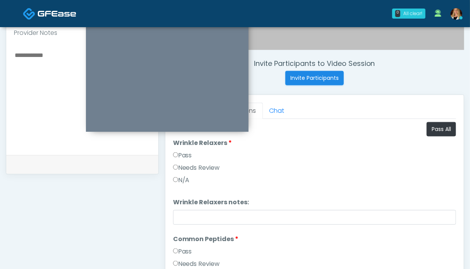
click at [187, 155] on label "Pass" at bounding box center [182, 155] width 19 height 9
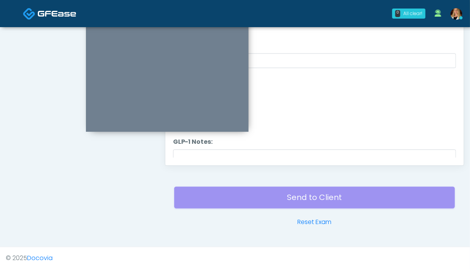
scroll to position [223, 0]
click at [185, 150] on button "Continue" at bounding box center [190, 151] width 35 height 14
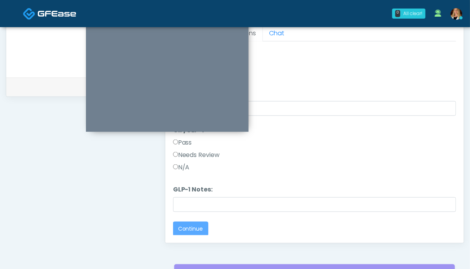
scroll to position [0, 0]
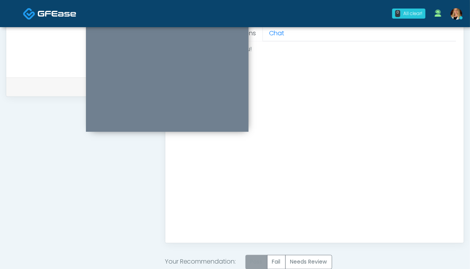
click at [255, 257] on label "Pass" at bounding box center [257, 262] width 22 height 14
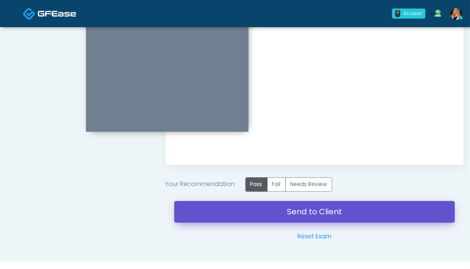
click at [309, 216] on link "Send to Client" at bounding box center [314, 212] width 281 height 22
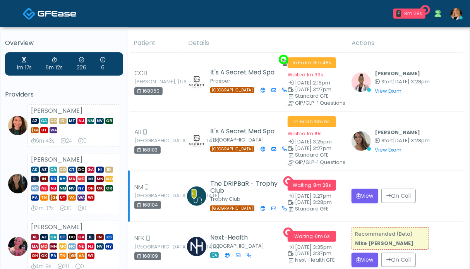
scroll to position [39, 0]
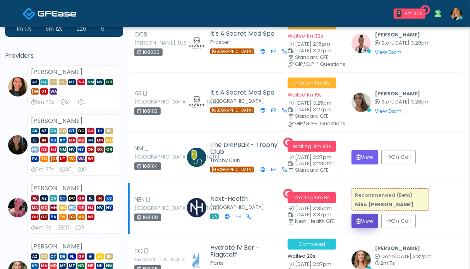
click at [362, 219] on button "View" at bounding box center [365, 221] width 27 height 14
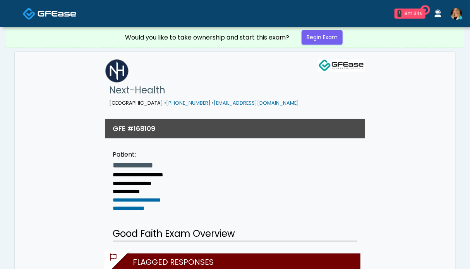
click at [54, 13] on img at bounding box center [57, 14] width 39 height 8
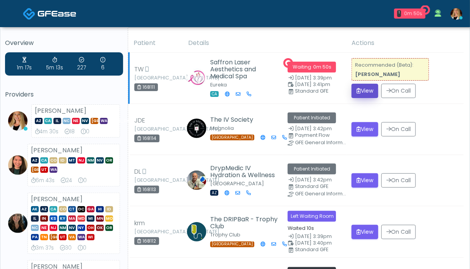
click at [361, 91] on button "View" at bounding box center [365, 91] width 27 height 14
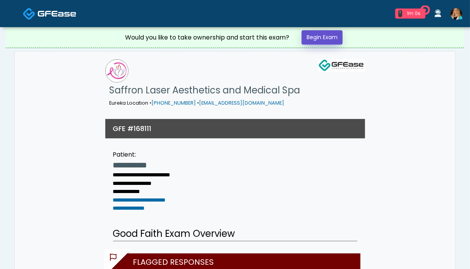
click at [314, 37] on link "Begin Exam" at bounding box center [322, 37] width 41 height 14
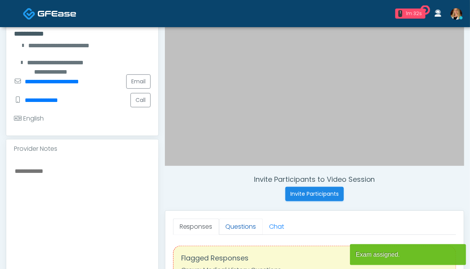
scroll to position [155, 0]
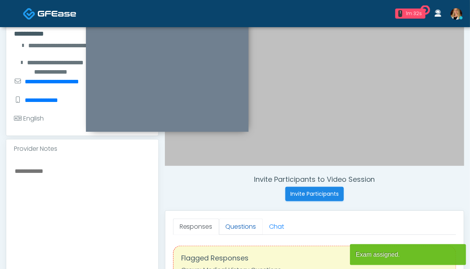
click at [235, 224] on link "Questions" at bounding box center [241, 226] width 44 height 16
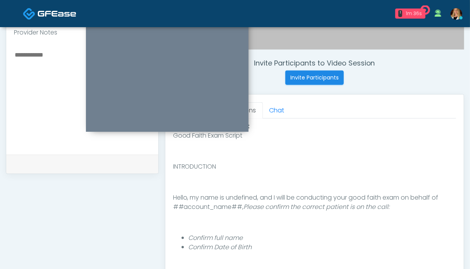
scroll to position [310, 0]
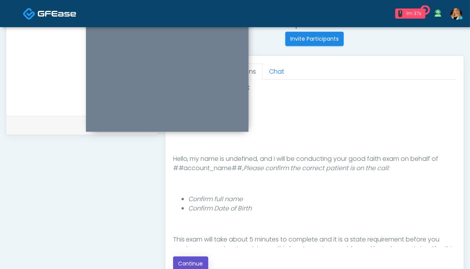
click at [187, 258] on button "Continue" at bounding box center [190, 263] width 35 height 14
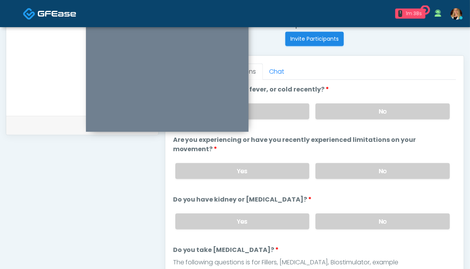
scroll to position [426, 0]
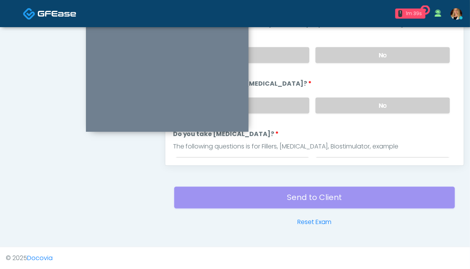
drag, startPoint x: 394, startPoint y: 106, endPoint x: 391, endPoint y: 93, distance: 12.8
click at [394, 106] on label "No" at bounding box center [383, 106] width 134 height 16
drag, startPoint x: 380, startPoint y: 51, endPoint x: 379, endPoint y: 82, distance: 31.4
click at [380, 51] on label "No" at bounding box center [383, 55] width 134 height 16
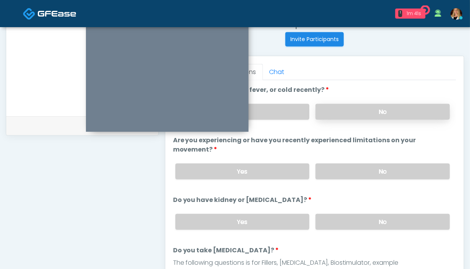
click at [375, 110] on label "No" at bounding box center [383, 112] width 134 height 16
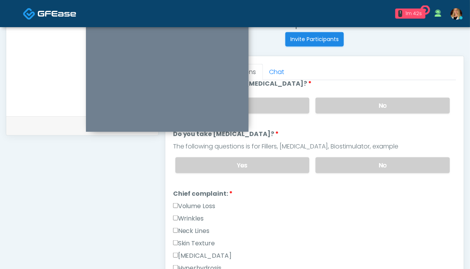
drag, startPoint x: 383, startPoint y: 168, endPoint x: 252, endPoint y: 189, distance: 132.9
click at [383, 168] on label "No" at bounding box center [383, 165] width 134 height 16
click at [187, 214] on label "Wrinkles" at bounding box center [188, 218] width 31 height 9
click at [187, 229] on label "Neck Lines" at bounding box center [191, 230] width 37 height 9
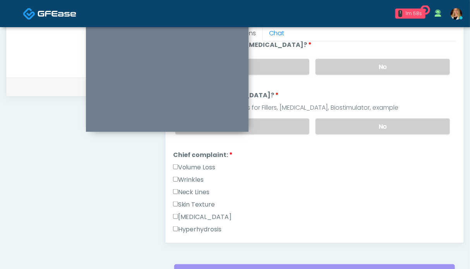
scroll to position [310, 0]
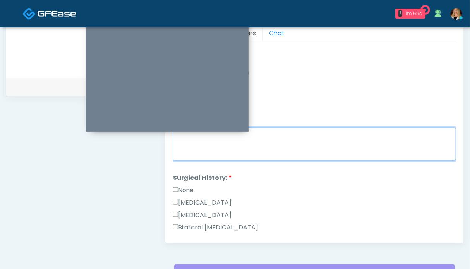
click at [244, 142] on textarea "Chief complaint notes:" at bounding box center [314, 143] width 283 height 33
type textarea "*****"
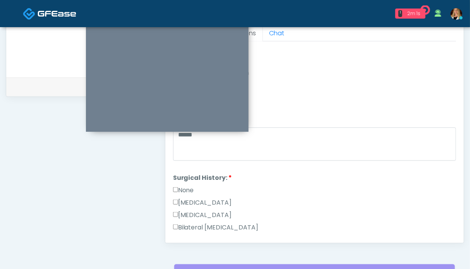
click at [181, 186] on label "None" at bounding box center [183, 189] width 21 height 9
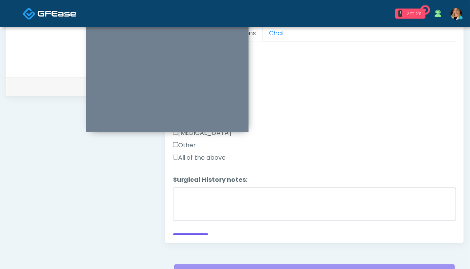
scroll to position [513, 0]
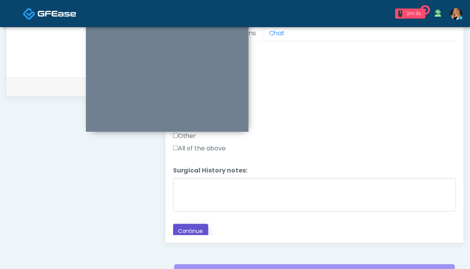
click at [194, 229] on button "Continue" at bounding box center [190, 231] width 35 height 14
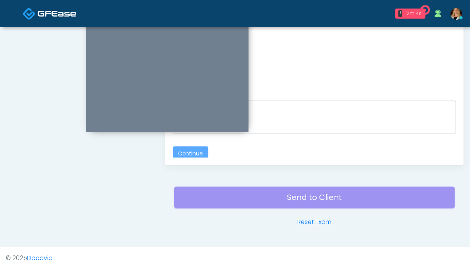
scroll to position [82, 0]
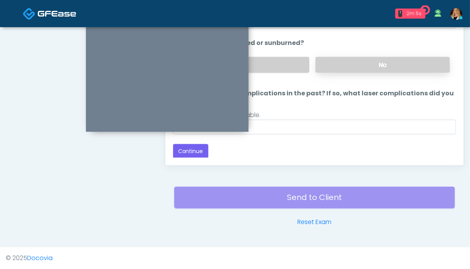
click at [372, 69] on label "No" at bounding box center [383, 65] width 134 height 16
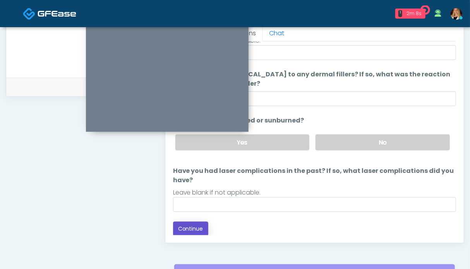
click at [189, 224] on button "Continue" at bounding box center [190, 229] width 35 height 14
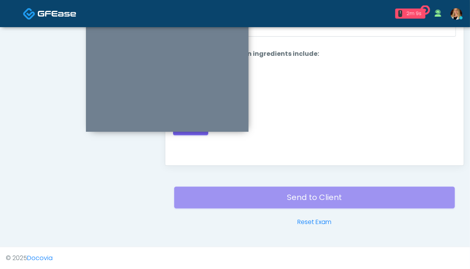
scroll to position [309, 0]
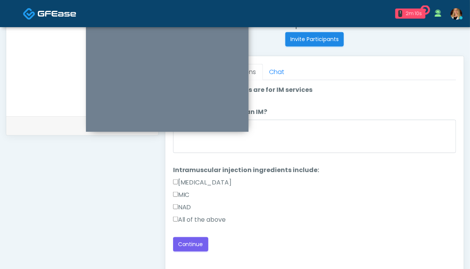
drag, startPoint x: 211, startPoint y: 216, endPoint x: 201, endPoint y: 235, distance: 21.6
click at [210, 216] on label "All of the above" at bounding box center [199, 219] width 53 height 9
click at [197, 240] on button "Continue" at bounding box center [190, 244] width 35 height 14
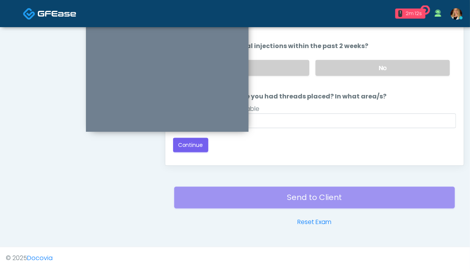
scroll to position [348, 0]
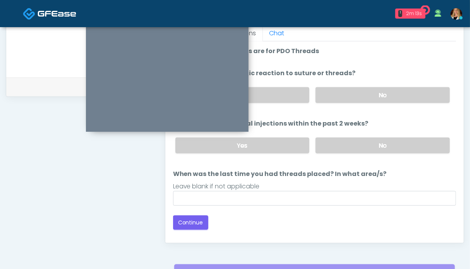
drag, startPoint x: 363, startPoint y: 148, endPoint x: 364, endPoint y: 110, distance: 38.0
click at [363, 147] on label "No" at bounding box center [383, 145] width 134 height 16
click at [364, 90] on label "No" at bounding box center [383, 95] width 134 height 16
click at [194, 219] on button "Continue" at bounding box center [190, 222] width 35 height 14
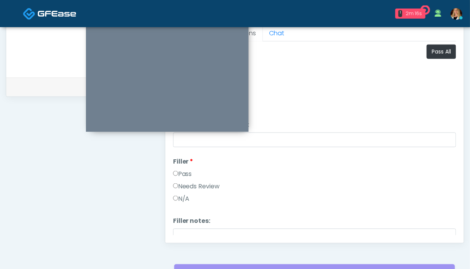
click at [183, 173] on label "Pass" at bounding box center [182, 173] width 19 height 9
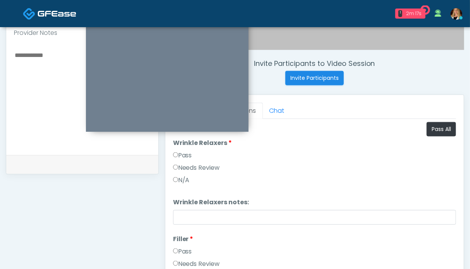
click at [187, 156] on label "Pass" at bounding box center [182, 155] width 19 height 9
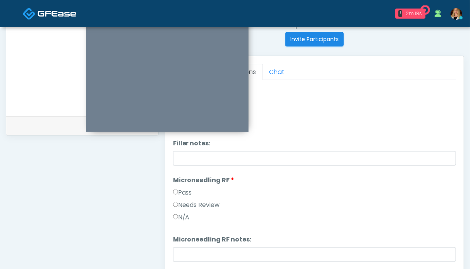
scroll to position [155, 0]
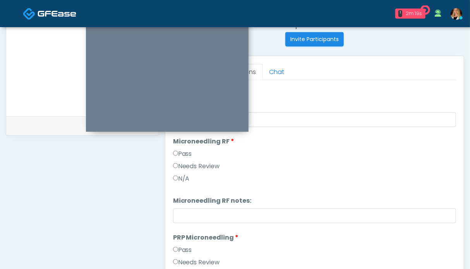
click at [181, 151] on label "Pass" at bounding box center [182, 153] width 19 height 9
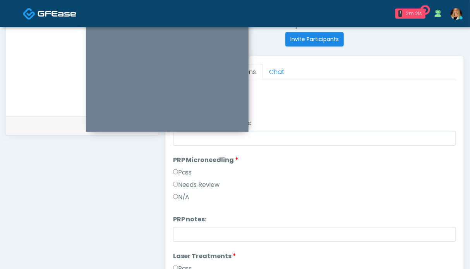
click at [183, 169] on label "Pass" at bounding box center [182, 172] width 19 height 9
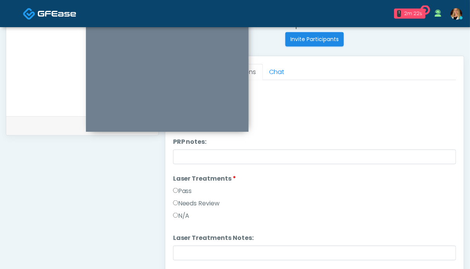
click at [186, 193] on label "Pass" at bounding box center [182, 190] width 19 height 9
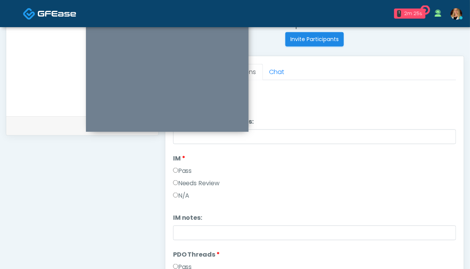
click at [179, 170] on label "Pass" at bounding box center [182, 170] width 19 height 9
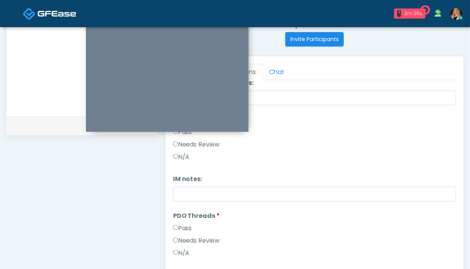
click at [184, 228] on label "Pass" at bounding box center [182, 227] width 19 height 9
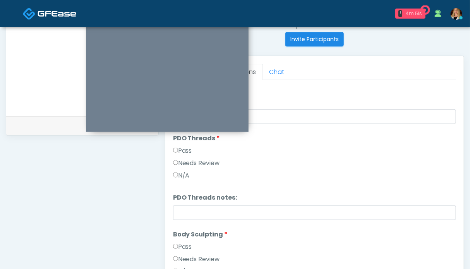
click at [187, 244] on label "Pass" at bounding box center [182, 246] width 19 height 9
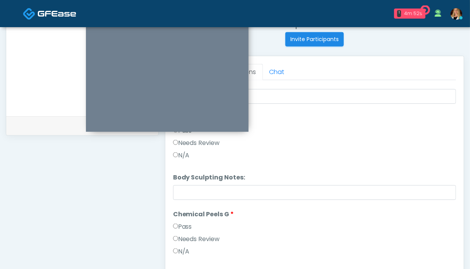
click at [191, 226] on label "Pass" at bounding box center [182, 226] width 19 height 9
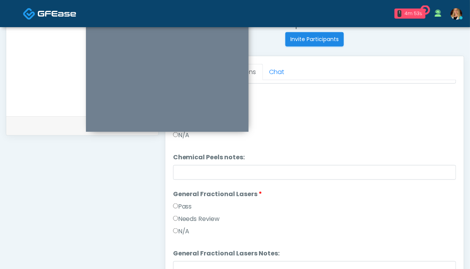
click at [192, 206] on label "Pass" at bounding box center [182, 206] width 19 height 9
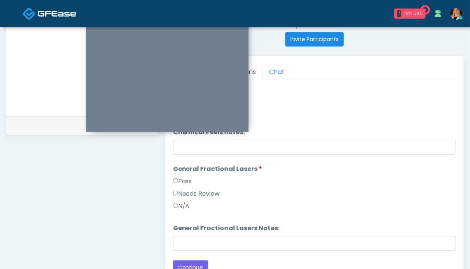
scroll to position [348, 0]
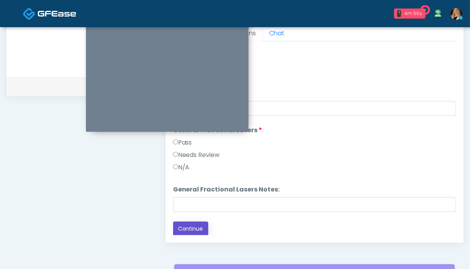
click at [192, 227] on button "Continue" at bounding box center [190, 229] width 35 height 14
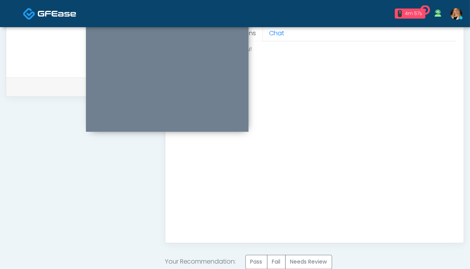
scroll to position [440, 0]
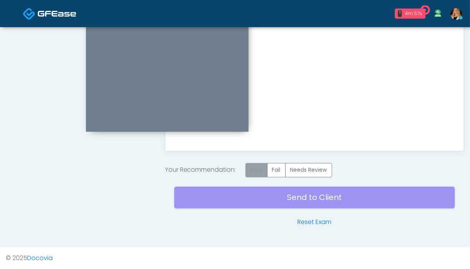
click at [259, 174] on label "Pass" at bounding box center [257, 170] width 22 height 14
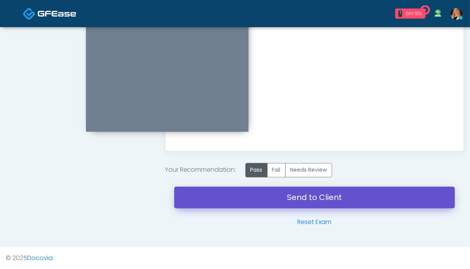
click at [285, 197] on link "Send to Client" at bounding box center [314, 198] width 281 height 22
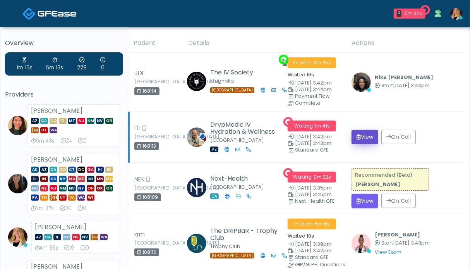
click at [362, 137] on button "View" at bounding box center [365, 137] width 27 height 14
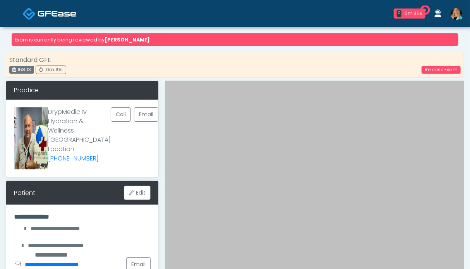
click at [54, 15] on img at bounding box center [57, 14] width 39 height 8
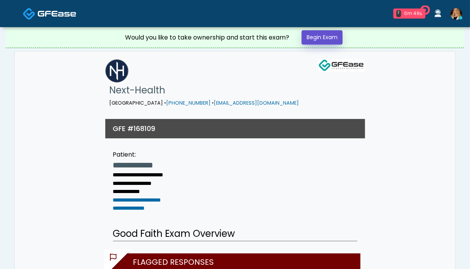
click at [310, 38] on link "Begin Exam" at bounding box center [322, 37] width 41 height 14
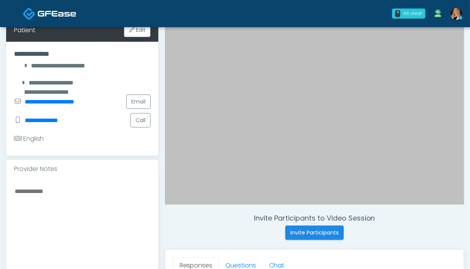
scroll to position [194, 0]
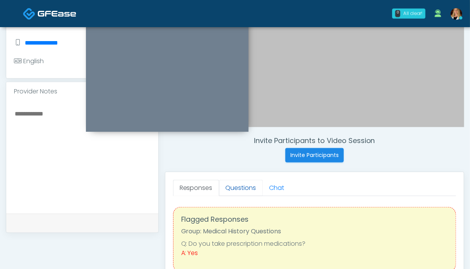
click at [233, 183] on link "Questions" at bounding box center [241, 188] width 44 height 16
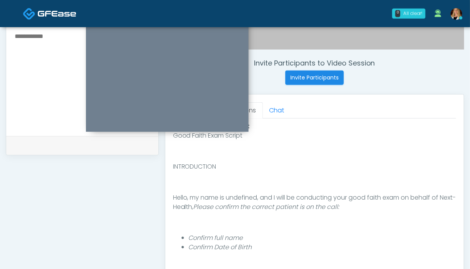
scroll to position [426, 0]
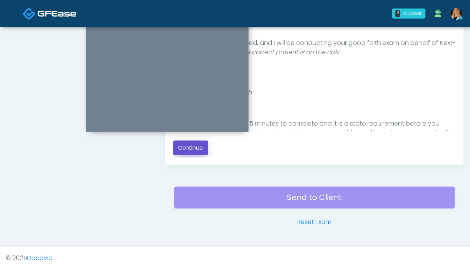
click at [194, 150] on button "Continue" at bounding box center [190, 148] width 35 height 14
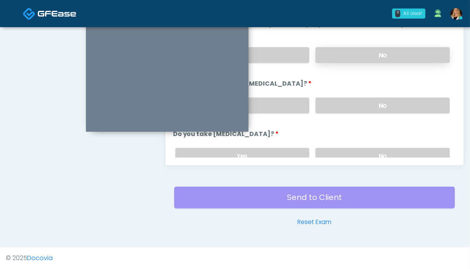
click at [374, 52] on label "No" at bounding box center [383, 55] width 134 height 16
click at [371, 104] on label "No" at bounding box center [383, 106] width 134 height 16
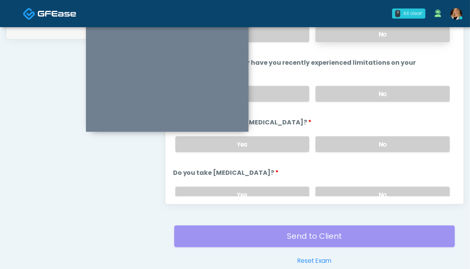
click at [367, 39] on label "No" at bounding box center [383, 34] width 134 height 16
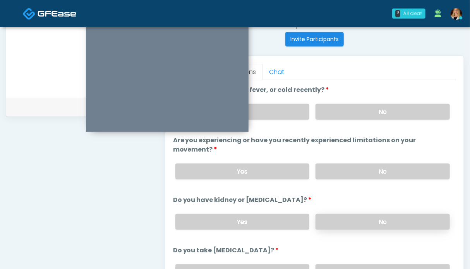
scroll to position [77, 0]
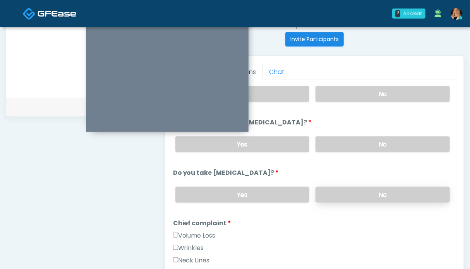
click at [370, 187] on label "No" at bounding box center [383, 195] width 134 height 16
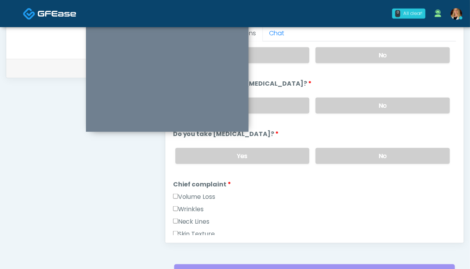
scroll to position [194, 0]
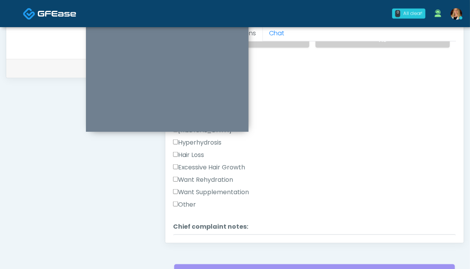
click at [211, 177] on label "Want Rehydration" at bounding box center [203, 179] width 60 height 9
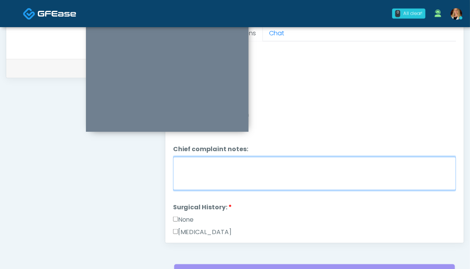
click at [261, 174] on textarea "Chief complaint notes:" at bounding box center [314, 173] width 283 height 33
type textarea "**"
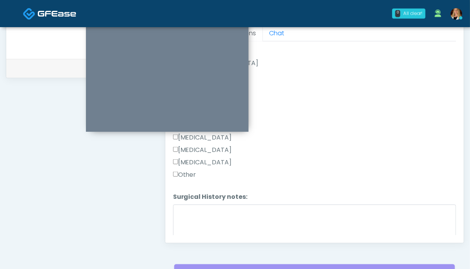
scroll to position [491, 0]
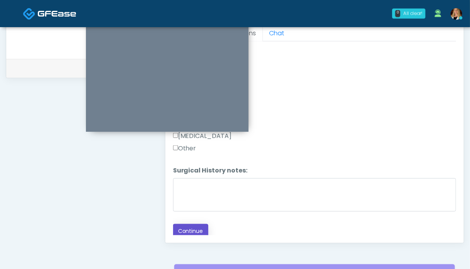
click at [191, 228] on button "Continue" at bounding box center [190, 231] width 35 height 14
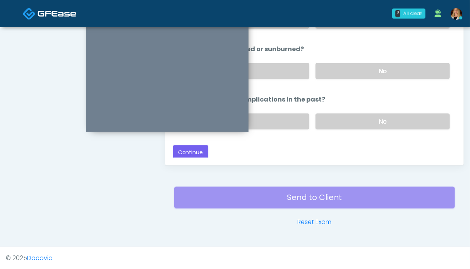
scroll to position [348, 0]
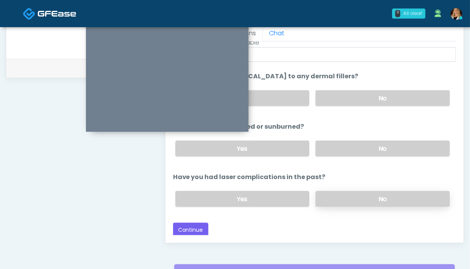
click at [366, 193] on label "No" at bounding box center [383, 199] width 134 height 16
drag, startPoint x: 365, startPoint y: 149, endPoint x: 369, endPoint y: 104, distance: 44.7
click at [365, 148] on label "No" at bounding box center [383, 149] width 134 height 16
click at [369, 96] on label "No" at bounding box center [383, 98] width 134 height 16
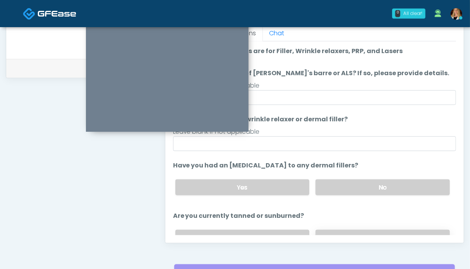
scroll to position [89, 0]
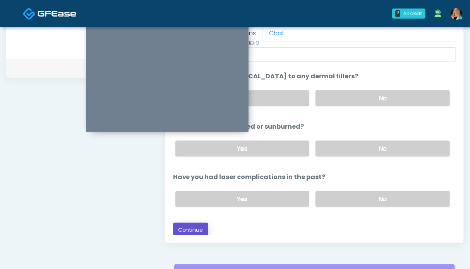
click at [194, 228] on button "Continue" at bounding box center [190, 230] width 35 height 14
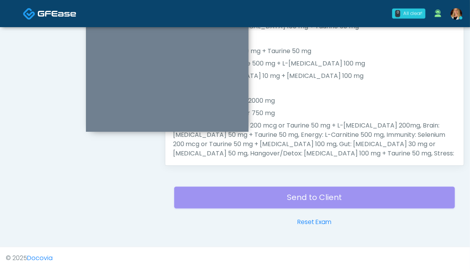
scroll to position [348, 0]
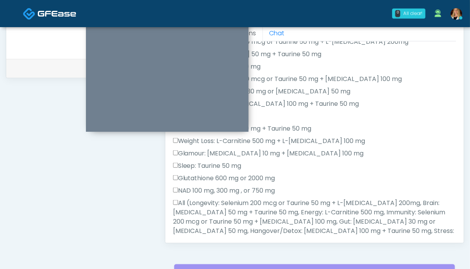
click at [225, 220] on label "All (Longevity: Selenium 200 mcg or Taurine 50 mg + L-Arginine 200mg, Brain: Gl…" at bounding box center [314, 230] width 283 height 65
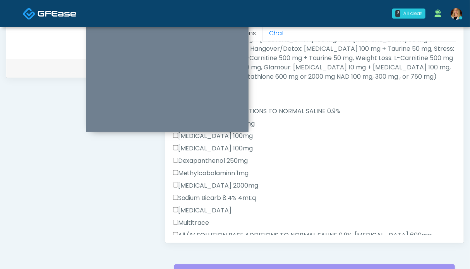
scroll to position [387, 0]
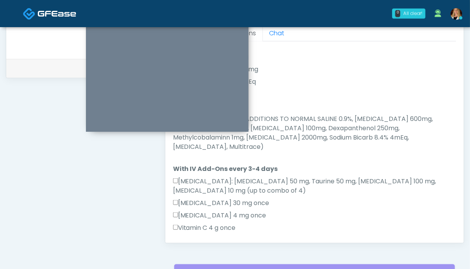
click at [279, 135] on label "All (IV SOLUTION BASE ADDITIONS TO NORMAL SALINE 0.9%, Magnesium Chloride 600mg…" at bounding box center [314, 132] width 283 height 37
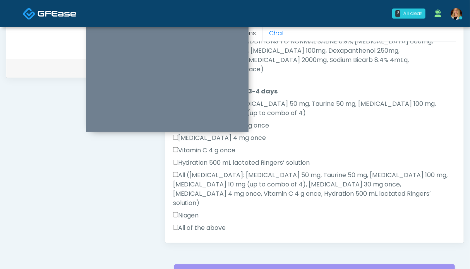
click at [207, 223] on label "All of the above" at bounding box center [199, 227] width 53 height 9
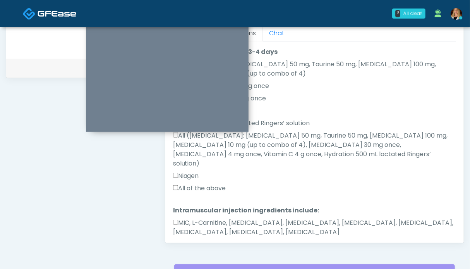
click at [238, 218] on label "MIC, L-Carnitine, Methylcobalamin, Glycine, B-Complex, Lycine, Biotin, Vitamin …" at bounding box center [314, 227] width 283 height 19
click at [194, 249] on button "Continue" at bounding box center [190, 256] width 35 height 14
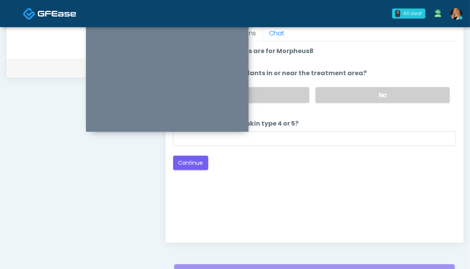
scroll to position [309, 0]
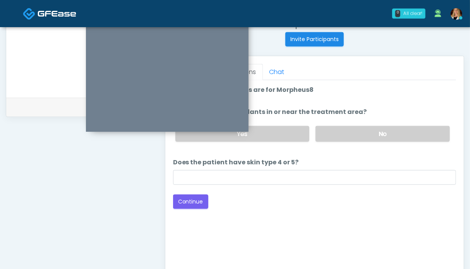
drag, startPoint x: 390, startPoint y: 133, endPoint x: 238, endPoint y: 169, distance: 156.8
click at [390, 133] on label "No" at bounding box center [383, 134] width 134 height 16
click at [200, 198] on button "Continue" at bounding box center [190, 201] width 35 height 14
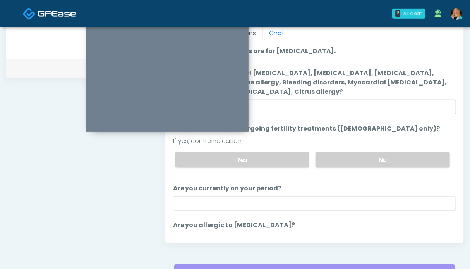
scroll to position [48, 0]
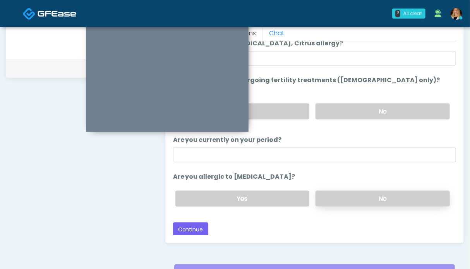
click at [358, 195] on label "No" at bounding box center [383, 199] width 134 height 16
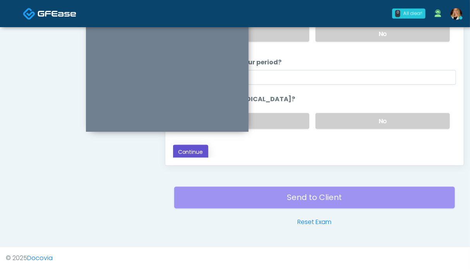
click at [191, 152] on button "Continue" at bounding box center [190, 152] width 35 height 14
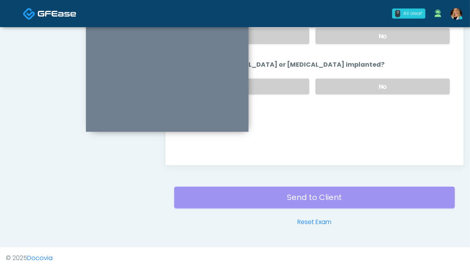
scroll to position [0, 0]
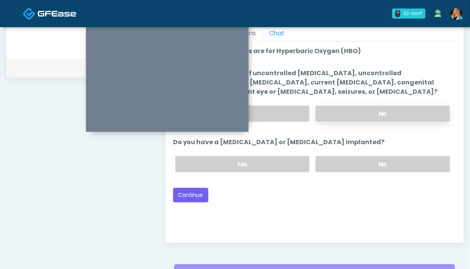
click at [348, 112] on label "No" at bounding box center [383, 114] width 134 height 16
click at [347, 162] on label "No" at bounding box center [383, 164] width 134 height 16
click at [186, 192] on button "Continue" at bounding box center [190, 195] width 35 height 14
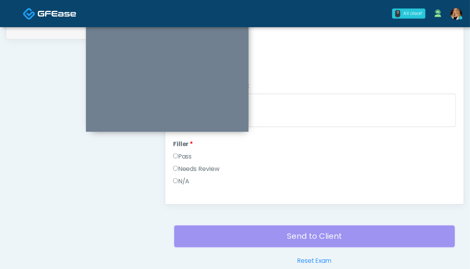
scroll to position [309, 0]
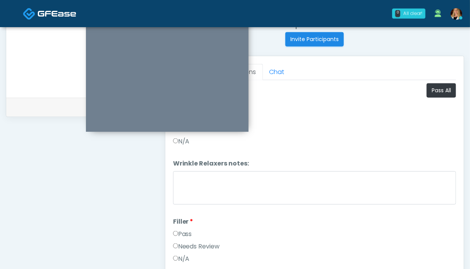
drag, startPoint x: 187, startPoint y: 228, endPoint x: 192, endPoint y: 219, distance: 10.4
click at [187, 229] on label "Pass" at bounding box center [182, 233] width 19 height 9
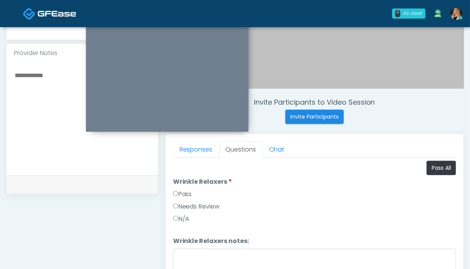
click at [181, 192] on label "Pass" at bounding box center [182, 193] width 19 height 9
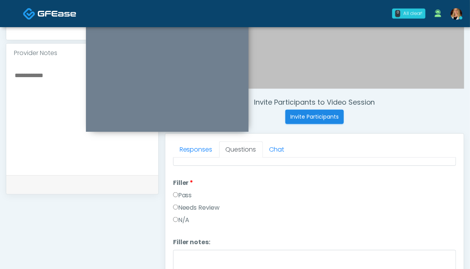
scroll to position [309, 0]
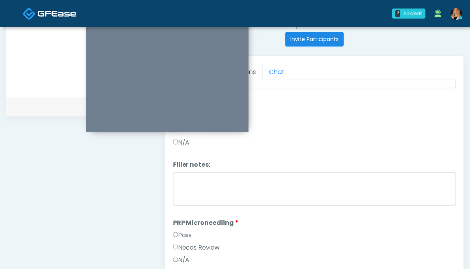
click at [182, 231] on label "Pass" at bounding box center [182, 234] width 19 height 9
click at [185, 234] on label "Pass" at bounding box center [182, 236] width 19 height 9
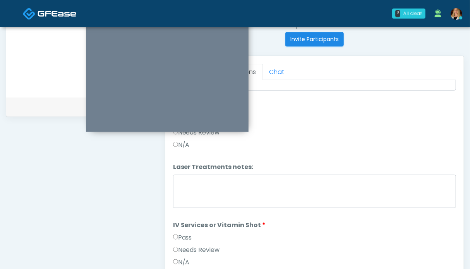
click at [184, 233] on label "Pass" at bounding box center [182, 237] width 19 height 9
click at [181, 234] on label "Pass" at bounding box center [182, 238] width 19 height 9
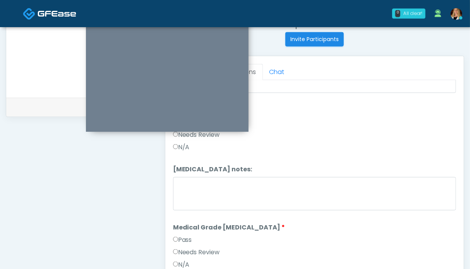
click at [184, 241] on label "Pass" at bounding box center [182, 239] width 19 height 9
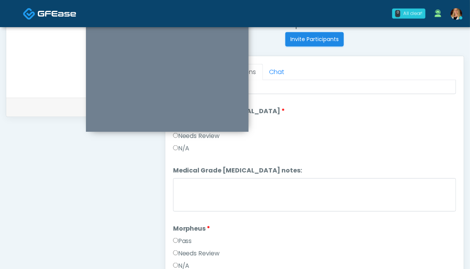
drag, startPoint x: 182, startPoint y: 235, endPoint x: 200, endPoint y: 229, distance: 19.2
click at [182, 236] on label "Pass" at bounding box center [182, 240] width 19 height 9
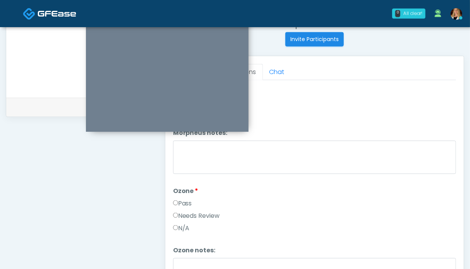
click at [177, 202] on label "Pass" at bounding box center [182, 203] width 19 height 9
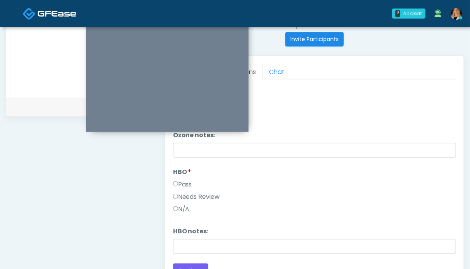
click at [181, 180] on label "Pass" at bounding box center [182, 184] width 19 height 9
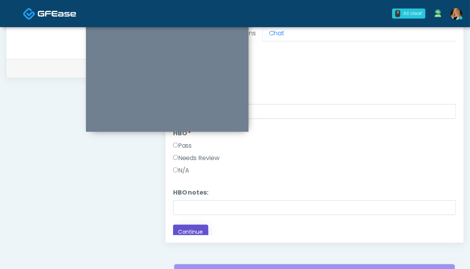
click at [196, 225] on button "Continue" at bounding box center [190, 232] width 35 height 14
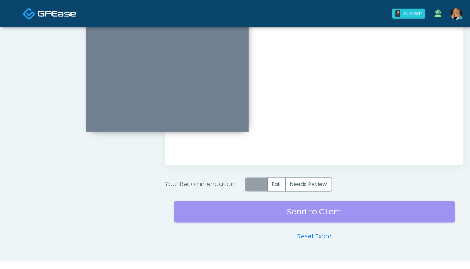
click at [256, 184] on label "Pass" at bounding box center [257, 184] width 22 height 14
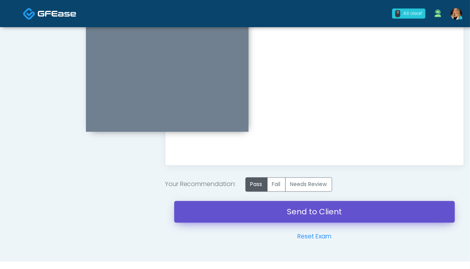
click at [301, 213] on link "Send to Client" at bounding box center [314, 212] width 281 height 22
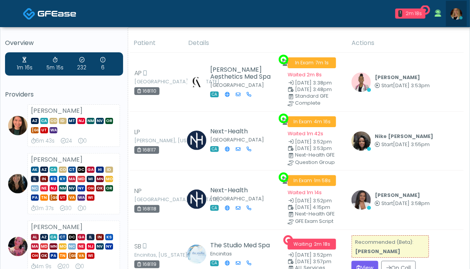
click at [460, 14] on img at bounding box center [457, 14] width 12 height 12
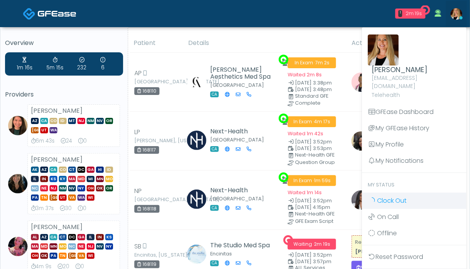
click at [414, 192] on link "Clock Out" at bounding box center [414, 200] width 105 height 16
